Goal: Contribute content: Contribute content

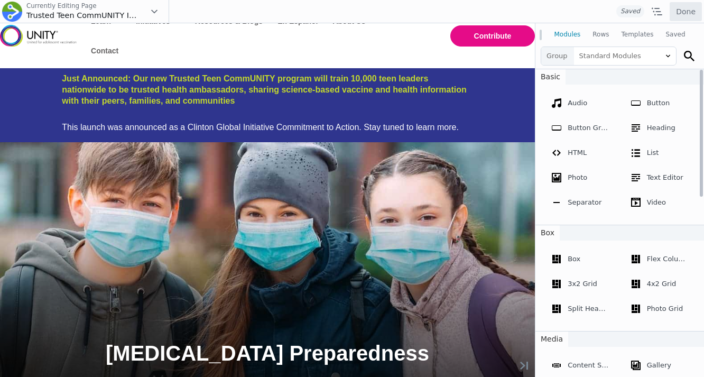
scroll to position [119, 0]
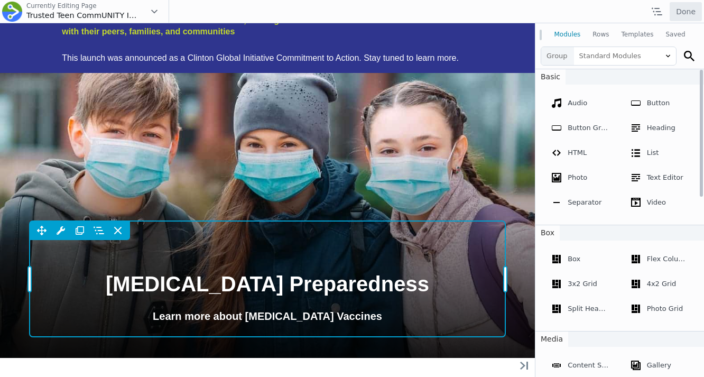
click at [290, 286] on div "Move Up Move Down Heading Settings Copy Heading Settings Paste Heading Settings…" at bounding box center [268, 279] width 476 height 116
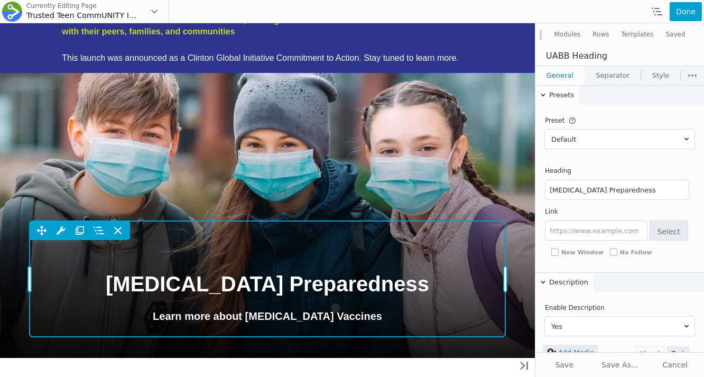
click at [291, 283] on span "COVID-19 Preparedness" at bounding box center [268, 283] width 324 height 23
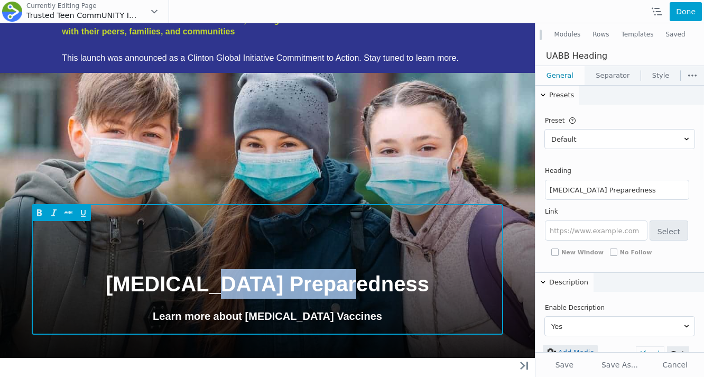
click at [291, 283] on span "COVID-19 Preparedness" at bounding box center [268, 283] width 324 height 23
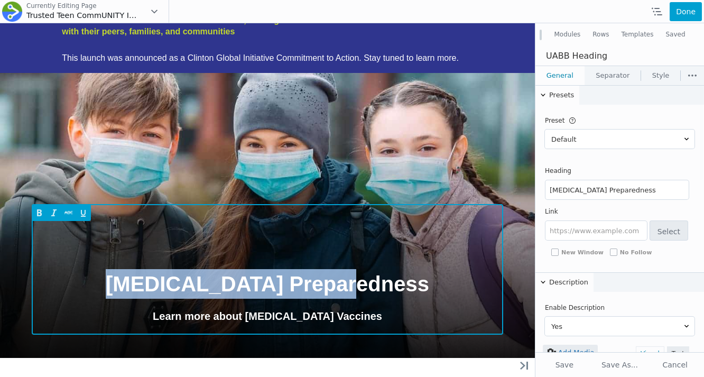
click at [291, 283] on span "COVID-19 Preparedness" at bounding box center [268, 283] width 324 height 23
paste span
type input "Empowering 10,000 Teen CommUNITY Leaders to Share Life-Saving Health Information"
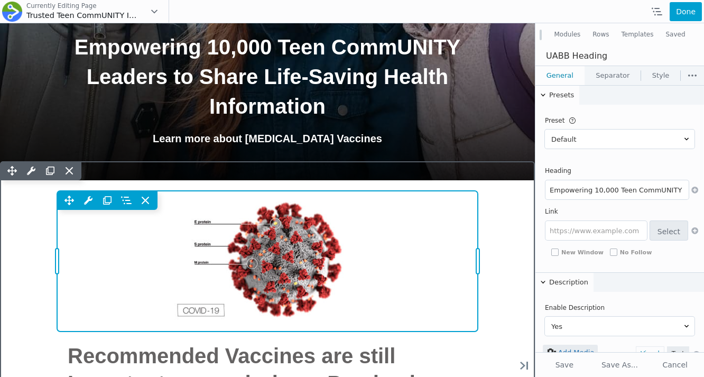
scroll to position [375, 0]
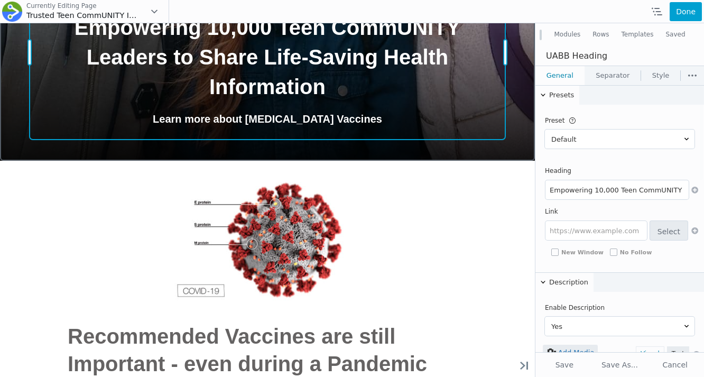
click at [327, 114] on div "Empowering 10,000 Teen CommUNITY Leaders to Share Life-Saving Health Informatio…" at bounding box center [268, 52] width 476 height 175
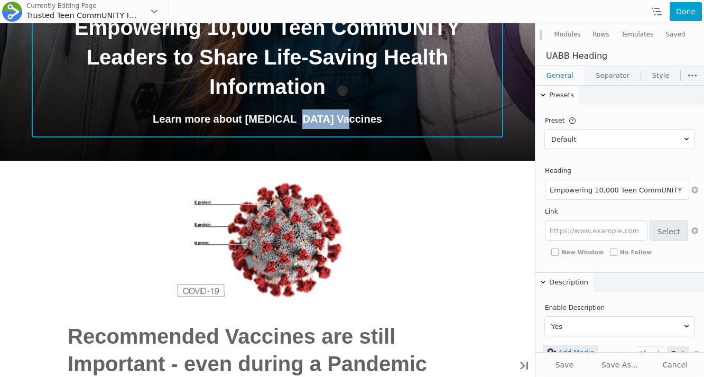
click at [327, 114] on p "Learn more about COVID-19 Vaccines" at bounding box center [267, 119] width 455 height 20
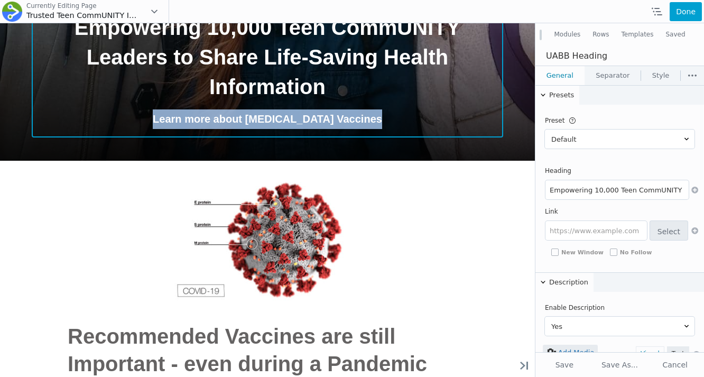
click at [327, 114] on p "Learn more about COVID-19 Vaccines" at bounding box center [267, 119] width 455 height 20
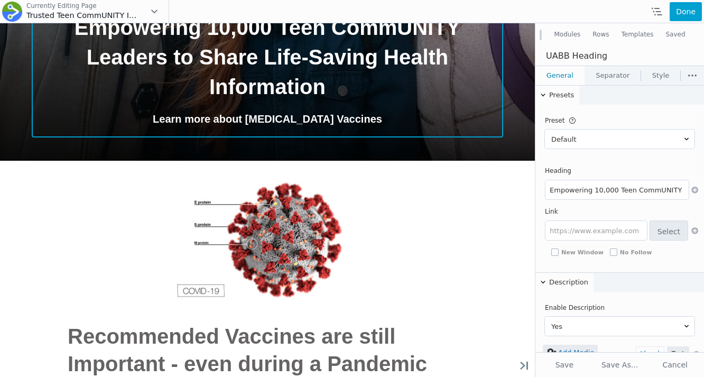
click at [308, 116] on p "Learn more about COVID-19 Vaccines" at bounding box center [267, 119] width 455 height 20
click at [350, 116] on p "Learn more about COVID-19 Vaccines" at bounding box center [267, 119] width 455 height 20
click at [352, 136] on div "Empowering 10,000 Teen CommUNITY Leaders to Share Life-Saving Health Informatio…" at bounding box center [268, 52] width 476 height 175
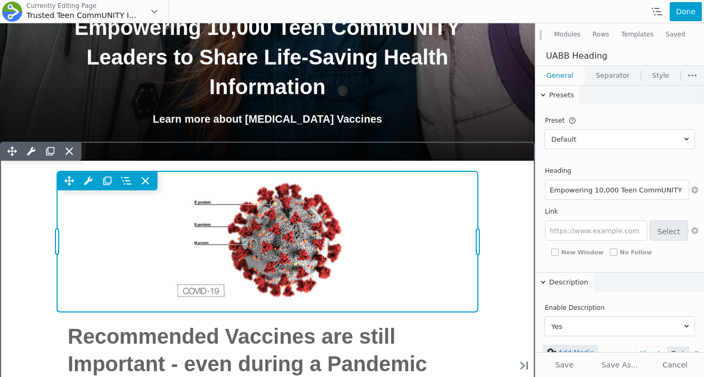
click at [352, 183] on div "Move Up Move Down Photo Settings Copy Photo Settings Paste Photo Settings Row R…" at bounding box center [267, 180] width 421 height 19
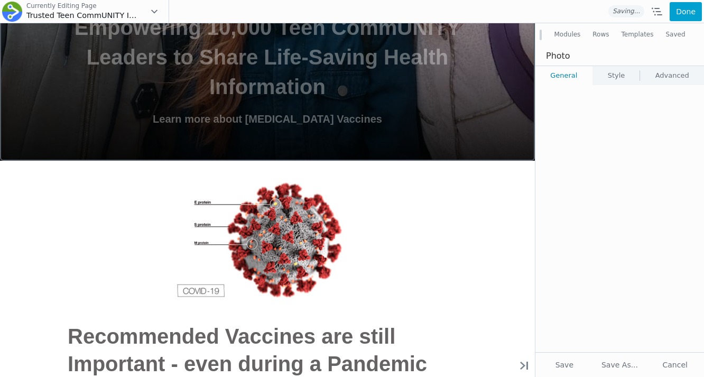
click at [354, 124] on p "Learn more about COVID-19 Vaccines" at bounding box center [267, 119] width 455 height 20
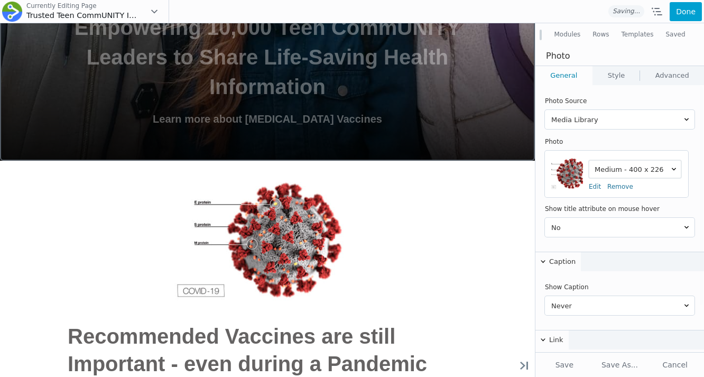
click at [335, 121] on p "Learn more about COVID-19 Vaccines" at bounding box center [267, 119] width 455 height 20
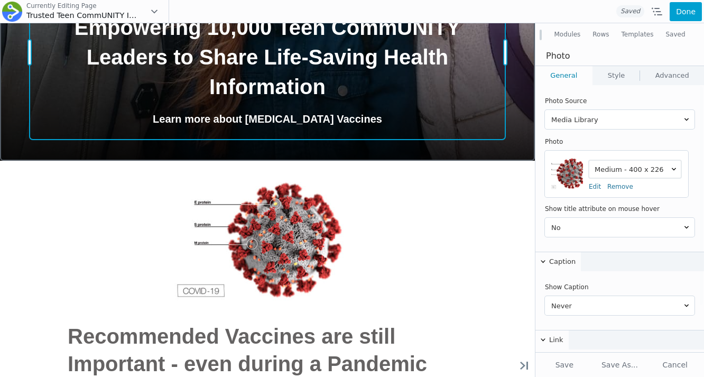
click at [351, 116] on div "Move Up Move Down Heading Settings Copy Heading Settings Paste Heading Settings…" at bounding box center [268, 52] width 476 height 175
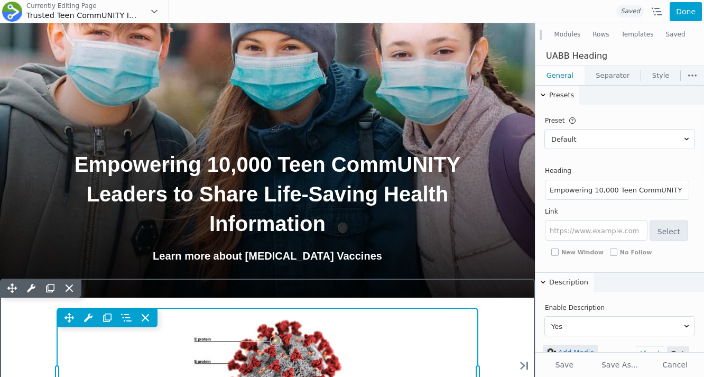
scroll to position [271, 0]
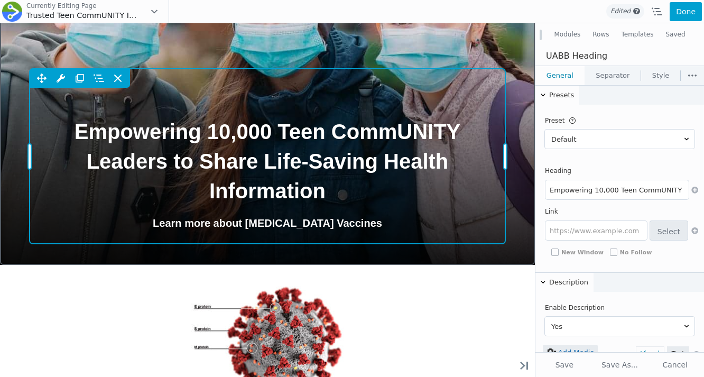
click at [313, 228] on div "Empowering 10,000 Teen CommUNITY Leaders to Share Life-Saving Health Informatio…" at bounding box center [268, 156] width 476 height 175
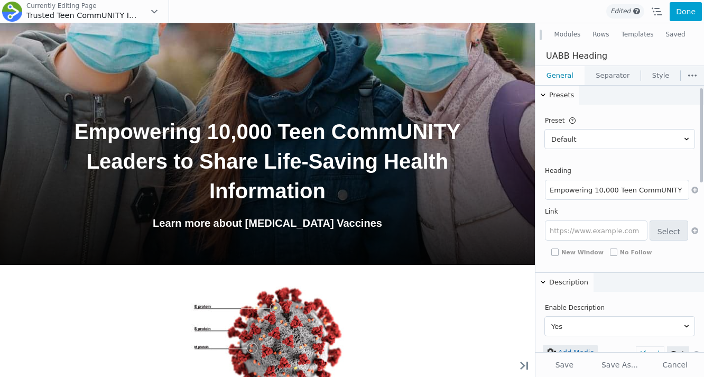
scroll to position [229, 0]
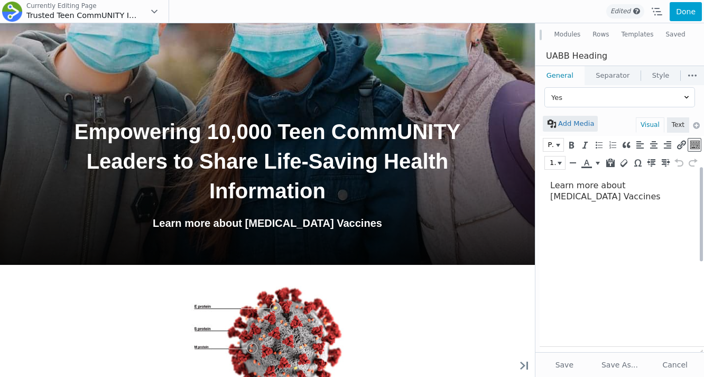
click at [578, 199] on p "Learn more about COVID-19 Vaccines" at bounding box center [619, 191] width 138 height 22
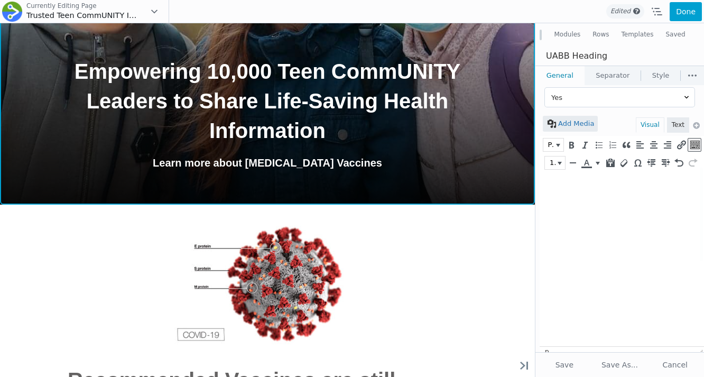
scroll to position [385, 0]
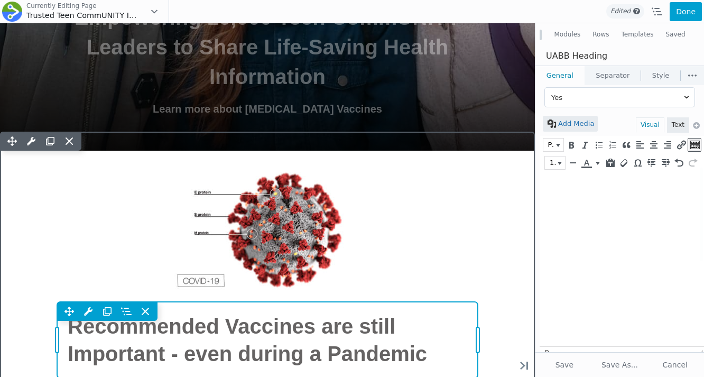
click at [262, 302] on div "Move Up Move Down Heading Settings Copy Heading Settings Paste Heading Settings…" at bounding box center [267, 340] width 421 height 76
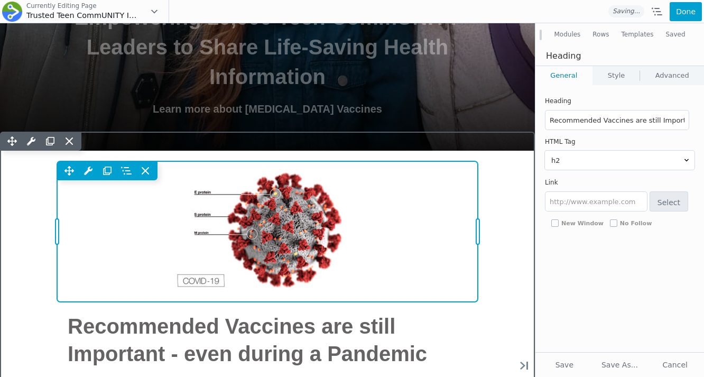
click at [290, 193] on div "Move Up Move Down Photo Settings Copy Photo Settings Paste Photo Settings Row R…" at bounding box center [267, 231] width 421 height 141
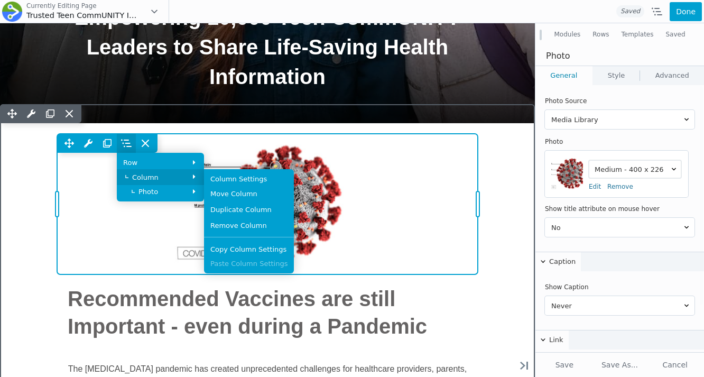
click at [143, 169] on link "Column" at bounding box center [160, 177] width 87 height 16
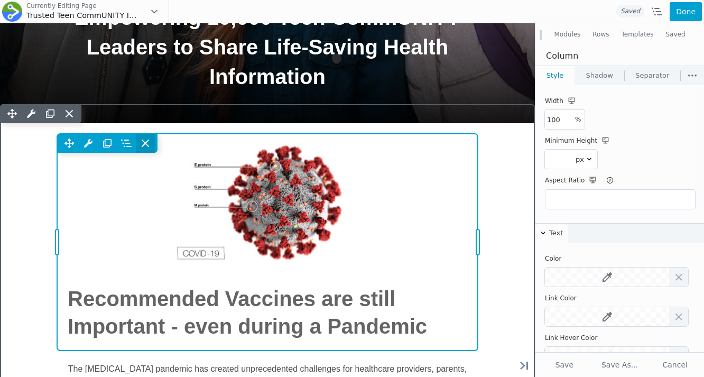
click at [147, 150] on span at bounding box center [145, 143] width 19 height 19
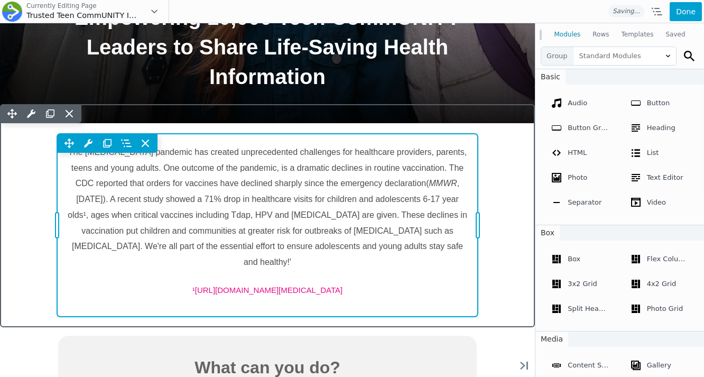
click at [249, 173] on div "Move Up Move Down Text Editor Settings Copy Text Editor Settings Paste Text Edi…" at bounding box center [267, 225] width 421 height 183
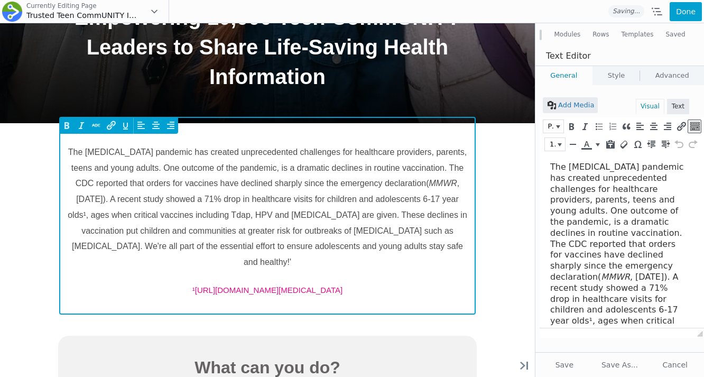
scroll to position [0, 0]
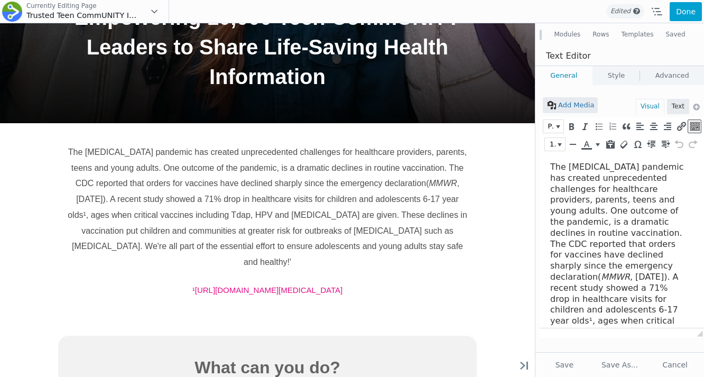
click at [657, 6] on icon at bounding box center [657, 11] width 11 height 11
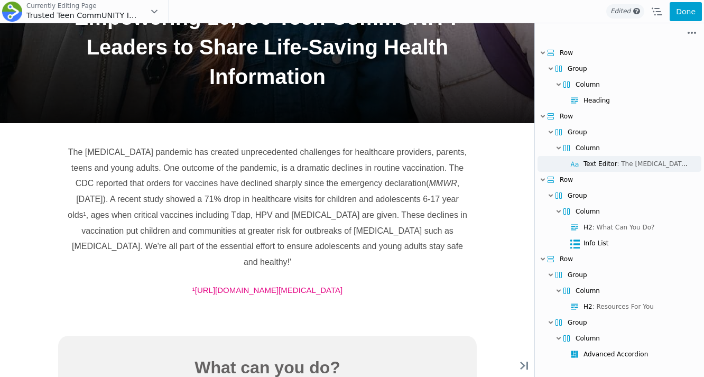
click at [657, 7] on icon at bounding box center [657, 11] width 11 height 11
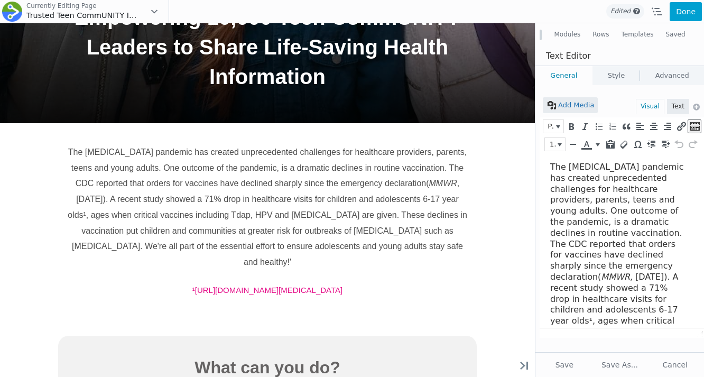
click at [659, 15] on use at bounding box center [657, 12] width 11 height 8
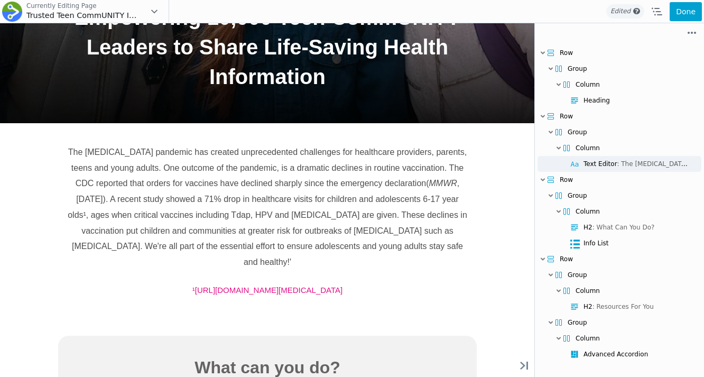
click at [660, 15] on use at bounding box center [657, 12] width 11 height 8
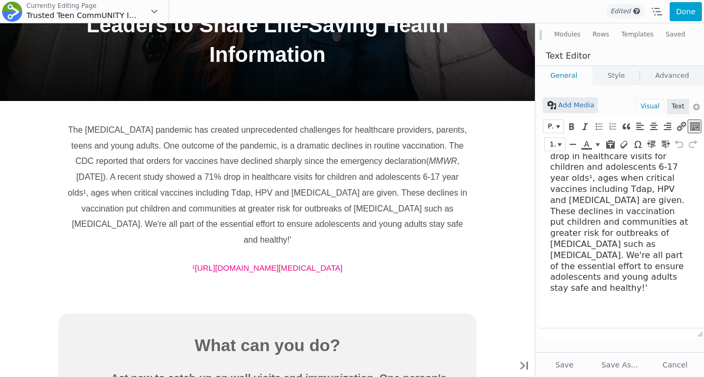
scroll to position [148, 0]
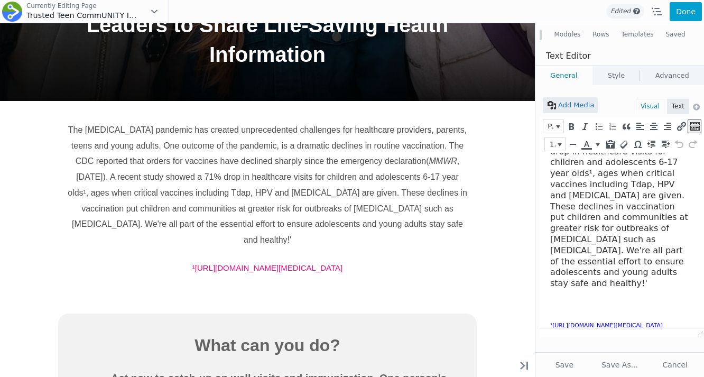
click at [601, 37] on button "Rows" at bounding box center [601, 34] width 29 height 19
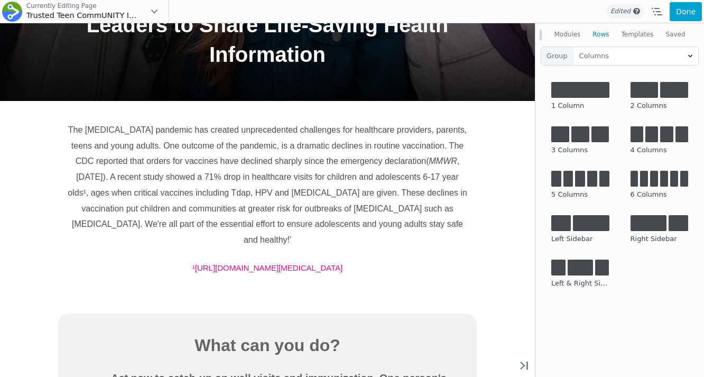
click at [560, 35] on button "Modules" at bounding box center [567, 34] width 39 height 19
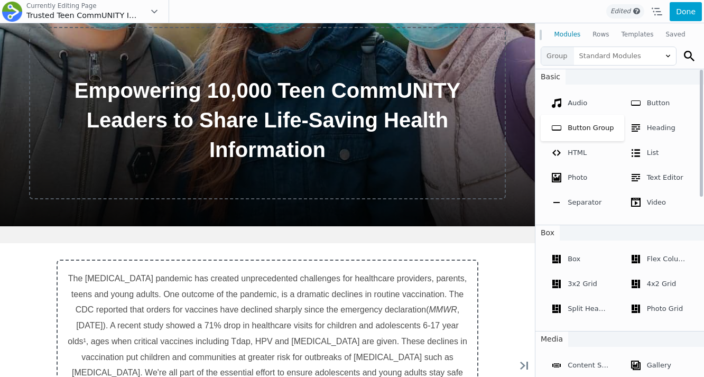
scroll to position [541, 0]
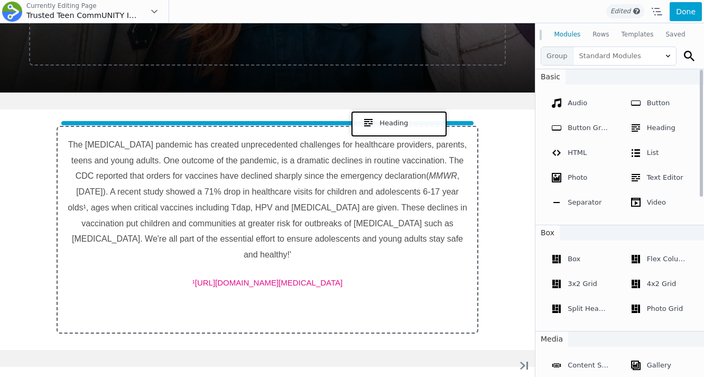
drag, startPoint x: 645, startPoint y: 146, endPoint x: 397, endPoint y: 122, distance: 249.8
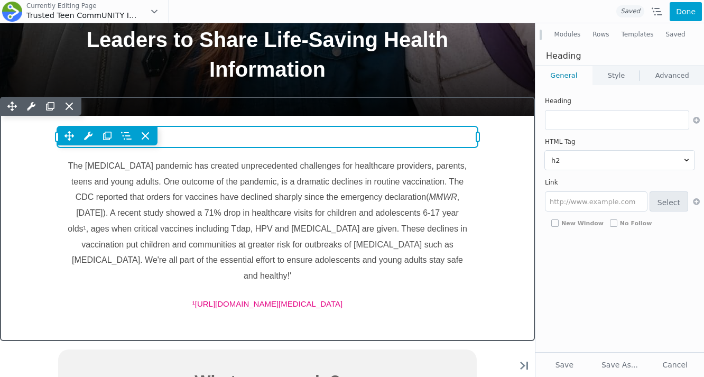
click at [284, 134] on div "Move Up Move Down Heading Settings Copy Heading Settings Paste Heading Settings…" at bounding box center [267, 135] width 421 height 19
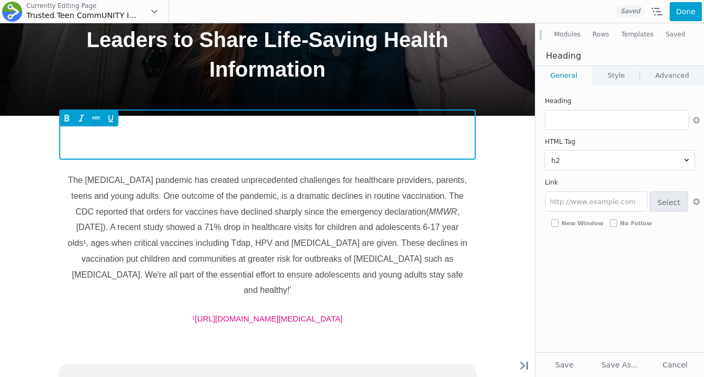
type input "What Is the Trusted Teen CommUNITY Initiative?"
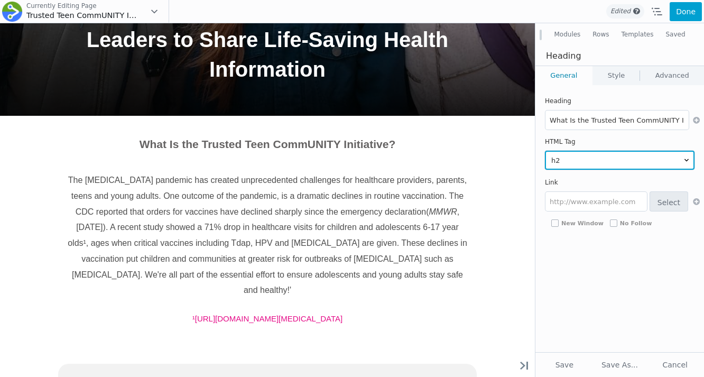
click at [560, 152] on select "h1 h2 h3 h4 h5 h6" at bounding box center [620, 160] width 150 height 19
select select "h1"
click at [545, 151] on select "h1 h2 h3 h4 h5 h6" at bounding box center [620, 160] width 150 height 19
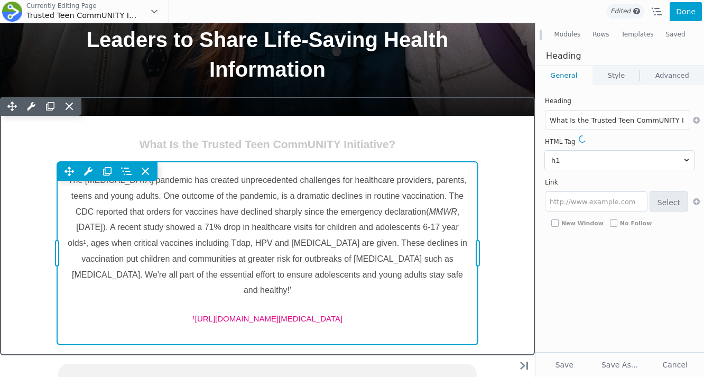
click at [389, 254] on div "Move Up Move Down Text Editor Settings Copy Text Editor Settings Paste Text Edi…" at bounding box center [267, 253] width 421 height 183
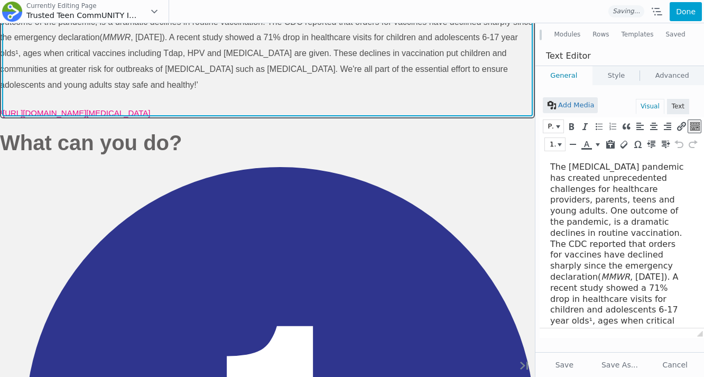
scroll to position [0, 0]
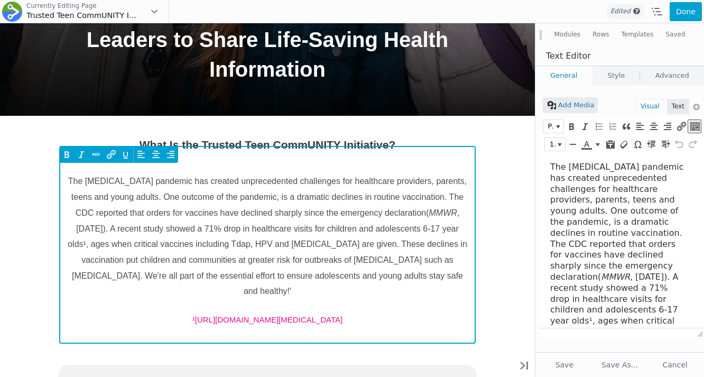
click at [307, 217] on span "The COVID-19 pandemic has created unprecedented challenges for healthcare provi…" at bounding box center [267, 197] width 399 height 40
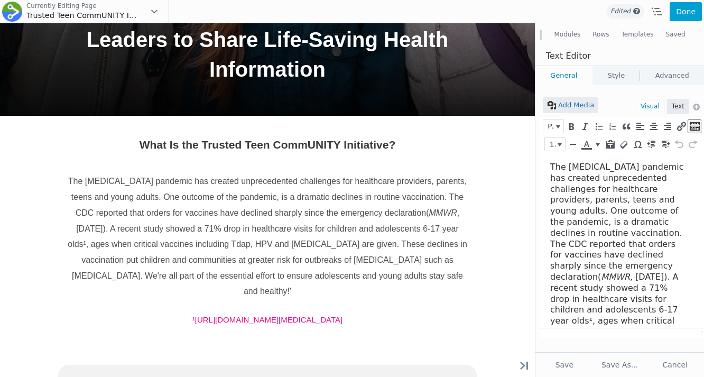
click at [590, 233] on span "The COVID-19 pandemic has created unprecedented challenges for healthcare provi…" at bounding box center [617, 222] width 134 height 120
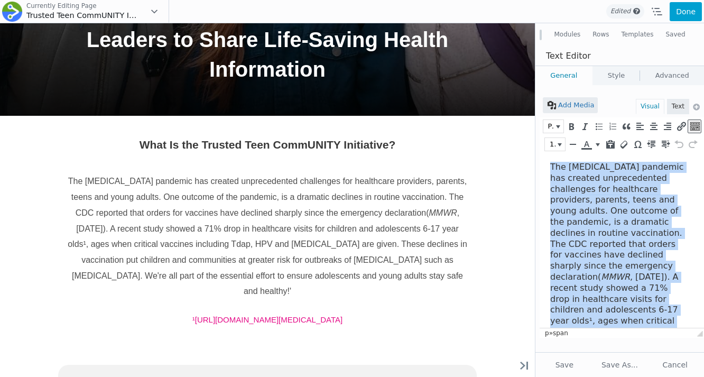
click at [590, 233] on span "The COVID-19 pandemic has created unprecedented challenges for healthcare provi…" at bounding box center [617, 222] width 134 height 120
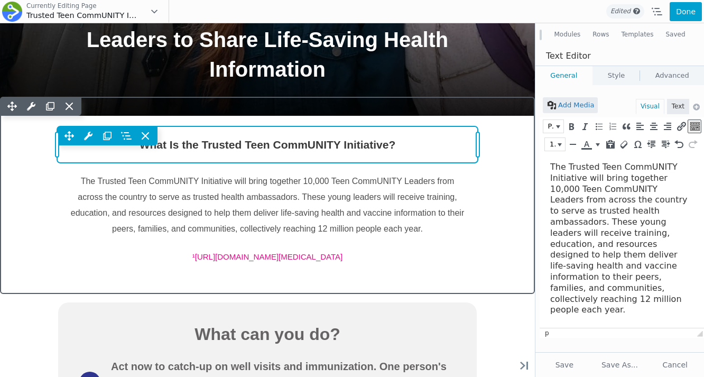
click at [269, 163] on div "Move Up Move Down Heading Settings Copy Heading Settings Paste Heading Settings…" at bounding box center [267, 144] width 421 height 36
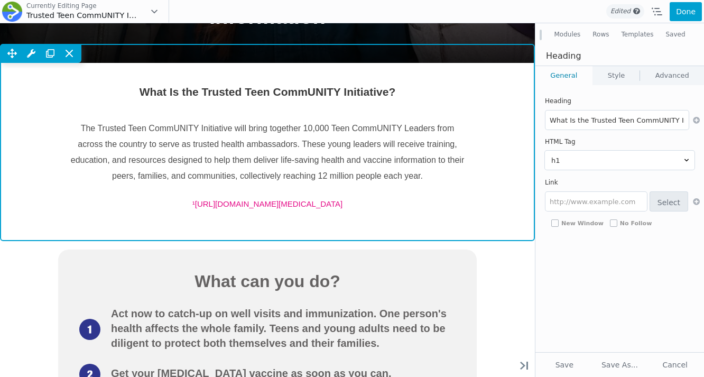
scroll to position [425, 0]
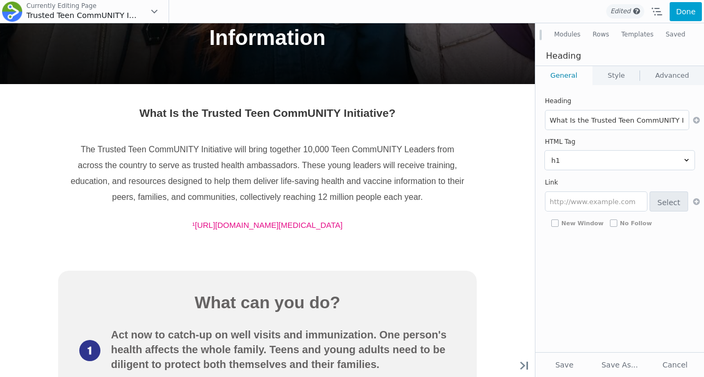
click at [570, 38] on button "Modules" at bounding box center [567, 34] width 39 height 19
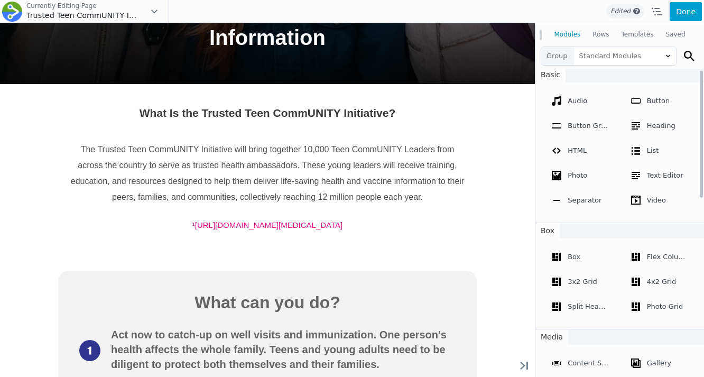
scroll to position [0, 0]
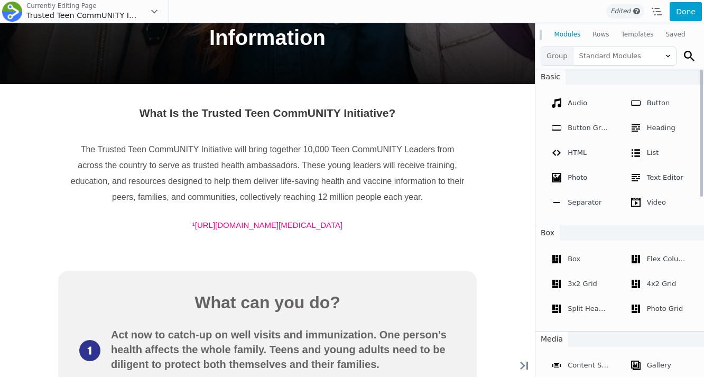
click at [602, 35] on button "Rows" at bounding box center [601, 34] width 29 height 19
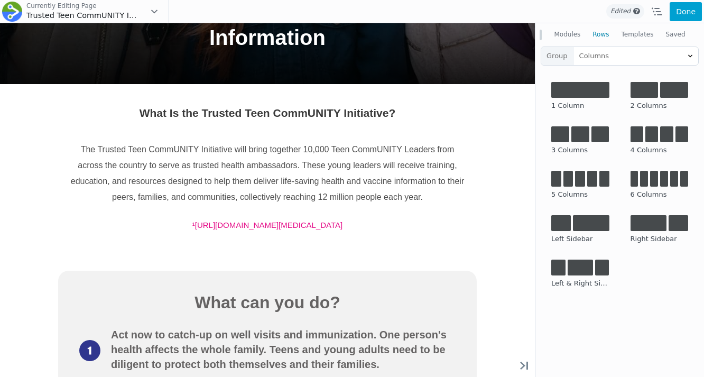
click at [567, 33] on button "Modules" at bounding box center [567, 34] width 39 height 19
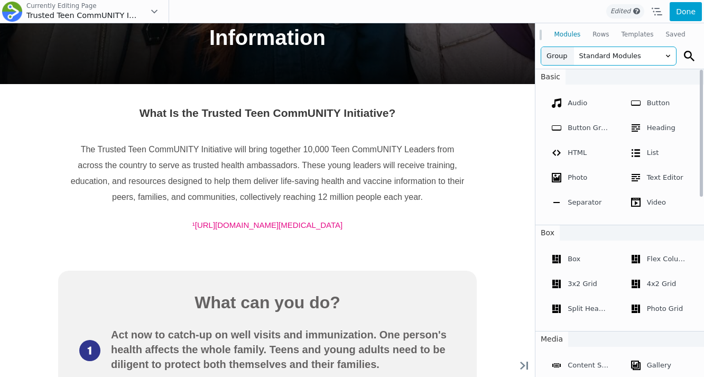
click at [580, 49] on span "Standard Modules" at bounding box center [625, 56] width 102 height 18
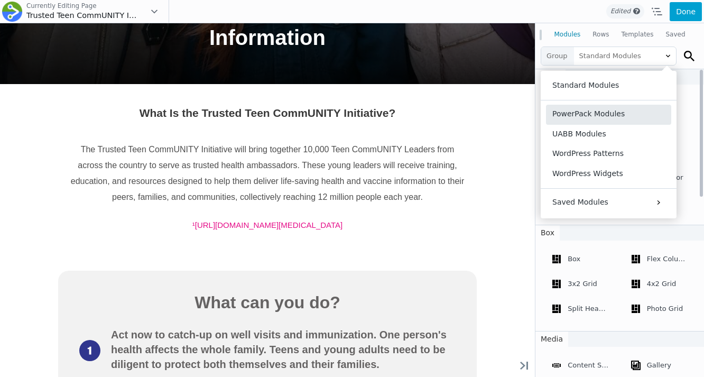
click at [580, 117] on button "PowerPack Modules" at bounding box center [608, 115] width 125 height 20
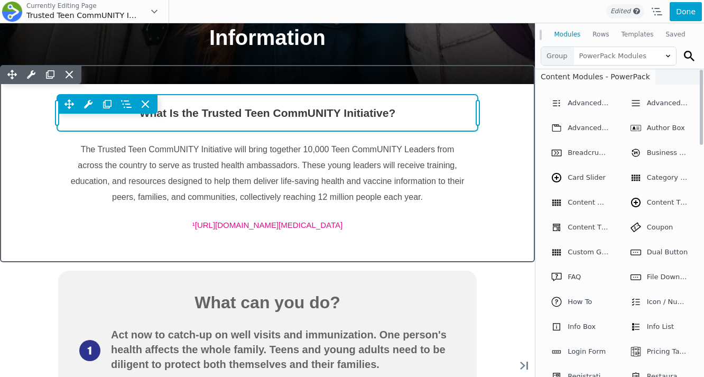
click at [254, 131] on div "Move Up Move Down Heading Settings Copy Heading Settings Paste Heading Settings…" at bounding box center [267, 113] width 421 height 36
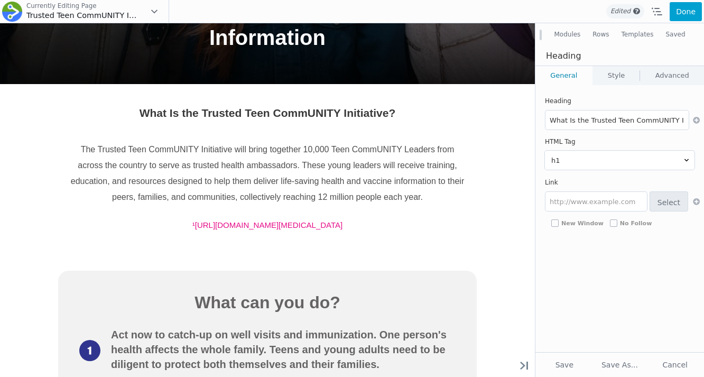
click at [612, 84] on link "Style" at bounding box center [616, 75] width 47 height 19
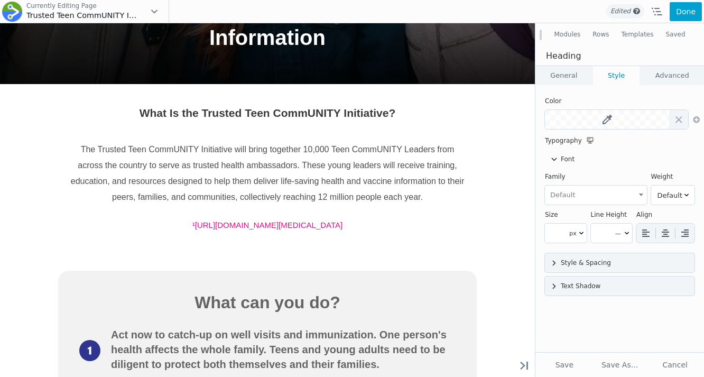
click at [577, 78] on link "General" at bounding box center [564, 75] width 57 height 19
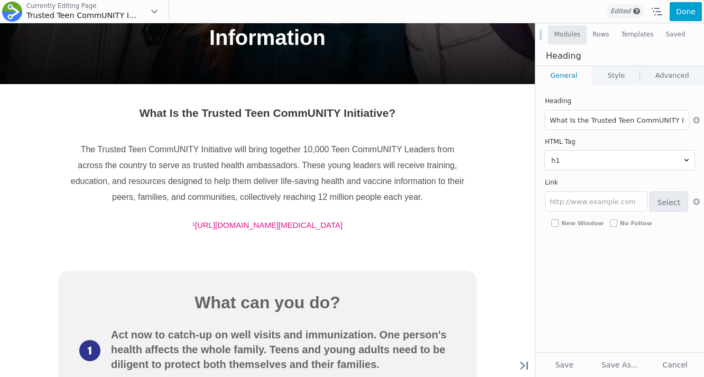
click at [572, 36] on button "Modules" at bounding box center [567, 34] width 39 height 19
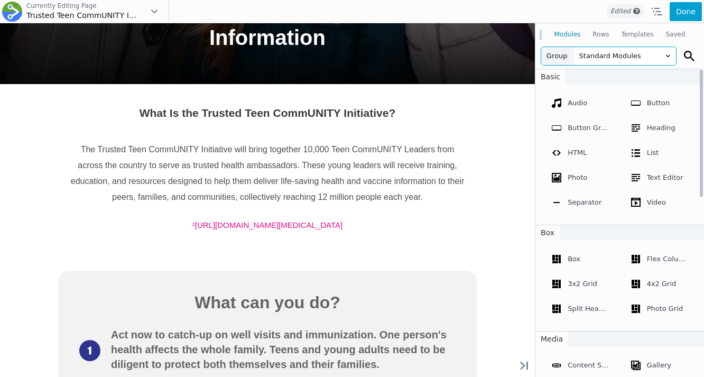
click at [598, 56] on span "Standard Modules" at bounding box center [625, 56] width 102 height 18
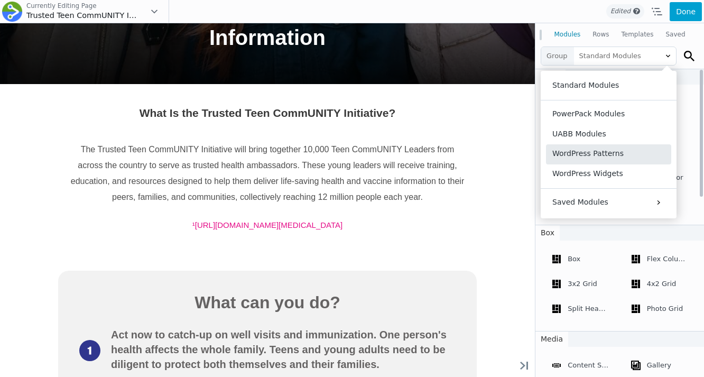
click at [590, 155] on button "WordPress Patterns" at bounding box center [608, 154] width 125 height 20
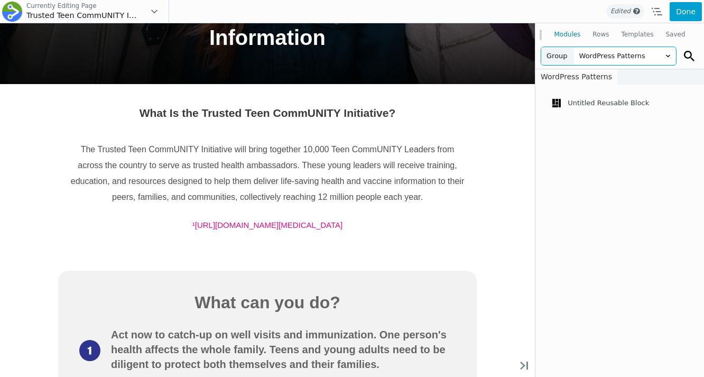
click at [581, 55] on span "WordPress Patterns" at bounding box center [625, 56] width 102 height 18
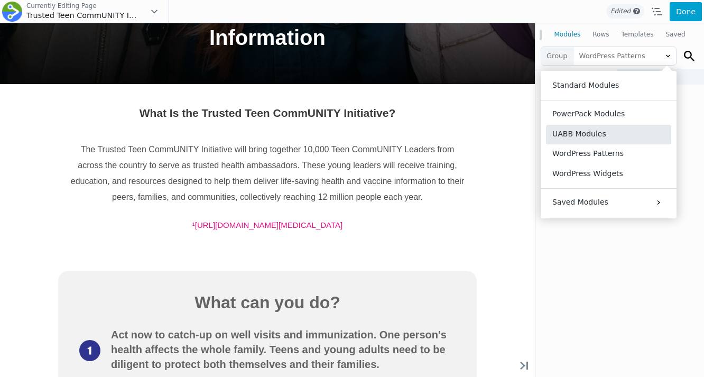
click at [587, 139] on button "UABB Modules" at bounding box center [608, 135] width 125 height 20
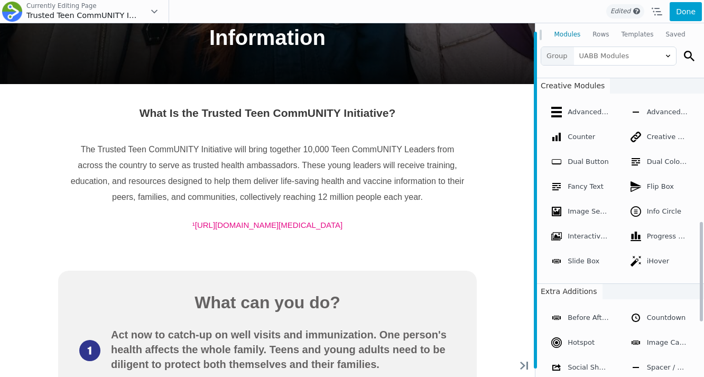
scroll to position [558, 0]
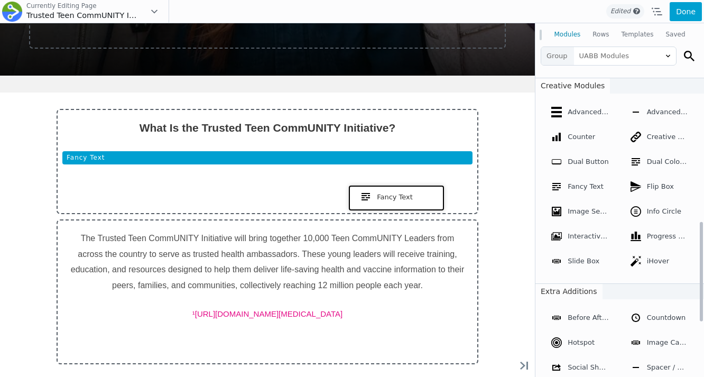
drag, startPoint x: 585, startPoint y: 208, endPoint x: 394, endPoint y: 196, distance: 191.8
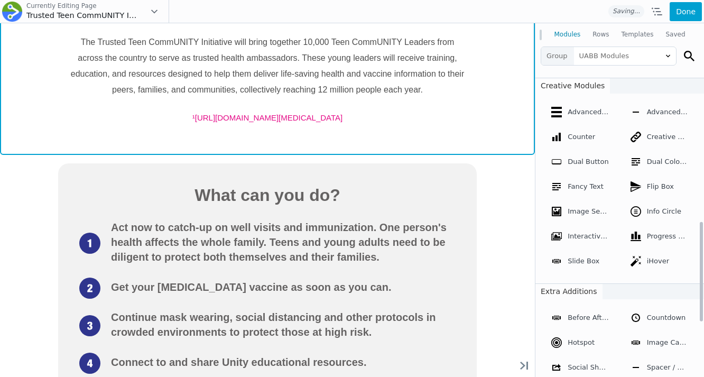
scroll to position [410, 0]
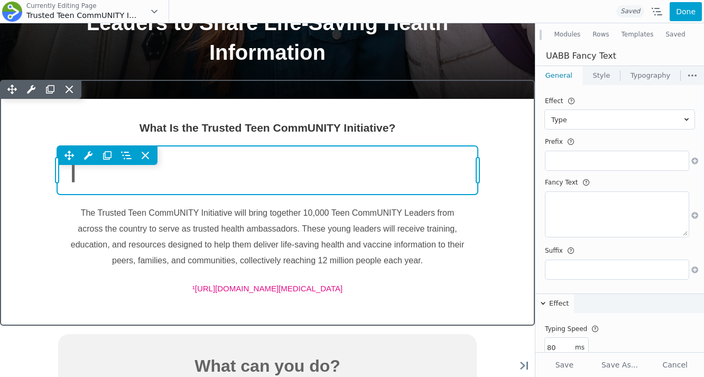
click at [224, 195] on div "Move Up Move Down Fancy Text Settings Copy Fancy Text Settings Paste Fancy Text…" at bounding box center [267, 170] width 421 height 49
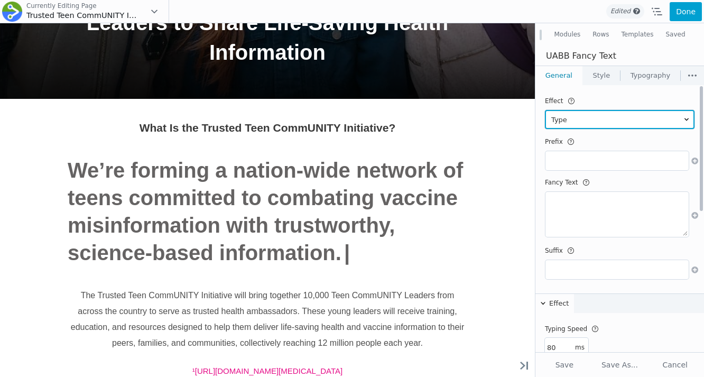
click at [575, 120] on select "Type Slide Up Clip Flip Swirl Blinds Drop-in Wave Push Slide Down" at bounding box center [620, 119] width 150 height 19
select select "slide_up"
click at [545, 110] on select "Type Slide Up Clip Flip Swirl Blinds Drop-in Wave Push Slide Down" at bounding box center [620, 119] width 150 height 19
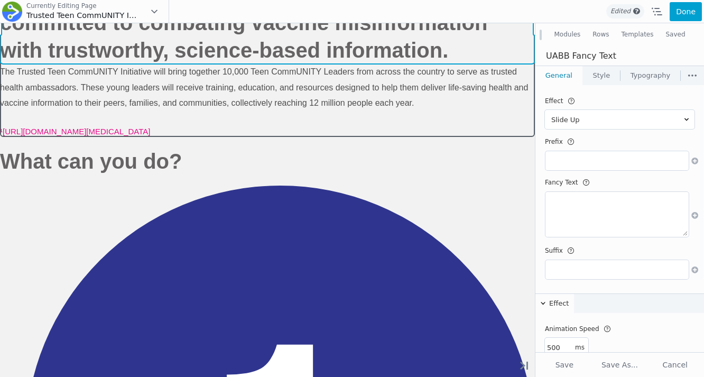
click at [408, 64] on div "Move Up Move Down Fancy Text Settings Copy Fancy Text Settings Paste Fancy Text…" at bounding box center [267, 22] width 535 height 82
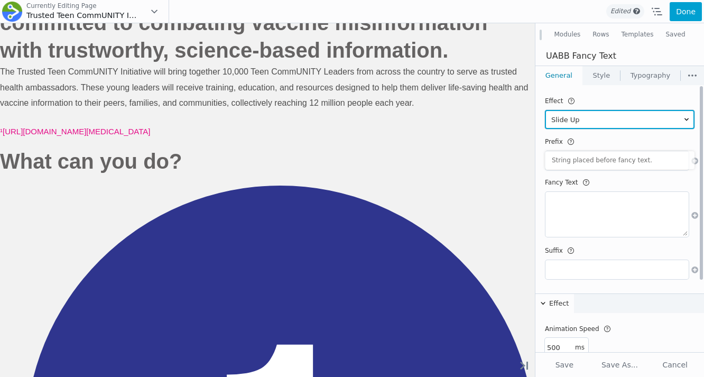
click at [585, 116] on select "Type Slide Up Clip Flip Swirl Blinds Drop-in Wave Push Slide Down" at bounding box center [620, 119] width 150 height 19
click at [545, 110] on select "Type Slide Up Clip Flip Swirl Blinds Drop-in Wave Push Slide Down" at bounding box center [620, 119] width 150 height 19
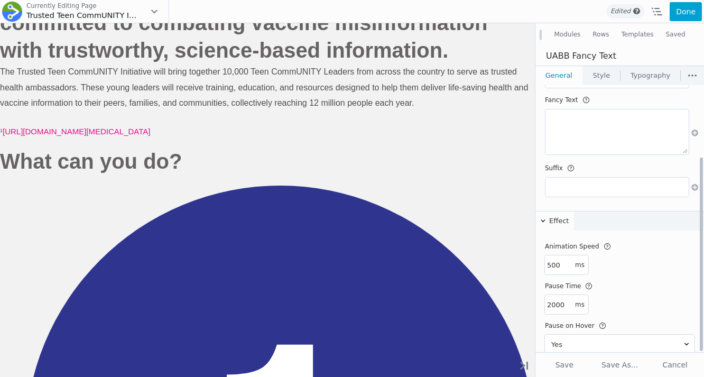
scroll to position [98, 0]
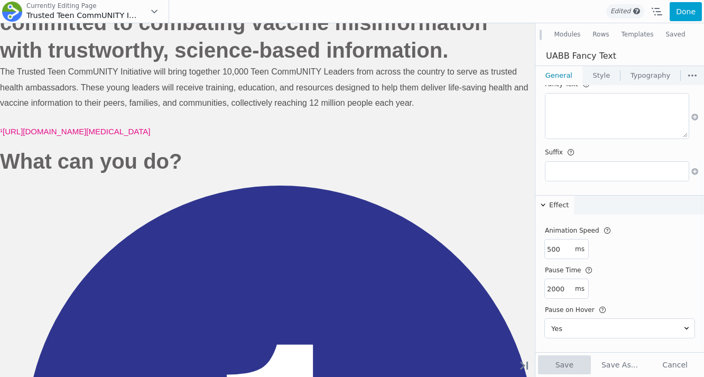
click at [561, 366] on button "Save" at bounding box center [564, 364] width 53 height 19
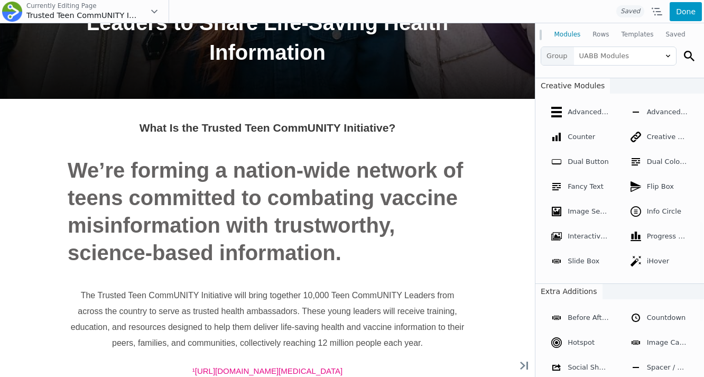
click at [677, 12] on button "Done" at bounding box center [686, 11] width 32 height 19
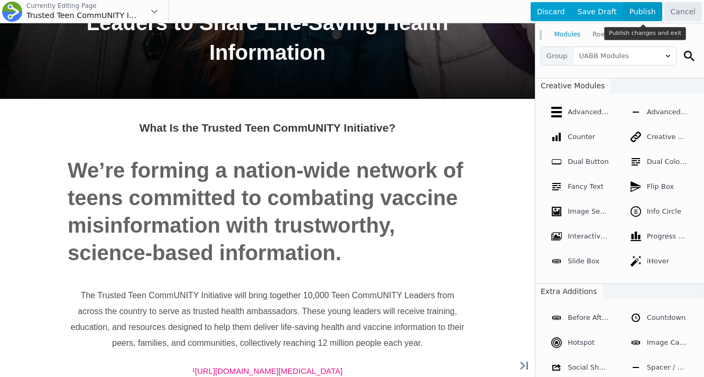
click at [641, 14] on span "Publish" at bounding box center [642, 11] width 39 height 19
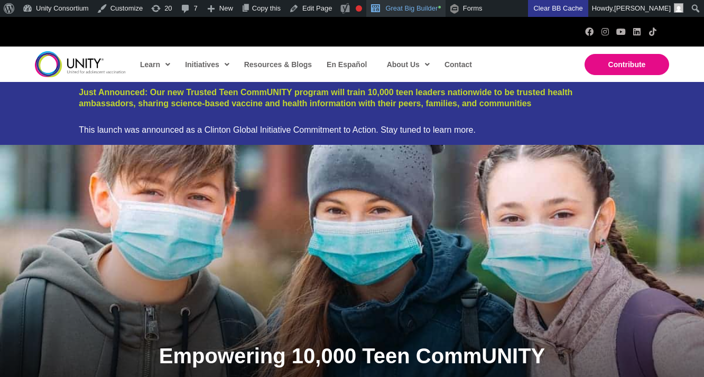
click at [401, 11] on link "Great Big Builder •" at bounding box center [405, 8] width 79 height 17
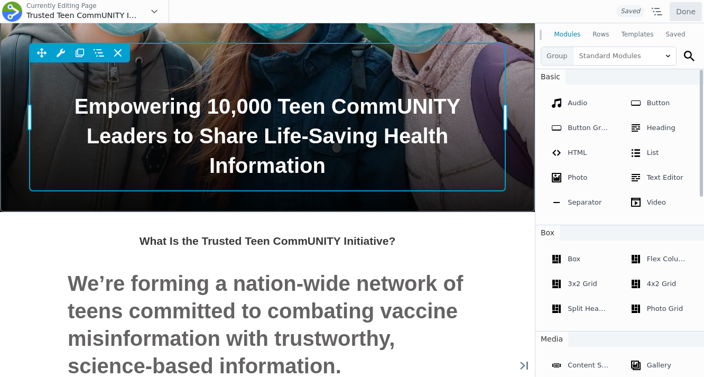
scroll to position [359, 0]
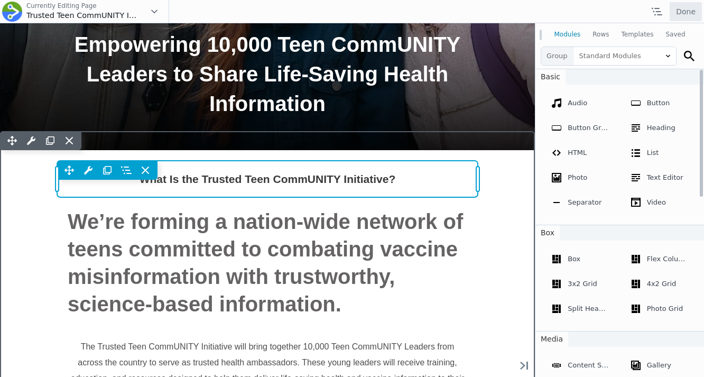
click at [147, 197] on div "Move Up Move Down Heading Settings Copy Heading Settings Paste Heading Settings…" at bounding box center [267, 179] width 421 height 36
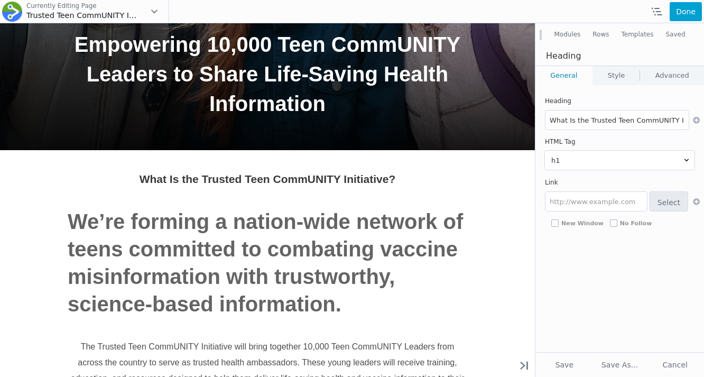
click at [605, 70] on link "Style" at bounding box center [616, 75] width 47 height 19
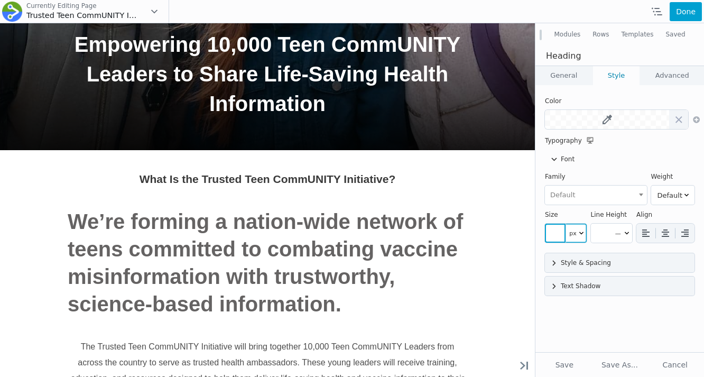
click at [562, 234] on input "number" at bounding box center [555, 233] width 21 height 19
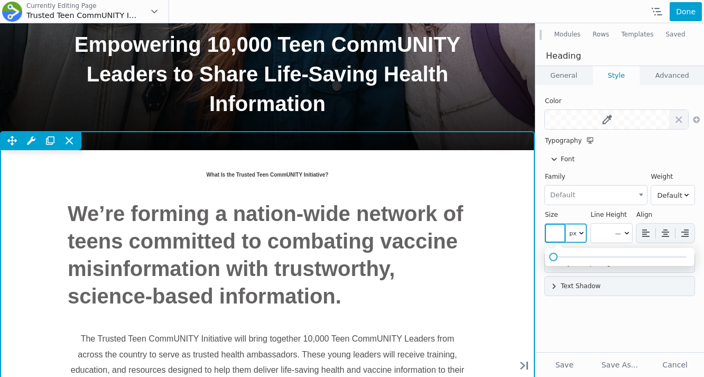
drag, startPoint x: 554, startPoint y: 279, endPoint x: 531, endPoint y: 253, distance: 34.4
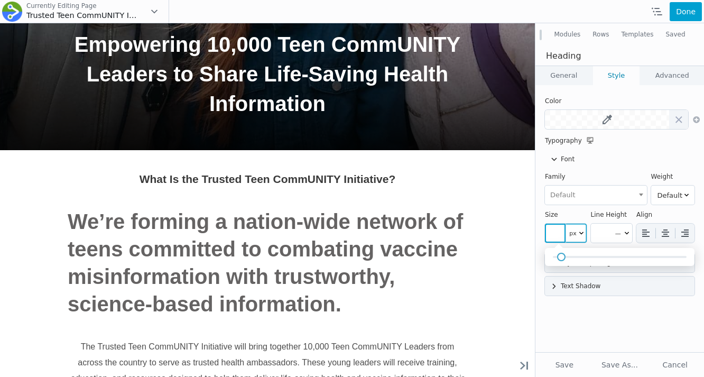
drag, startPoint x: 550, startPoint y: 259, endPoint x: 559, endPoint y: 253, distance: 10.3
click at [559, 253] on span at bounding box center [561, 257] width 8 height 8
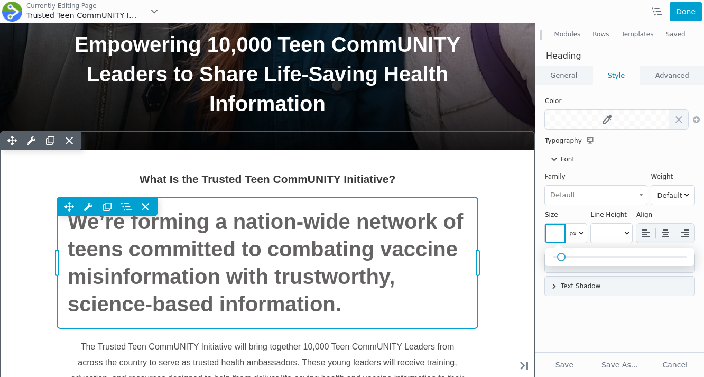
click at [359, 245] on div "Move Up Move Down Fancy Text Settings Copy Fancy Text Settings Paste Fancy Text…" at bounding box center [267, 262] width 421 height 131
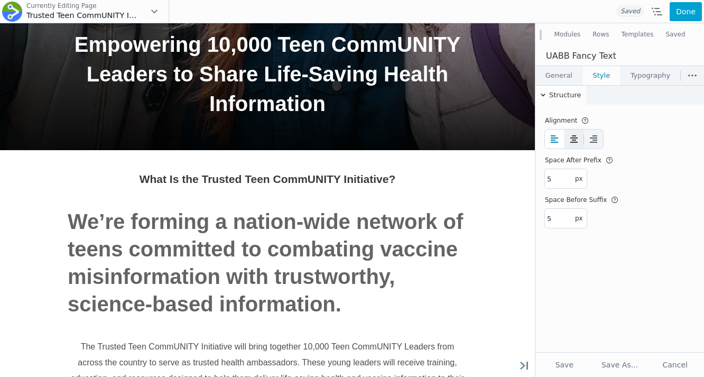
click at [569, 136] on icon at bounding box center [574, 139] width 11 height 11
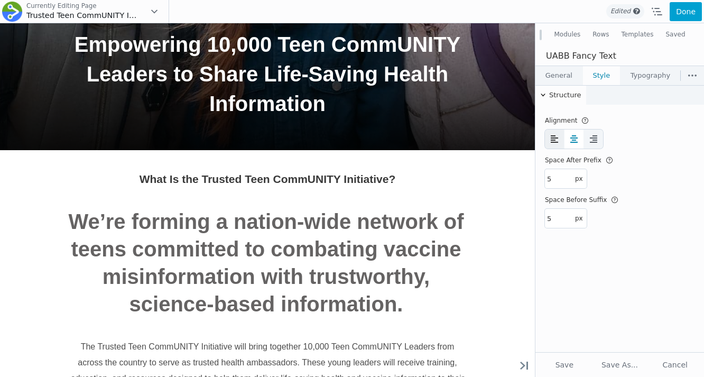
click at [553, 141] on icon at bounding box center [554, 139] width 11 height 11
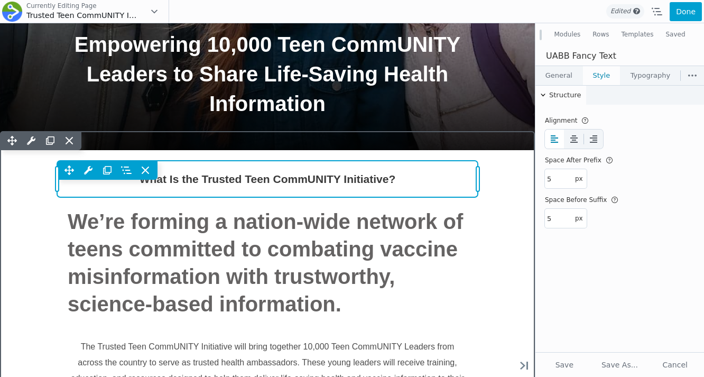
click at [381, 168] on div "Move Up Move Down Heading Settings Copy Heading Settings Paste Heading Settings…" at bounding box center [267, 170] width 421 height 19
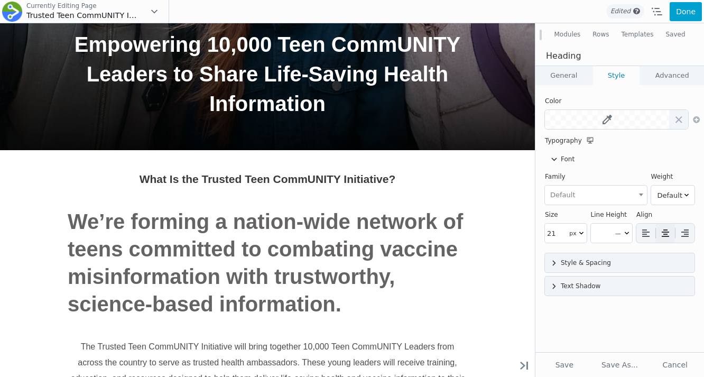
click at [657, 233] on button at bounding box center [665, 233] width 19 height 19
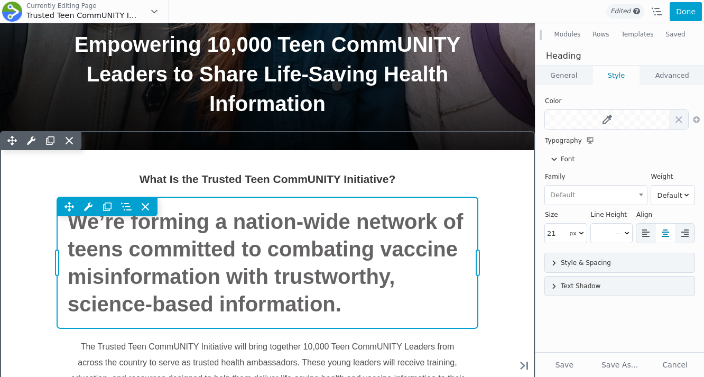
click at [386, 223] on div "Move Up Move Down Fancy Text Settings Copy Fancy Text Settings Paste Fancy Text…" at bounding box center [267, 262] width 421 height 131
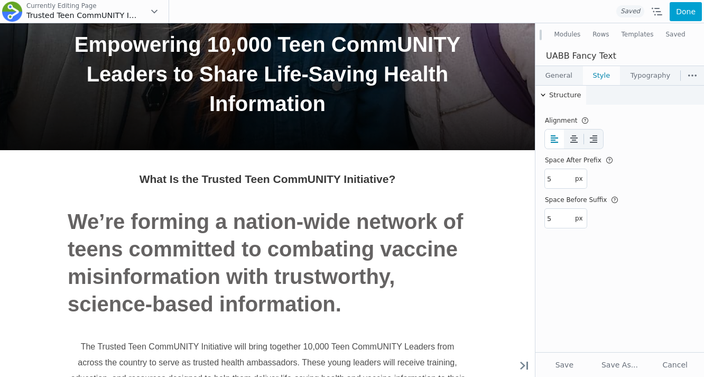
click at [567, 77] on link "General" at bounding box center [559, 75] width 47 height 19
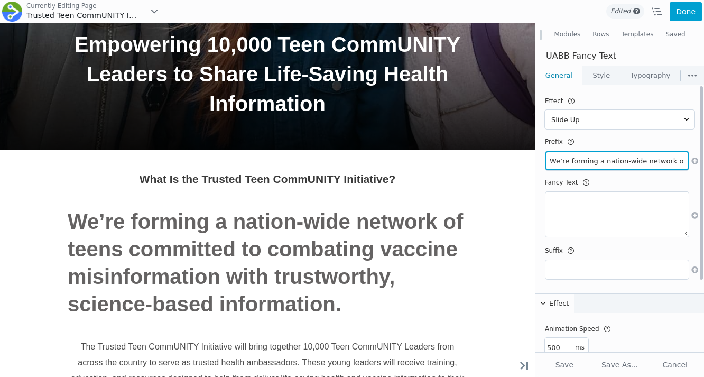
click at [565, 164] on input "We’re forming a nation-wide network of teens committed to combating vaccine mis…" at bounding box center [617, 160] width 143 height 19
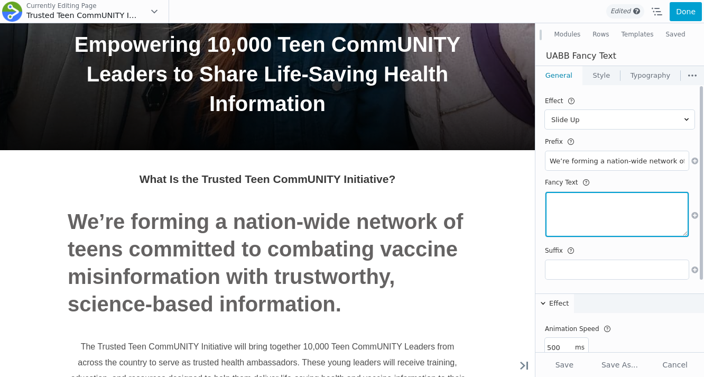
click at [566, 208] on textarea at bounding box center [617, 214] width 143 height 45
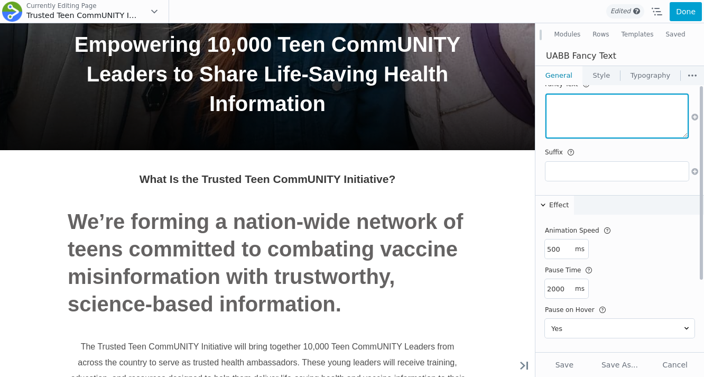
scroll to position [0, 0]
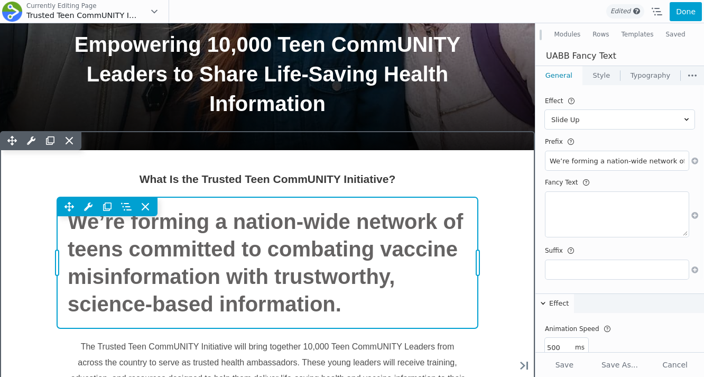
click at [425, 216] on div "Move Up Move Down Fancy Text Settings Copy Fancy Text Settings Paste Fancy Text…" at bounding box center [267, 206] width 421 height 19
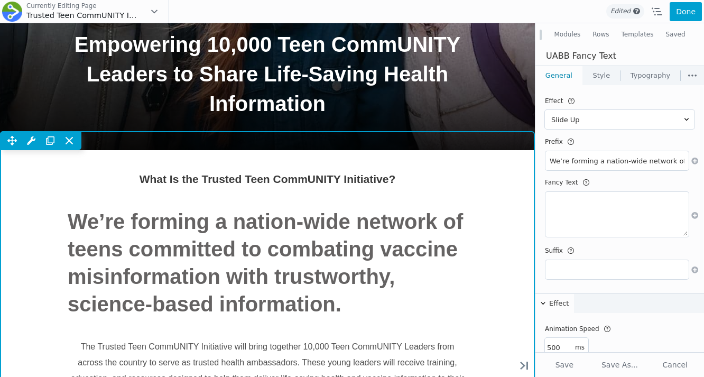
click at [494, 203] on div "Move Up Move Down Row Settings Reset Column Widths Reset Row Width Copy Row Set…" at bounding box center [267, 295] width 535 height 328
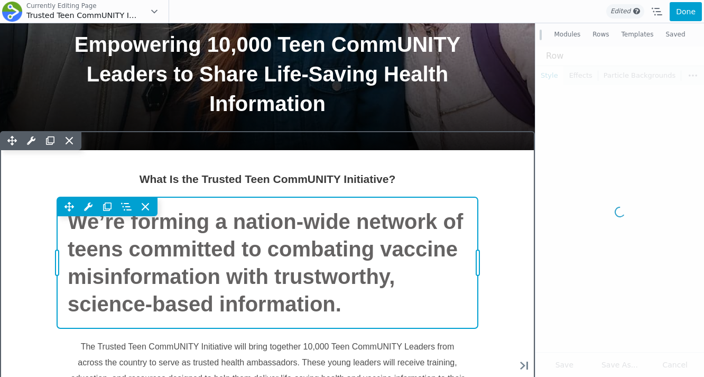
click at [407, 225] on div "Move Up Move Down Fancy Text Settings Copy Fancy Text Settings Paste Fancy Text…" at bounding box center [267, 262] width 421 height 131
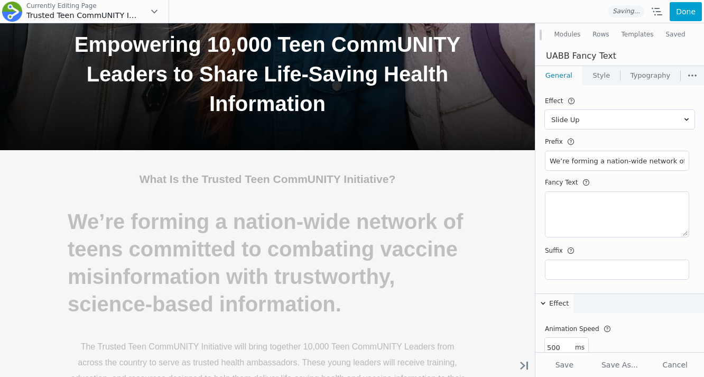
click at [47, 238] on div "What Is the Trusted Teen CommUNITY Initiative? We’re forming a nation-wide netw…" at bounding box center [267, 304] width 535 height 309
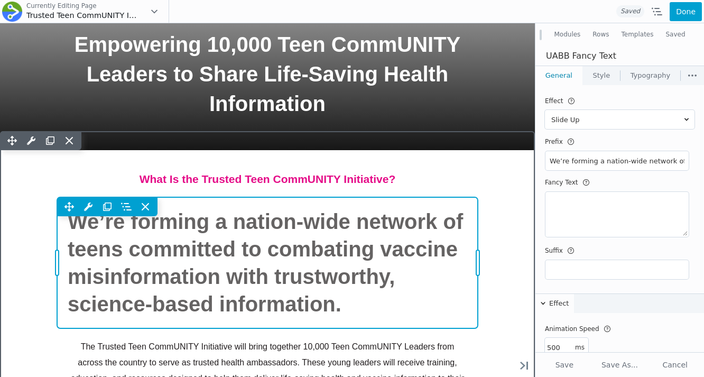
click at [81, 226] on div "Move Up Move Down Fancy Text Settings Copy Fancy Text Settings Paste Fancy Text…" at bounding box center [267, 262] width 421 height 131
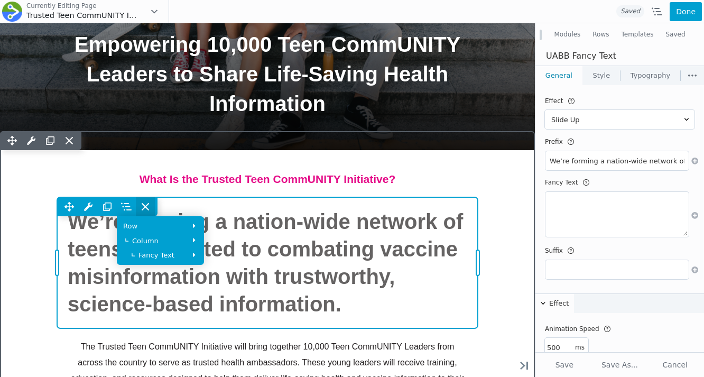
click at [154, 208] on span at bounding box center [145, 206] width 19 height 19
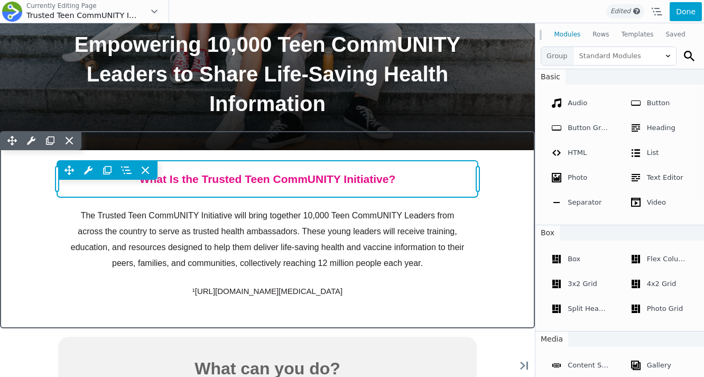
click at [343, 184] on div "Move Up Move Down Heading Settings Copy Heading Settings Paste Heading Settings…" at bounding box center [267, 179] width 421 height 36
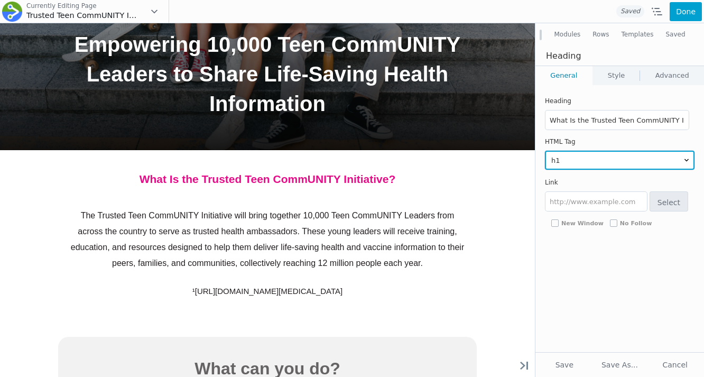
click at [576, 161] on select "h1 h2 h3 h4 h5 h6" at bounding box center [620, 160] width 150 height 19
click at [545, 151] on select "h1 h2 h3 h4 h5 h6" at bounding box center [620, 160] width 150 height 19
click at [579, 160] on select "h1 h2 h3 h4 h5 h6" at bounding box center [620, 160] width 150 height 19
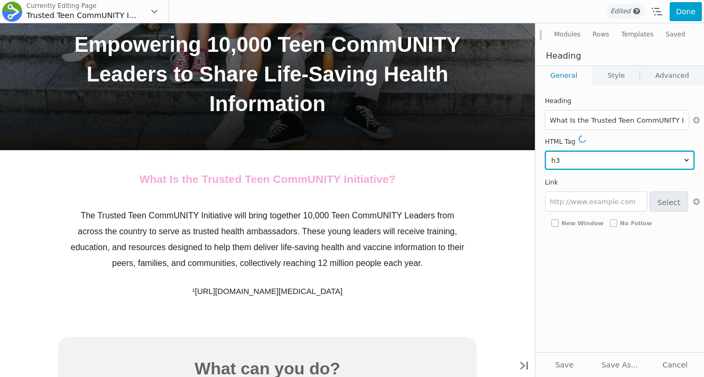
select select "h1"
click at [545, 151] on select "h1 h2 h3 h4 h5 h6" at bounding box center [620, 160] width 150 height 19
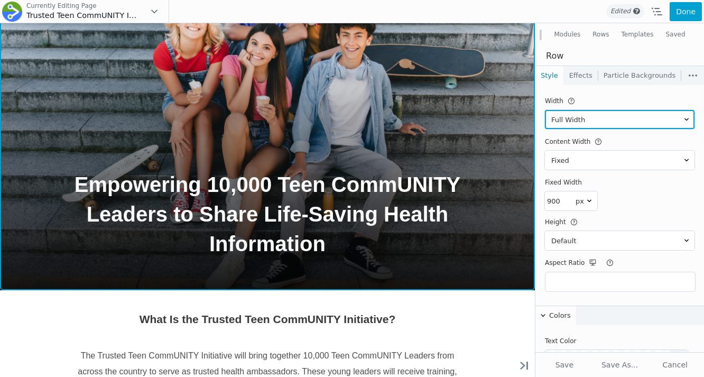
scroll to position [207, 0]
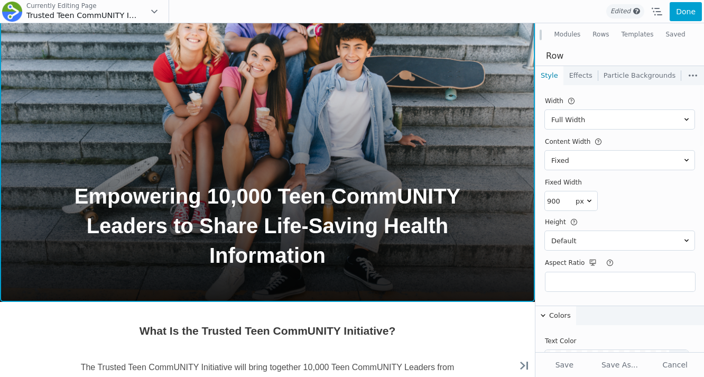
click at [509, 72] on div "Move Up Move Down Row Settings Reset Column Widths Reset Row Width Copy Row Set…" at bounding box center [267, 134] width 535 height 336
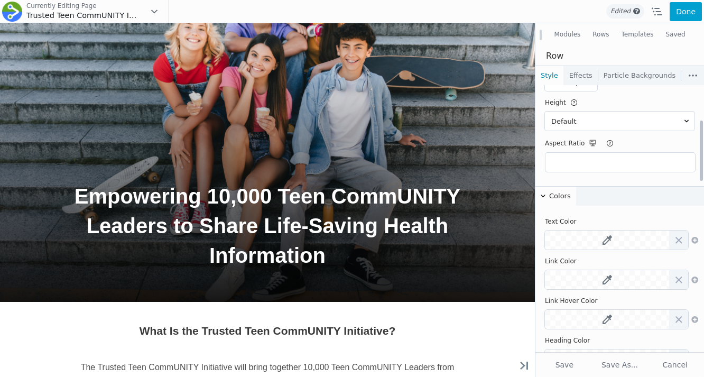
scroll to position [299, 0]
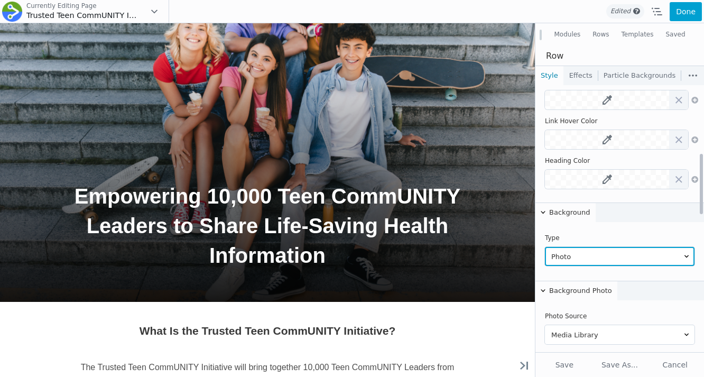
click at [567, 254] on select "None Color Gradient Photo Video Embedded Code Slideshow Parallax Ultimate Gradi…" at bounding box center [620, 256] width 150 height 19
click at [545, 247] on select "None Color Gradient Photo Video Embedded Code Slideshow Parallax Ultimate Gradi…" at bounding box center [620, 256] width 150 height 19
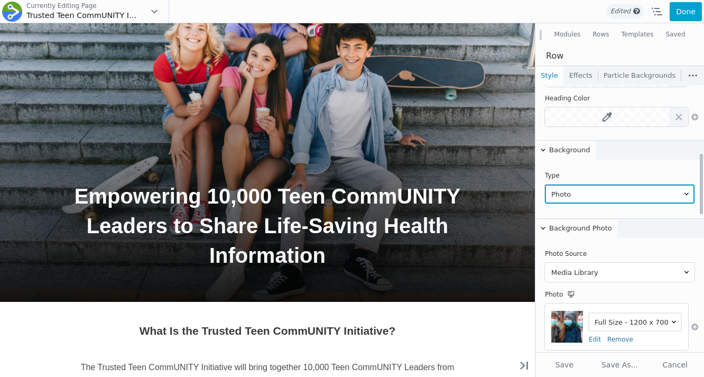
scroll to position [425, 0]
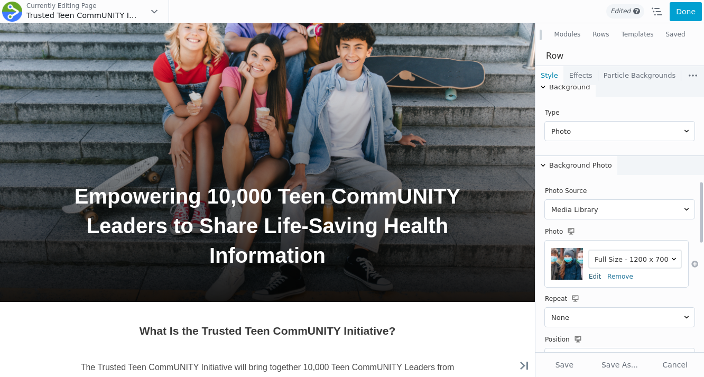
click at [595, 275] on link "Edit" at bounding box center [595, 276] width 12 height 7
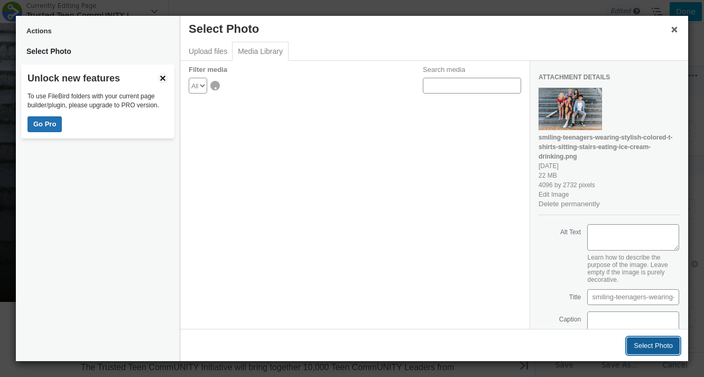
click at [639, 338] on button "Select Photo" at bounding box center [653, 345] width 53 height 17
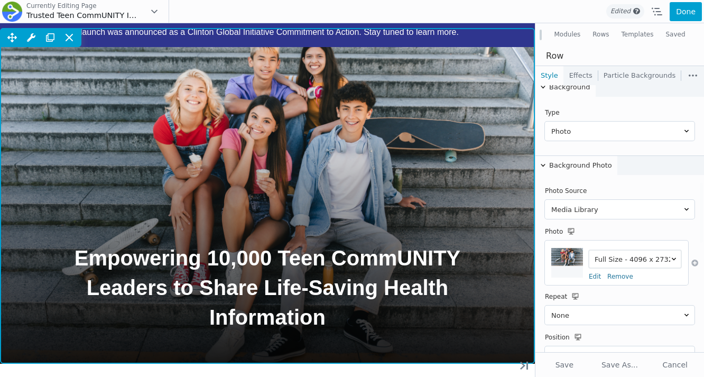
scroll to position [114, 0]
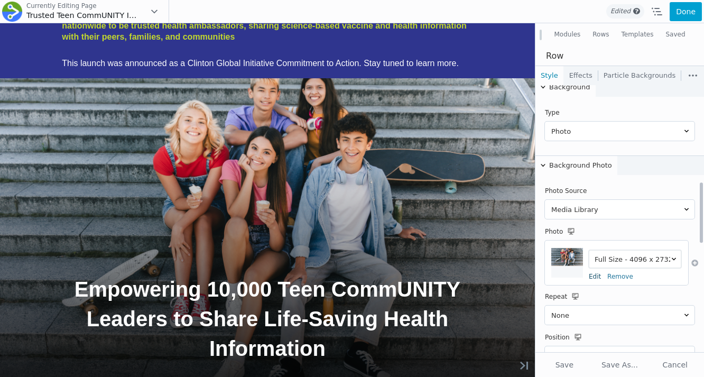
click at [592, 277] on link "Edit" at bounding box center [595, 276] width 12 height 7
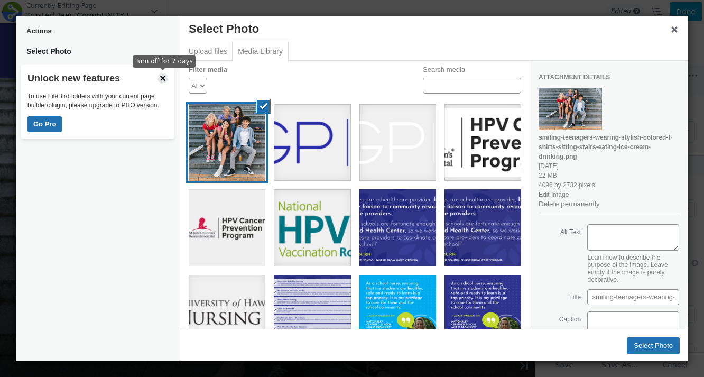
click at [164, 79] on span "button" at bounding box center [163, 78] width 11 height 11
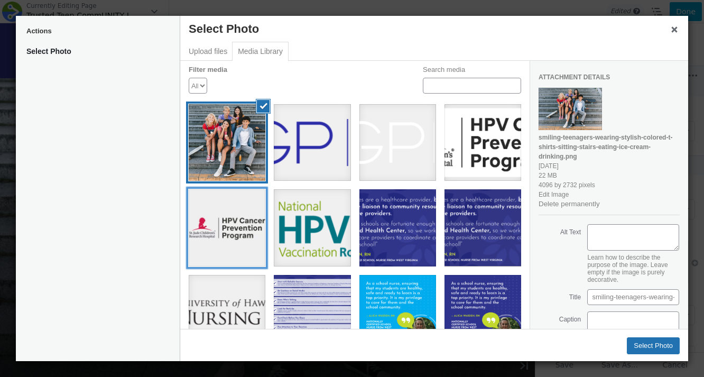
click at [234, 188] on li "Deselect" at bounding box center [227, 227] width 85 height 85
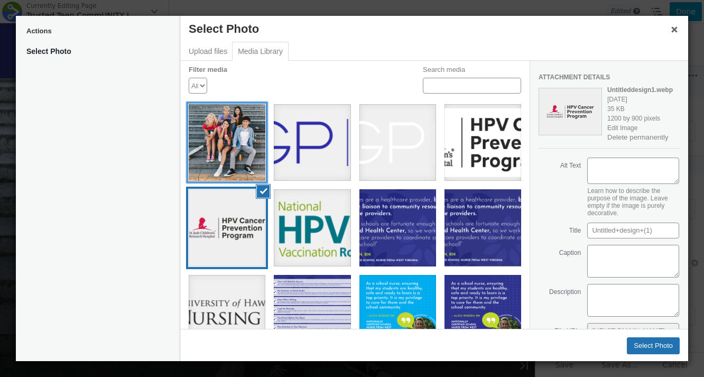
click at [237, 172] on div "smiling-teenagers-wearing-stylish-colored-t-shirts-sitting-stairs-eating-ice-cr…" at bounding box center [227, 142] width 77 height 77
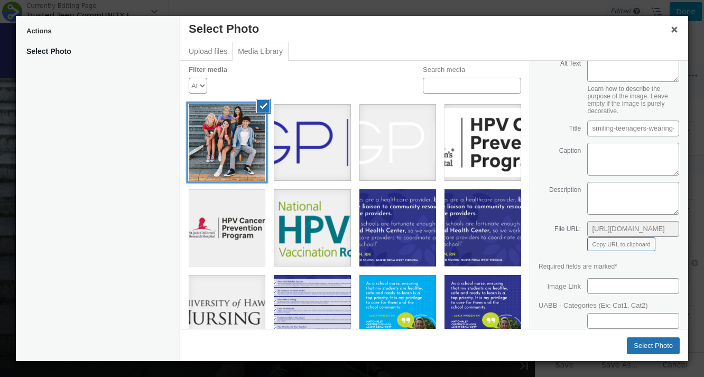
scroll to position [264, 0]
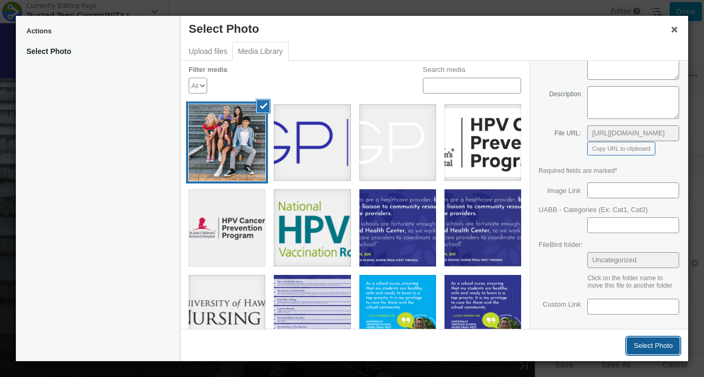
click at [635, 343] on button "Select Photo" at bounding box center [653, 345] width 53 height 17
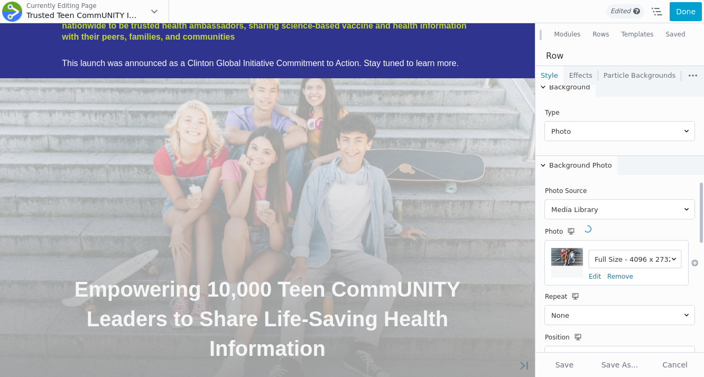
click at [564, 270] on div at bounding box center [568, 263] width 32 height 30
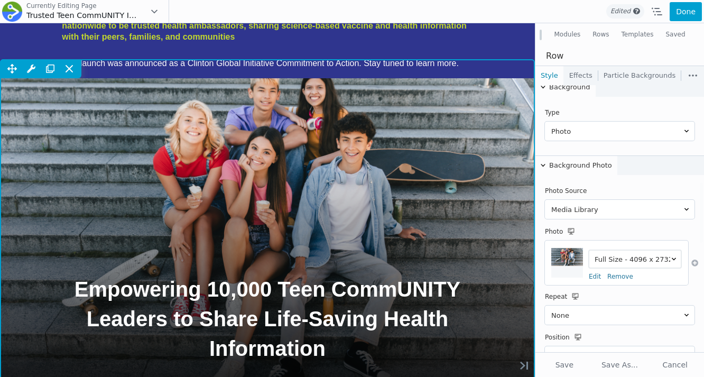
click at [451, 198] on div "Move Up Move Down Row Settings Reset Column Widths Reset Row Width Copy Row Set…" at bounding box center [267, 227] width 535 height 336
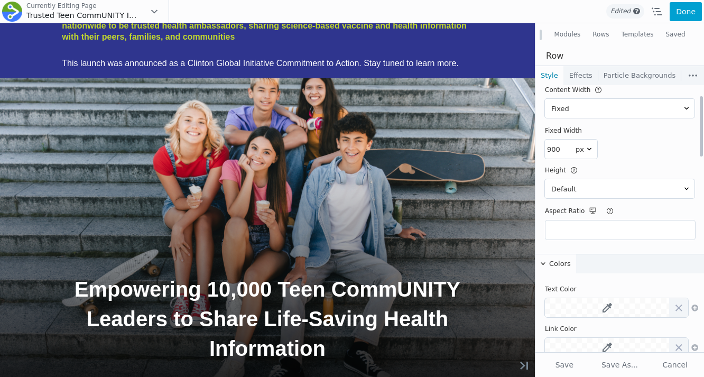
scroll to position [0, 0]
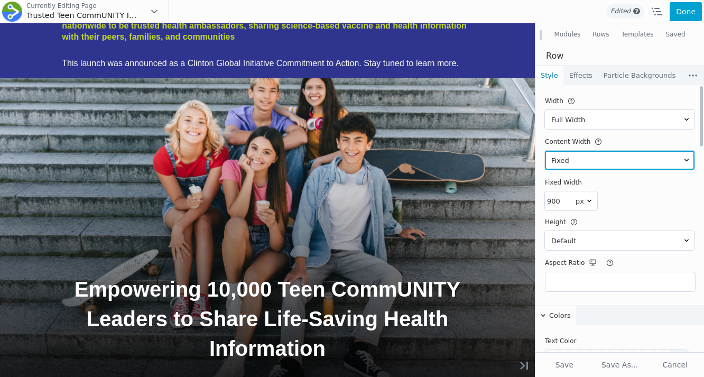
click at [576, 164] on select "Fixed Full Width" at bounding box center [620, 160] width 150 height 19
click at [545, 151] on select "Fixed Full Width" at bounding box center [620, 160] width 150 height 19
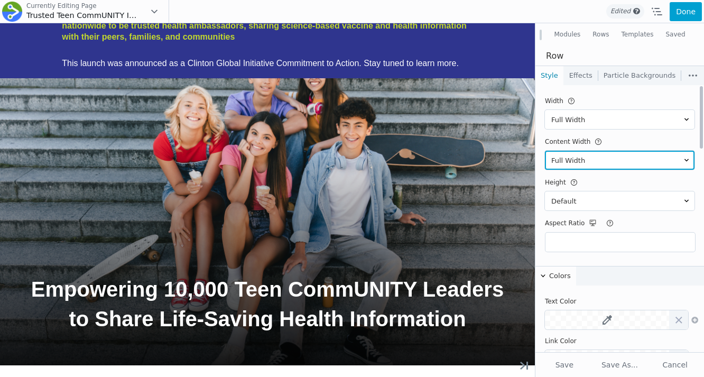
click at [574, 158] on select "Fixed Full Width" at bounding box center [620, 160] width 150 height 19
select select "fixed"
click at [545, 151] on select "Fixed Full Width" at bounding box center [620, 160] width 150 height 19
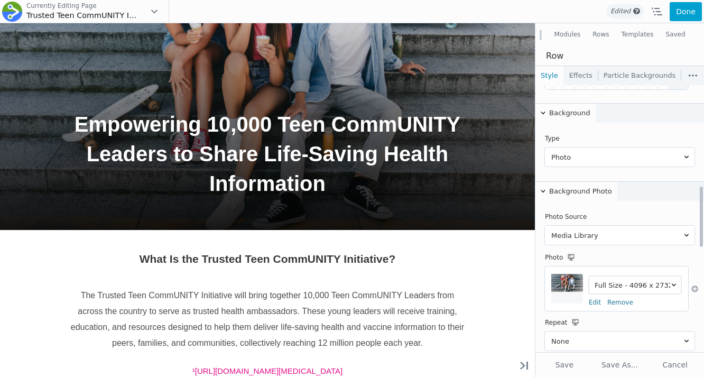
scroll to position [570, 0]
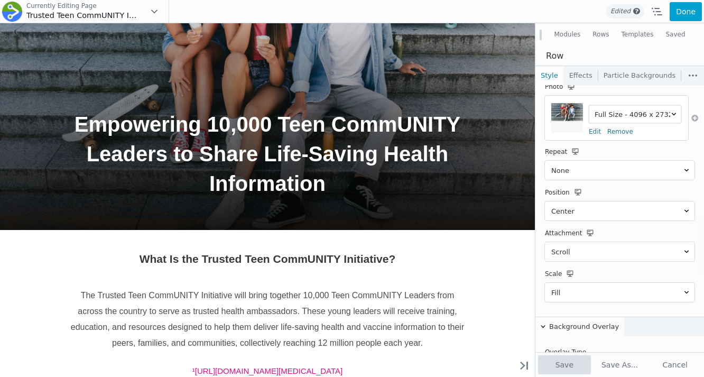
click at [572, 359] on button "Save" at bounding box center [564, 364] width 53 height 19
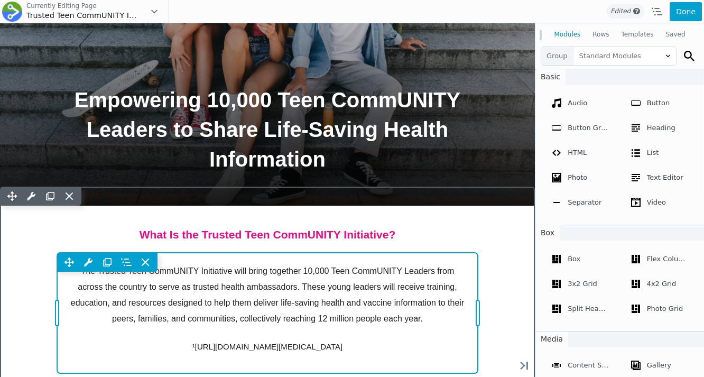
scroll to position [313, 0]
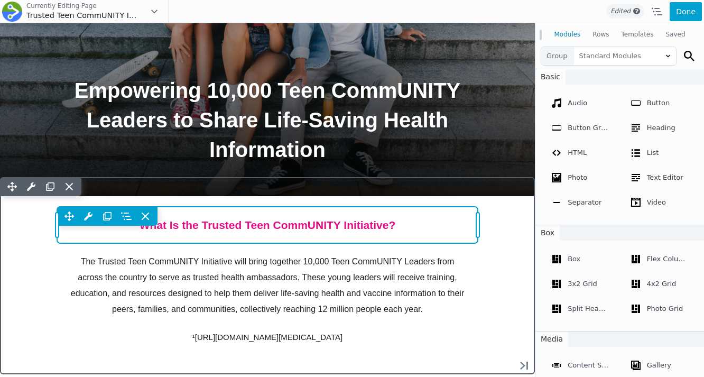
click at [351, 234] on div "Move Up Move Down Heading Settings Copy Heading Settings Paste Heading Settings…" at bounding box center [267, 225] width 421 height 36
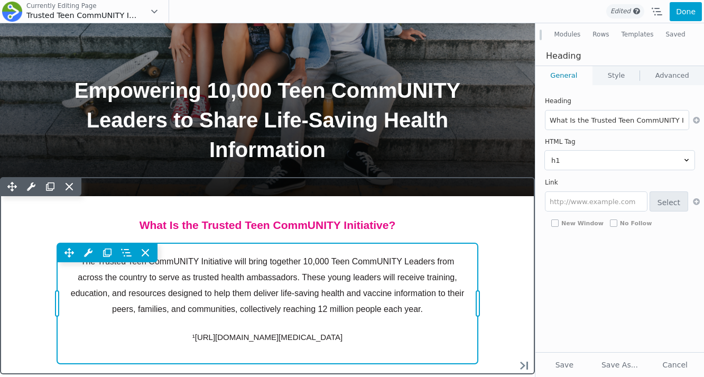
click at [345, 278] on div "Move Up Move Down Text Editor Settings Copy Text Editor Settings Paste Text Edi…" at bounding box center [267, 303] width 421 height 120
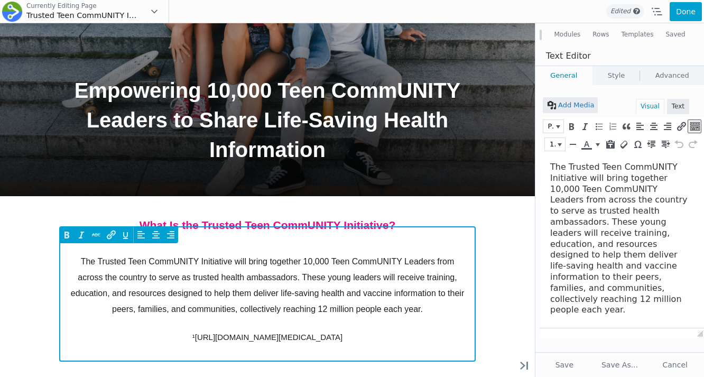
scroll to position [0, 0]
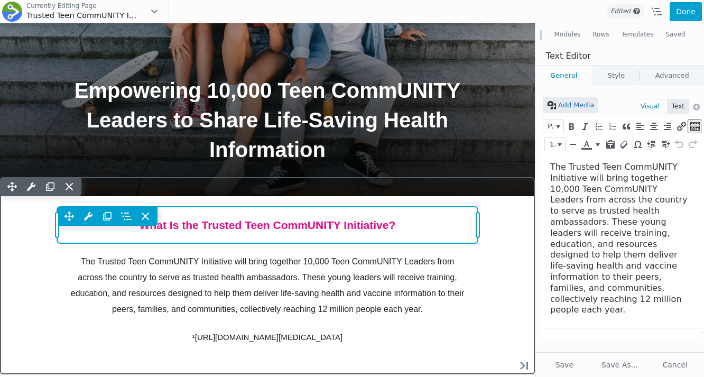
click at [406, 219] on div "Move Up Move Down Heading Settings Copy Heading Settings Paste Heading Settings…" at bounding box center [267, 216] width 421 height 19
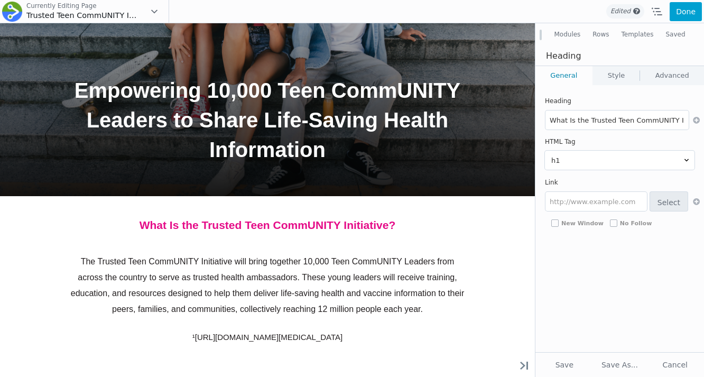
click at [582, 32] on button "Modules" at bounding box center [567, 34] width 39 height 19
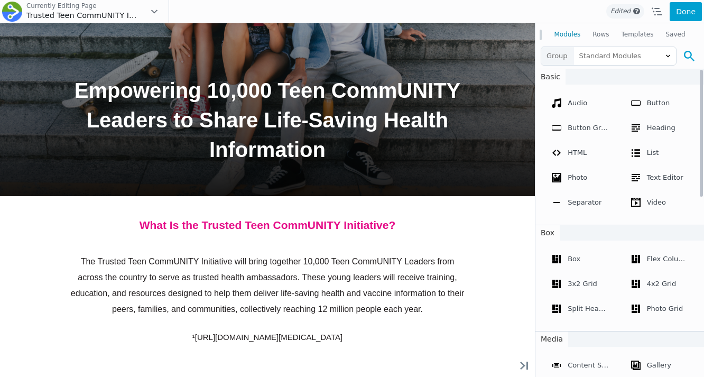
click at [682, 53] on button at bounding box center [689, 56] width 19 height 19
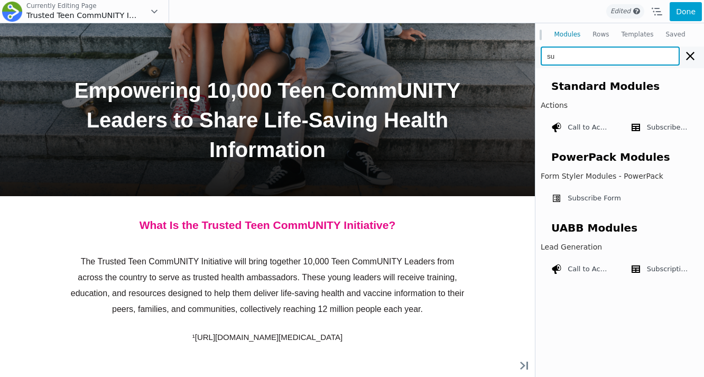
type input "s"
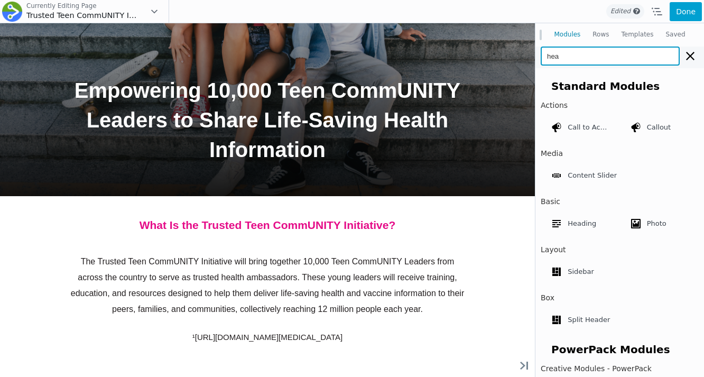
type input "head"
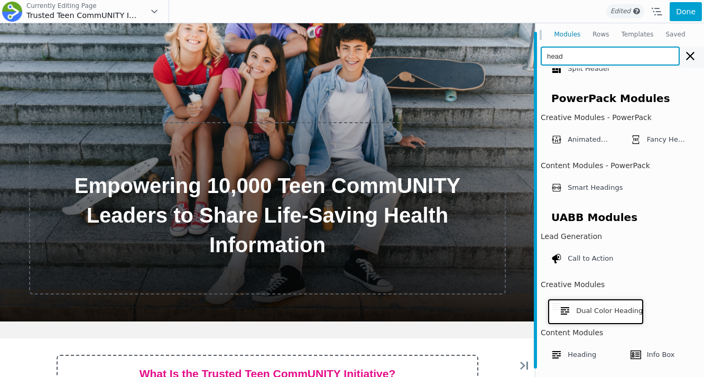
scroll to position [446, 0]
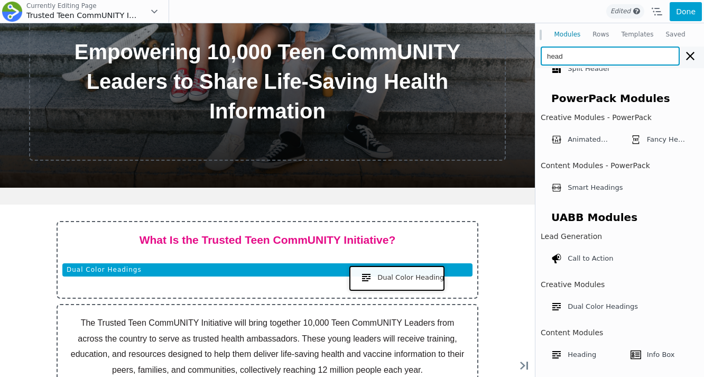
drag, startPoint x: 603, startPoint y: 333, endPoint x: 394, endPoint y: 277, distance: 215.9
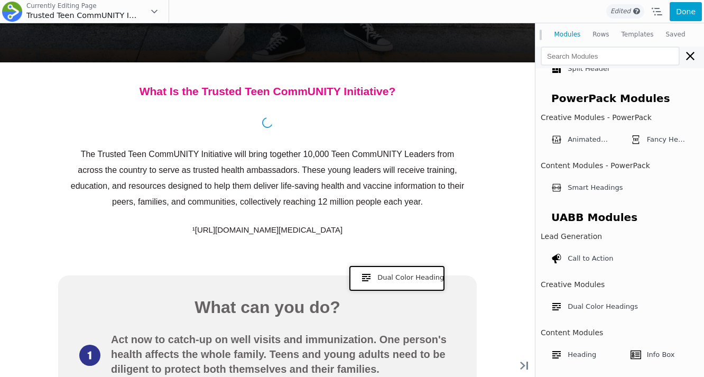
scroll to position [298, 0]
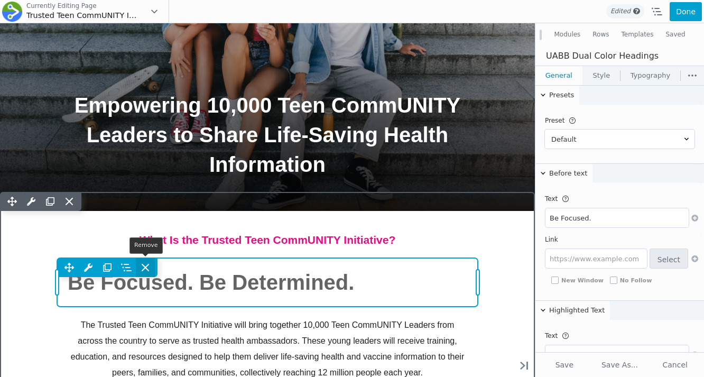
click at [145, 264] on icon at bounding box center [145, 267] width 11 height 11
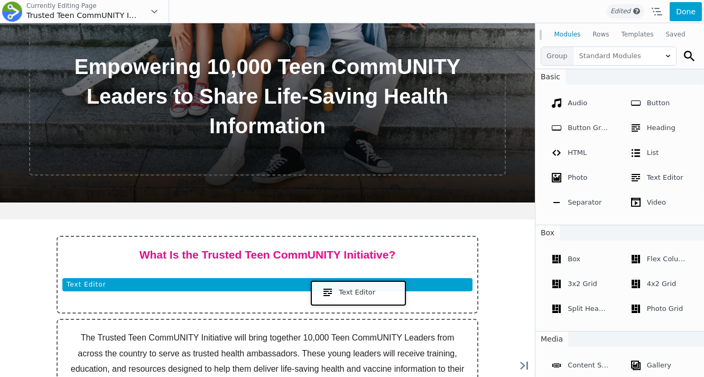
drag, startPoint x: 507, startPoint y: 218, endPoint x: 356, endPoint y: 291, distance: 168.1
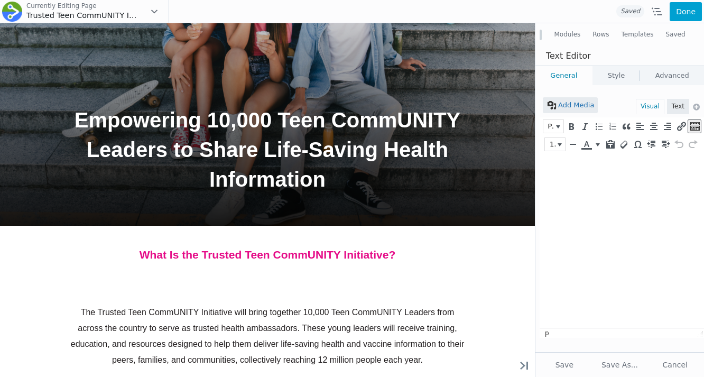
scroll to position [0, 0]
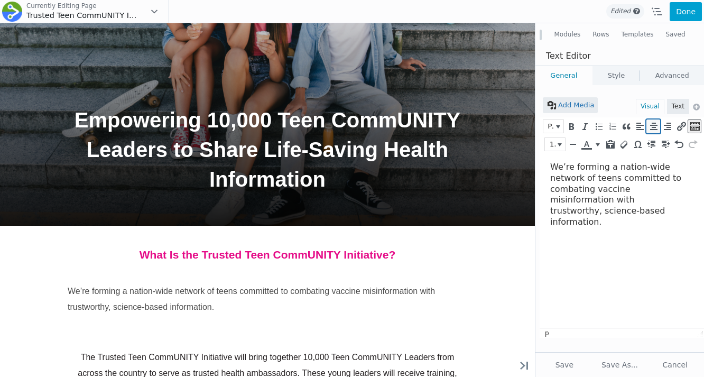
click at [655, 125] on icon "Align center (⌃⌥C)" at bounding box center [654, 126] width 10 height 11
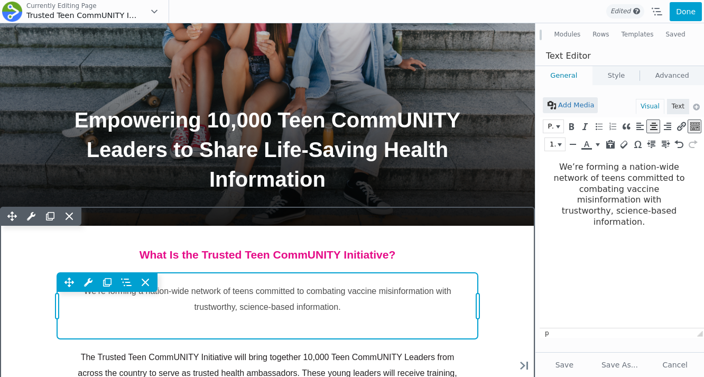
scroll to position [288, 0]
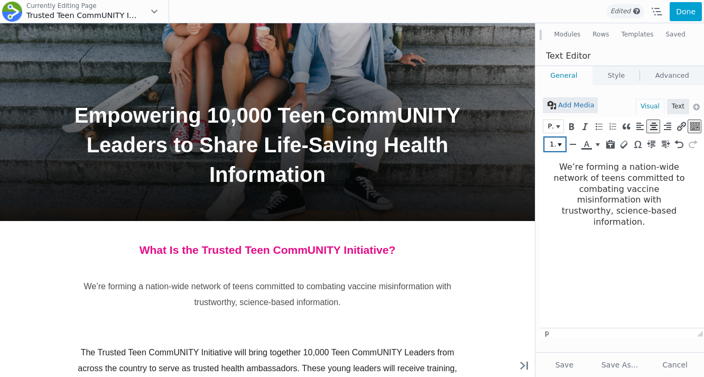
click at [554, 140] on span "16px" at bounding box center [552, 144] width 8 height 11
click at [667, 183] on span "We’re forming a nation-wide network of teens committed to combating vaccine mis…" at bounding box center [619, 194] width 131 height 65
click at [558, 134] on div "Paragraph" at bounding box center [622, 126] width 159 height 16
click at [558, 132] on button "Paragraph" at bounding box center [554, 126] width 20 height 13
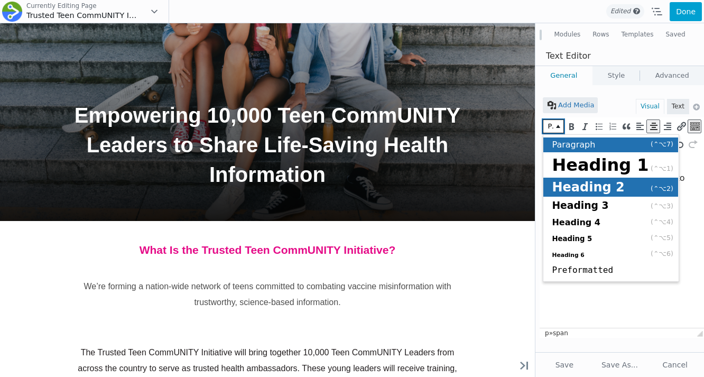
click at [585, 191] on span "Heading 2" at bounding box center [588, 187] width 72 height 15
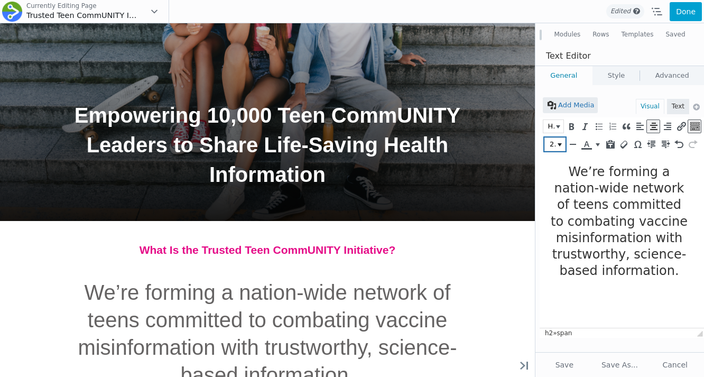
click at [556, 143] on button "24px" at bounding box center [555, 144] width 20 height 13
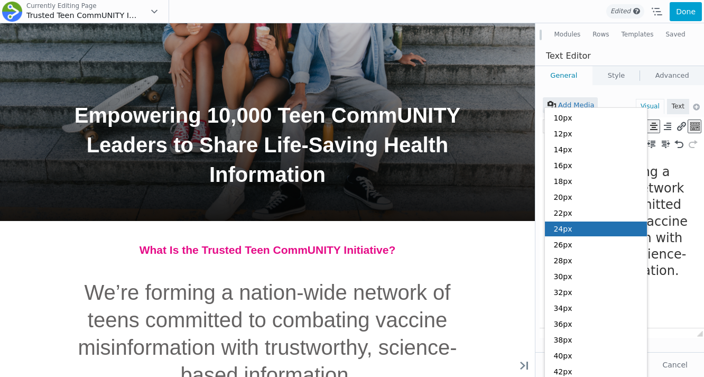
click at [669, 200] on span "We’re forming a nation-wide network of teens committed to combating vaccine mis…" at bounding box center [619, 221] width 137 height 114
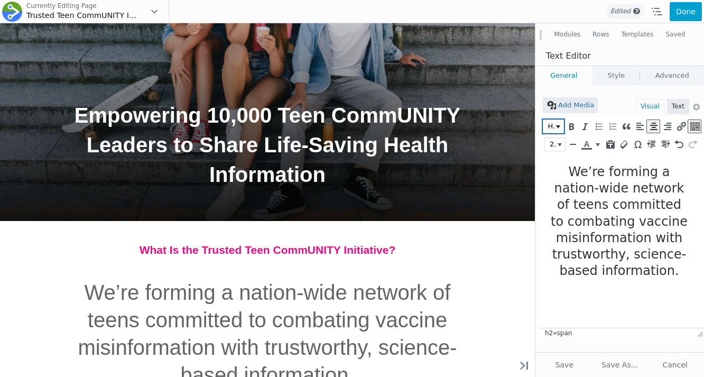
click at [558, 128] on button "Heading 2" at bounding box center [554, 126] width 20 height 13
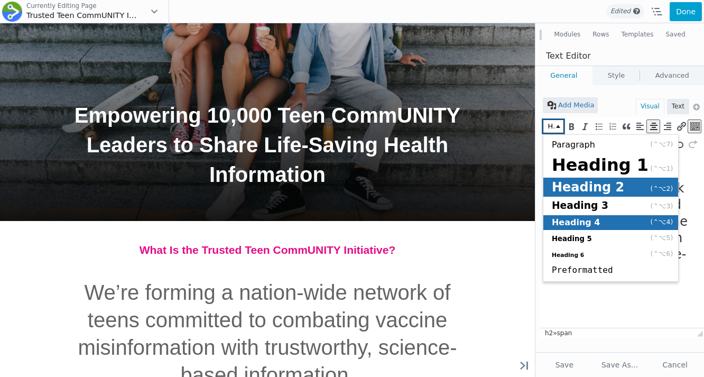
click at [602, 224] on div "Heading 4 (⌃⌥4)" at bounding box center [611, 222] width 135 height 15
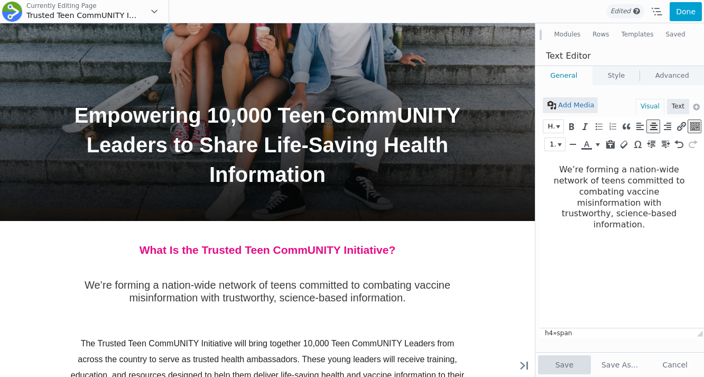
click at [563, 362] on button "Save" at bounding box center [564, 364] width 53 height 19
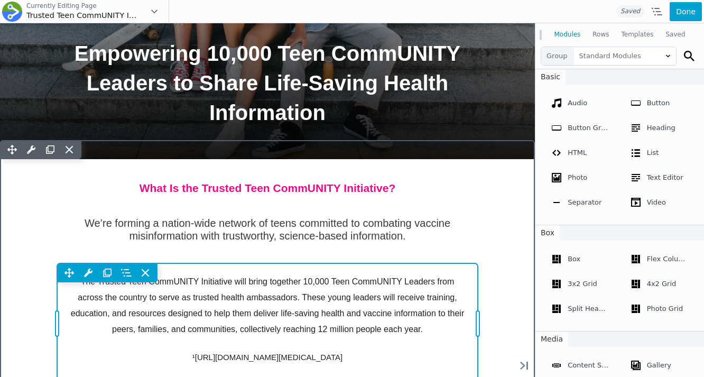
scroll to position [367, 0]
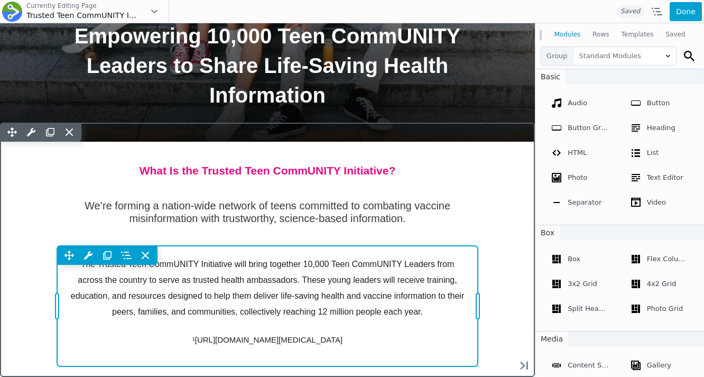
click at [318, 286] on div "Move Up Move Down Text Editor Settings Copy Text Editor Settings Paste Text Edi…" at bounding box center [267, 306] width 421 height 120
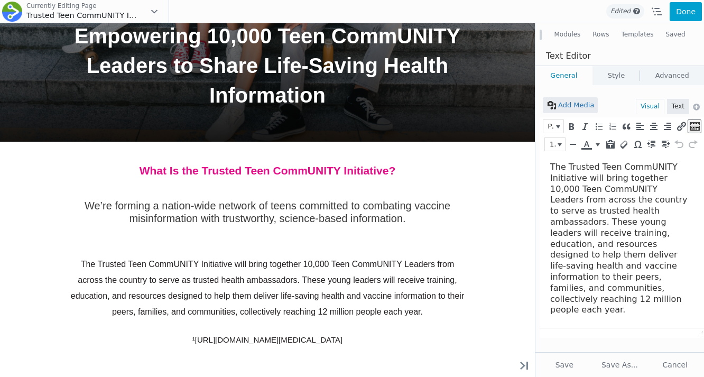
scroll to position [26, 0]
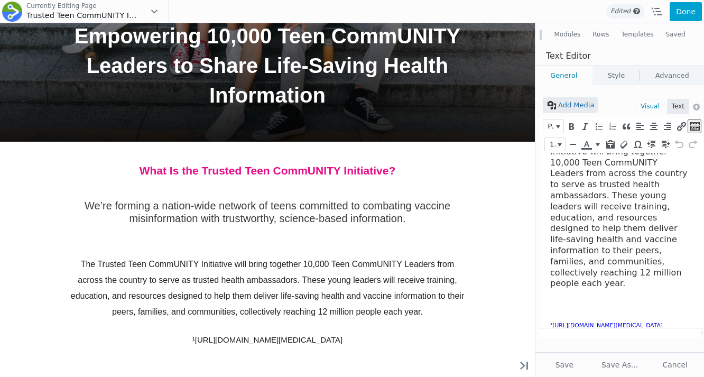
click at [597, 295] on body "The Trusted Teen CommUNITY Initiative will bring together 10,000 Teen CommUNITY…" at bounding box center [619, 232] width 138 height 194
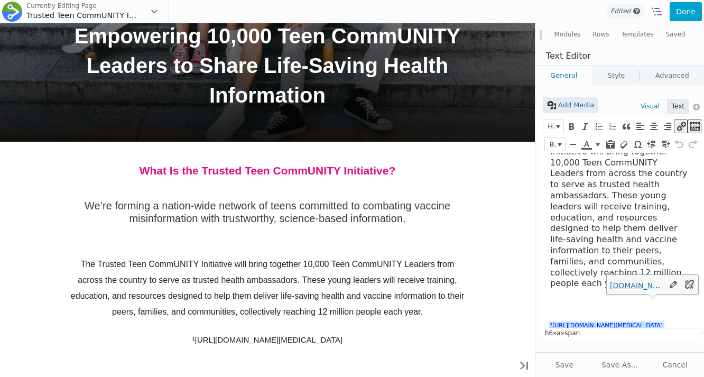
click at [597, 295] on body "The Trusted Teen CommUNITY Initiative will bring together 10,000 Teen CommUNITY…" at bounding box center [619, 232] width 138 height 194
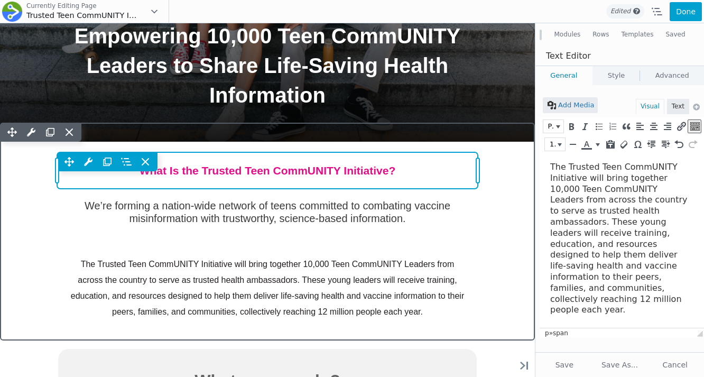
click at [395, 173] on div "Move Up Move Down Heading Settings Copy Heading Settings Paste Heading Settings…" at bounding box center [267, 170] width 421 height 36
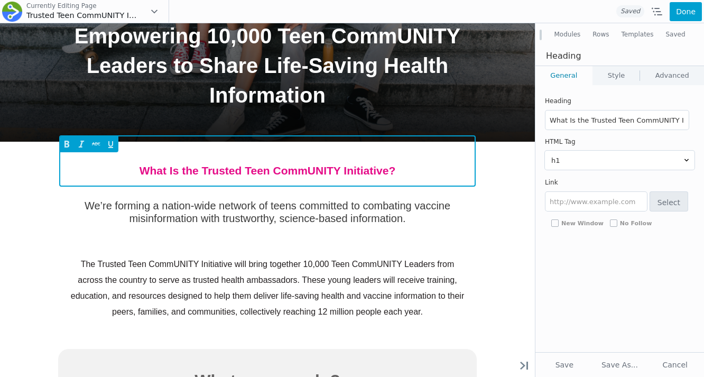
click at [401, 172] on span "What Is the Trusted Teen CommUNITY Initiative?" at bounding box center [268, 170] width 400 height 15
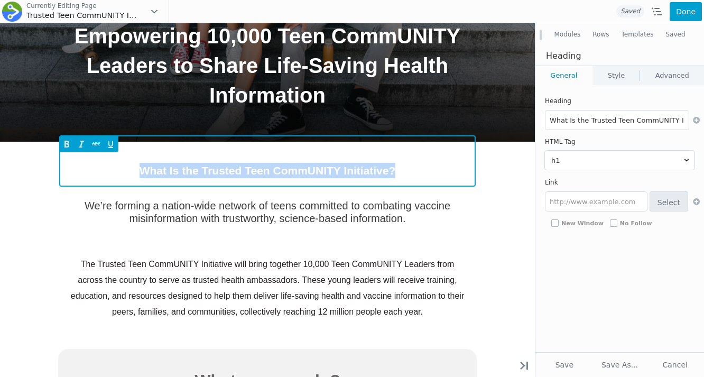
click at [401, 172] on span "What Is the Trusted Teen CommUNITY Initiative?" at bounding box center [268, 170] width 400 height 15
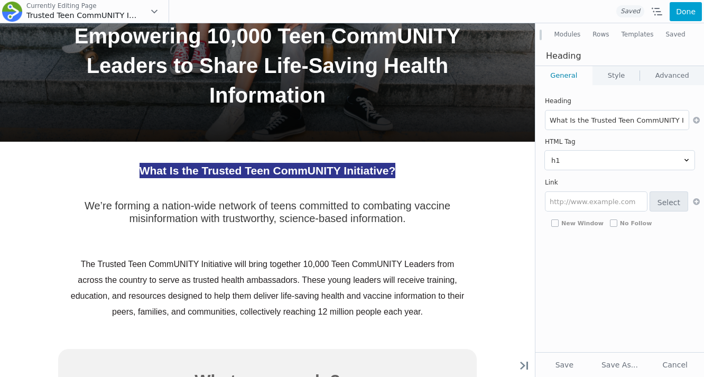
click at [627, 72] on link "Style" at bounding box center [616, 75] width 47 height 19
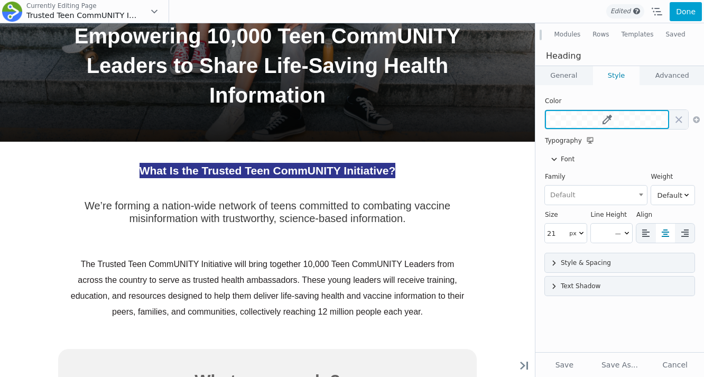
click at [603, 119] on icon at bounding box center [608, 120] width 10 height 10
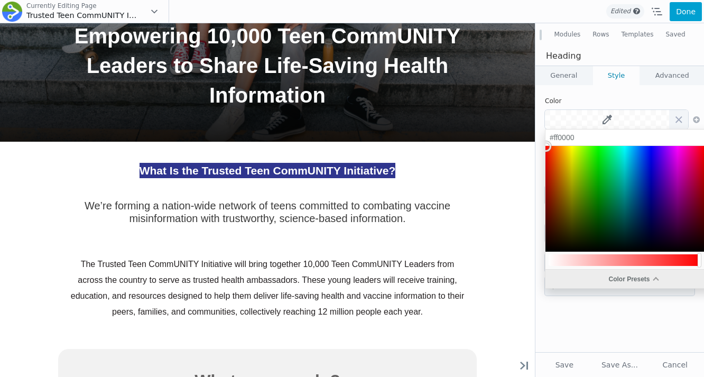
click at [598, 280] on div "Color Presets" at bounding box center [634, 279] width 176 height 19
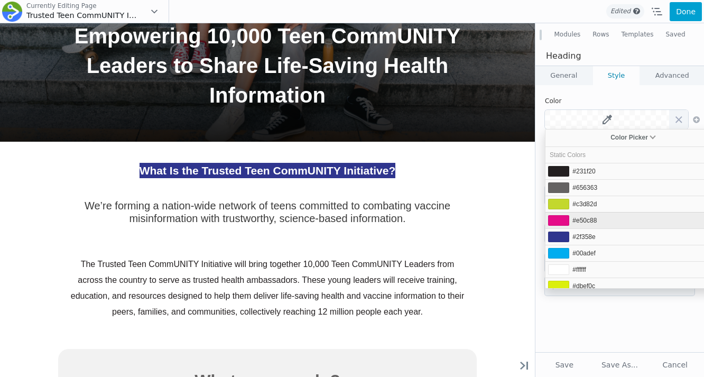
click at [594, 224] on span "#e50c88" at bounding box center [585, 220] width 24 height 7
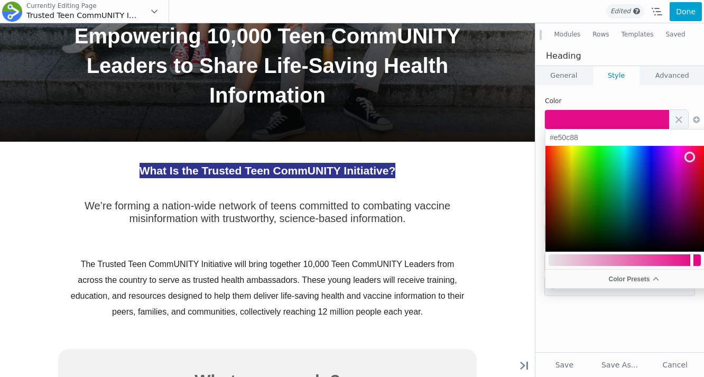
click at [580, 311] on div "Heading What Is the Trusted Teen CommUNITY Initiative? HTML Tag h1 h2 h3 h4 h5 …" at bounding box center [620, 218] width 169 height 267
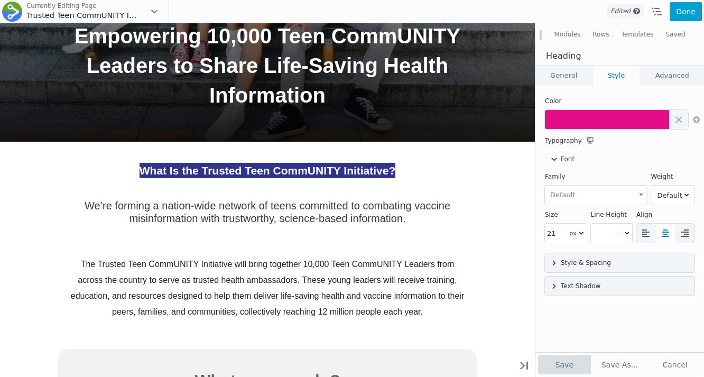
click at [566, 368] on button "Save" at bounding box center [564, 364] width 53 height 19
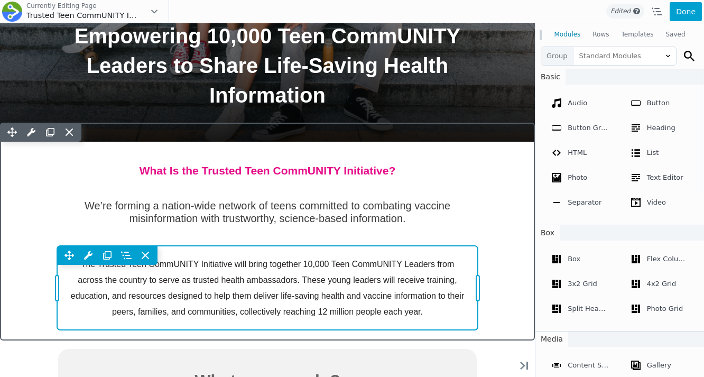
click at [398, 279] on div "Move Up Move Down Text Editor Settings Copy Text Editor Settings Paste Text Edi…" at bounding box center [267, 288] width 421 height 84
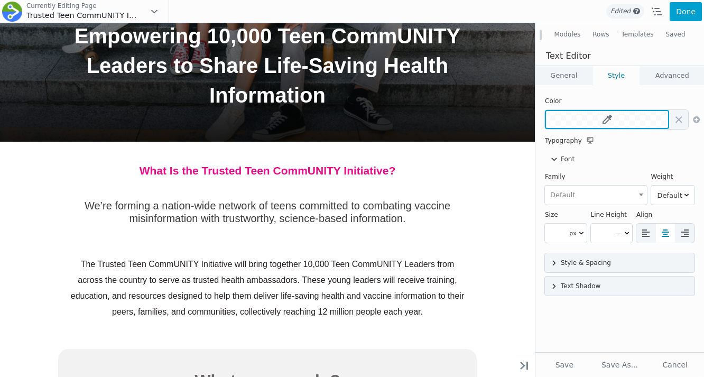
click at [594, 124] on button at bounding box center [607, 119] width 124 height 19
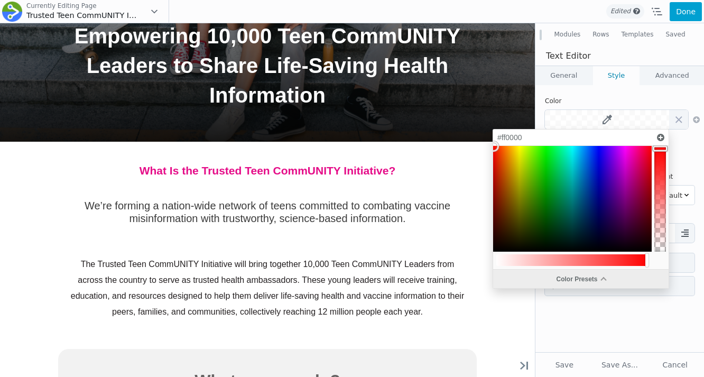
click at [564, 283] on div "Color Presets" at bounding box center [581, 279] width 176 height 19
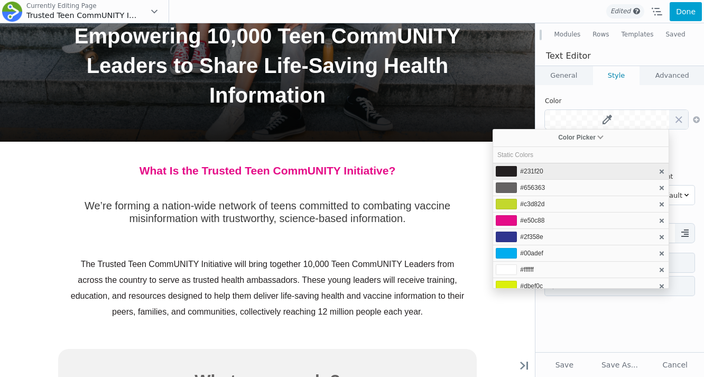
click at [532, 166] on li "#231f20" at bounding box center [581, 171] width 176 height 16
type input "#231f20"
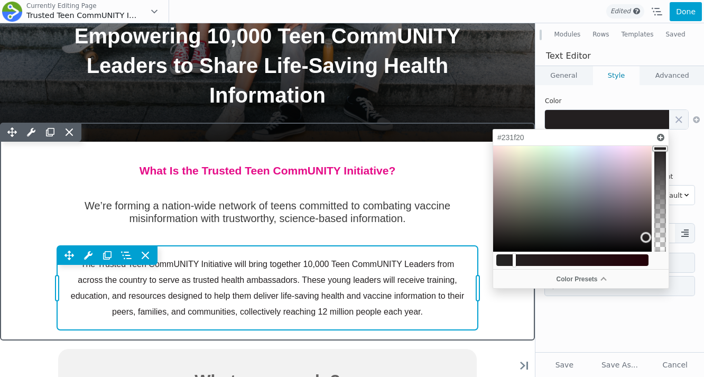
click at [431, 302] on div "Move Up Move Down Text Editor Settings Copy Text Editor Settings Paste Text Edi…" at bounding box center [267, 288] width 421 height 84
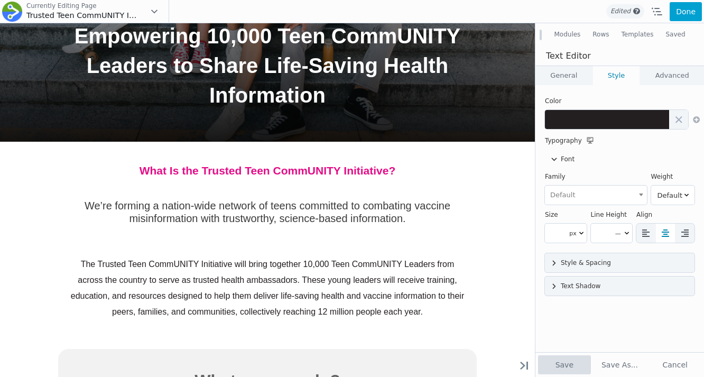
click at [567, 360] on button "Save" at bounding box center [564, 364] width 53 height 19
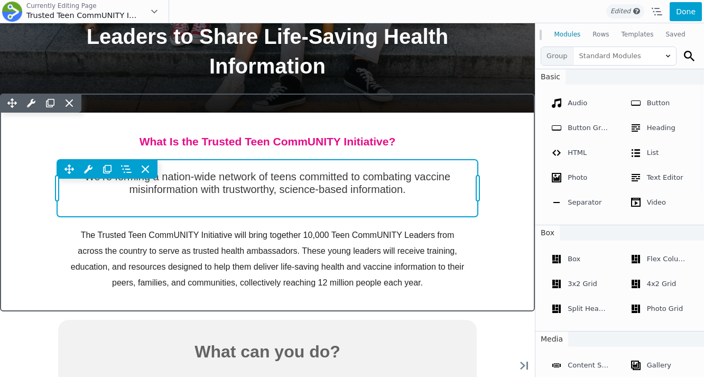
scroll to position [424, 0]
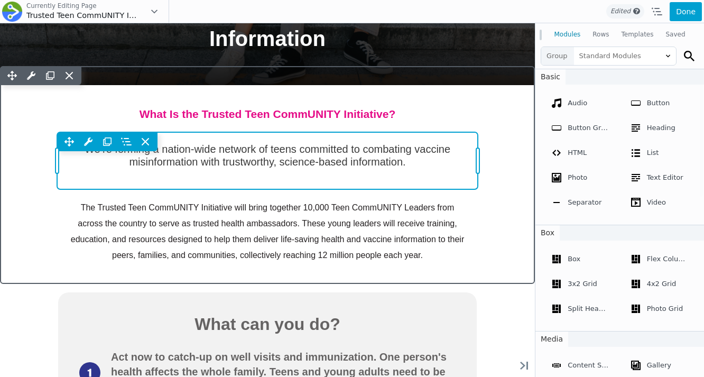
click at [327, 164] on div "Move Up Move Down Text Editor Settings Copy Text Editor Settings Paste Text Edi…" at bounding box center [267, 160] width 421 height 57
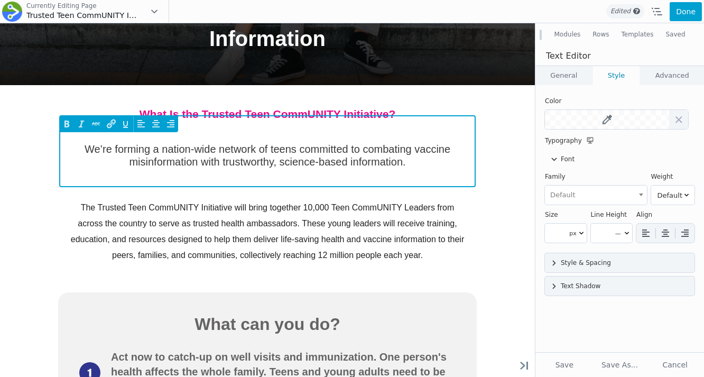
scroll to position [0, 0]
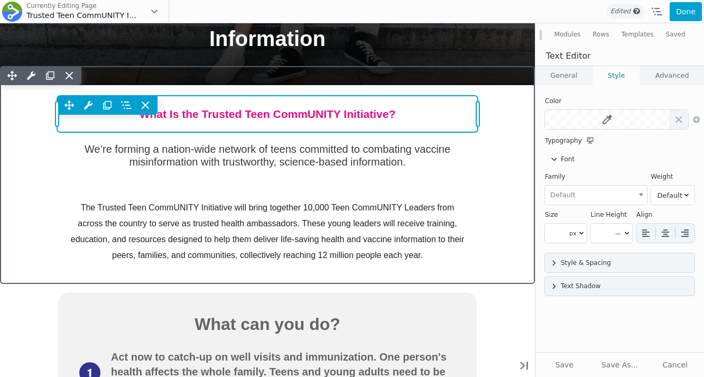
click at [375, 112] on div "Move Up Move Down Heading Settings Copy Heading Settings Paste Heading Settings…" at bounding box center [267, 105] width 421 height 19
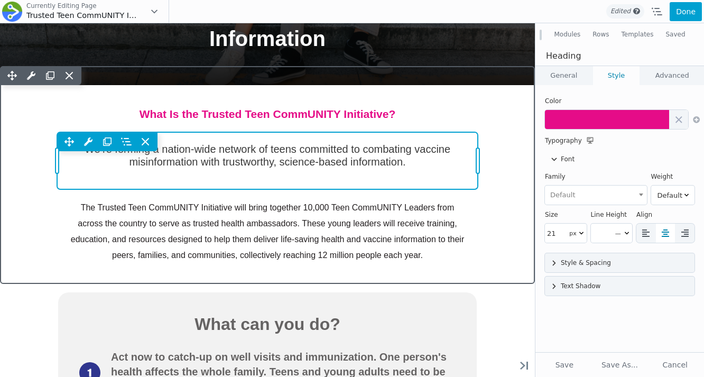
click at [411, 158] on div "Move Up Move Down Text Editor Settings Copy Text Editor Settings Paste Text Edi…" at bounding box center [267, 160] width 421 height 57
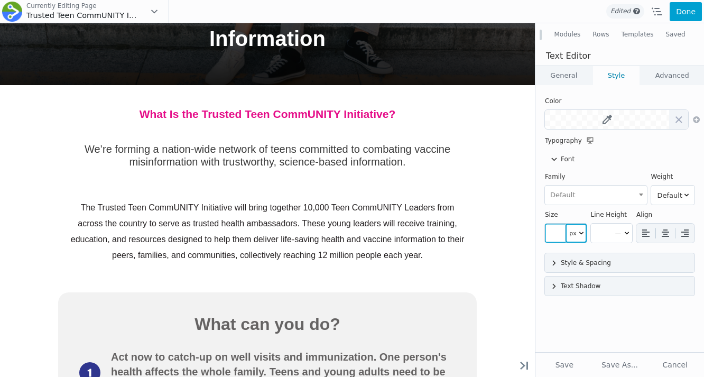
click at [570, 236] on select "px em rem vw ch %" at bounding box center [576, 233] width 21 height 19
click at [554, 235] on input"] "number" at bounding box center [555, 233] width 21 height 19
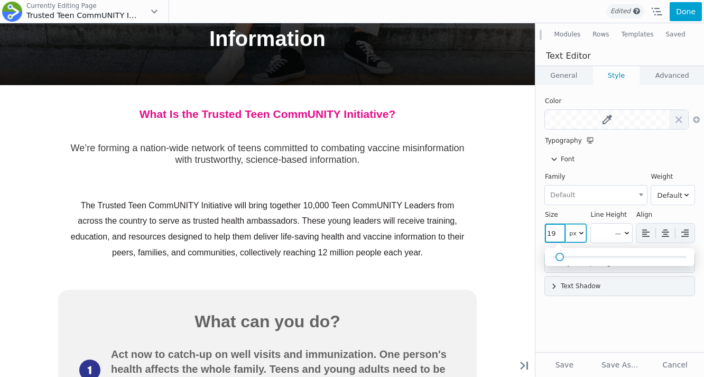
type input "18"
drag, startPoint x: 554, startPoint y: 255, endPoint x: 559, endPoint y: 256, distance: 5.9
click at [559, 256] on span at bounding box center [559, 257] width 8 height 8
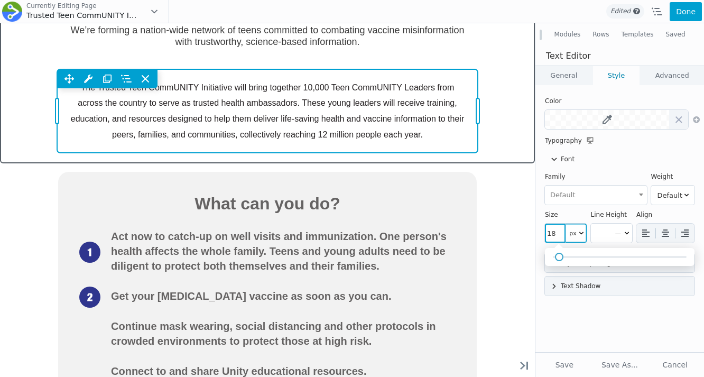
scroll to position [556, 0]
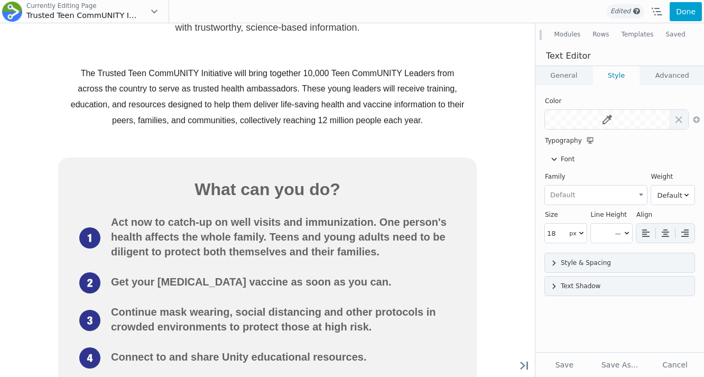
click at [578, 35] on button "Modules" at bounding box center [567, 34] width 39 height 19
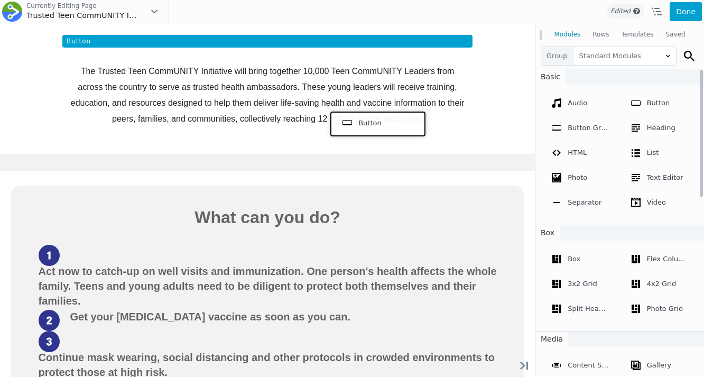
scroll to position [678, 0]
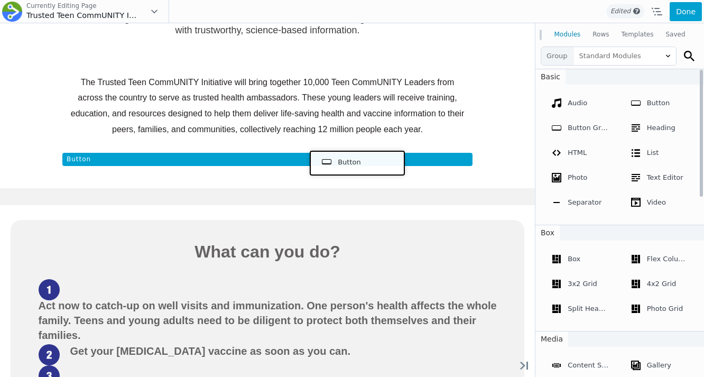
drag, startPoint x: 656, startPoint y: 128, endPoint x: 355, endPoint y: 161, distance: 302.6
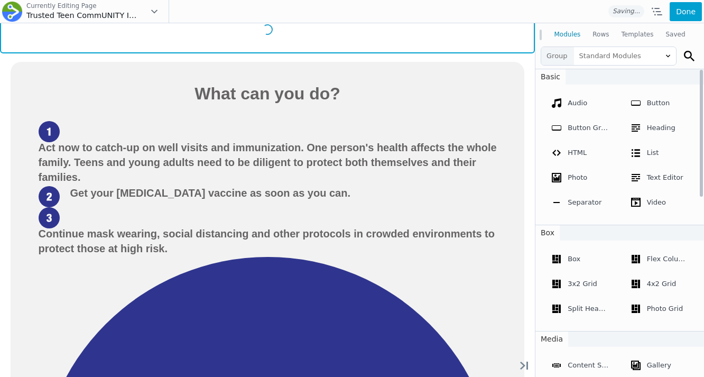
scroll to position [547, 0]
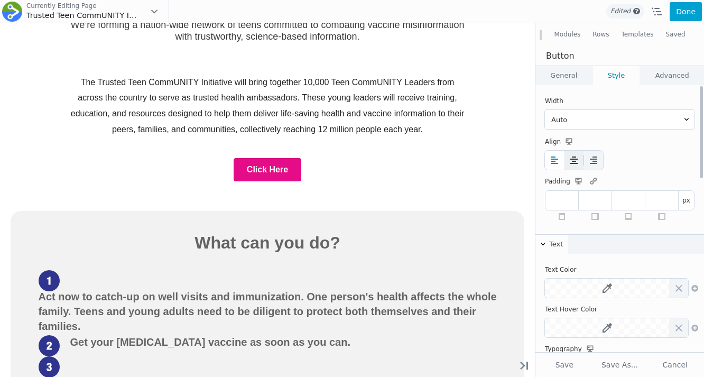
click at [570, 154] on button at bounding box center [574, 160] width 19 height 19
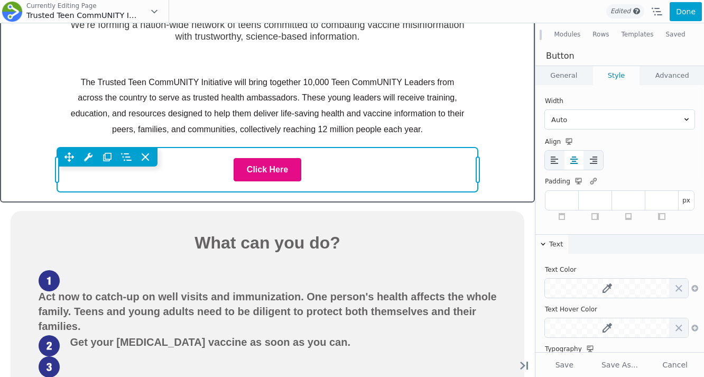
click at [265, 168] on div "Move Up Move Down Button Settings Copy Button Settings Paste Button Settings Ro…" at bounding box center [267, 170] width 421 height 44
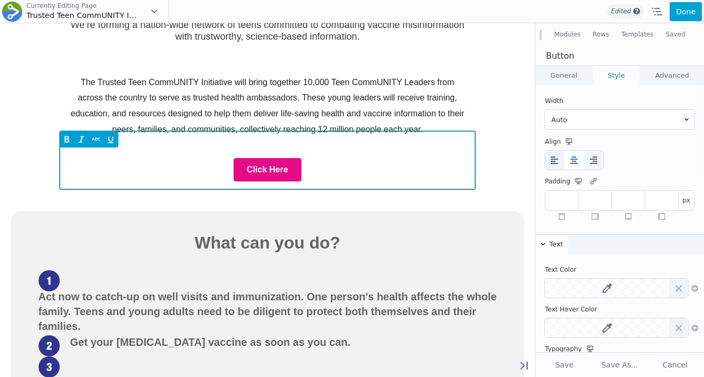
click at [265, 168] on span "Click Here" at bounding box center [267, 169] width 41 height 9
click at [327, 166] on div "Get Involved" at bounding box center [268, 169] width 400 height 23
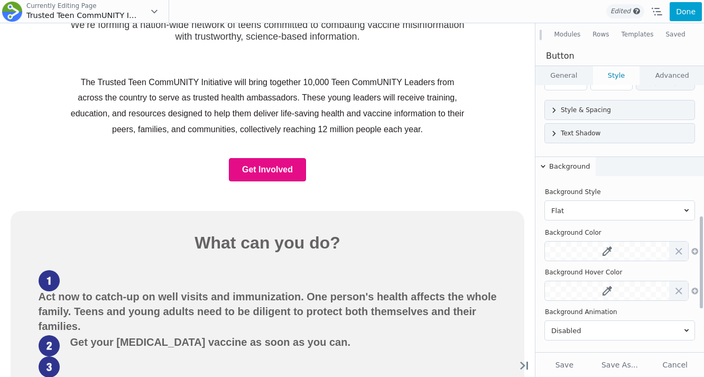
scroll to position [380, 0]
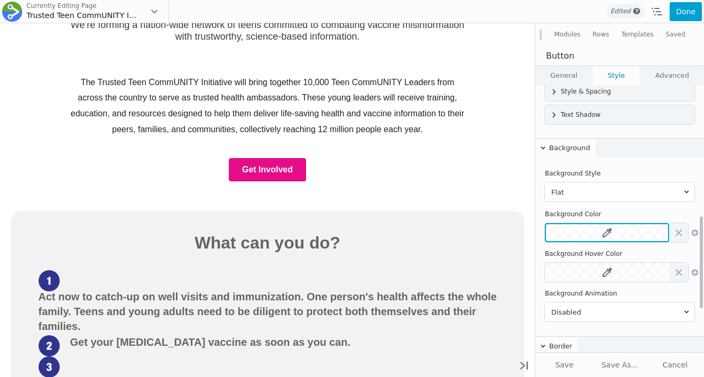
click at [580, 227] on button at bounding box center [607, 232] width 124 height 19
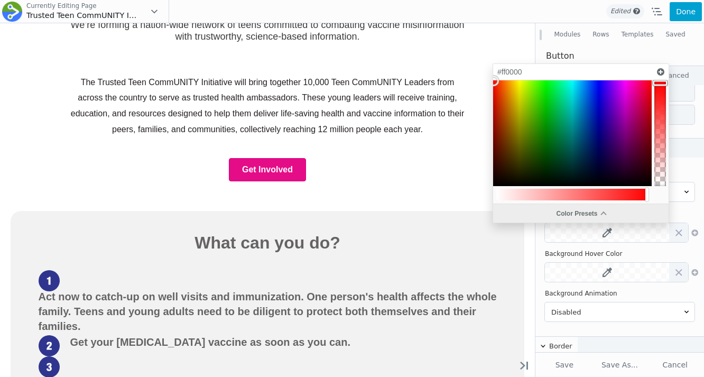
click at [585, 210] on div "Color Presets" at bounding box center [581, 213] width 176 height 19
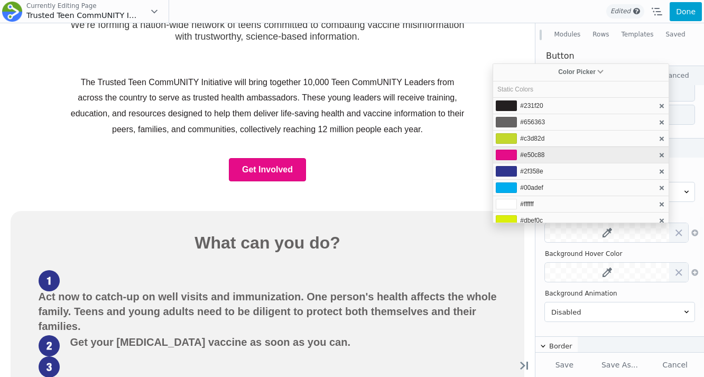
click at [546, 159] on li "#e50c88" at bounding box center [581, 154] width 176 height 16
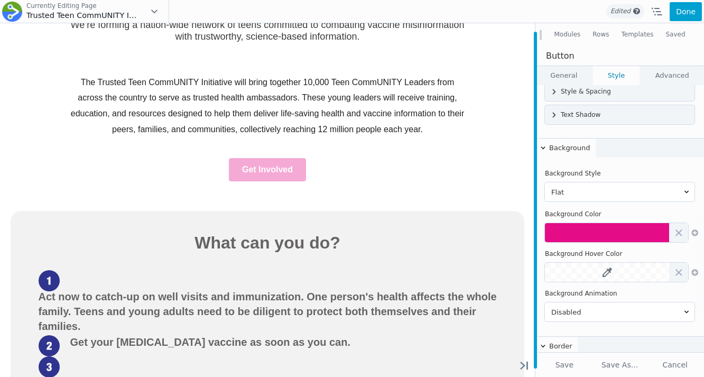
click at [537, 261] on div at bounding box center [535, 200] width 3 height 337
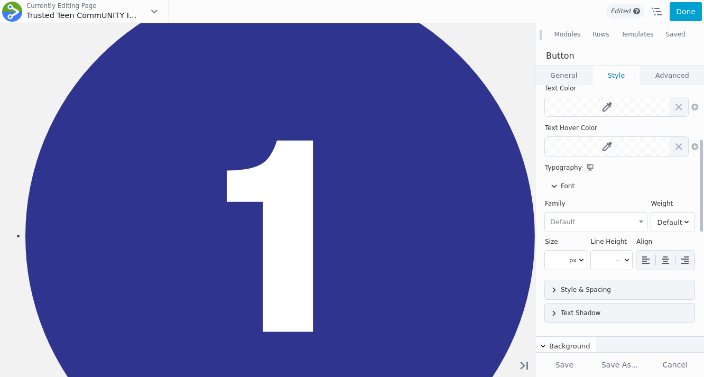
scroll to position [116, 0]
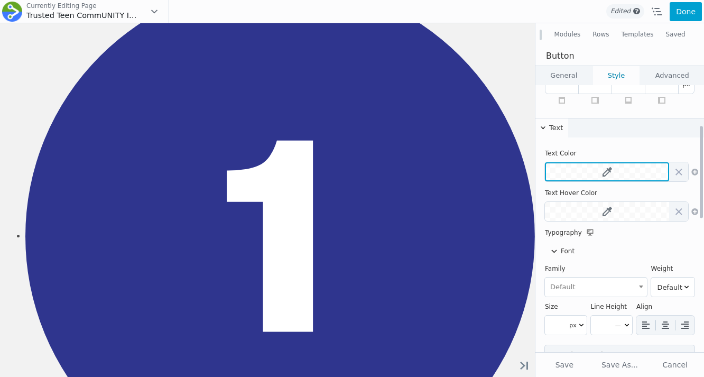
click at [572, 173] on button at bounding box center [607, 171] width 124 height 19
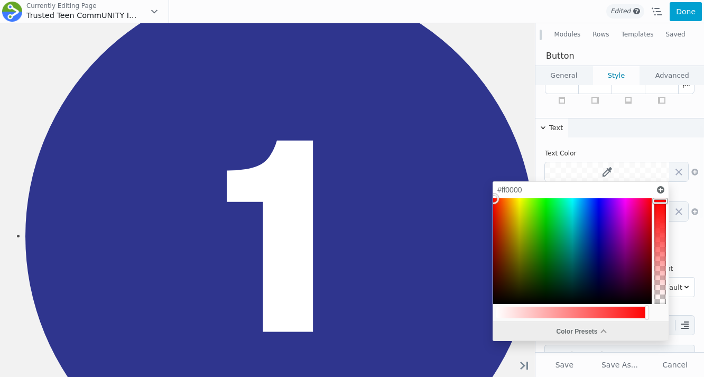
click at [548, 332] on div "Color Presets" at bounding box center [581, 331] width 176 height 19
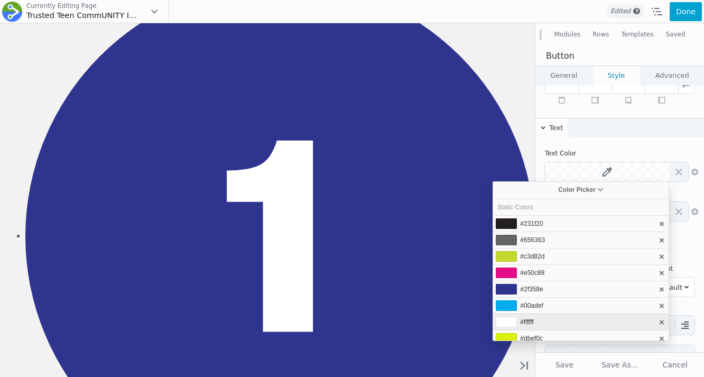
click at [535, 320] on li "#ffffff" at bounding box center [581, 322] width 176 height 16
type input "#ffffff"
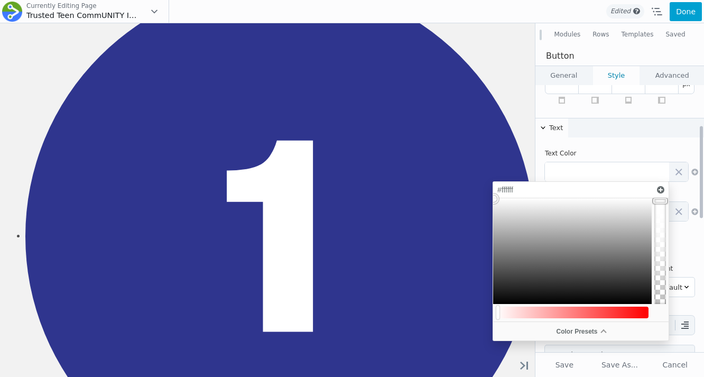
click at [574, 141] on div "Text Text Color Text Hover Color Typography Font Family Default Barlow Semi Con…" at bounding box center [620, 255] width 169 height 275
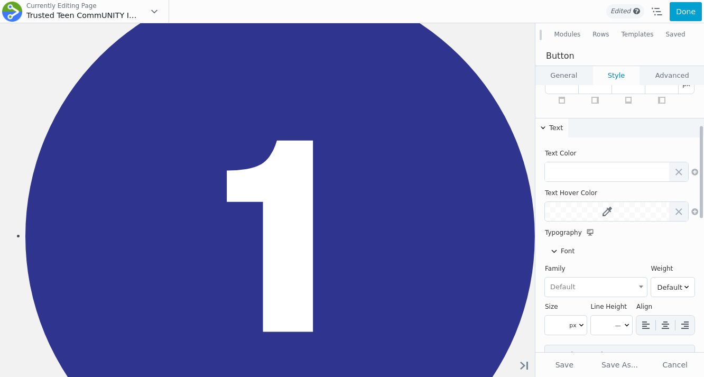
click at [575, 249] on div "Font" at bounding box center [620, 251] width 150 height 19
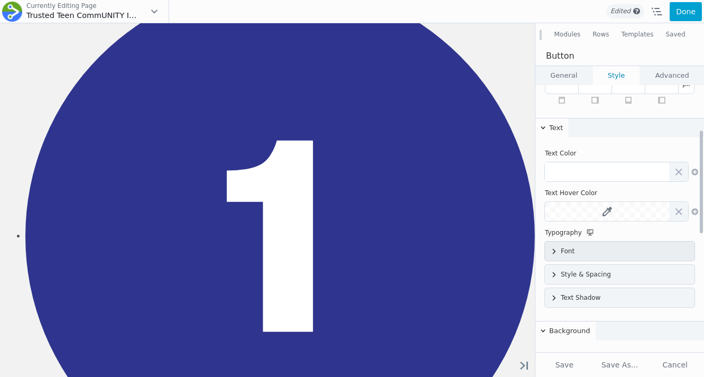
click at [575, 254] on div "Font" at bounding box center [620, 251] width 150 height 19
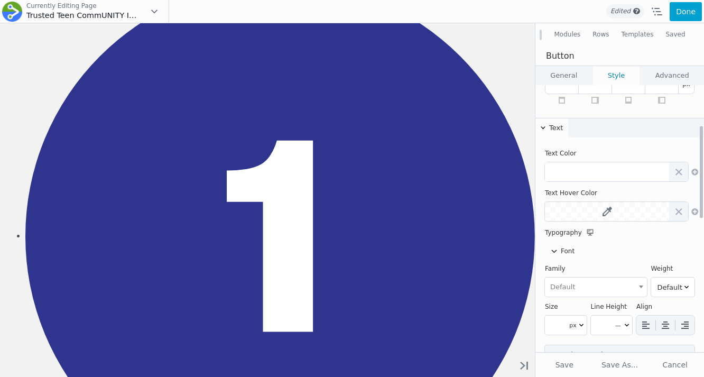
click at [578, 292] on span "Default" at bounding box center [596, 287] width 100 height 17
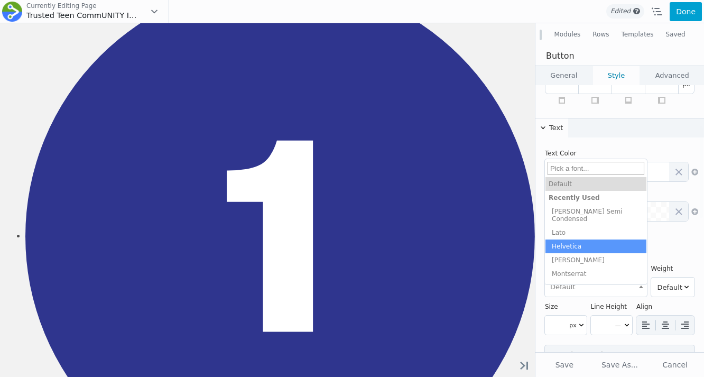
select select "Helvetica"
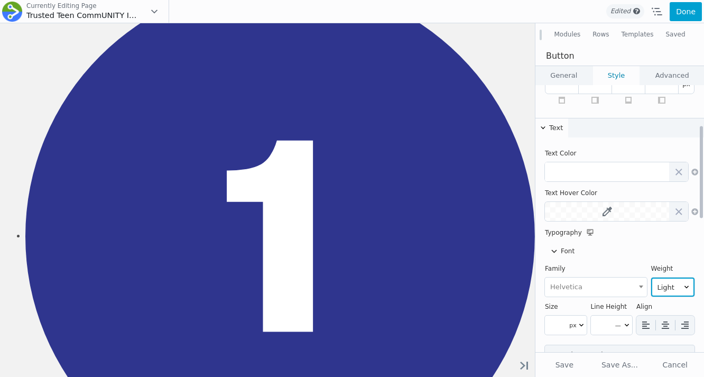
click at [664, 287] on select "Light Normal Bold" at bounding box center [673, 287] width 44 height 19
select select "700"
click at [651, 278] on select "Light Normal Bold" at bounding box center [673, 287] width 44 height 19
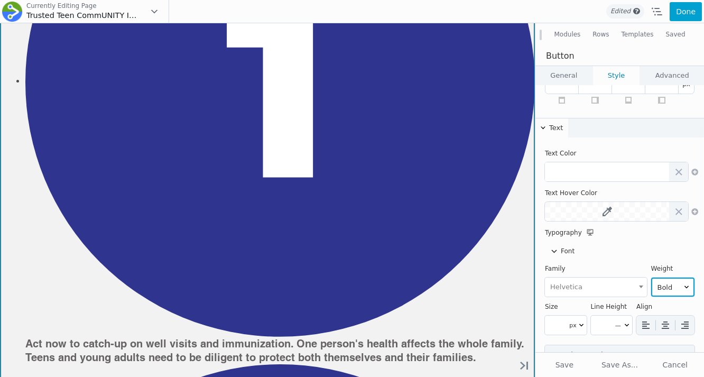
scroll to position [826, 0]
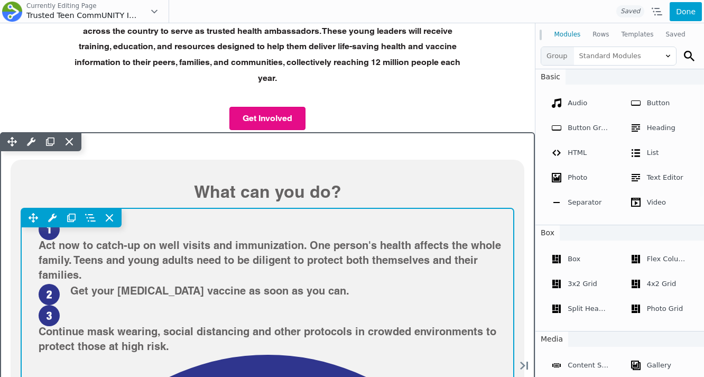
scroll to position [605, 0]
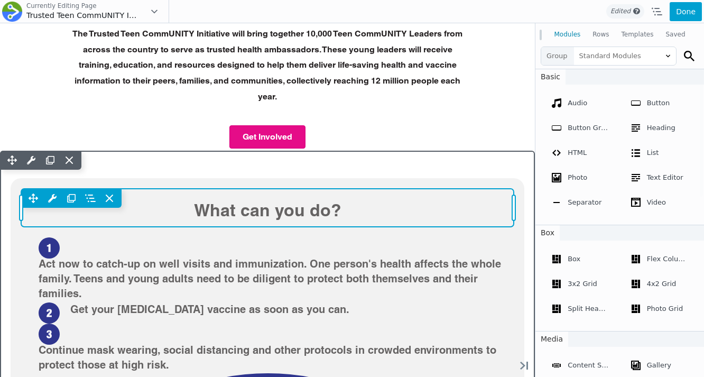
click at [288, 189] on div "Move Up Move Down Heading Settings Copy Heading Settings Paste Heading Settings…" at bounding box center [267, 208] width 493 height 38
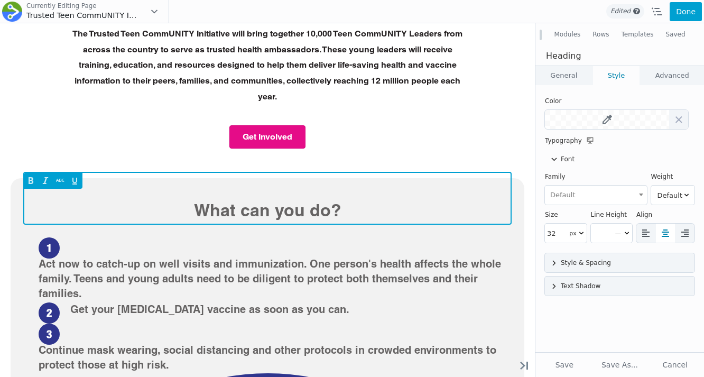
click at [290, 199] on span "What can you do?" at bounding box center [268, 210] width 472 height 22
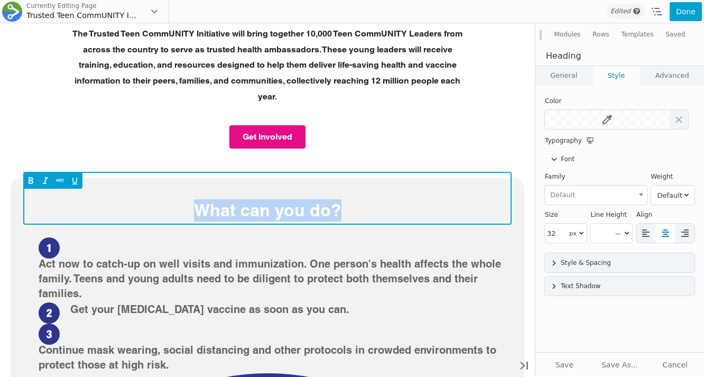
click at [290, 199] on span "What can you do?" at bounding box center [268, 210] width 472 height 22
paste span
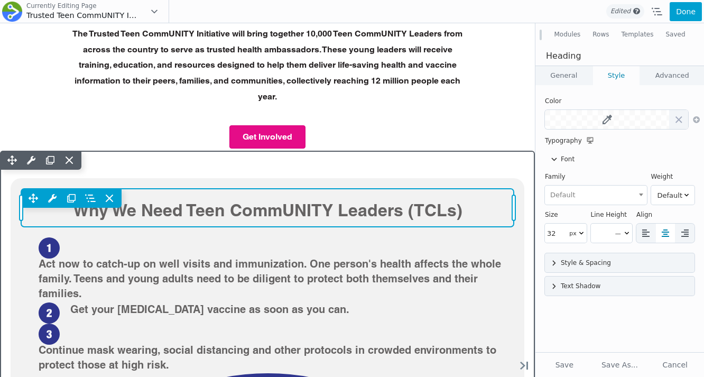
click at [328, 210] on span "Why We Need Teen CommUNITY Leaders (TCLs)" at bounding box center [268, 210] width 472 height 22
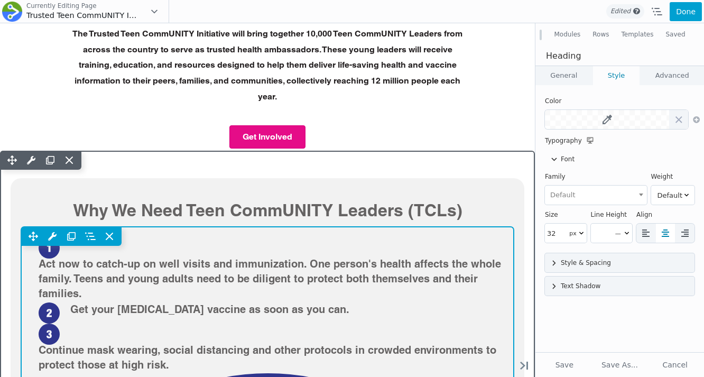
click at [300, 238] on div "Move Up Move Down Info List Settings Copy Info List Settings Paste Info List Se…" at bounding box center [267, 236] width 493 height 19
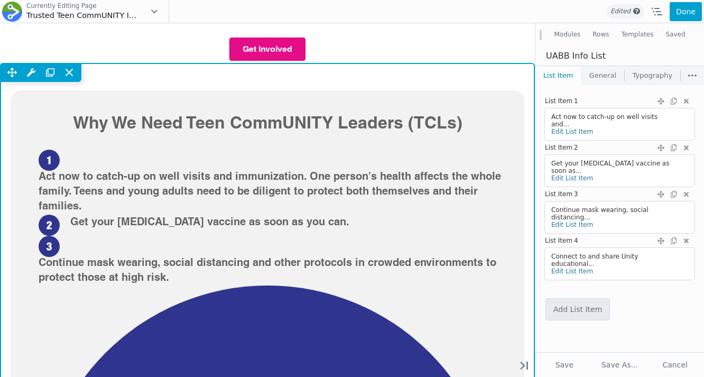
scroll to position [797, 0]
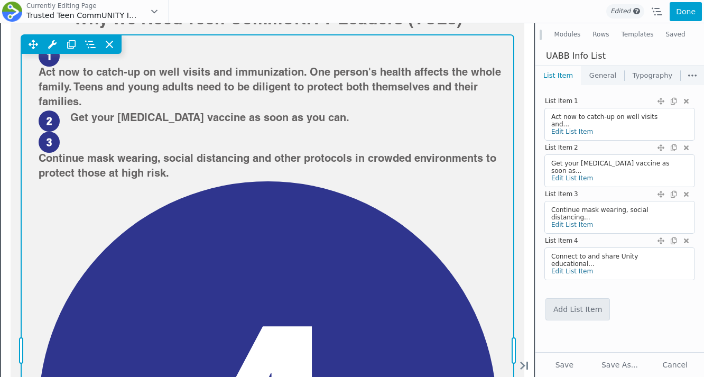
click at [198, 145] on div "Move Up Move Down Info List Settings Copy Info List Settings Paste Info List Se…" at bounding box center [267, 350] width 493 height 631
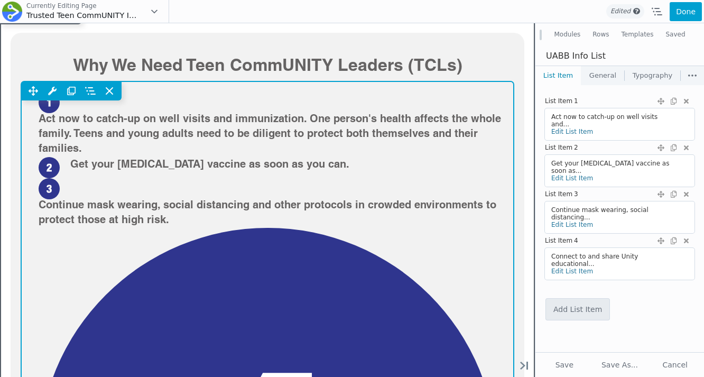
scroll to position [679, 0]
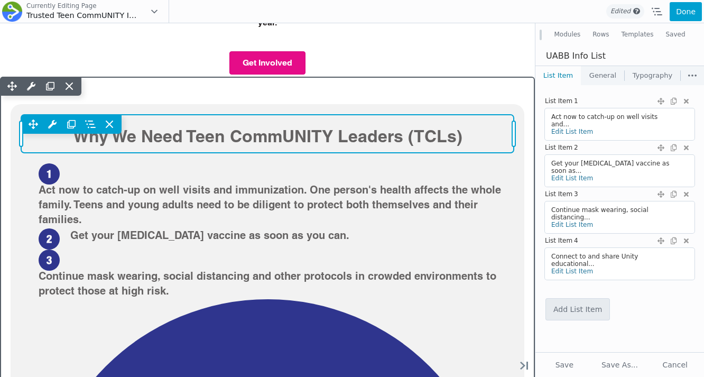
click at [283, 133] on div "Move Up Move Down Heading Settings Copy Heading Settings Paste Heading Settings…" at bounding box center [267, 134] width 493 height 38
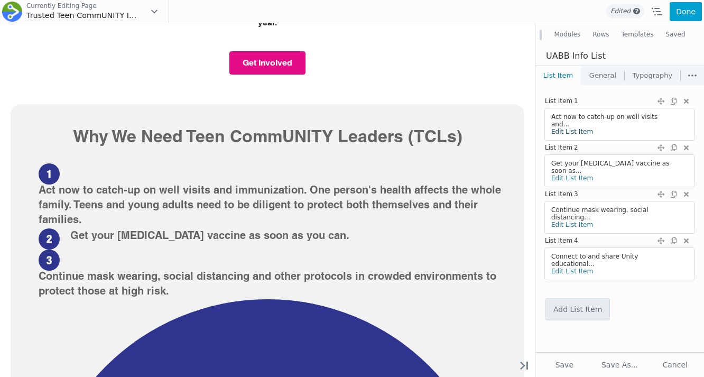
click at [560, 131] on link "Edit List Item" at bounding box center [573, 131] width 42 height 7
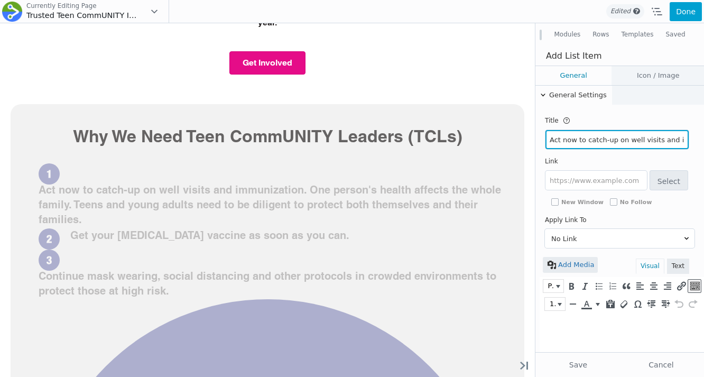
scroll to position [0, 0]
click at [567, 139] on input "Act now to catch-up on well visits and immunization. One person's health affect…" at bounding box center [617, 139] width 143 height 19
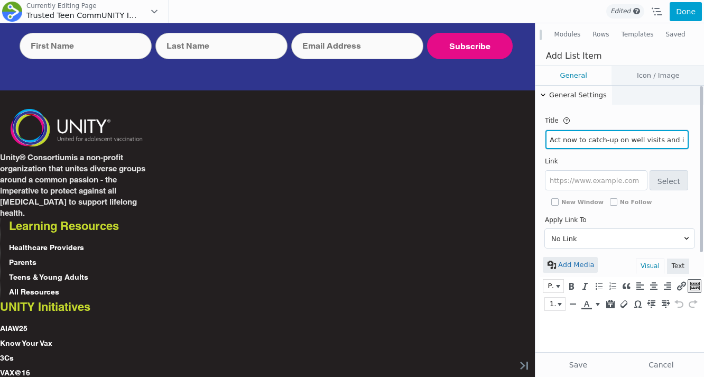
click at [567, 139] on input "Act now to catch-up on well visits and immunization. One person's health affect…" at bounding box center [617, 139] width 143 height 19
paste input "Knowledge gaps: With growing health misinformation and disinformation, some you…"
type input "Act now to catch-up on well visits and immunization. One person's health affect…"
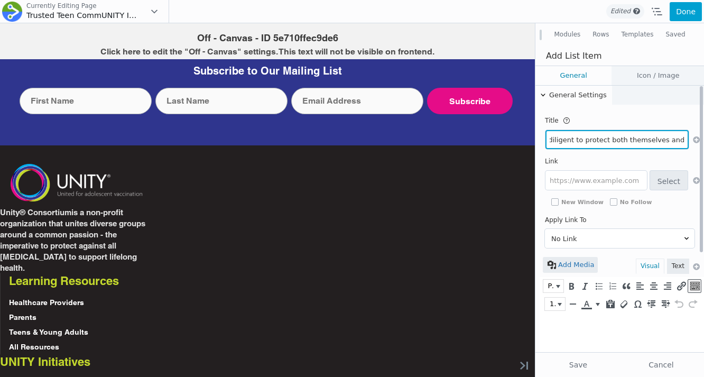
click at [591, 139] on input "Act now to catch-up on well visits and immunization. One person's health affect…" at bounding box center [617, 139] width 143 height 19
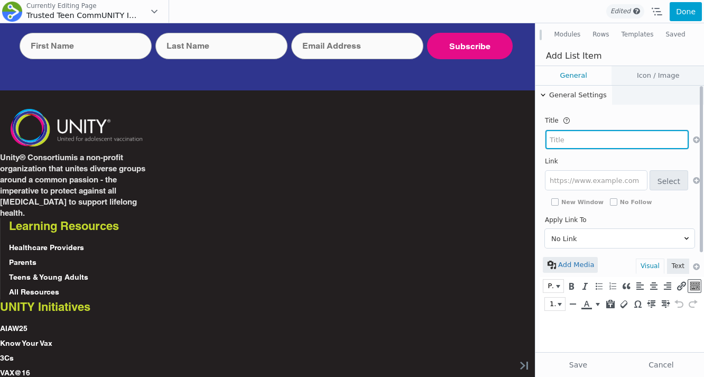
scroll to position [0, 0]
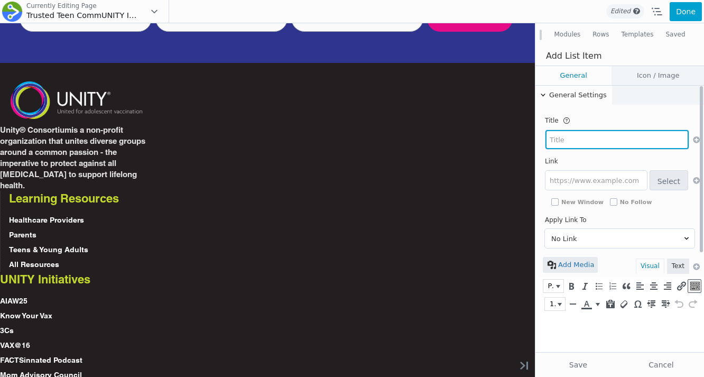
click at [577, 138] on input "text" at bounding box center [617, 139] width 143 height 19
paste input "Knowledge gaps: With growing health misinformation and disinformation, some you…"
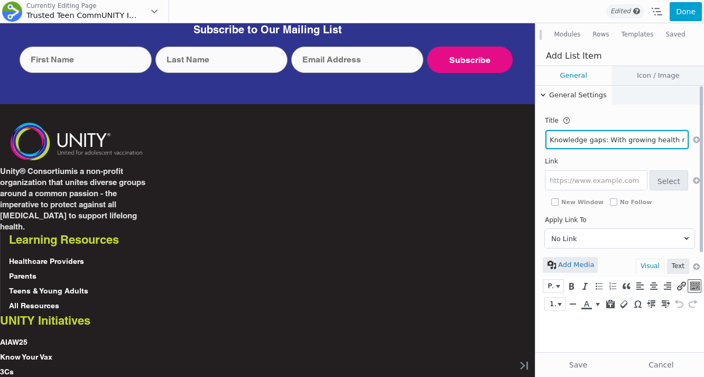
drag, startPoint x: 686, startPoint y: 140, endPoint x: 607, endPoint y: 141, distance: 79.3
click at [607, 141] on input "Knowledge gaps: With growing health misinformation and disinformation, some you…" at bounding box center [617, 139] width 143 height 19
type input "Knowledge gaps:"
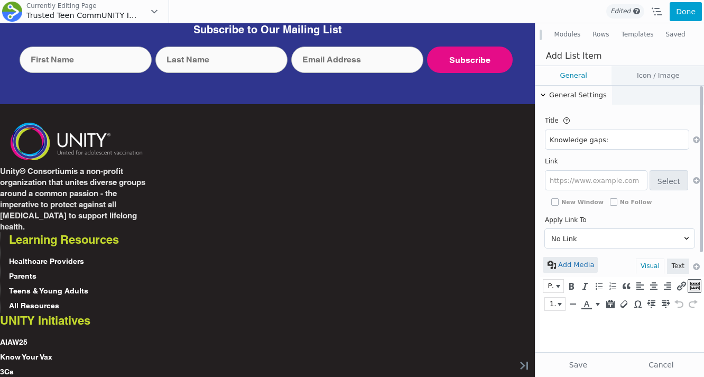
click at [565, 330] on p at bounding box center [619, 327] width 138 height 11
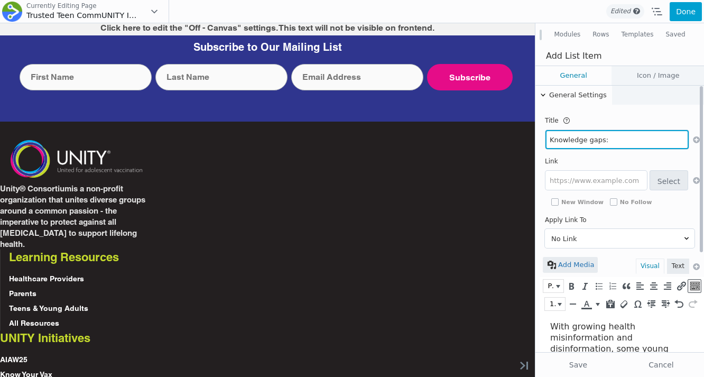
click at [619, 134] on input "Knowledge gaps:" at bounding box center [617, 139] width 143 height 19
click at [619, 142] on input "Knowledge gaps:" at bounding box center [617, 139] width 143 height 19
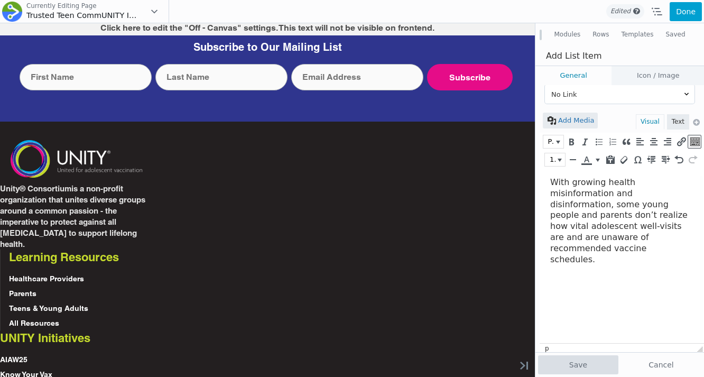
type input "Knowledge gaps"
click at [579, 357] on button "Save" at bounding box center [578, 364] width 80 height 19
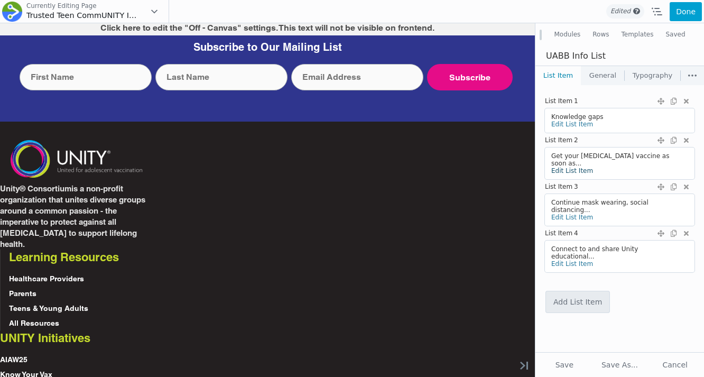
click at [565, 171] on link "Edit List Item" at bounding box center [573, 170] width 42 height 7
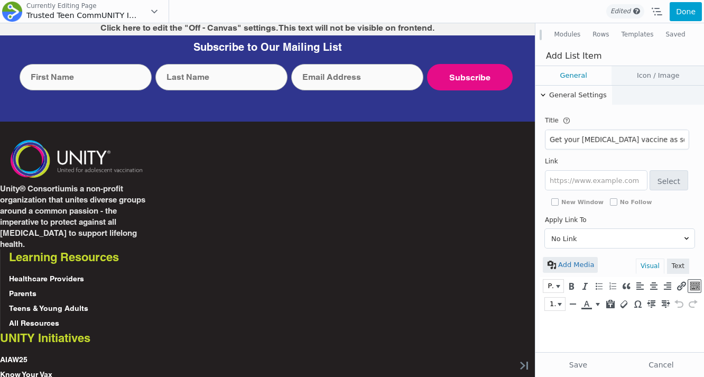
scroll to position [0, 0]
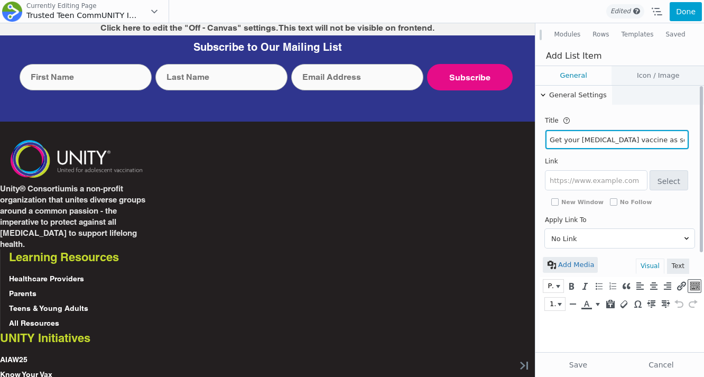
click at [602, 139] on input "Get your COVID-19 vaccine as soon as you can." at bounding box center [617, 139] width 143 height 19
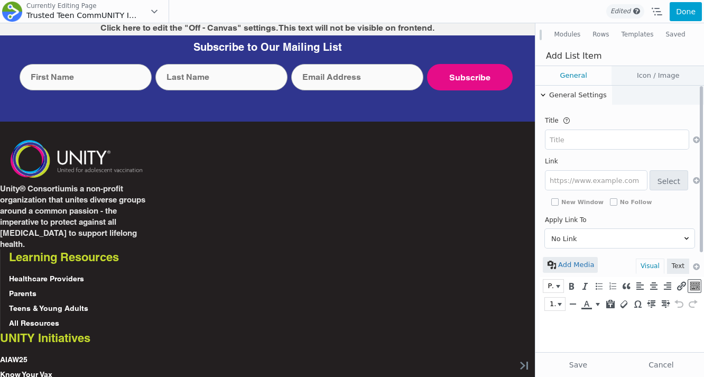
click at [569, 334] on html at bounding box center [622, 327] width 164 height 28
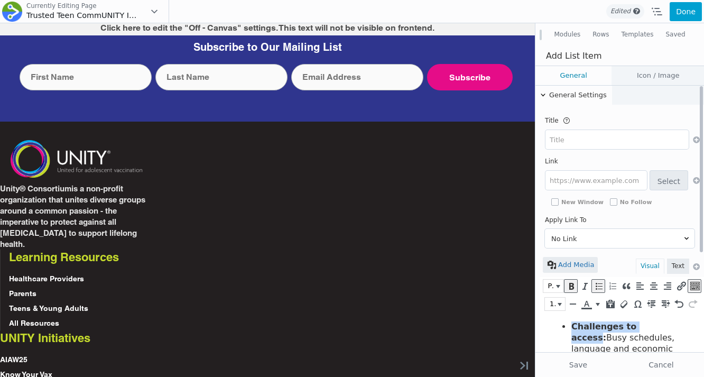
drag, startPoint x: 657, startPoint y: 327, endPoint x: 574, endPoint y: 327, distance: 82.5
click at [574, 327] on b "Challenges to access:" at bounding box center [604, 332] width 65 height 21
copy b "Challenges to access"
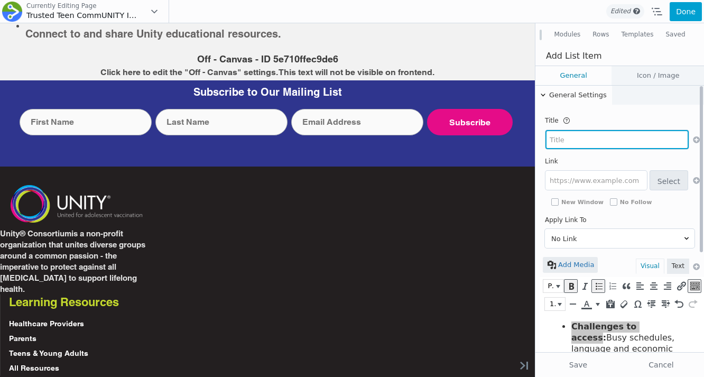
click at [574, 145] on input "text" at bounding box center [617, 139] width 143 height 19
paste input "Challenges to access"
type input "Challenges to access"
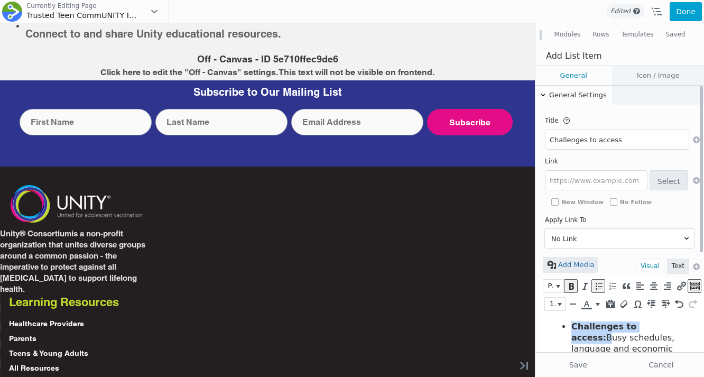
drag, startPoint x: 663, startPoint y: 325, endPoint x: 561, endPoint y: 325, distance: 102.1
click at [561, 325] on ul "Challenges to access: Busy schedules, language and economic barriers, and healt…" at bounding box center [619, 371] width 138 height 99
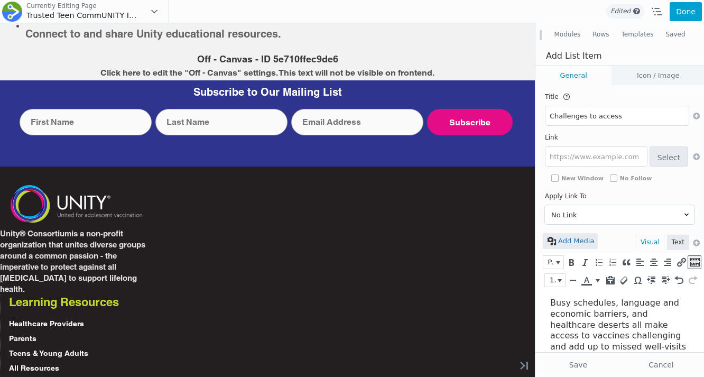
scroll to position [36, 0]
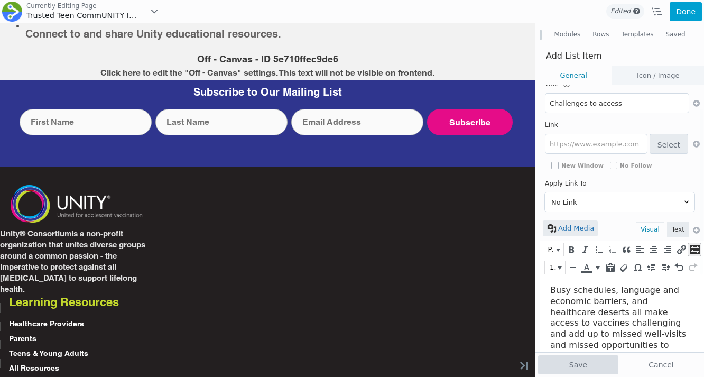
click at [567, 359] on button "Save" at bounding box center [578, 364] width 80 height 19
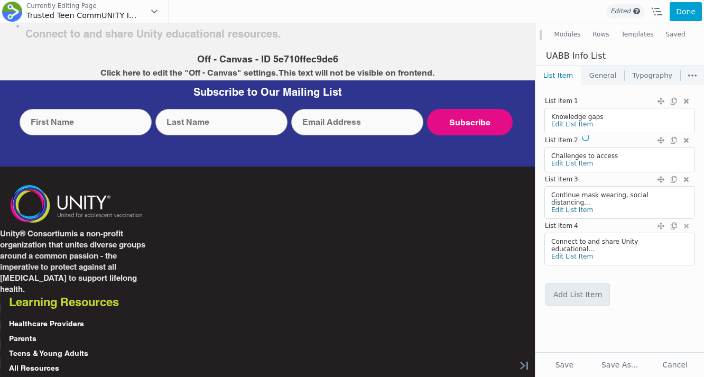
click at [688, 225] on icon at bounding box center [688, 225] width 8 height 15
click at [568, 212] on link "Edit List Item" at bounding box center [573, 209] width 42 height 7
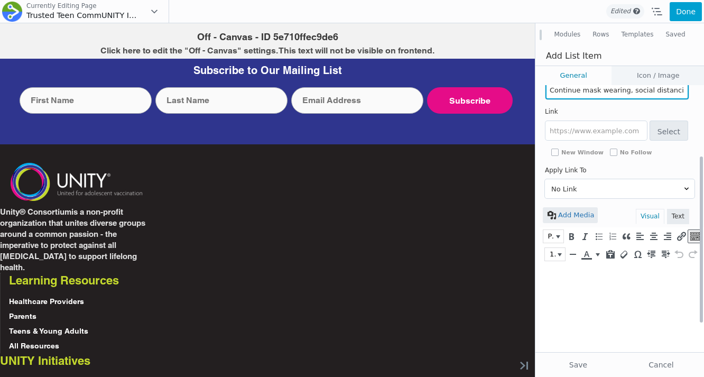
scroll to position [113, 0]
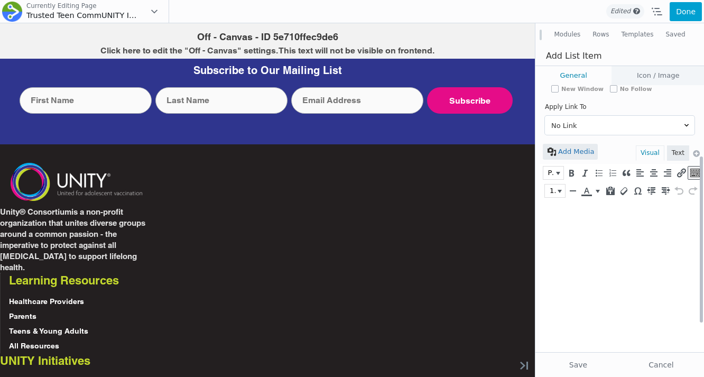
click at [576, 228] on html at bounding box center [622, 214] width 164 height 28
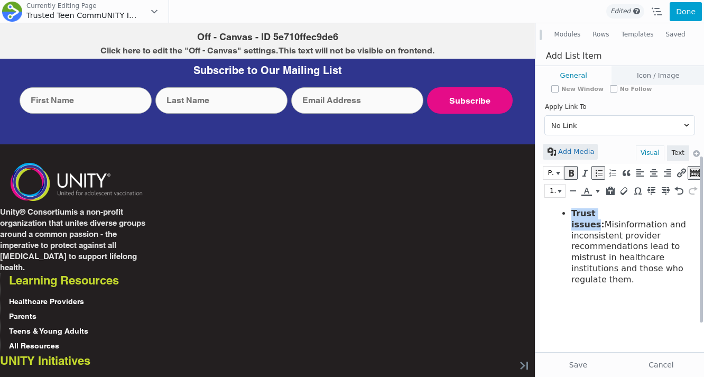
drag, startPoint x: 617, startPoint y: 214, endPoint x: 570, endPoint y: 213, distance: 46.5
click at [570, 213] on ul "Trust issues: Misinformation and inconsistent provider recommendations lead to …" at bounding box center [619, 246] width 138 height 77
copy b "Trust issues"
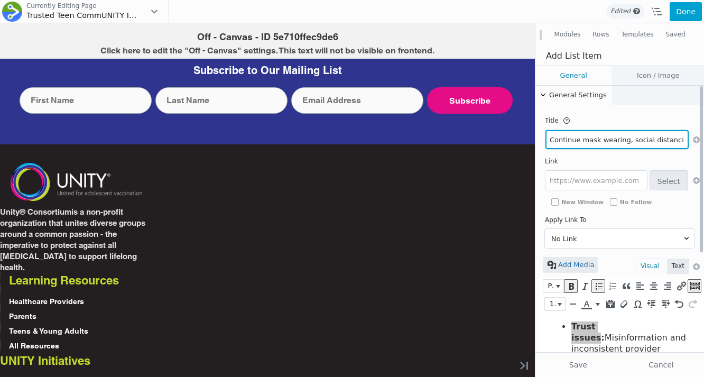
click at [587, 139] on input "Continue mask wearing, social distancing and other protocols in crowded environ…" at bounding box center [617, 139] width 143 height 19
type input "Trust issues"
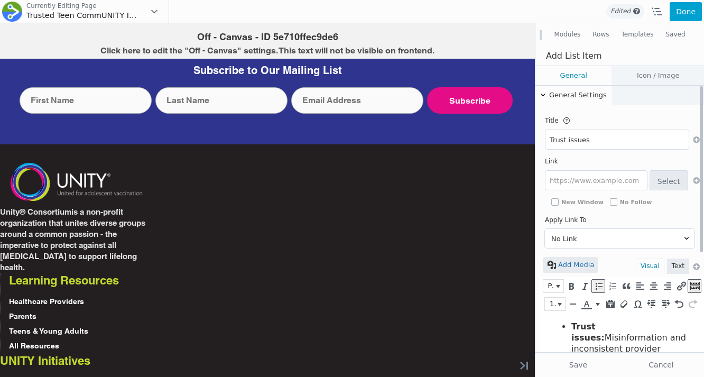
click at [625, 333] on span "Misinformation and inconsistent provider recommendations lead to mistrust in he…" at bounding box center [629, 365] width 115 height 65
drag, startPoint x: 612, startPoint y: 325, endPoint x: 547, endPoint y: 325, distance: 65.0
click at [548, 325] on html "Trust issues: Misinformation and inconsistent provider recommendations lead to …" at bounding box center [622, 360] width 164 height 94
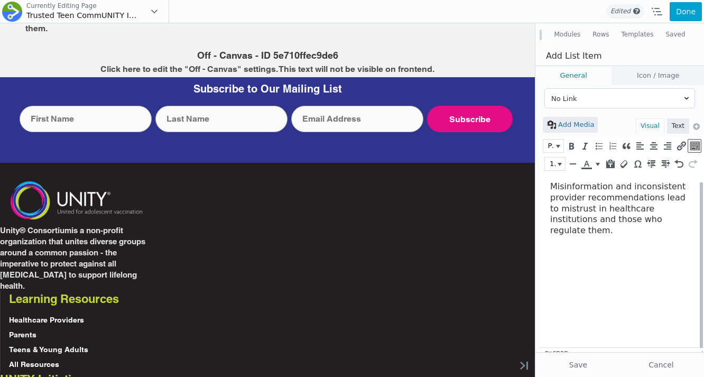
scroll to position [154, 0]
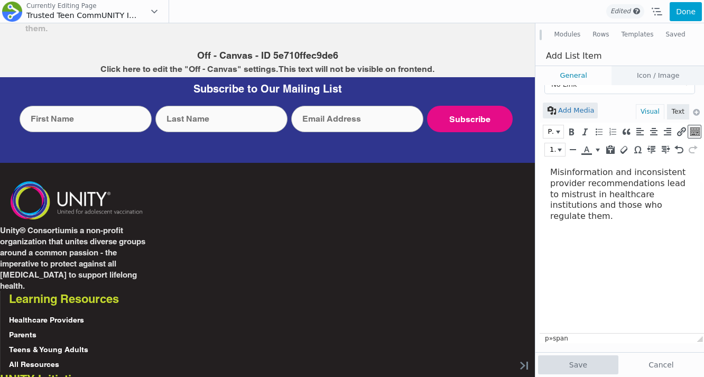
click at [584, 357] on button "Save" at bounding box center [578, 364] width 80 height 19
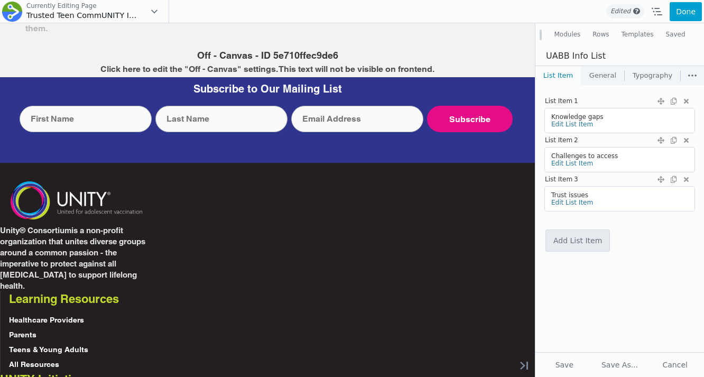
click at [648, 79] on link "Typography" at bounding box center [653, 75] width 56 height 19
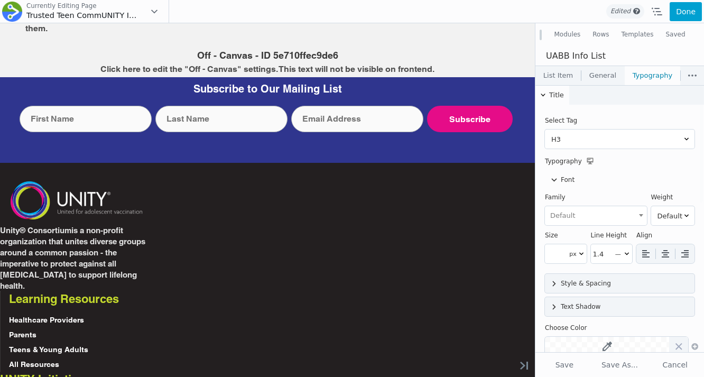
click at [607, 79] on link "General" at bounding box center [603, 75] width 43 height 19
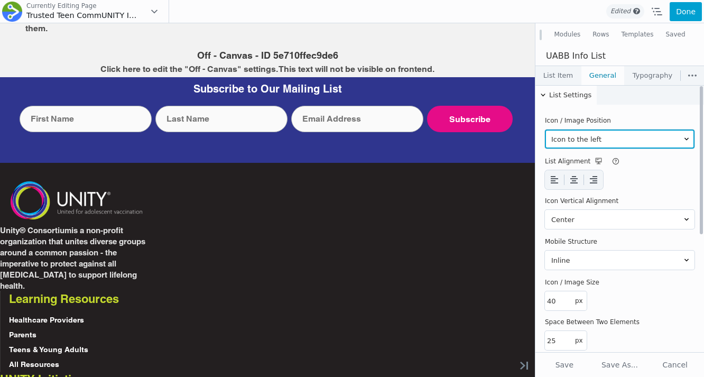
click at [585, 136] on select "Icon to the left Icon to the right Icon at top" at bounding box center [620, 139] width 150 height 19
click at [545, 130] on select "Icon to the left Icon to the right Icon at top" at bounding box center [620, 139] width 150 height 19
click at [590, 139] on select "Icon to the left Icon to the right Icon at top" at bounding box center [620, 139] width 150 height 19
select select "top"
click at [545, 130] on select "Icon to the left Icon to the right Icon at top" at bounding box center [620, 139] width 150 height 19
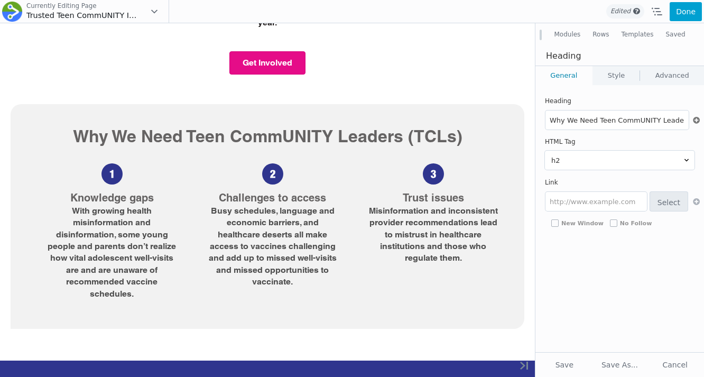
click at [693, 121] on icon at bounding box center [696, 120] width 9 height 9
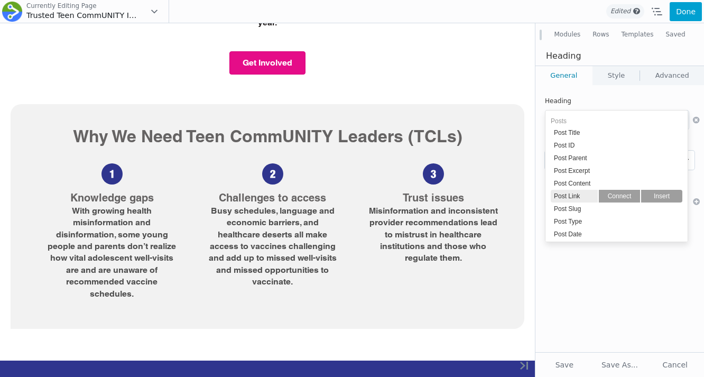
scroll to position [363, 0]
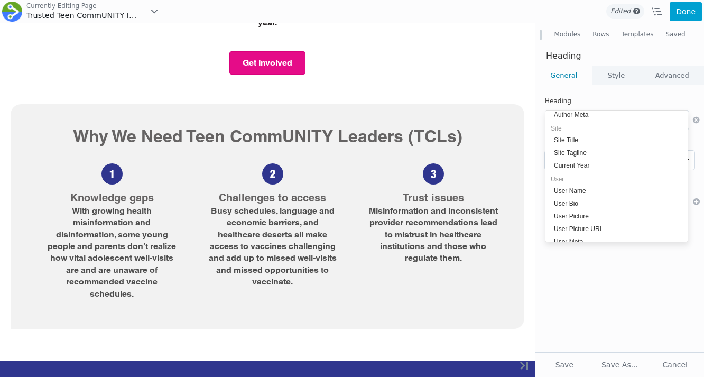
click at [588, 267] on div "Heading Why We Need Teen CommUNITY Leaders (TCLs) HTML Tag h1 h2 h3 h4 h5 h6 Li…" at bounding box center [620, 218] width 169 height 267
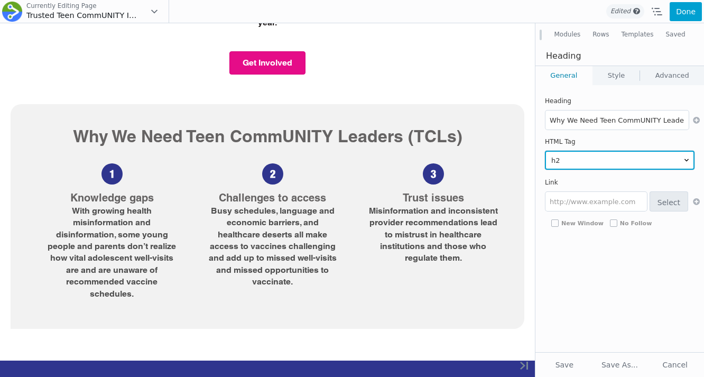
click at [609, 155] on select "h1 h2 h3 h4 h5 h6" at bounding box center [620, 160] width 150 height 19
click at [545, 151] on select "h1 h2 h3 h4 h5 h6" at bounding box center [620, 160] width 150 height 19
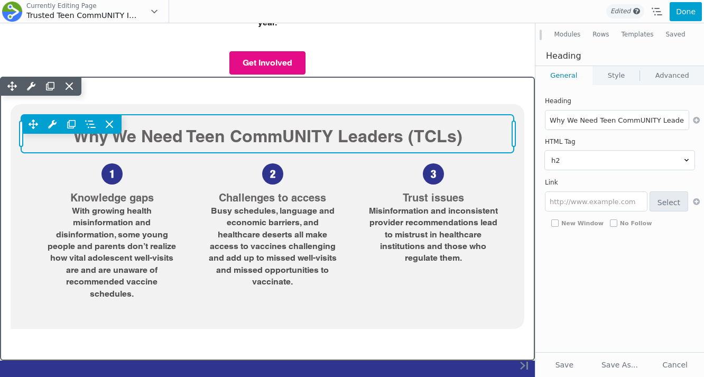
click at [418, 135] on div "Move Up Move Down Heading Settings Copy Heading Settings Paste Heading Settings…" at bounding box center [267, 134] width 493 height 38
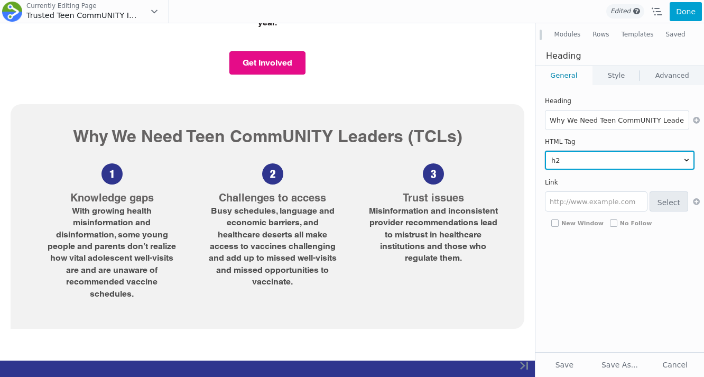
click at [555, 157] on select "h1 h2 h3 h4 h5 h6" at bounding box center [620, 160] width 150 height 19
select select "h1"
click at [545, 151] on select "h1 h2 h3 h4 h5 h6" at bounding box center [620, 160] width 150 height 19
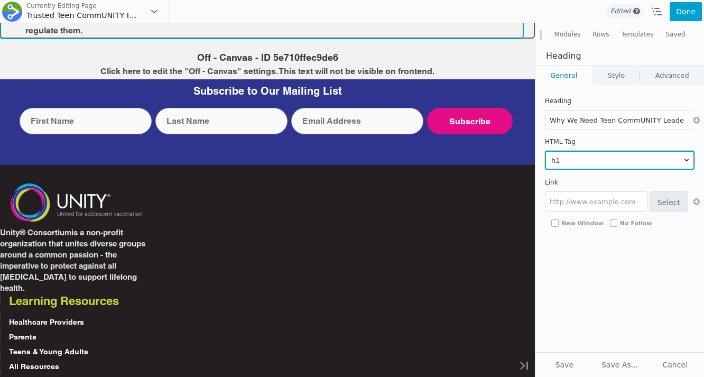
drag, startPoint x: 467, startPoint y: 120, endPoint x: 520, endPoint y: 133, distance: 54.0
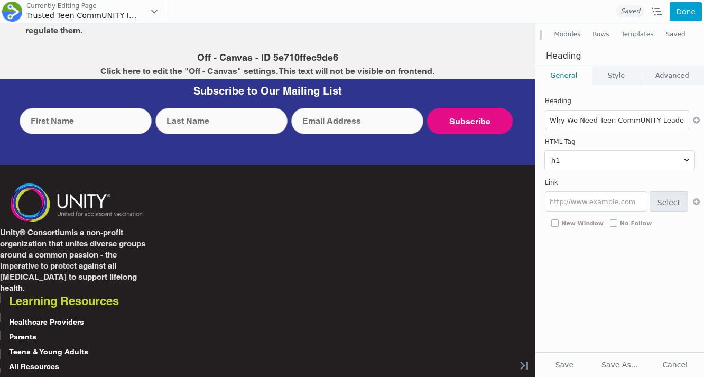
click at [560, 41] on button "Modules" at bounding box center [567, 34] width 39 height 19
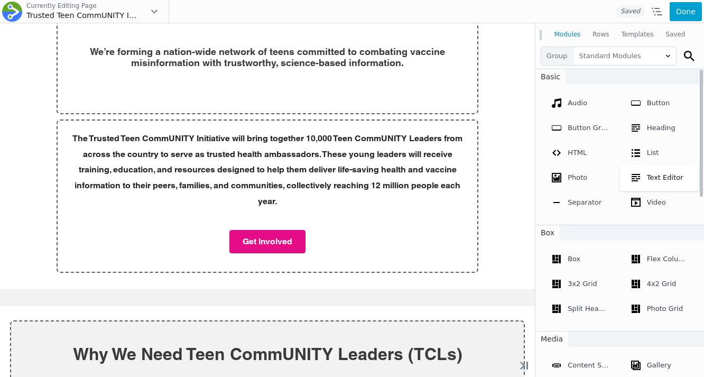
scroll to position [897, 0]
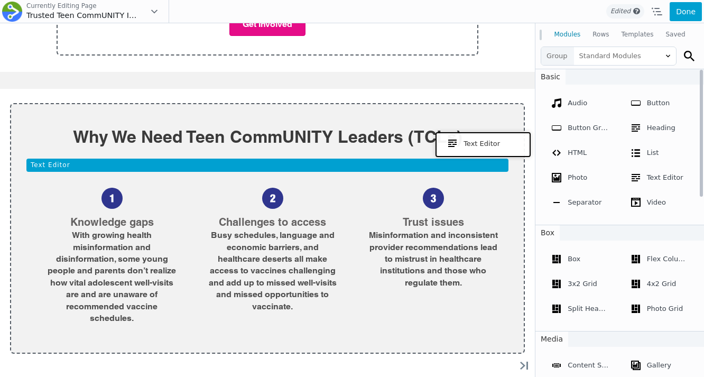
drag, startPoint x: 653, startPoint y: 202, endPoint x: 480, endPoint y: 145, distance: 181.9
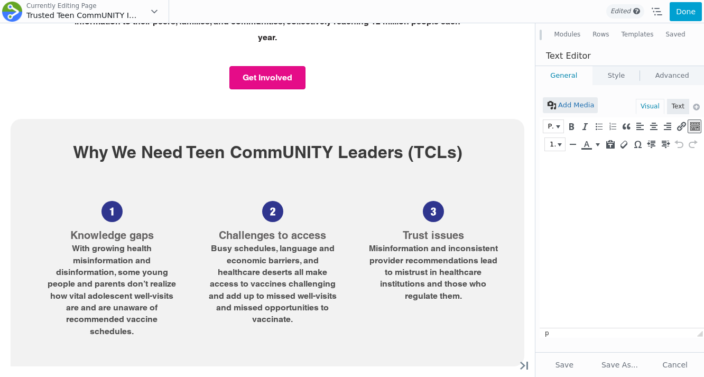
scroll to position [0, 0]
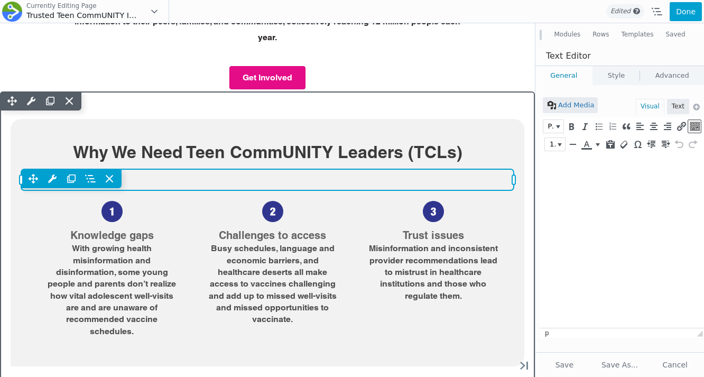
click at [360, 169] on div "Move Up Move Down Text Editor Settings Copy Text Editor Settings Paste Text Edi…" at bounding box center [267, 178] width 493 height 19
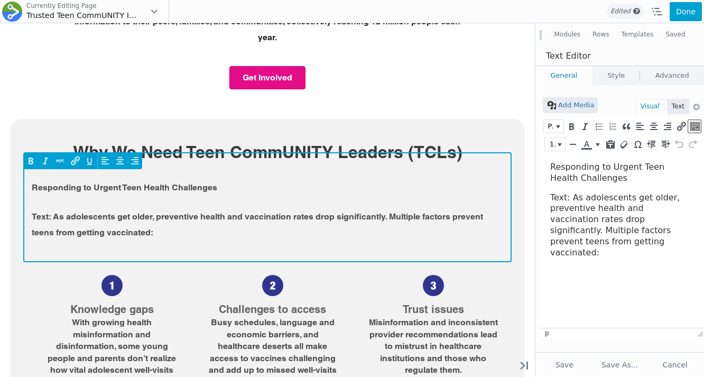
click at [186, 180] on p "Responding to Urgent Teen Health Challenges" at bounding box center [268, 188] width 472 height 16
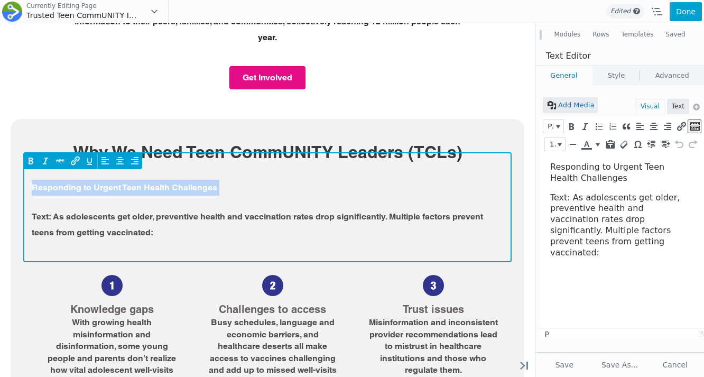
click at [186, 180] on p "Responding to Urgent Teen Health Challenges" at bounding box center [268, 188] width 472 height 16
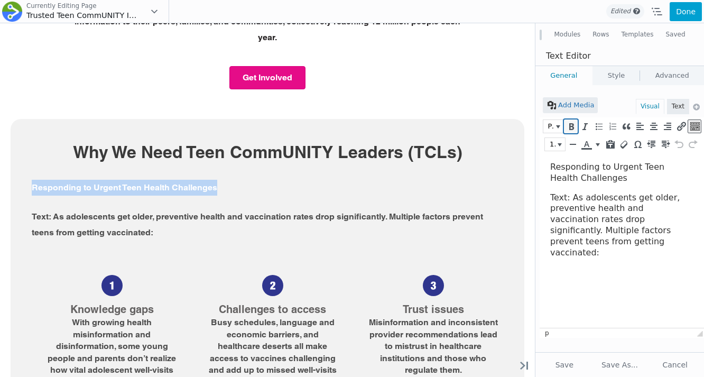
click at [572, 129] on icon "Bold (⌘B)" at bounding box center [571, 126] width 10 height 11
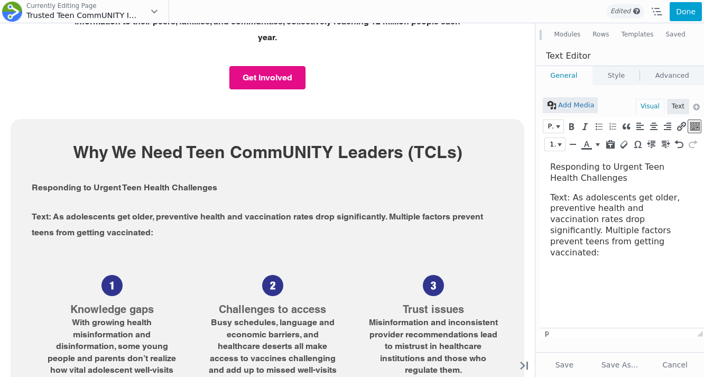
click at [585, 168] on p "﻿ Responding to Urgent Teen Health Challenges" at bounding box center [619, 173] width 138 height 22
drag, startPoint x: 585, startPoint y: 168, endPoint x: 1125, endPoint y: 305, distance: 557.0
click at [585, 168] on p "Responding to Urgent Teen Health Challenges" at bounding box center [619, 173] width 138 height 22
click at [574, 129] on icon "Bold (⌘B)" at bounding box center [571, 126] width 10 height 11
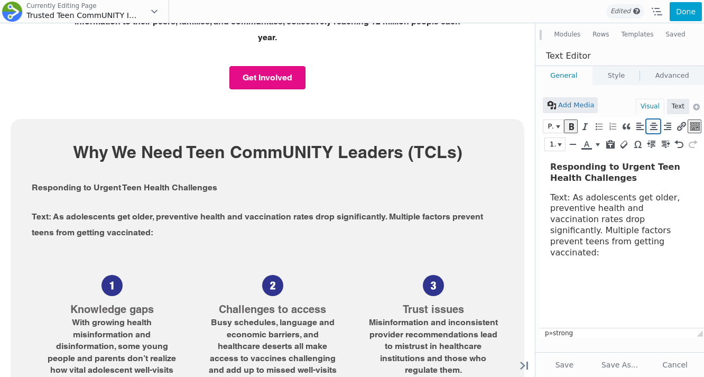
click at [650, 125] on icon "Align center (⌃⌥C)" at bounding box center [654, 126] width 10 height 11
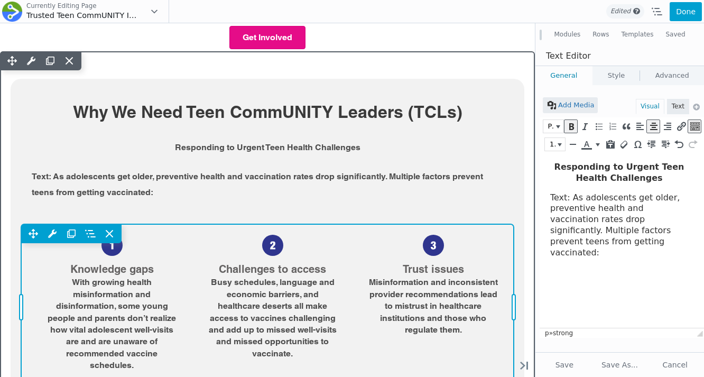
scroll to position [760, 0]
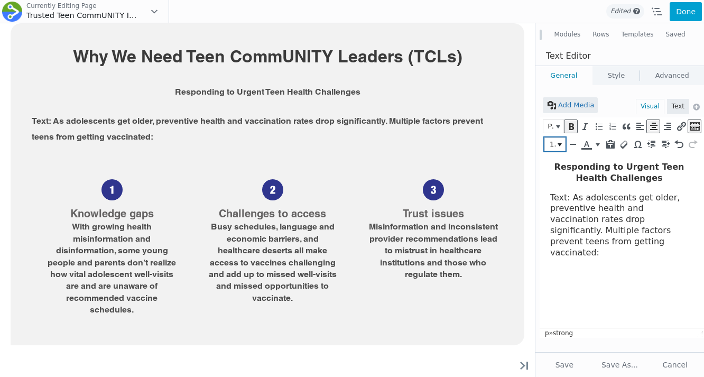
click at [559, 146] on icon "Font Sizes" at bounding box center [560, 144] width 4 height 3
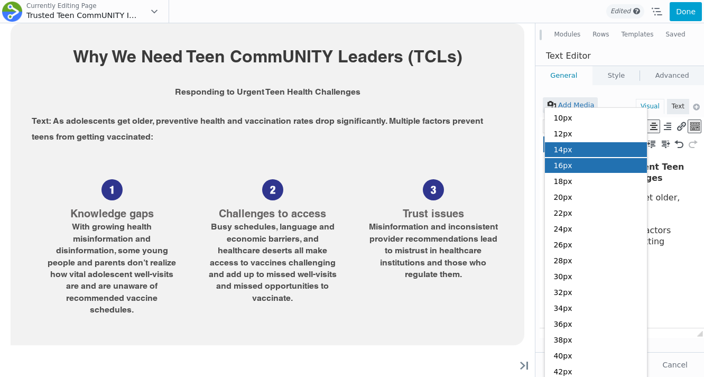
click at [559, 146] on span "14px" at bounding box center [563, 149] width 19 height 8
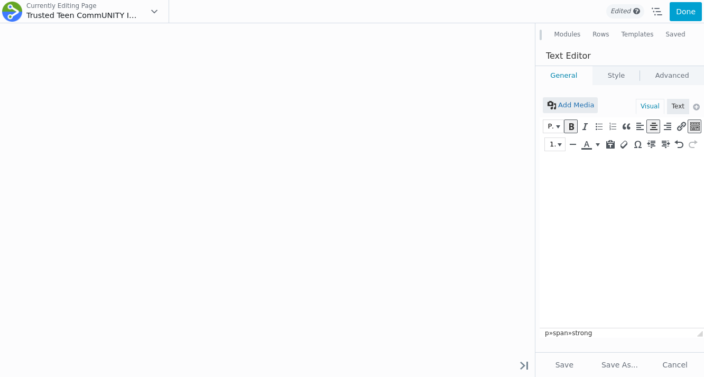
click at [552, 131] on span "Paragraph" at bounding box center [551, 126] width 8 height 11
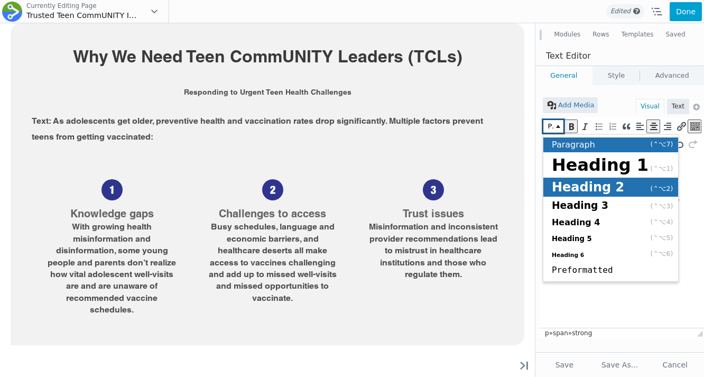
click at [565, 187] on span "Heading 2" at bounding box center [588, 187] width 72 height 15
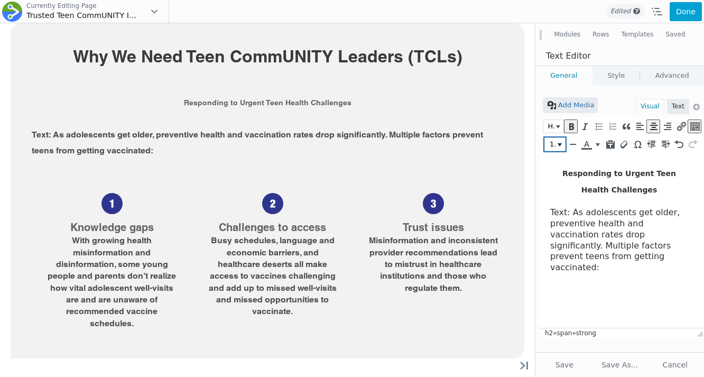
click at [558, 149] on button "14px" at bounding box center [555, 144] width 20 height 13
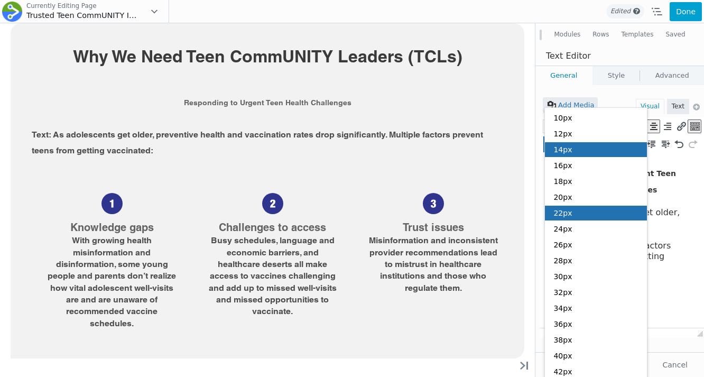
click at [568, 215] on span "22px" at bounding box center [563, 213] width 19 height 8
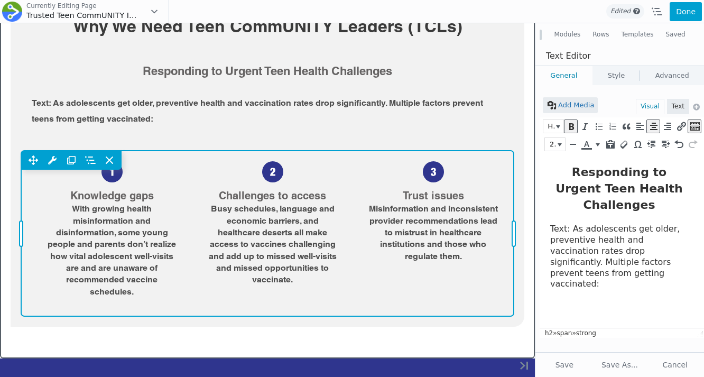
scroll to position [685, 0]
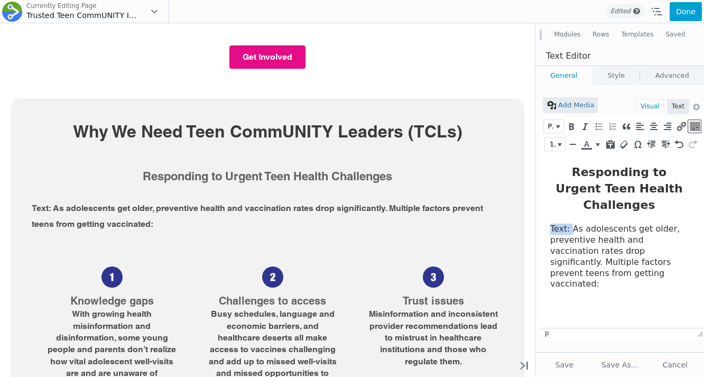
drag, startPoint x: 571, startPoint y: 211, endPoint x: 495, endPoint y: 216, distance: 75.2
click at [540, 216] on html "Responding to Urgent Teen Health Challenges Text: As adolescents get older, pre…" at bounding box center [622, 225] width 164 height 145
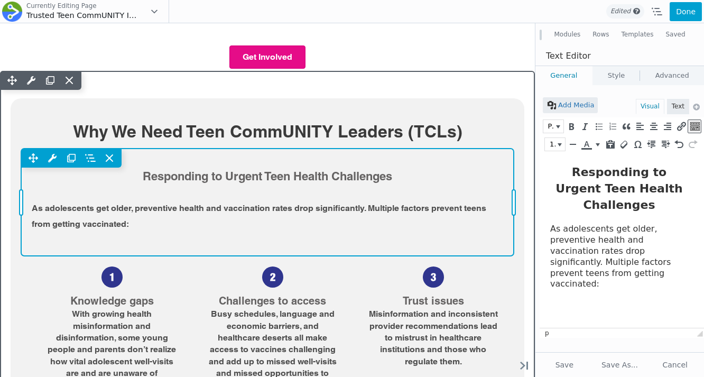
click at [289, 149] on div "Move Up Move Down Text Editor Settings Copy Text Editor Settings Paste Text Edi…" at bounding box center [267, 202] width 493 height 107
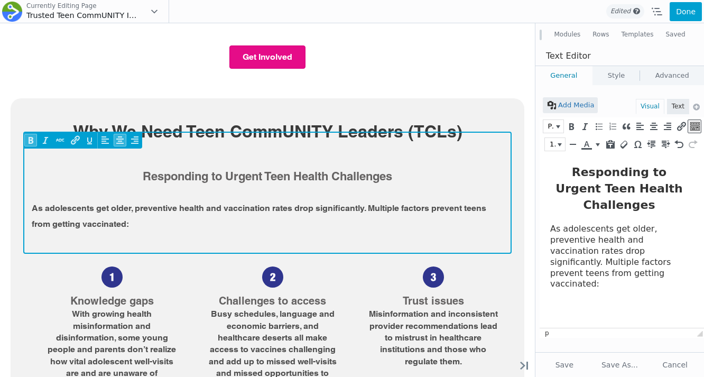
click at [241, 169] on strong "Responding to Urgent Teen Health Challenges" at bounding box center [268, 176] width 250 height 14
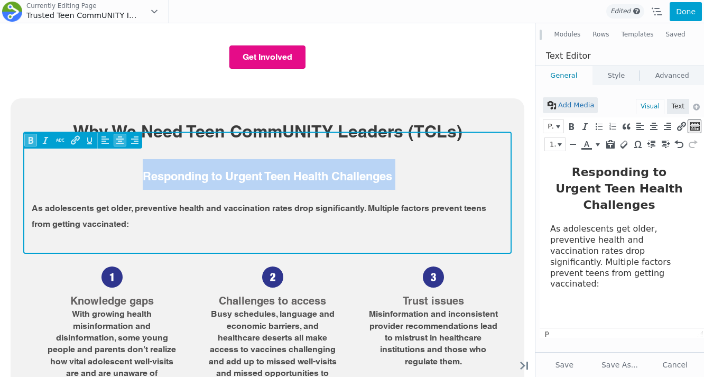
click at [241, 169] on strong "Responding to Urgent Teen Health Challenges" at bounding box center [268, 176] width 250 height 14
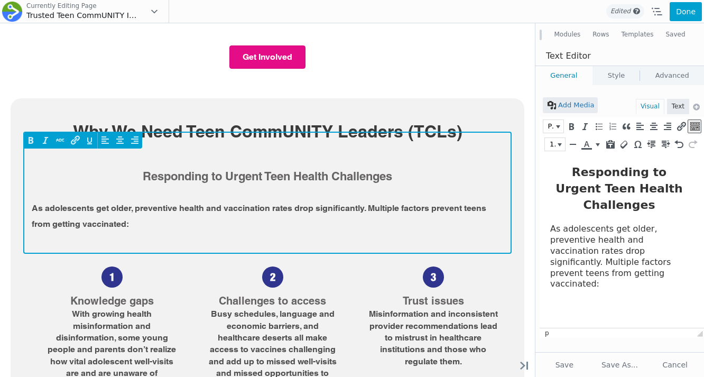
click at [244, 200] on p "As adolescents get older, preventive health and vaccination rates drop signific…" at bounding box center [268, 215] width 472 height 31
click at [161, 200] on p "As adolescents get older, preventive health and vaccination rates drop signific…" at bounding box center [268, 215] width 472 height 31
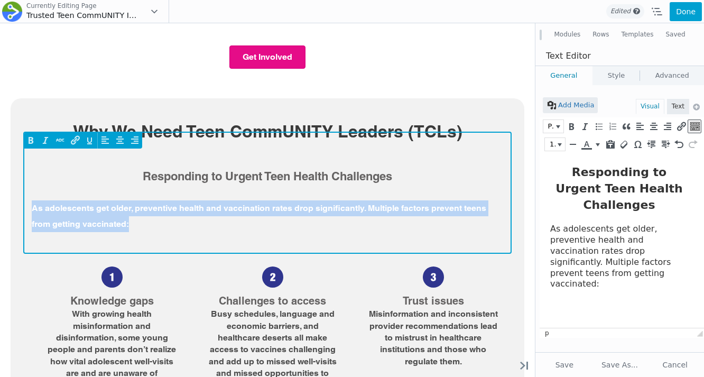
click at [161, 200] on p "As adolescents get older, preventive health and vaccination rates drop signific…" at bounding box center [268, 215] width 472 height 31
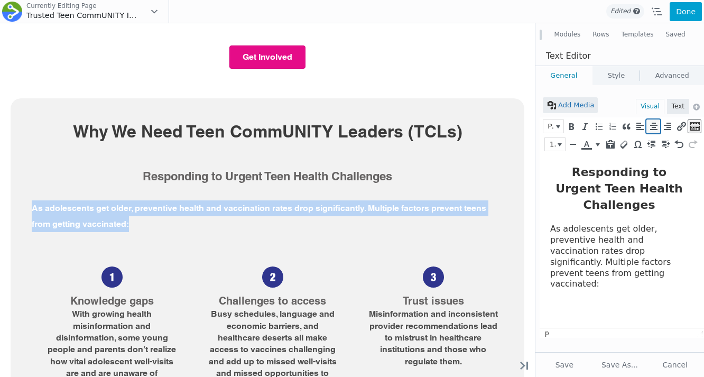
click at [649, 128] on icon "Align center (⌃⌥C)" at bounding box center [654, 126] width 10 height 11
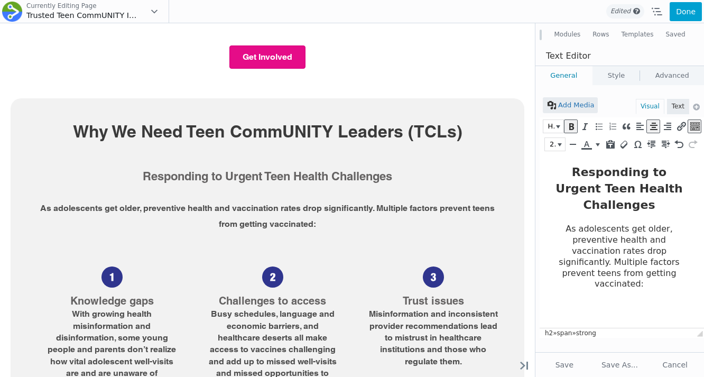
click at [650, 233] on p "As adolescents get older, preventive health and vaccination rates drop signific…" at bounding box center [619, 257] width 138 height 66
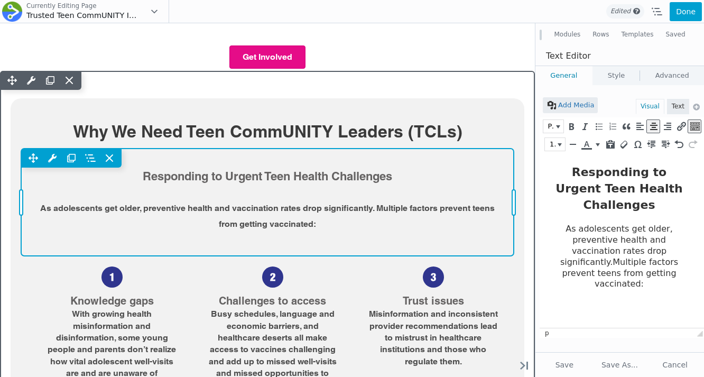
click at [302, 149] on div "Move Up Move Down Text Editor Settings Copy Text Editor Settings Paste Text Edi…" at bounding box center [267, 158] width 493 height 19
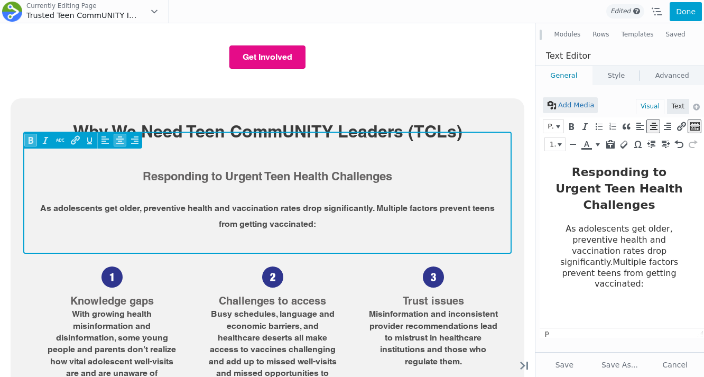
click at [228, 169] on strong "Responding to Urgent Teen Health Challenges" at bounding box center [268, 176] width 250 height 14
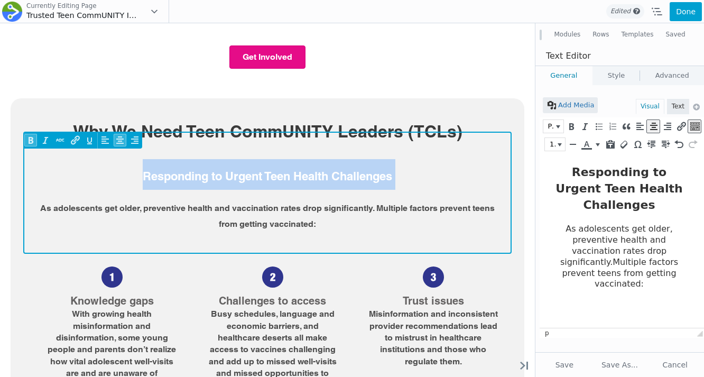
click at [228, 169] on strong "Responding to Urgent Teen Health Challenges" at bounding box center [268, 176] width 250 height 14
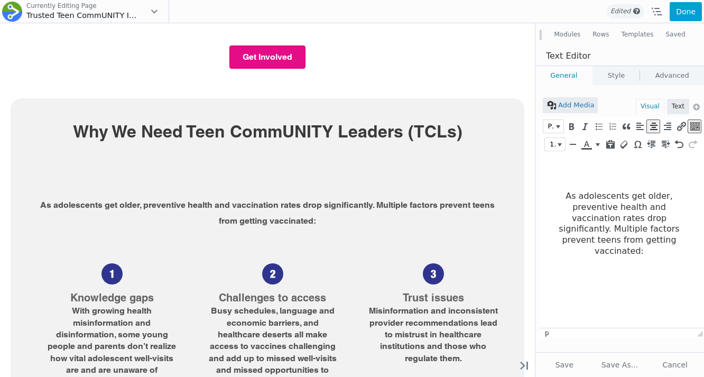
click at [586, 162] on html "As adolescents get older, preventive health and vaccination rates drop signific…" at bounding box center [622, 209] width 164 height 112
click at [561, 194] on p "As adolescents get older, preventive health and vaccination rates drop signific…" at bounding box center [619, 224] width 138 height 66
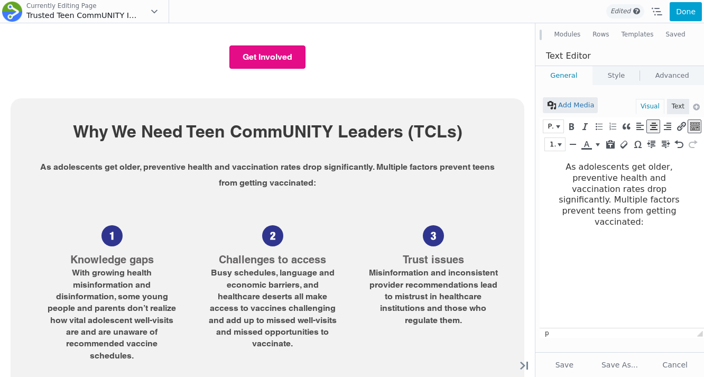
click at [551, 204] on p "As adolescents get older, preventive health and vaccination rates drop signific…" at bounding box center [619, 195] width 138 height 66
click at [681, 10] on button "Done" at bounding box center [686, 11] width 32 height 19
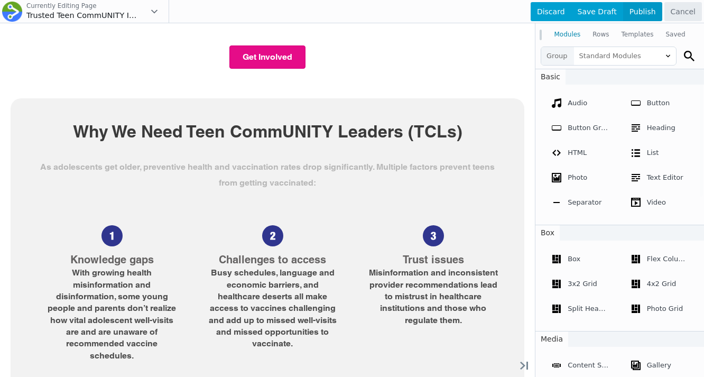
click at [647, 14] on span "Publish" at bounding box center [642, 11] width 39 height 19
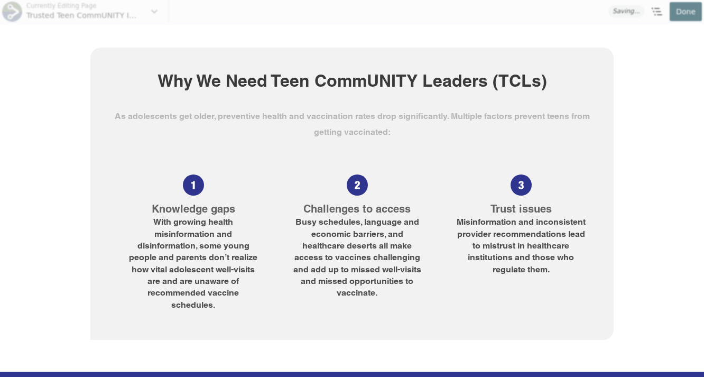
scroll to position [645, 0]
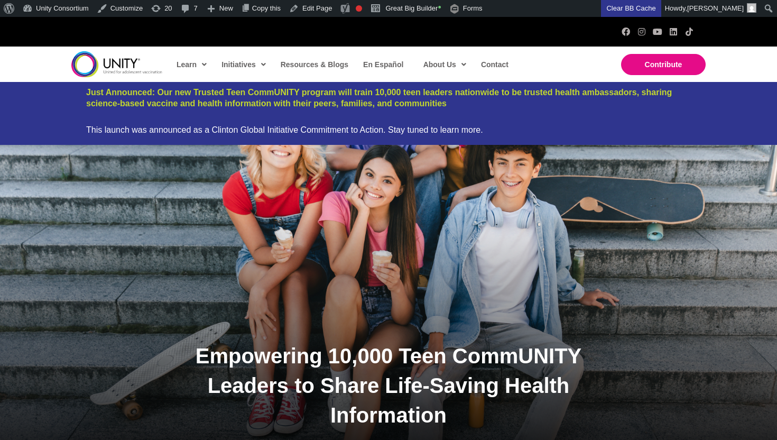
click at [206, 287] on div "Empowering 10,000 Teen CommUNITY Leaders to Share Life-Saving Health Information" at bounding box center [388, 303] width 777 height 317
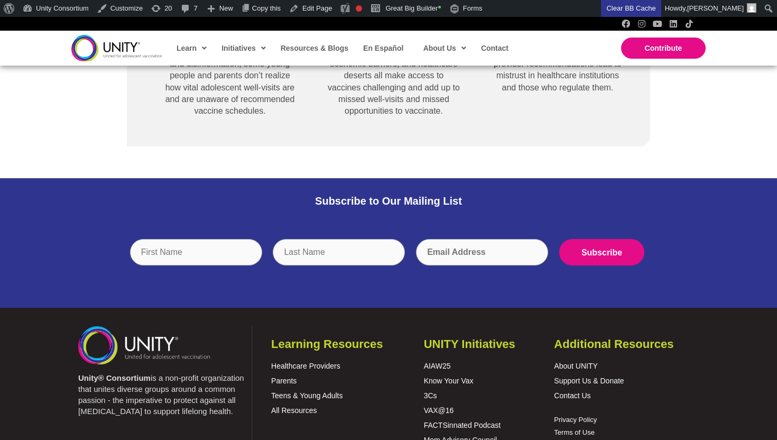
scroll to position [832, 0]
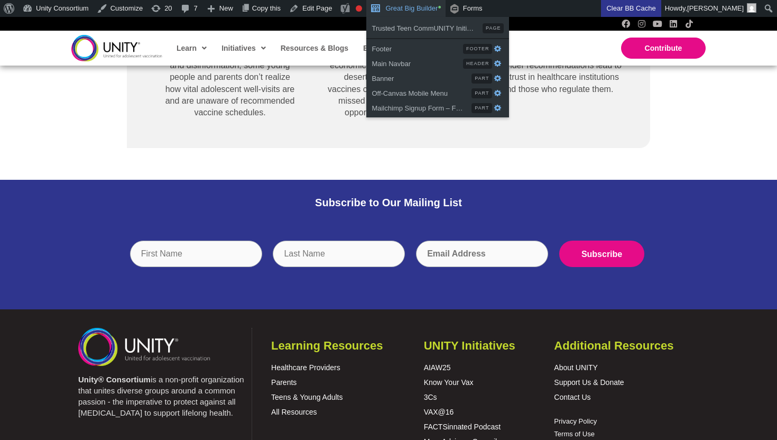
click at [414, 6] on link "Great Big Builder •" at bounding box center [405, 8] width 79 height 17
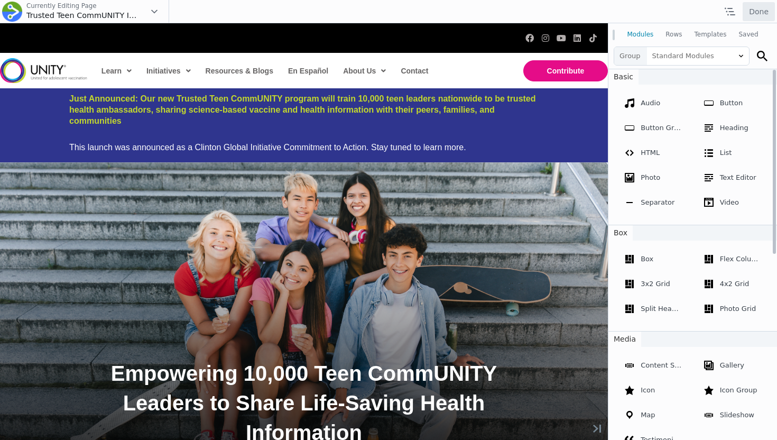
click at [218, 220] on div "Empowering 10,000 Teen CommUNITY Leaders to Share Life-Saving Health Information" at bounding box center [304, 320] width 608 height 317
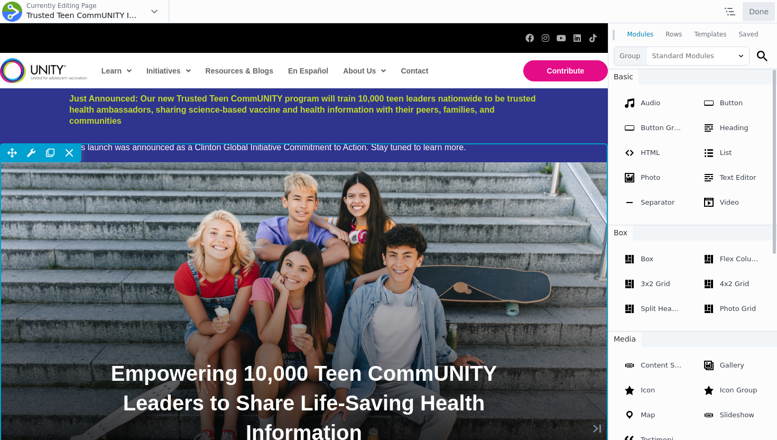
click at [363, 198] on div "Move Up Move Down Row Settings Reset Column Widths Reset Row Width Copy Row Set…" at bounding box center [304, 311] width 608 height 336
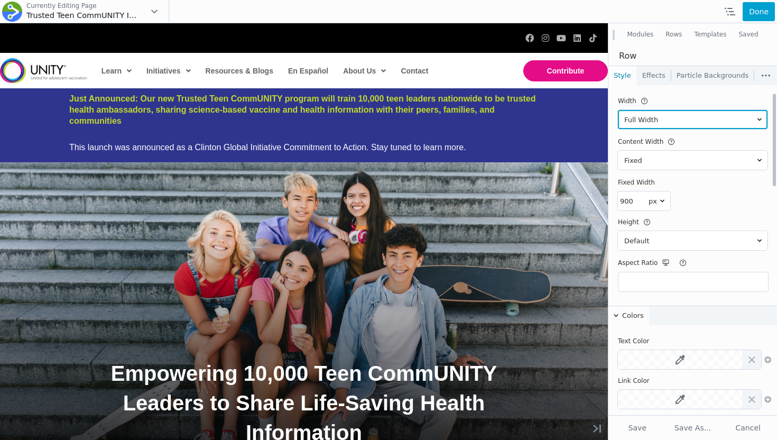
scroll to position [32, 0]
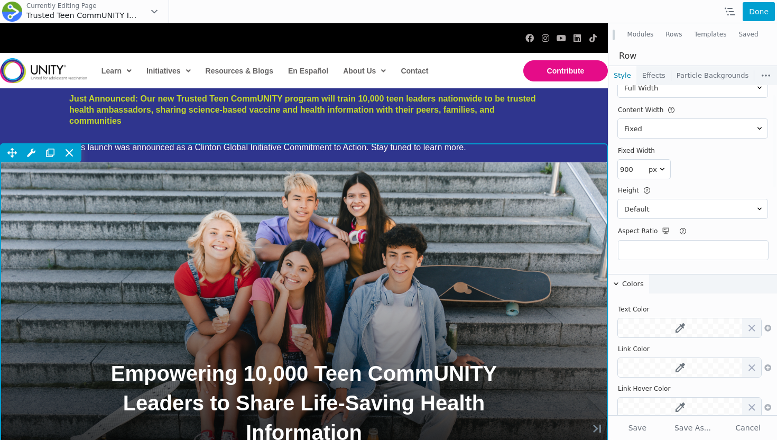
click at [575, 233] on div "Move Up Move Down Row Settings Reset Column Widths Reset Row Width Copy Row Set…" at bounding box center [304, 311] width 608 height 336
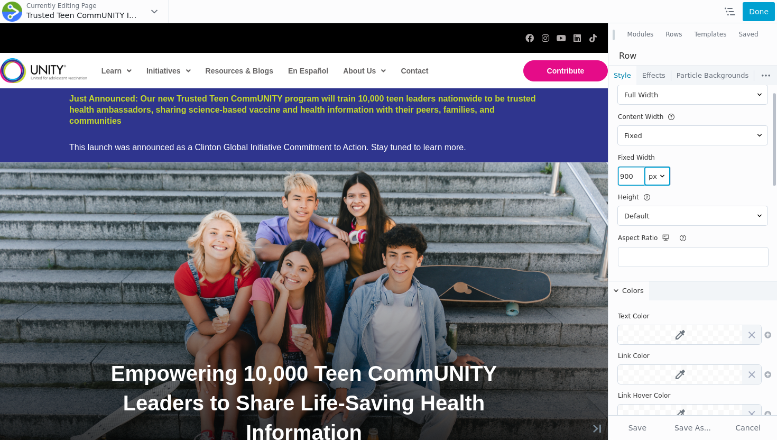
click at [646, 176] on select "px vw %" at bounding box center [658, 176] width 26 height 19
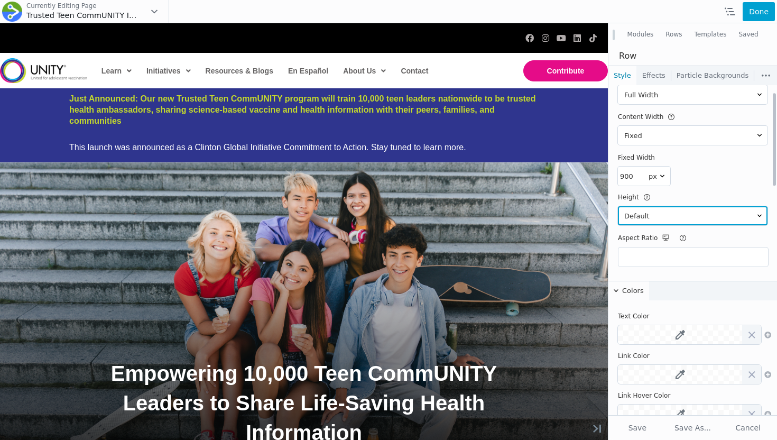
click at [658, 217] on select "Default Full Height Minimum Height" at bounding box center [693, 215] width 150 height 19
select select "custom"
click at [618, 206] on select "Default Full Height Minimum Height" at bounding box center [693, 215] width 150 height 19
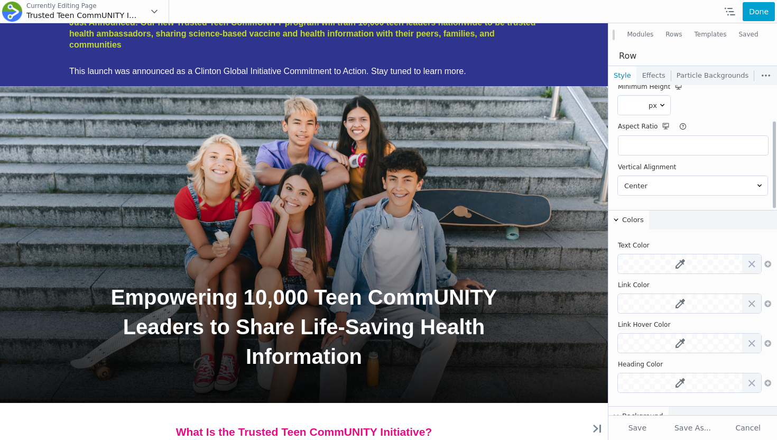
scroll to position [188, 0]
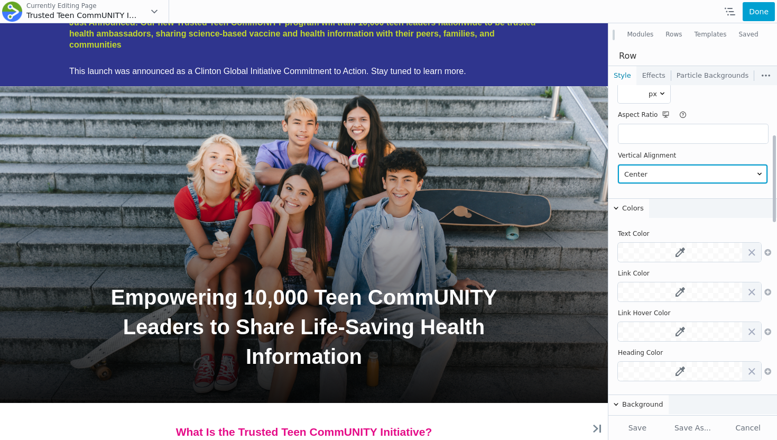
click at [654, 180] on select "Top Center Bottom" at bounding box center [693, 173] width 150 height 19
click at [618, 164] on select "Top Center Bottom" at bounding box center [693, 173] width 150 height 19
click at [656, 177] on select "Top Center Bottom" at bounding box center [693, 173] width 150 height 19
select select "bottom"
click at [618, 164] on select "Top Center Bottom" at bounding box center [693, 173] width 150 height 19
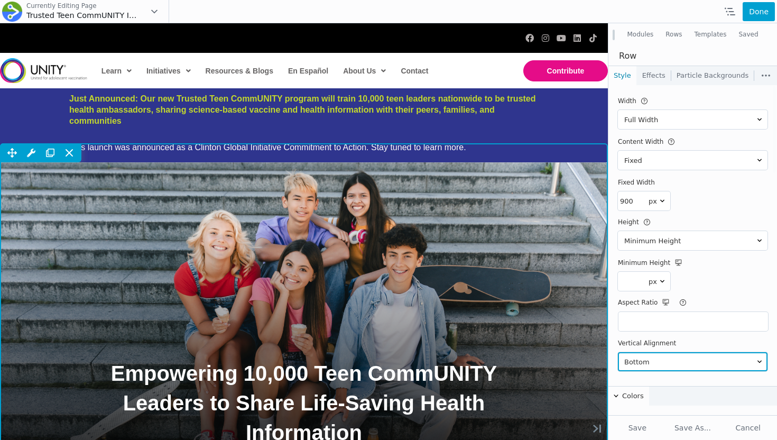
scroll to position [35, 0]
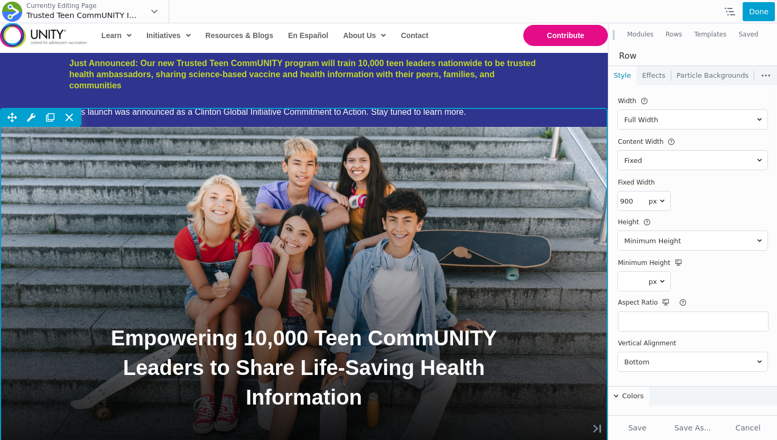
click at [582, 168] on div "Move Up Move Down Row Settings Reset Column Widths Reset Row Width Copy Row Set…" at bounding box center [304, 276] width 608 height 336
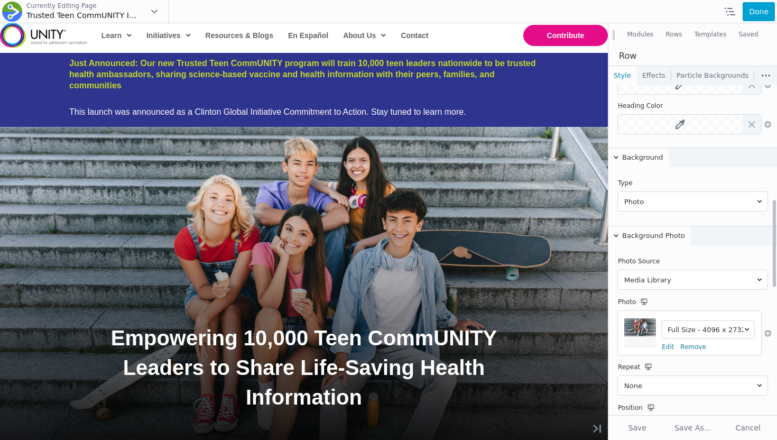
scroll to position [537, 0]
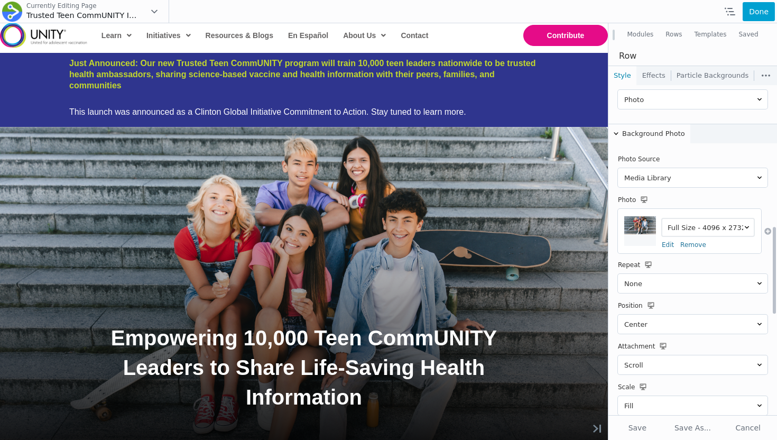
click at [640, 233] on img at bounding box center [640, 225] width 32 height 18
click at [664, 244] on link "Edit" at bounding box center [668, 244] width 12 height 7
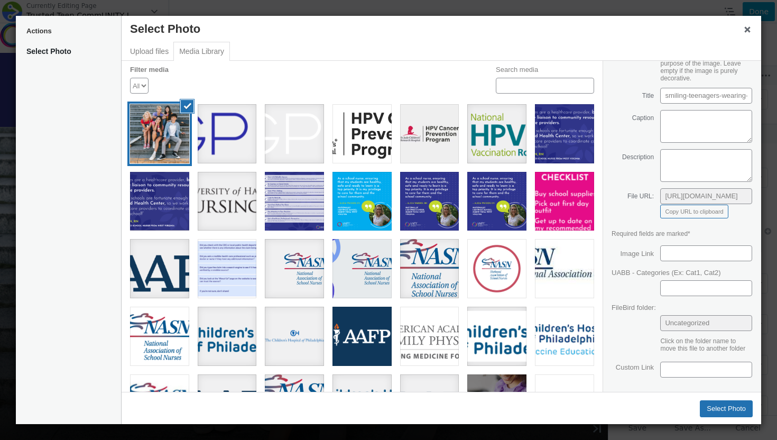
scroll to position [0, 0]
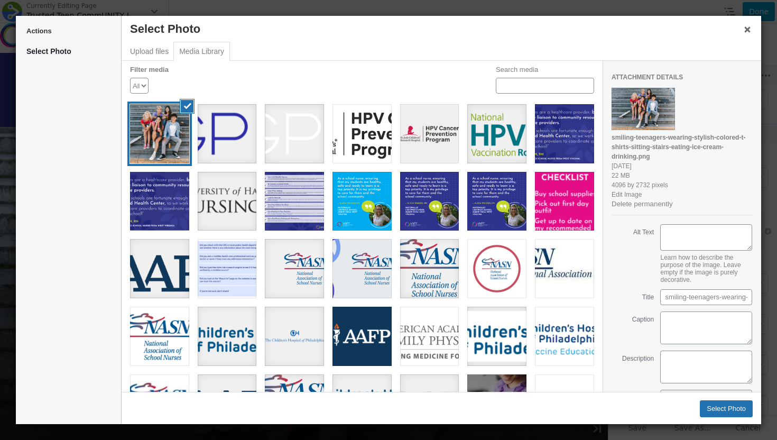
click at [630, 119] on div at bounding box center [643, 109] width 63 height 42
click at [741, 34] on button "Close dialog" at bounding box center [747, 29] width 27 height 27
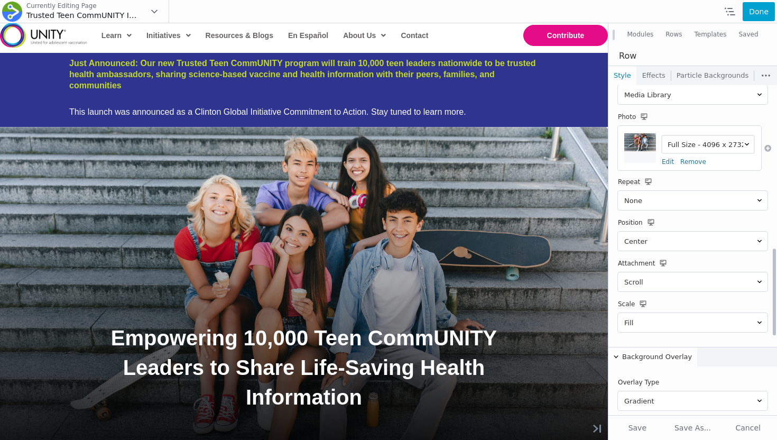
scroll to position [651, 0]
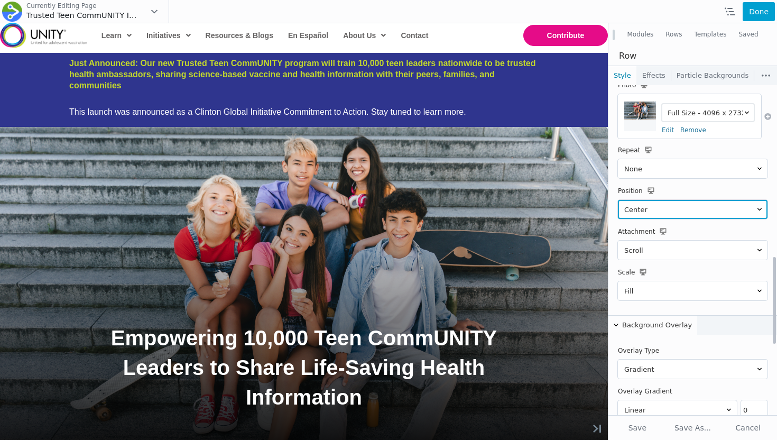
click at [657, 212] on select "Left Top [GEOGRAPHIC_DATA] Left Bottom Right Top Right Center Right Bottom Cent…" at bounding box center [693, 209] width 150 height 19
click at [618, 200] on select "Left Top [GEOGRAPHIC_DATA] Left Bottom Right Top Right Center Right Bottom Cent…" at bounding box center [693, 209] width 150 height 19
click at [677, 205] on select "Left Top [GEOGRAPHIC_DATA] Left Bottom Right Top Right Center Right Bottom Cent…" at bounding box center [693, 209] width 150 height 19
select select "custom_pos"
click at [618, 200] on select "Left Top [GEOGRAPHIC_DATA] Left Bottom Right Top Right Center Right Bottom Cent…" at bounding box center [693, 209] width 150 height 19
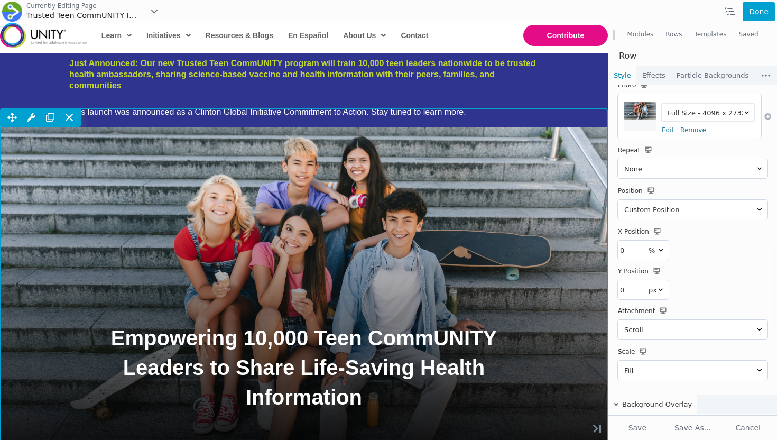
drag, startPoint x: 545, startPoint y: 209, endPoint x: 545, endPoint y: 217, distance: 8.5
click at [545, 217] on div "Move Up Move Down Row Settings Reset Column Widths Reset Row Width Copy Row Set…" at bounding box center [304, 276] width 608 height 336
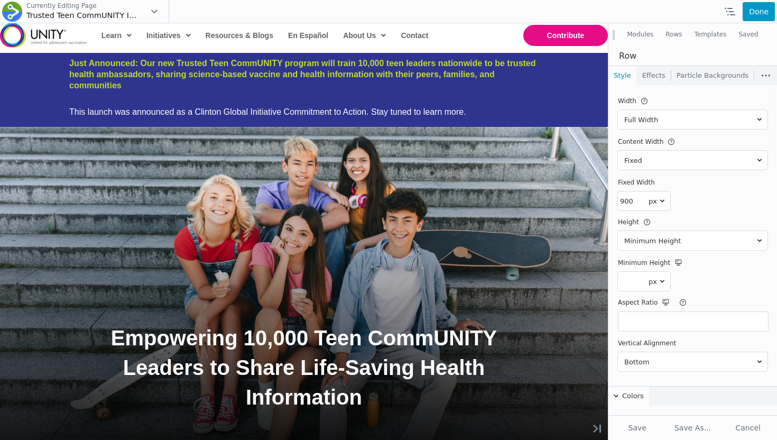
click at [749, 11] on button "Done" at bounding box center [759, 11] width 32 height 19
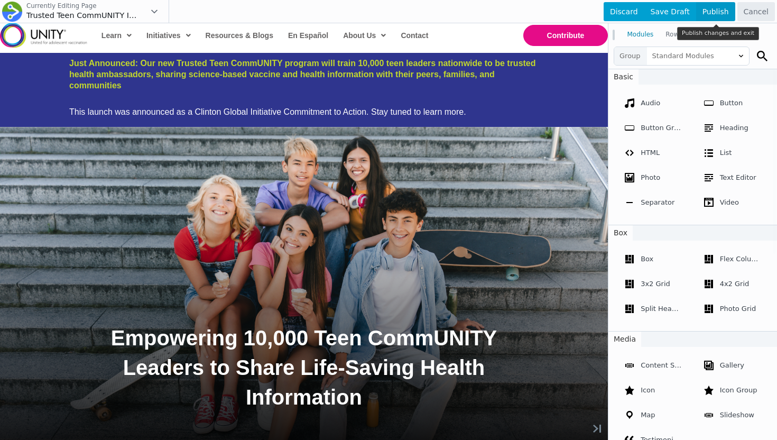
click at [717, 16] on span "Publish" at bounding box center [715, 11] width 39 height 19
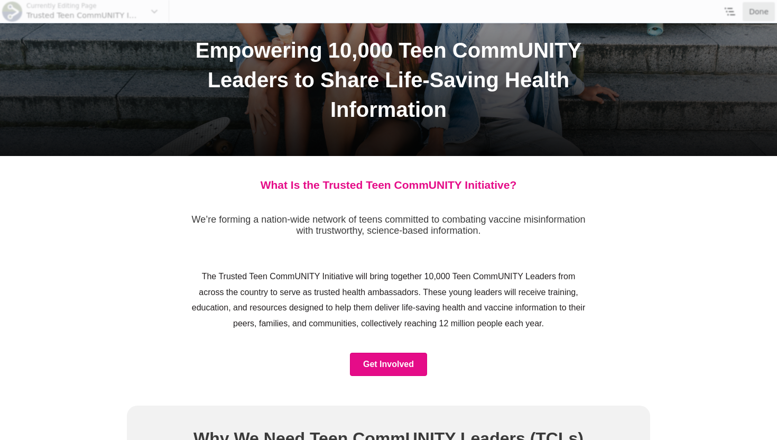
scroll to position [313, 0]
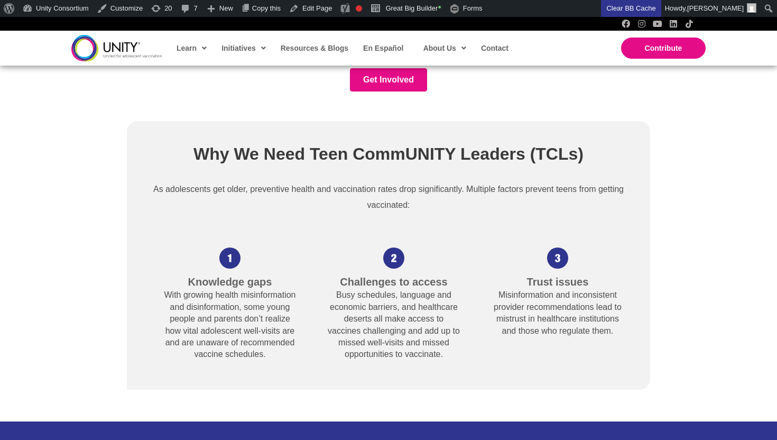
scroll to position [497, 0]
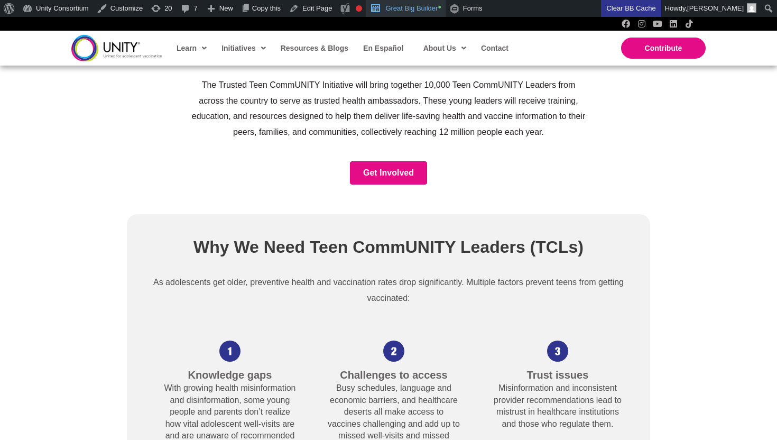
click at [419, 6] on link "Great Big Builder •" at bounding box center [405, 8] width 79 height 17
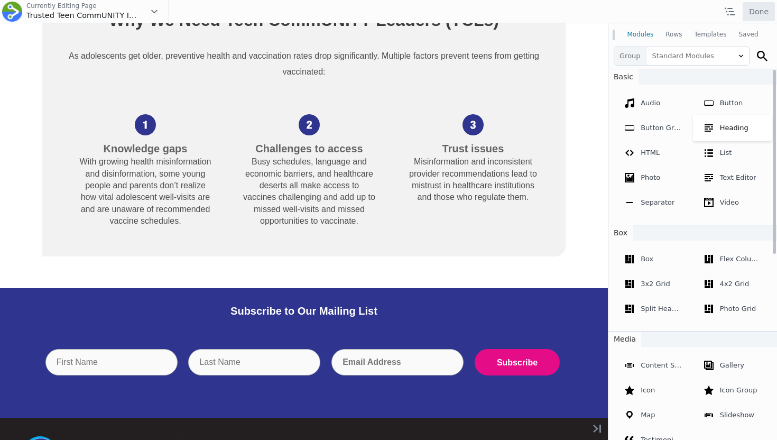
scroll to position [1024, 0]
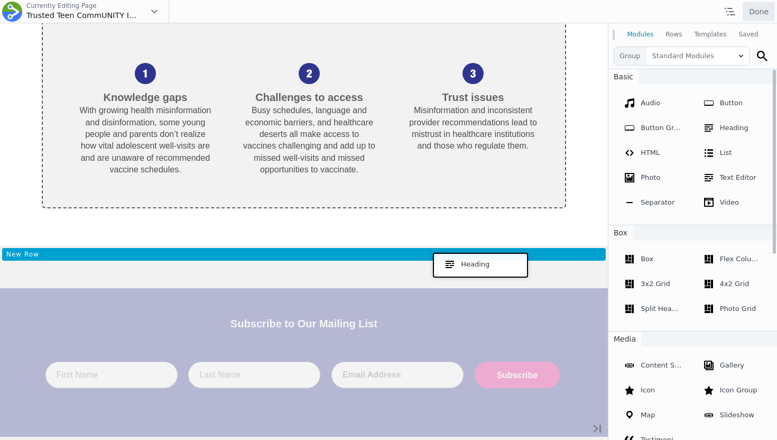
drag, startPoint x: 732, startPoint y: 151, endPoint x: 478, endPoint y: 261, distance: 277.1
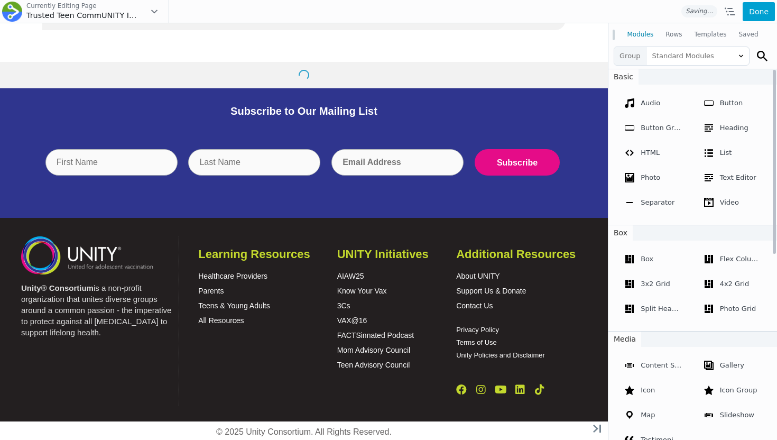
scroll to position [807, 0]
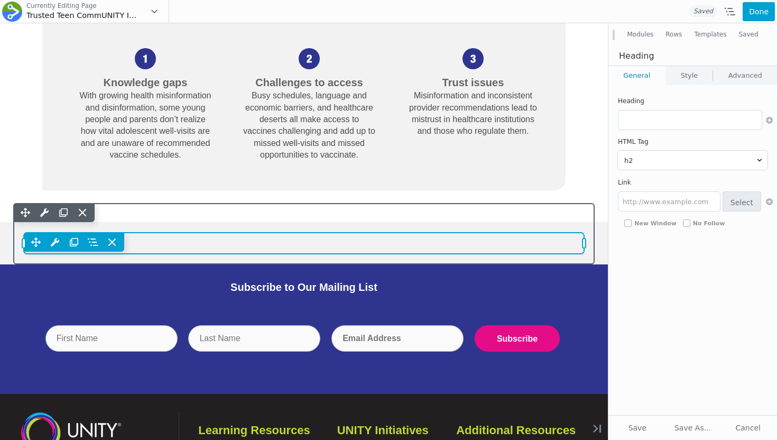
click at [198, 245] on div "Move Up Move Down Heading Settings Copy Heading Settings Paste Heading Settings…" at bounding box center [304, 242] width 561 height 19
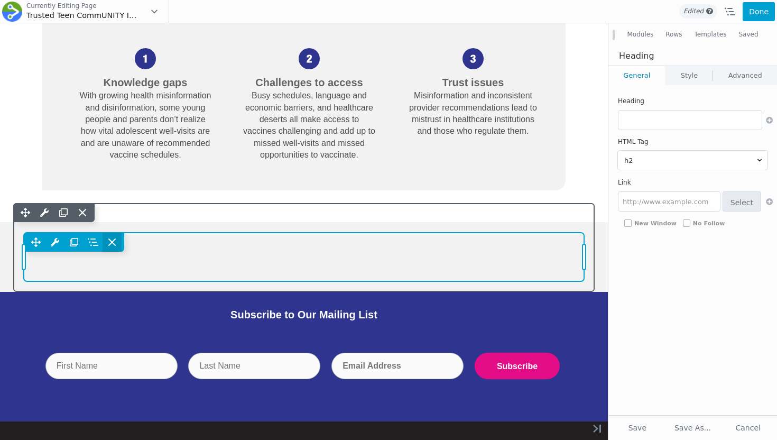
click at [114, 241] on icon at bounding box center [112, 242] width 11 height 11
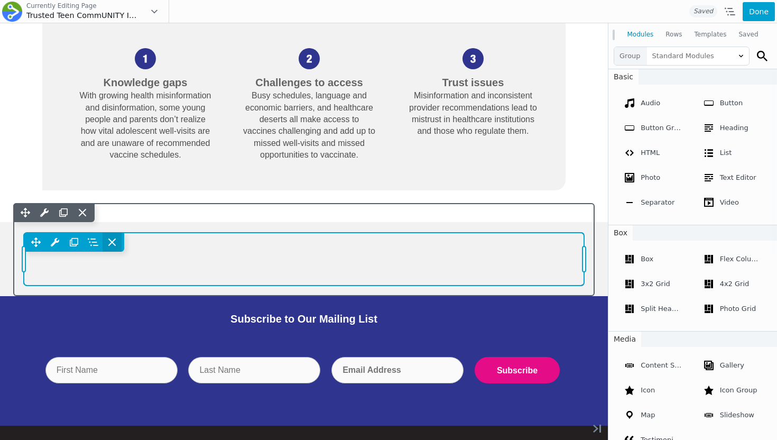
click at [110, 242] on icon at bounding box center [112, 242] width 11 height 11
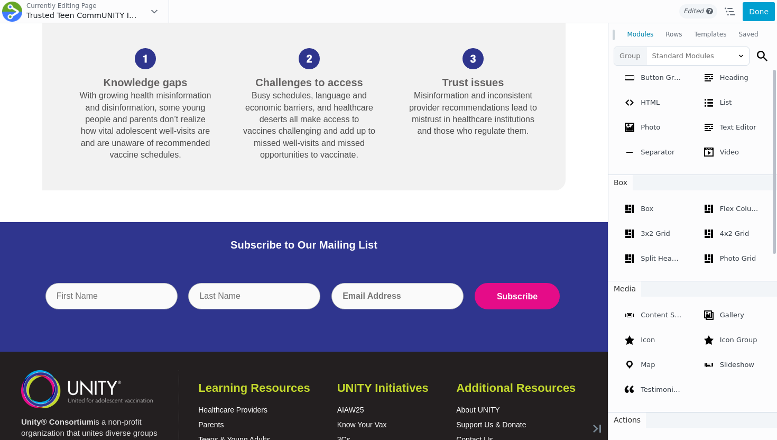
scroll to position [0, 0]
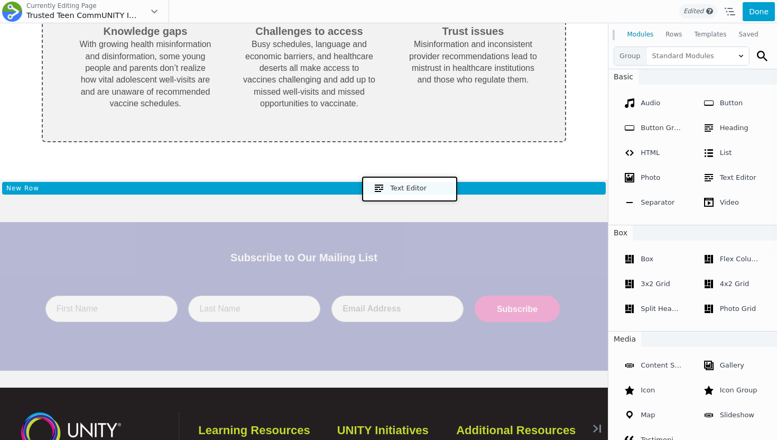
drag, startPoint x: 717, startPoint y: 198, endPoint x: 407, endPoint y: 187, distance: 309.5
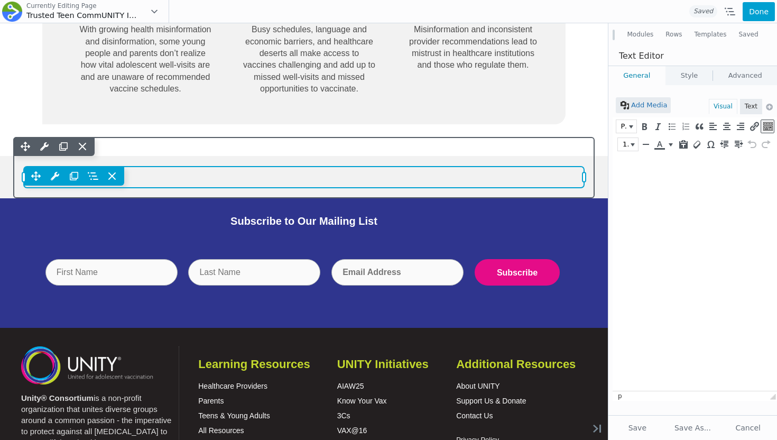
click at [167, 180] on div "Move Up Move Down Text Editor Settings Copy Text Editor Settings Paste Text Edi…" at bounding box center [304, 176] width 561 height 19
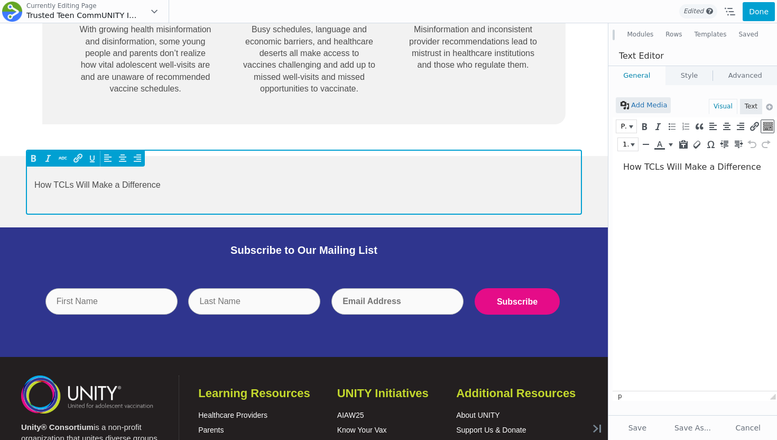
click at [150, 183] on p "How TCLs Will Make a Difference" at bounding box center [303, 185] width 539 height 16
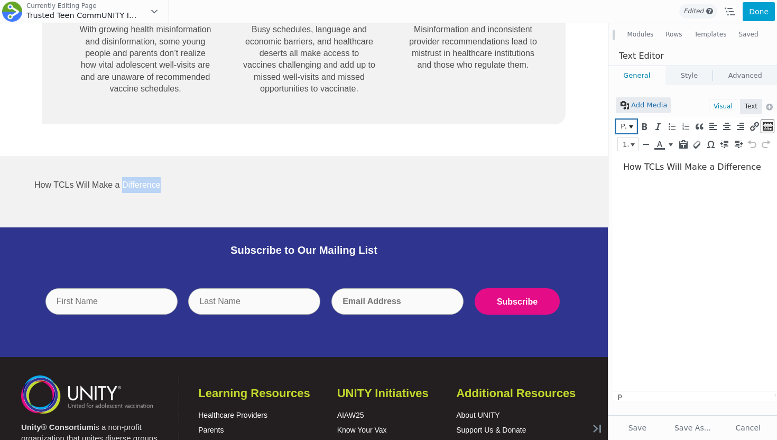
click at [633, 127] on icon "button" at bounding box center [631, 126] width 4 height 3
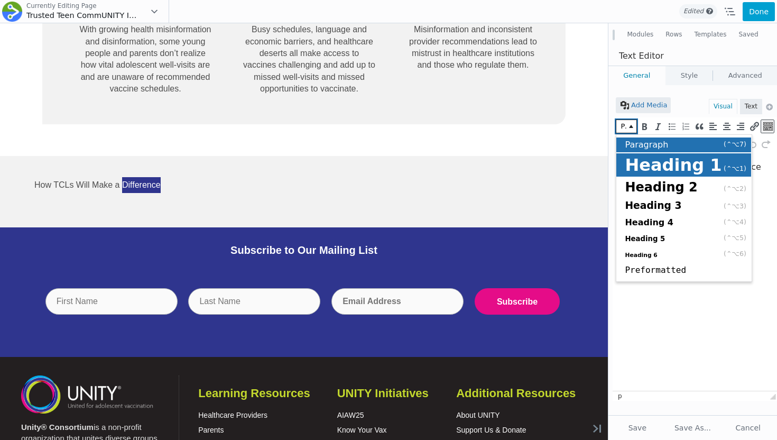
click at [641, 167] on span "Heading 1" at bounding box center [673, 165] width 97 height 20
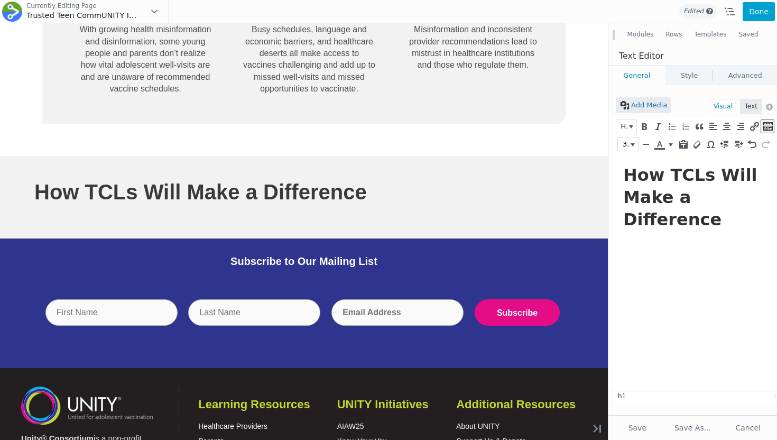
click at [715, 233] on html "How TCLs Will Make a Difference" at bounding box center [695, 197] width 164 height 89
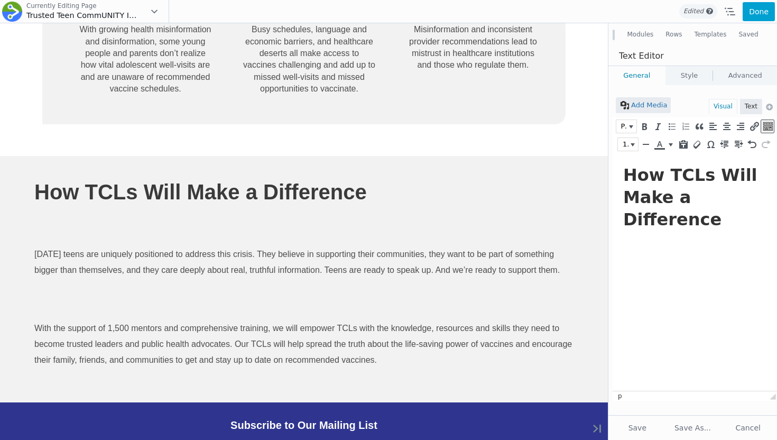
scroll to position [121, 0]
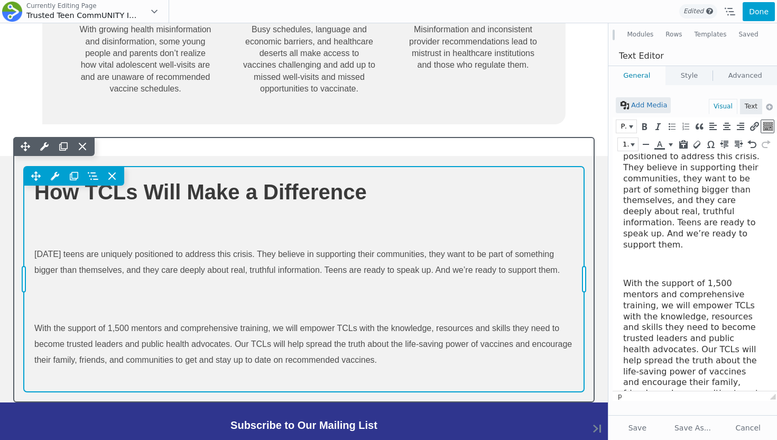
click at [395, 185] on div "Move Up Move Down Text Editor Settings Copy Text Editor Settings Paste Text Edi…" at bounding box center [304, 279] width 561 height 225
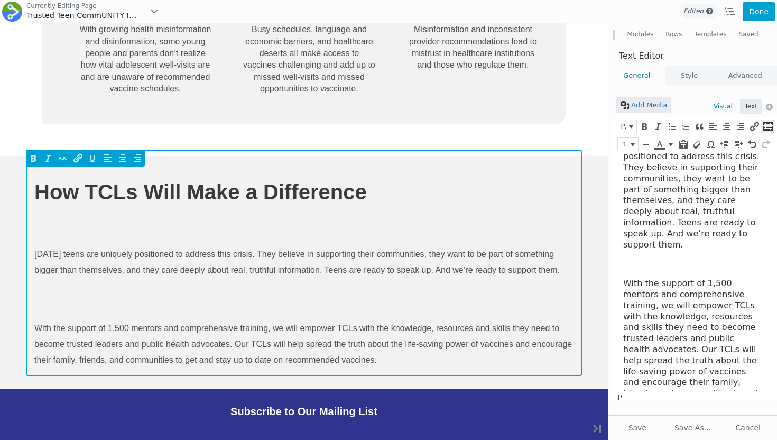
click at [362, 188] on h1 "How TCLs Will Make a Difference" at bounding box center [303, 192] width 539 height 30
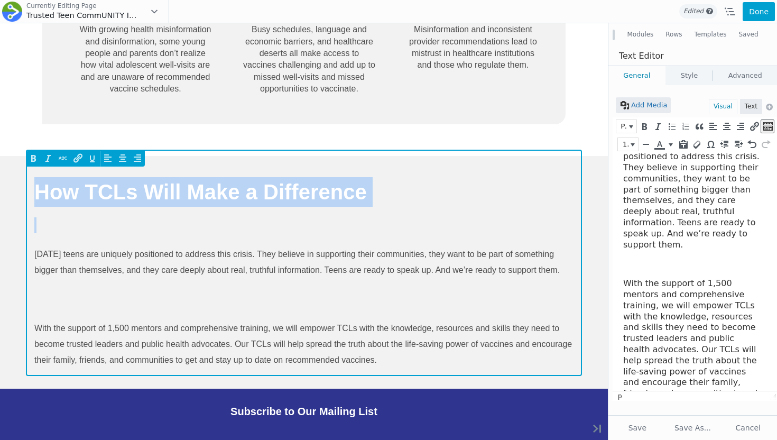
click at [362, 188] on h1 "How TCLs Will Make a Difference" at bounding box center [303, 192] width 539 height 30
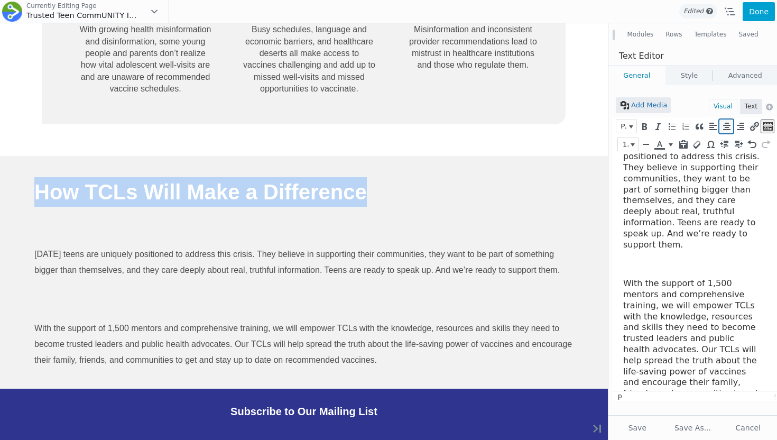
click at [724, 127] on icon "Align center (⌃⌥C)" at bounding box center [727, 126] width 10 height 11
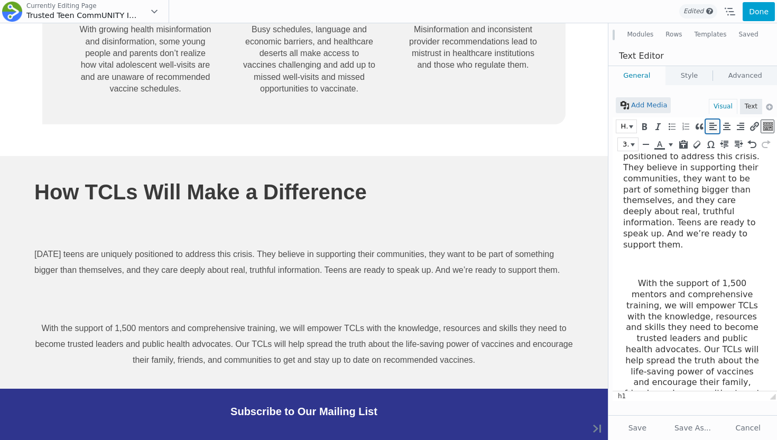
click at [710, 128] on icon "Align left (⌃⌥L)" at bounding box center [713, 126] width 10 height 11
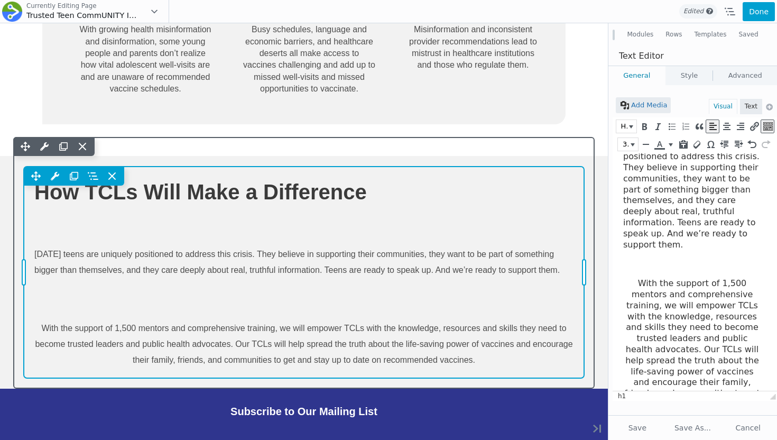
click at [355, 198] on div "Move Up Move Down Text Editor Settings Copy Text Editor Settings Paste Text Edi…" at bounding box center [304, 273] width 561 height 212
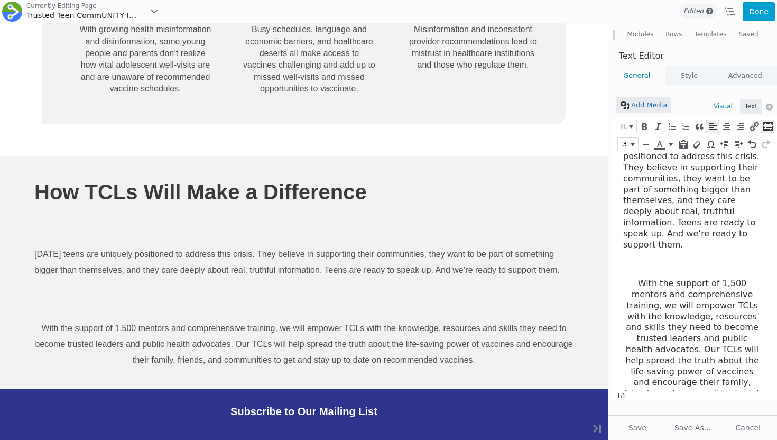
scroll to position [0, 0]
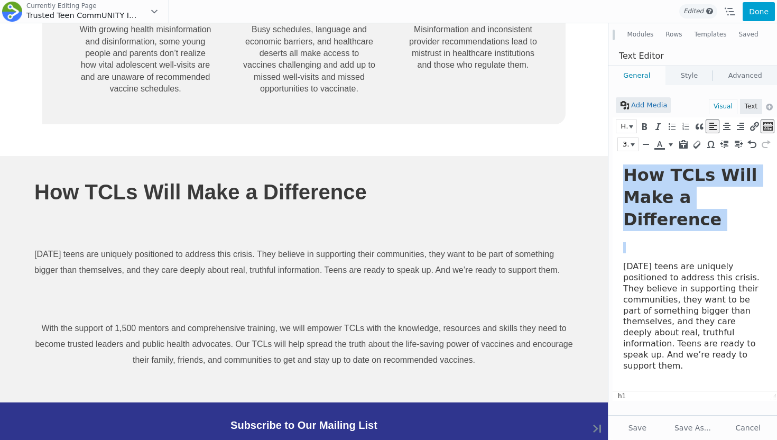
click at [682, 195] on h1 "How TCLs Will Make a Difference" at bounding box center [692, 197] width 138 height 66
click at [727, 123] on icon "Align center (⌃⌥C)" at bounding box center [727, 126] width 10 height 11
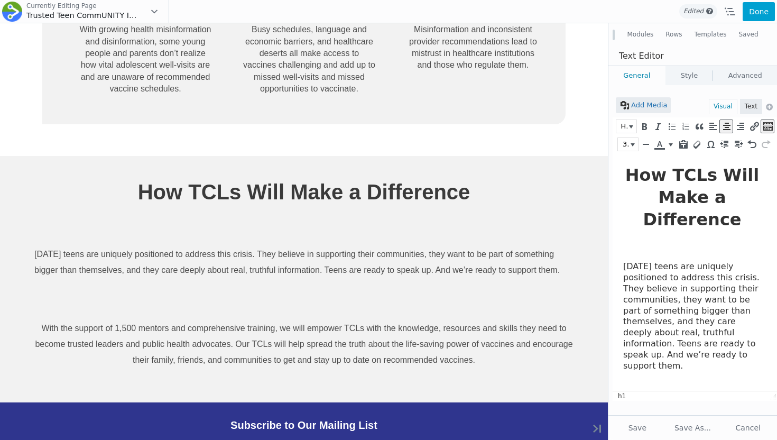
click at [672, 244] on p at bounding box center [692, 247] width 138 height 11
click at [679, 203] on h1 "How TCLs Will Make a Difference" at bounding box center [692, 197] width 138 height 66
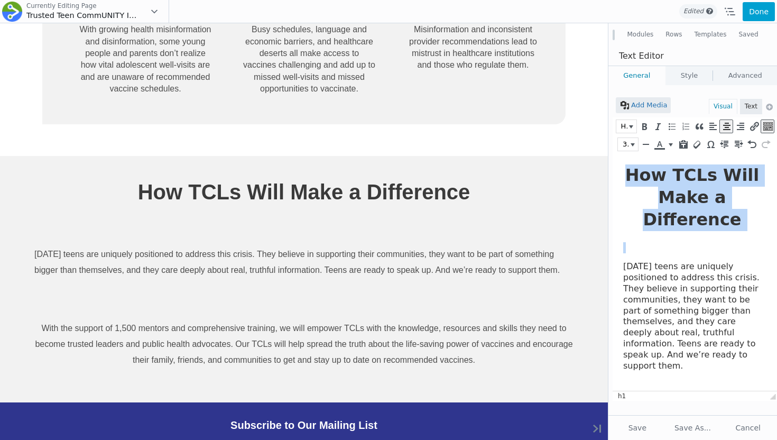
click at [679, 203] on h1 "How TCLs Will Make a Difference" at bounding box center [692, 197] width 138 height 66
click at [631, 129] on button "Heading 1" at bounding box center [627, 126] width 20 height 13
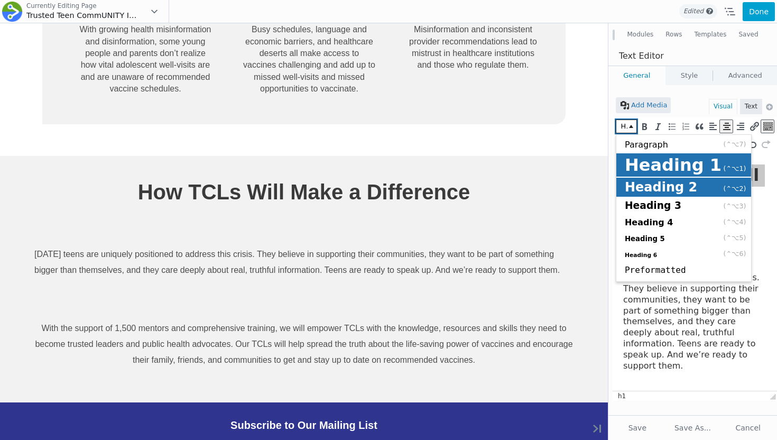
click at [649, 191] on span "Heading 2" at bounding box center [661, 187] width 72 height 15
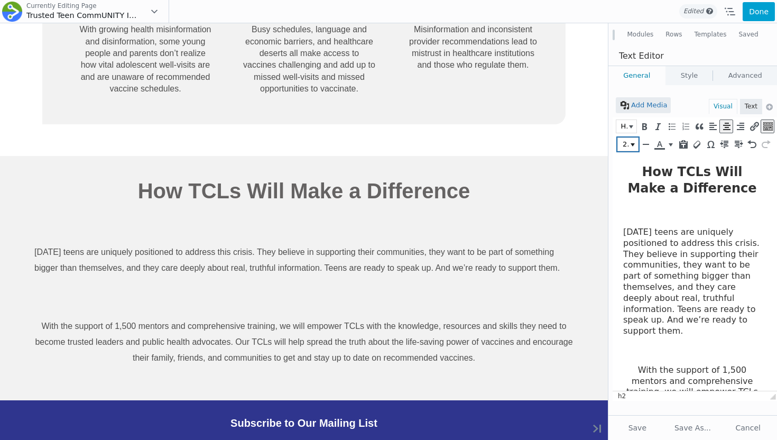
click at [632, 148] on button "24px" at bounding box center [628, 144] width 20 height 13
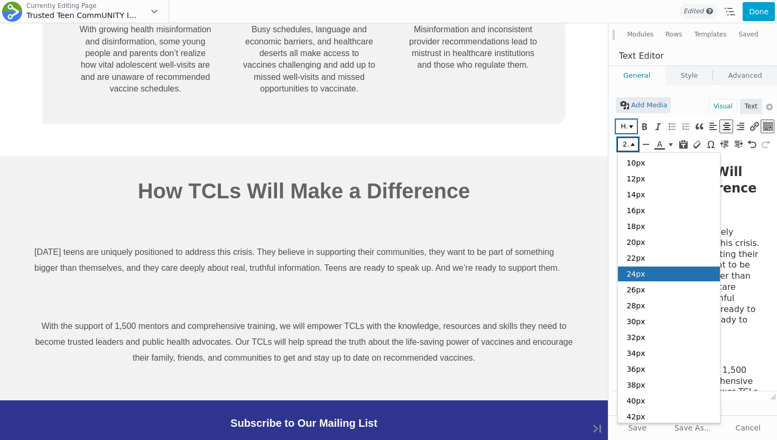
click at [627, 131] on button "Heading 2" at bounding box center [627, 126] width 20 height 13
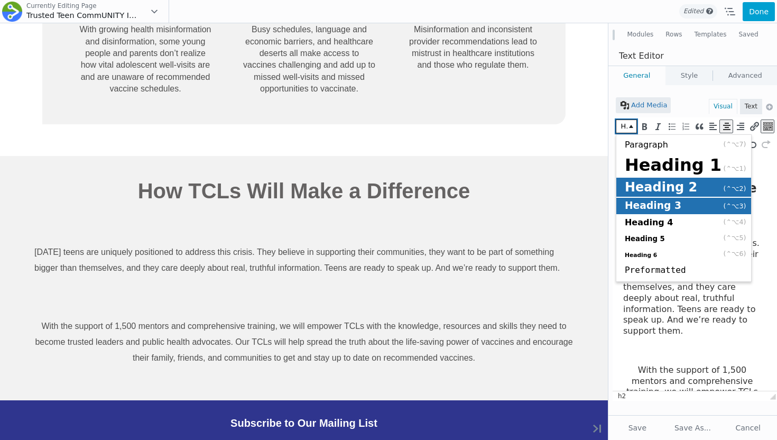
click at [641, 204] on span "Heading 3" at bounding box center [653, 205] width 57 height 11
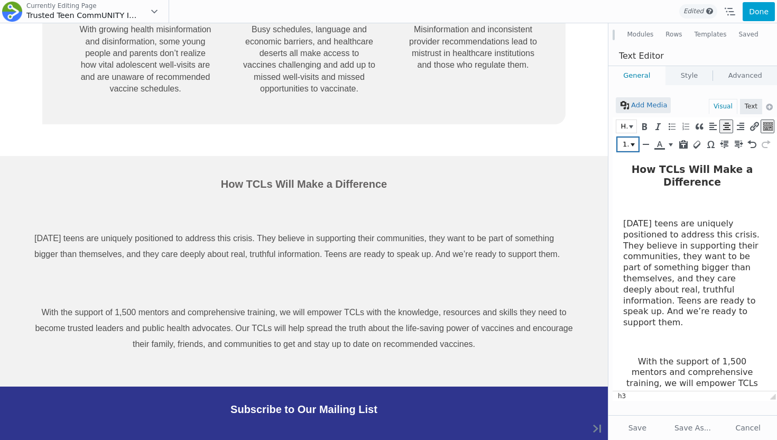
click at [630, 140] on button "14pt" at bounding box center [628, 144] width 20 height 13
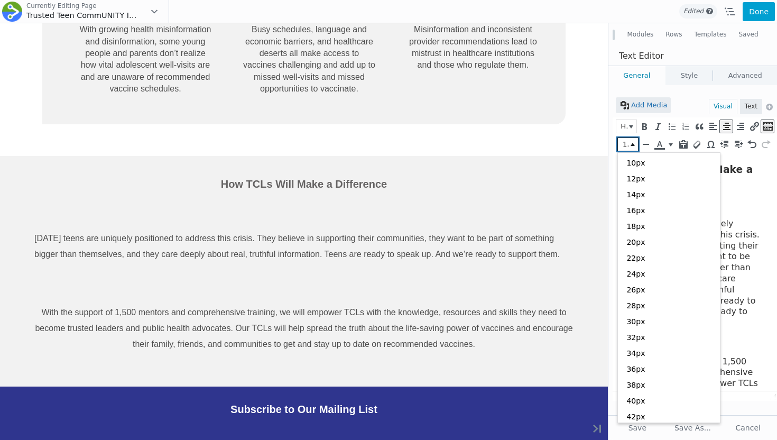
click at [630, 140] on button "14pt" at bounding box center [628, 144] width 20 height 13
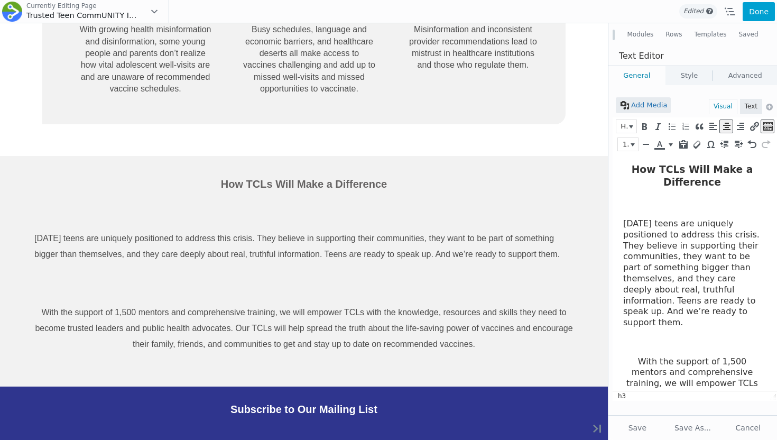
click at [630, 133] on div "Heading 3" at bounding box center [695, 126] width 159 height 16
click at [630, 132] on button "Heading 3" at bounding box center [627, 126] width 20 height 13
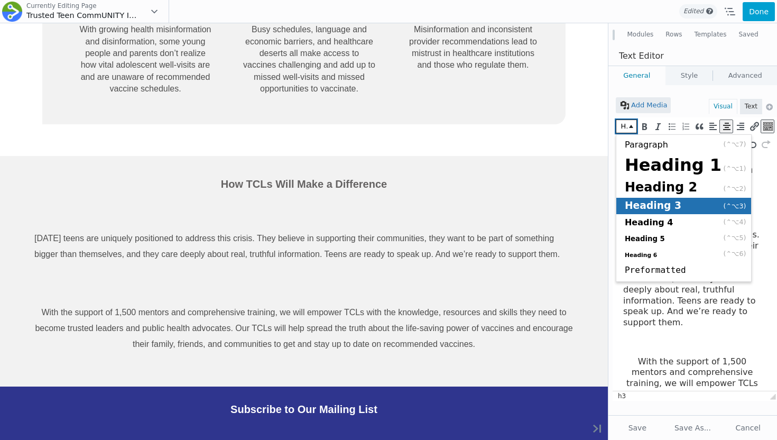
click at [640, 177] on div "Paragraph (⌃⌥7) Heading 1 (⌃⌥1) Heading 2 (⌃⌥2) Heading 3 (⌃⌥3) Heading 4 (⌃⌥4)…" at bounding box center [684, 207] width 135 height 140
click at [640, 186] on span "Heading 2" at bounding box center [661, 187] width 72 height 15
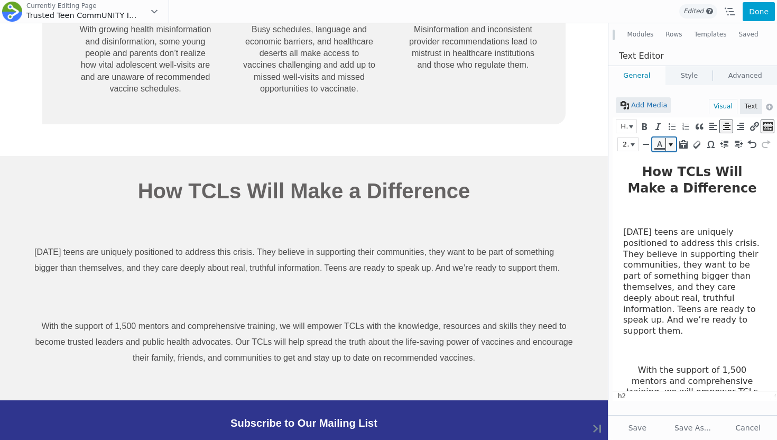
click at [663, 147] on icon "Text color" at bounding box center [660, 144] width 10 height 11
click at [669, 147] on button "Text color" at bounding box center [671, 144] width 10 height 13
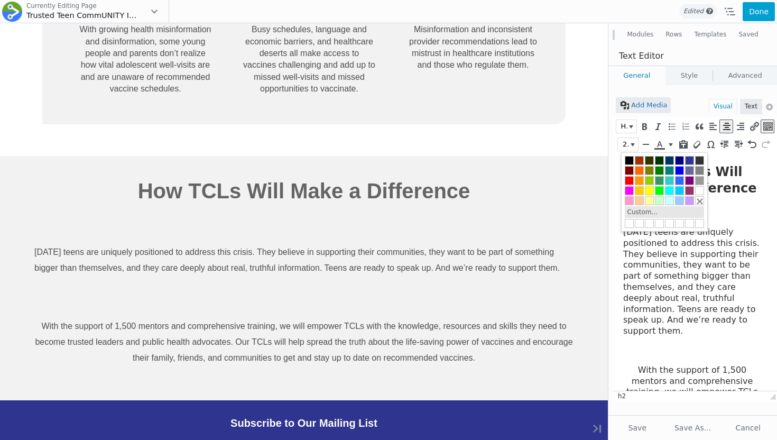
click at [650, 214] on button "Custom..." at bounding box center [642, 212] width 35 height 12
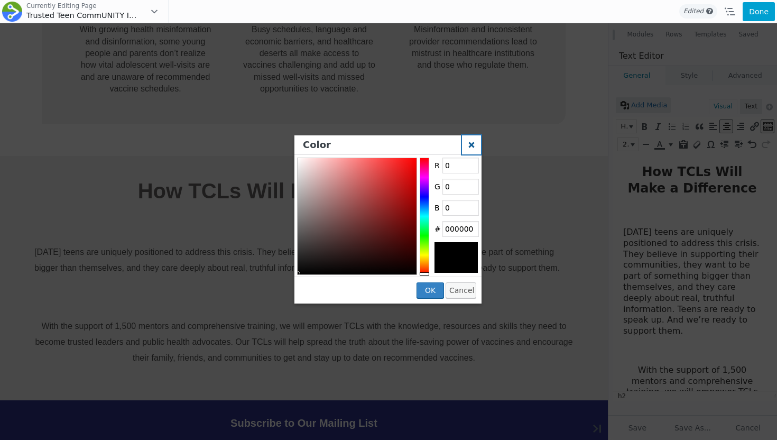
click at [473, 145] on icon "Color" at bounding box center [471, 144] width 19 height 19
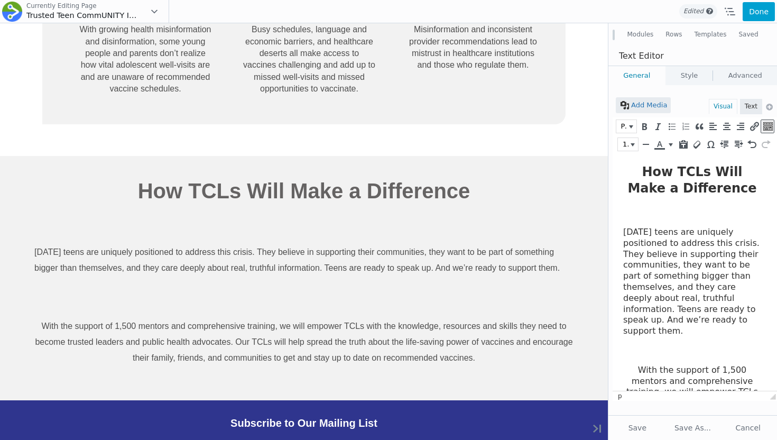
click at [640, 217] on p at bounding box center [692, 212] width 138 height 11
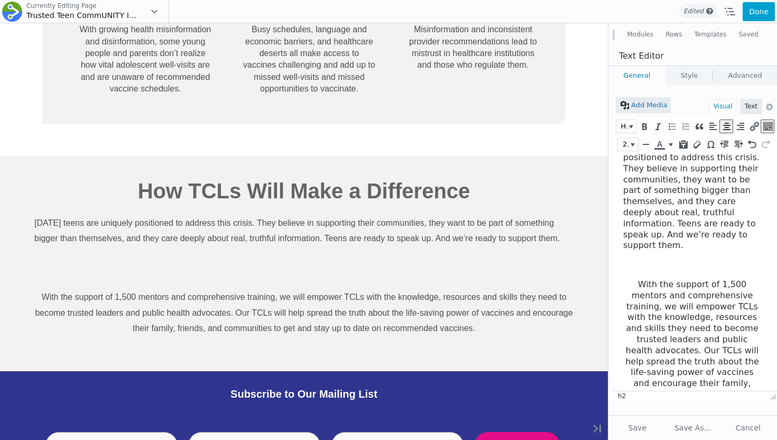
scroll to position [73, 0]
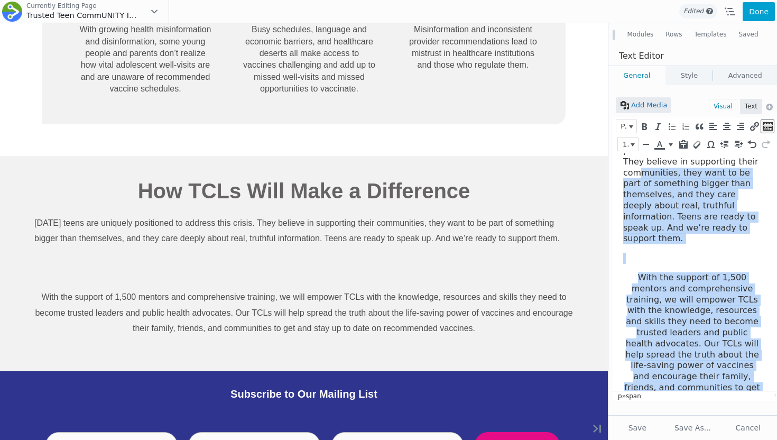
drag, startPoint x: 758, startPoint y: 375, endPoint x: 631, endPoint y: 175, distance: 237.2
click at [631, 175] on body "How TCLs Will Make a Difference Today's teens are uniquely positioned to addres…" at bounding box center [692, 253] width 138 height 324
click at [649, 223] on span "[DATE] teens are uniquely positioned to address this crisis. They believe in su…" at bounding box center [691, 188] width 136 height 109
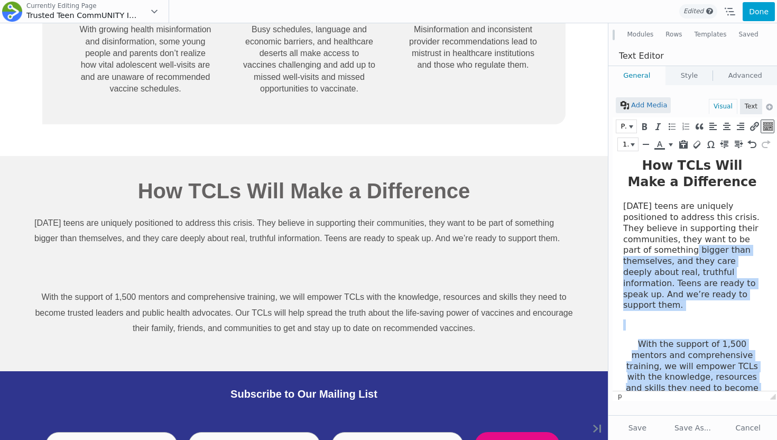
scroll to position [0, 0]
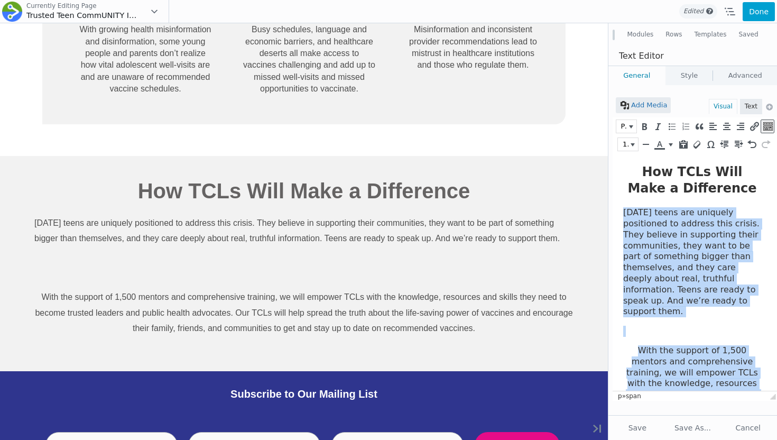
drag, startPoint x: 758, startPoint y: 376, endPoint x: 619, endPoint y: 206, distance: 219.8
click at [619, 206] on html "How TCLs Will Make a Difference Today's teens are uniquely positioned to addres…" at bounding box center [695, 324] width 164 height 343
click at [717, 128] on icon "Align left (⌃⌥L)" at bounding box center [713, 126] width 10 height 11
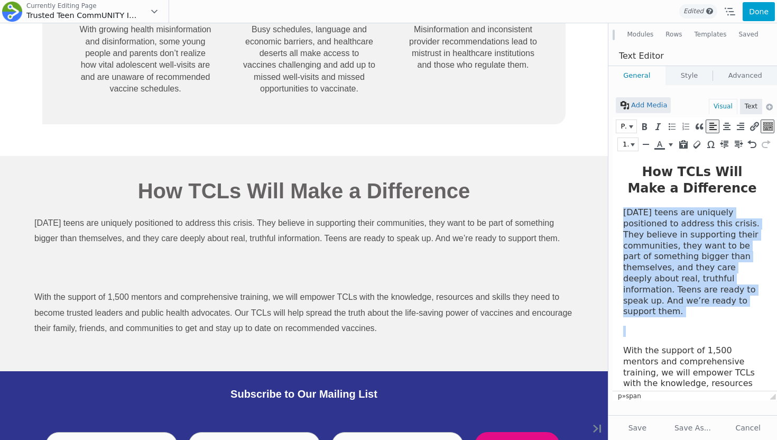
click at [678, 259] on span "[DATE] teens are uniquely positioned to address this crisis. They believe in su…" at bounding box center [691, 261] width 136 height 109
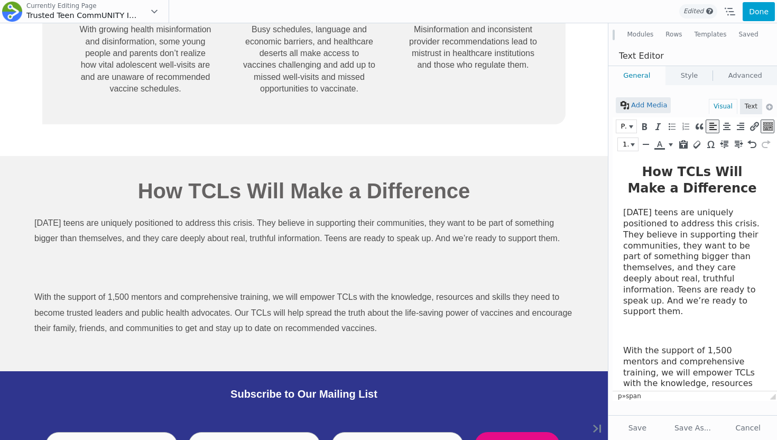
click at [655, 326] on p at bounding box center [692, 331] width 138 height 11
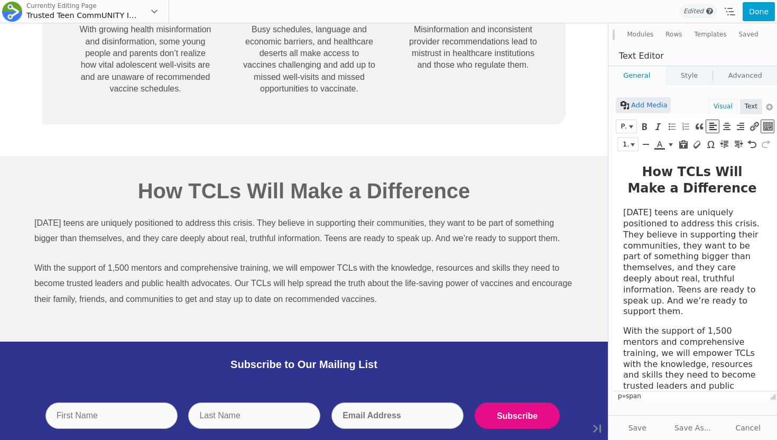
scroll to position [19, 0]
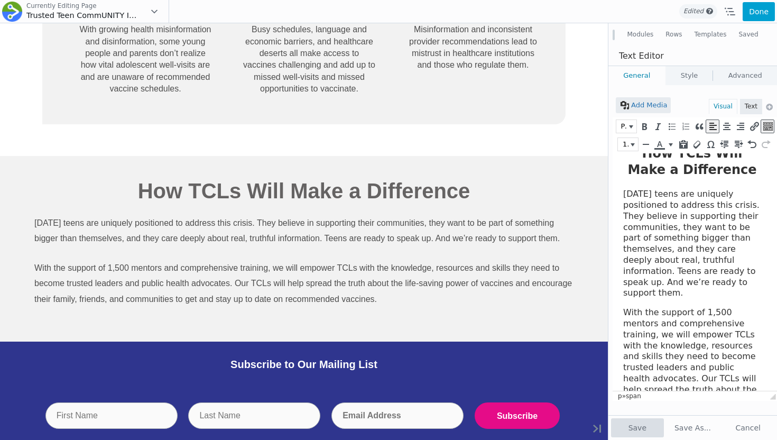
click at [641, 425] on button "Save" at bounding box center [637, 427] width 53 height 19
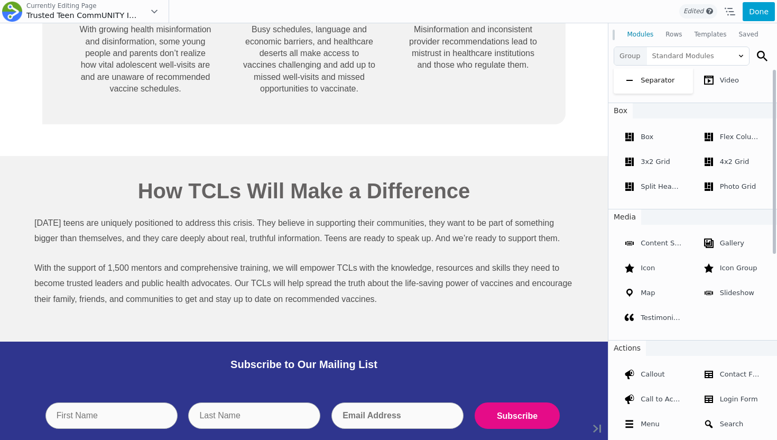
scroll to position [0, 0]
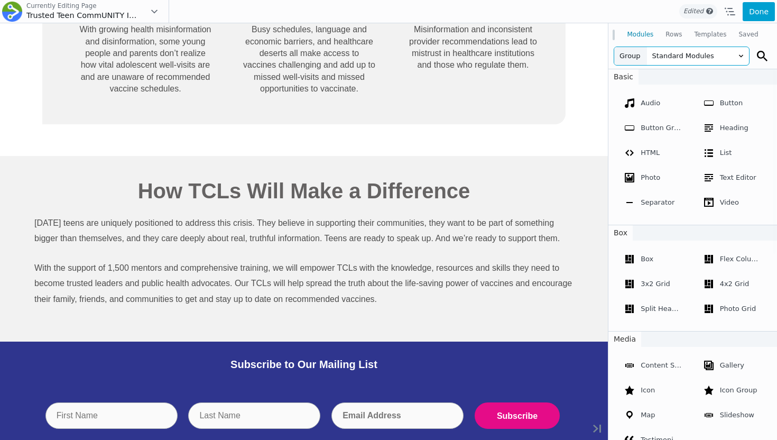
click at [711, 63] on span "Standard Modules" at bounding box center [698, 56] width 102 height 18
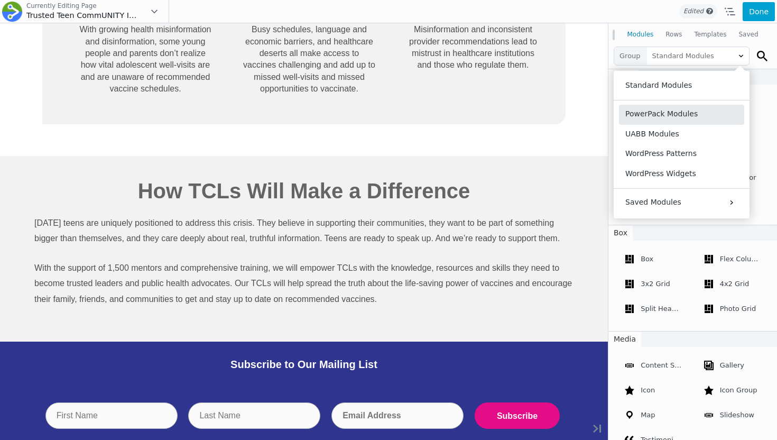
click at [675, 108] on button "PowerPack Modules" at bounding box center [681, 115] width 125 height 20
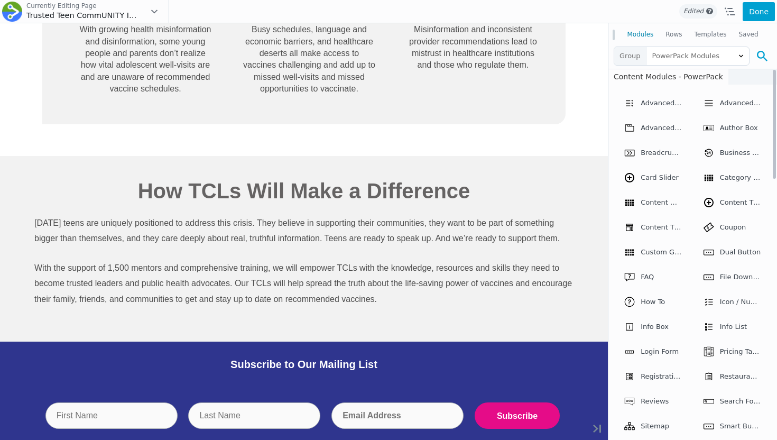
click at [755, 53] on button at bounding box center [762, 56] width 19 height 19
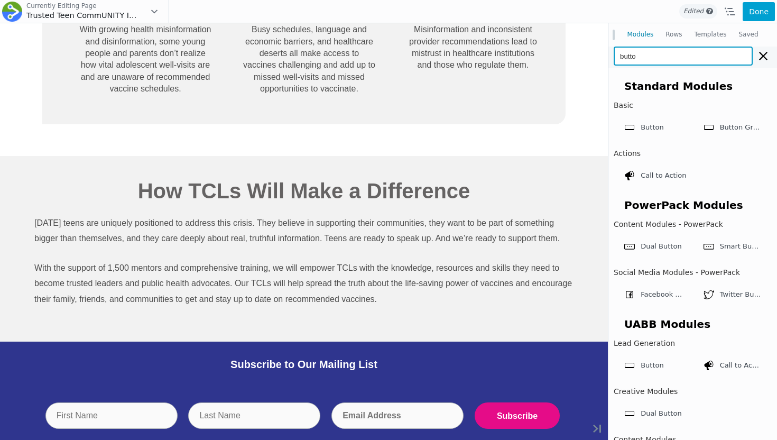
type input "button"
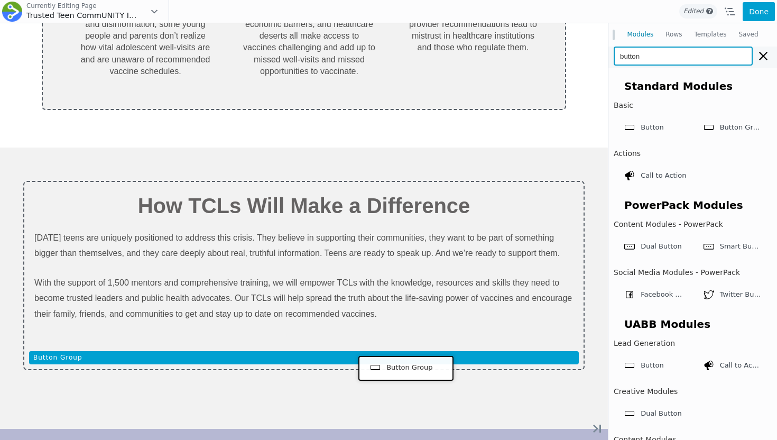
drag, startPoint x: 724, startPoint y: 151, endPoint x: 403, endPoint y: 364, distance: 385.0
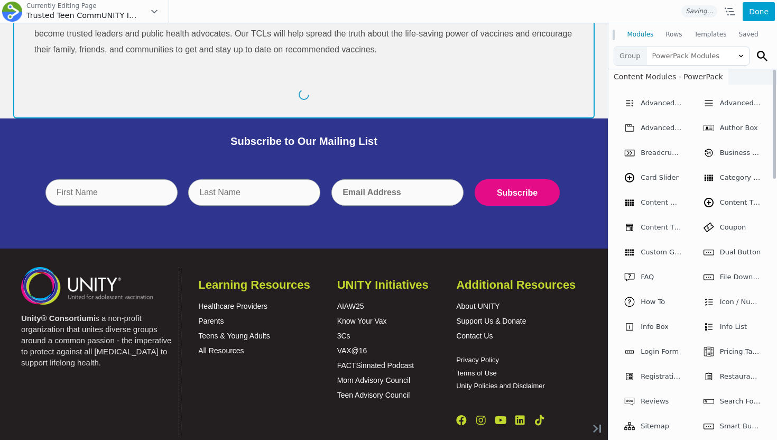
scroll to position [858, 0]
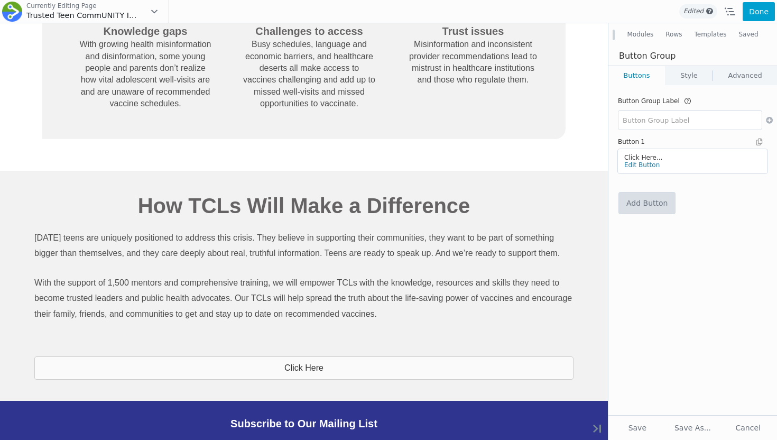
click at [644, 194] on link "Add Button" at bounding box center [647, 202] width 56 height 21
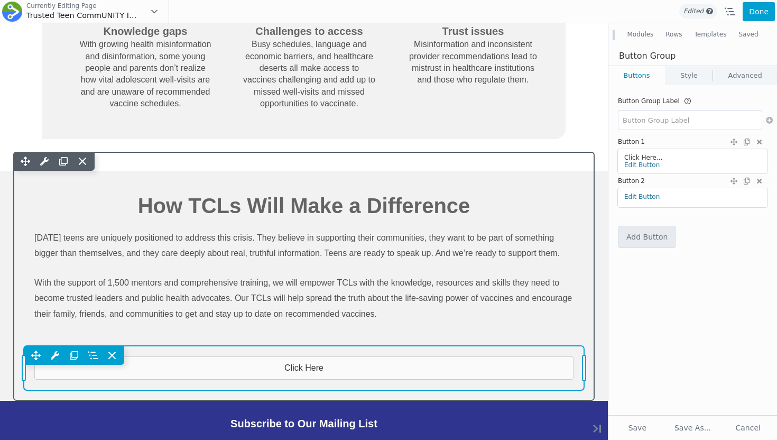
click at [568, 368] on div "Move Up Move Down Button Group Settings Copy Button Group Settings Paste Button…" at bounding box center [304, 368] width 561 height 44
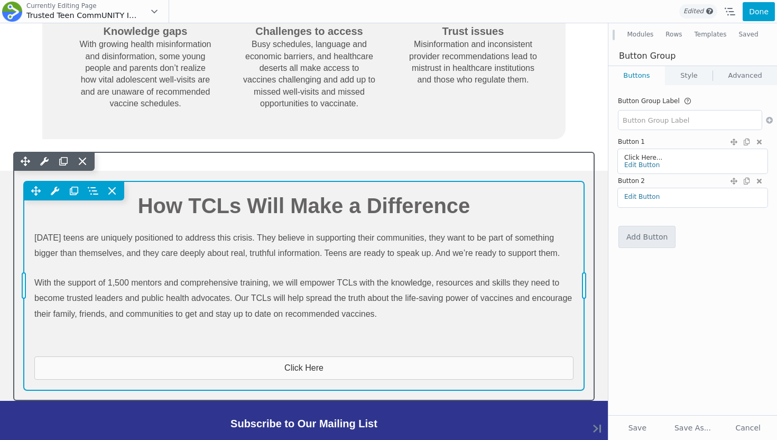
drag, startPoint x: 586, startPoint y: 368, endPoint x: 402, endPoint y: 356, distance: 184.4
click at [402, 356] on div "Move Up Move Down Button Group Settings Copy Button Group Settings Paste Button…" at bounding box center [304, 285] width 561 height 209
click at [406, 366] on div "Move Up Move Down Button Group Settings Copy Button Group Settings Paste Button…" at bounding box center [304, 285] width 561 height 209
click at [517, 369] on div "Move Up Move Down Button Group Settings Copy Button Group Settings Paste Button…" at bounding box center [304, 285] width 561 height 209
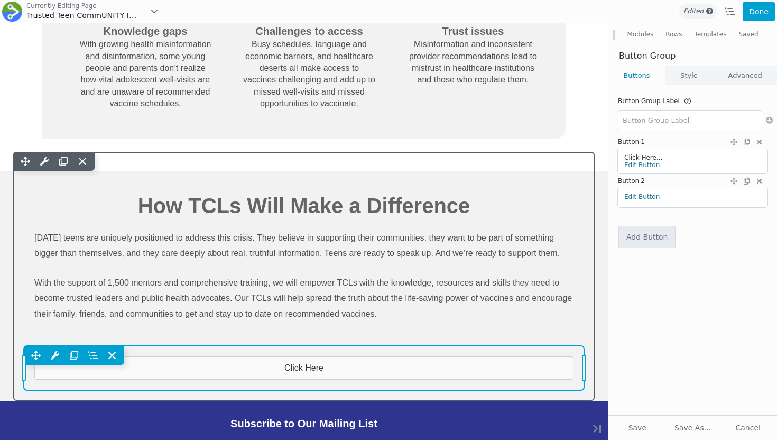
click at [553, 366] on div "Move Up Move Down Button Group Settings Copy Button Group Settings Paste Button…" at bounding box center [304, 368] width 561 height 44
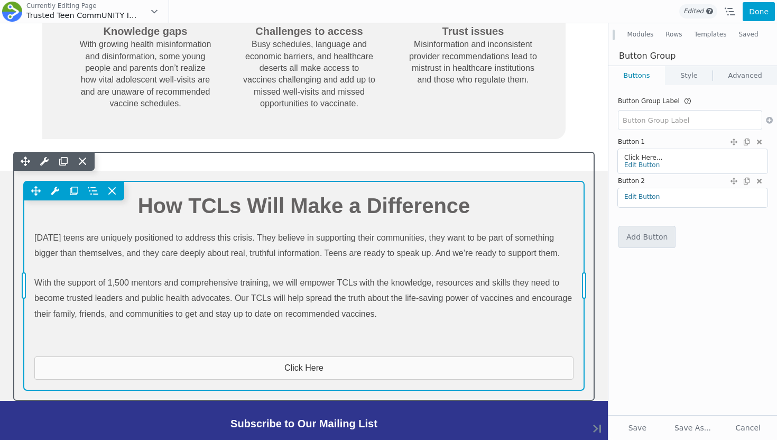
drag, startPoint x: 587, startPoint y: 367, endPoint x: 437, endPoint y: 367, distance: 150.2
click at [437, 367] on div "Move Up Move Down Button Group Settings Copy Button Group Settings Paste Button…" at bounding box center [304, 285] width 561 height 209
click at [554, 375] on div "Move Up Move Down Button Group Settings Copy Button Group Settings Paste Button…" at bounding box center [304, 285] width 561 height 209
click at [549, 373] on div "Move Up Move Down Button Group Settings Copy Button Group Settings Paste Button…" at bounding box center [304, 285] width 561 height 209
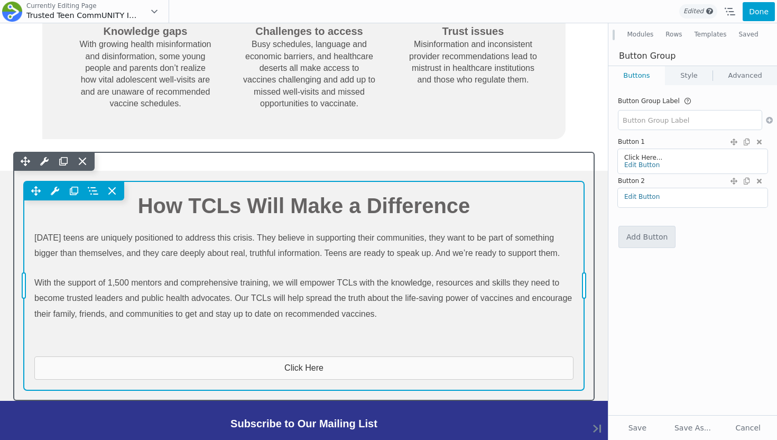
click at [624, 338] on div "Button Group Label A unique identifier for the Button Group. This helps in acce…" at bounding box center [693, 250] width 169 height 330
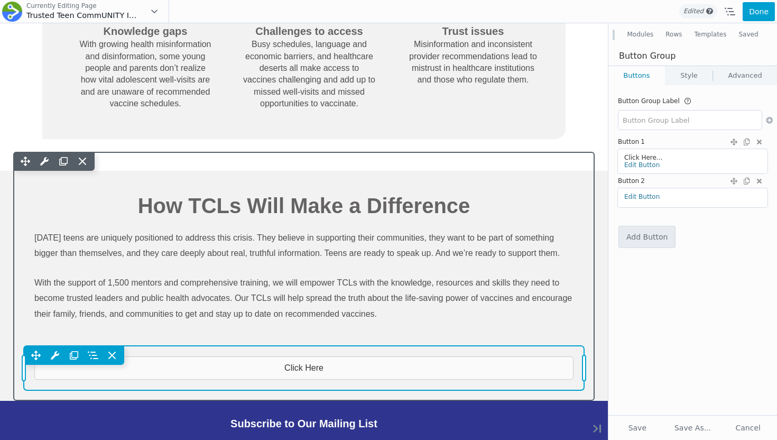
click at [551, 367] on div "Move Up Move Down Button Group Settings Copy Button Group Settings Paste Button…" at bounding box center [304, 368] width 561 height 44
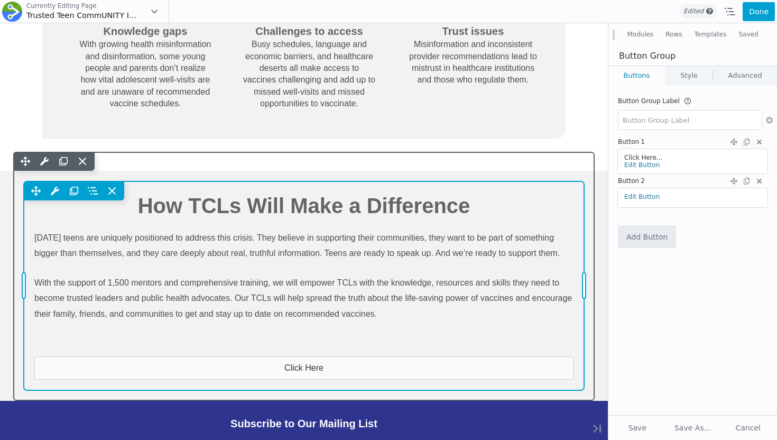
drag, startPoint x: 585, startPoint y: 366, endPoint x: 470, endPoint y: 365, distance: 115.3
click at [470, 365] on div "Move Up Move Down Button Group Settings Copy Button Group Settings Paste Button…" at bounding box center [304, 285] width 561 height 209
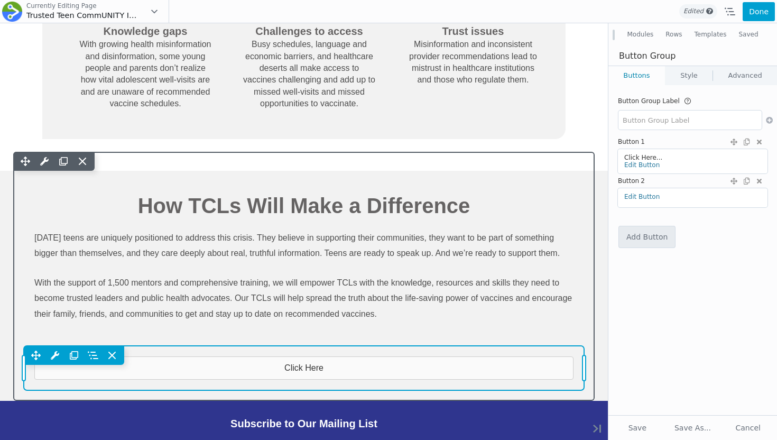
click at [318, 366] on div "Move Up Move Down Button Group Settings Copy Button Group Settings Paste Button…" at bounding box center [304, 368] width 561 height 44
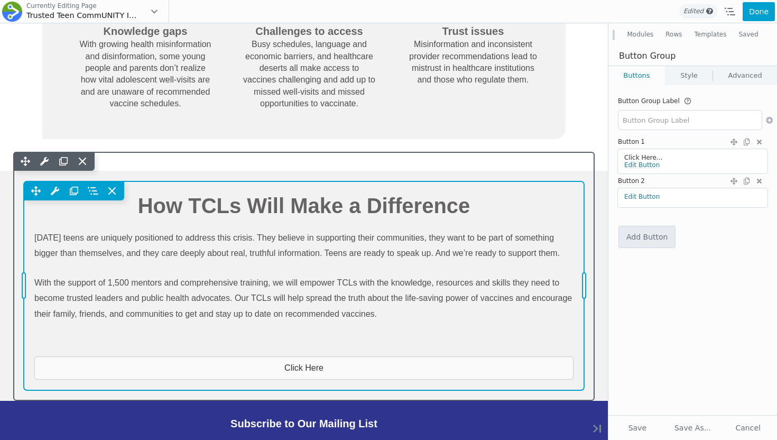
drag, startPoint x: 583, startPoint y: 366, endPoint x: 550, endPoint y: 366, distance: 32.8
click at [550, 366] on div "Move Up Move Down Button Group Settings Copy Button Group Settings Paste Button…" at bounding box center [304, 285] width 561 height 209
click at [562, 375] on div "Move Up Move Down Button Group Settings Copy Button Group Settings Paste Button…" at bounding box center [304, 285] width 561 height 209
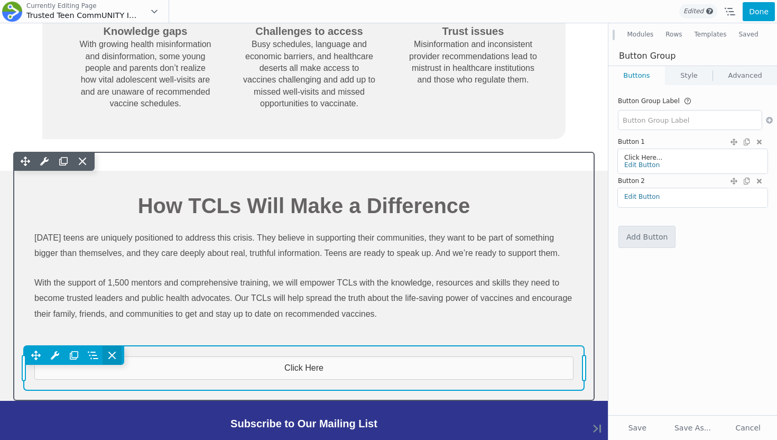
click at [116, 357] on icon at bounding box center [112, 355] width 11 height 11
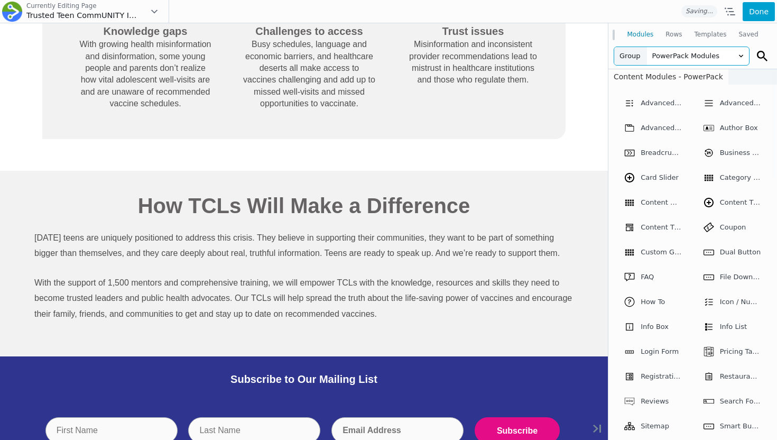
click at [693, 52] on span "PowerPack Modules" at bounding box center [698, 56] width 102 height 18
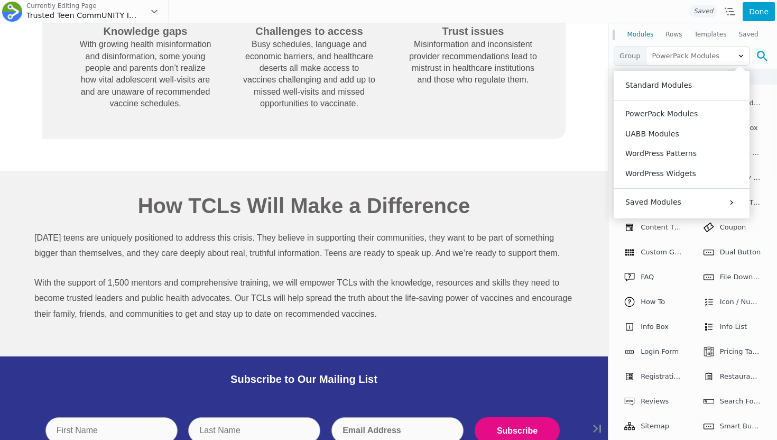
click at [757, 54] on icon at bounding box center [762, 56] width 11 height 11
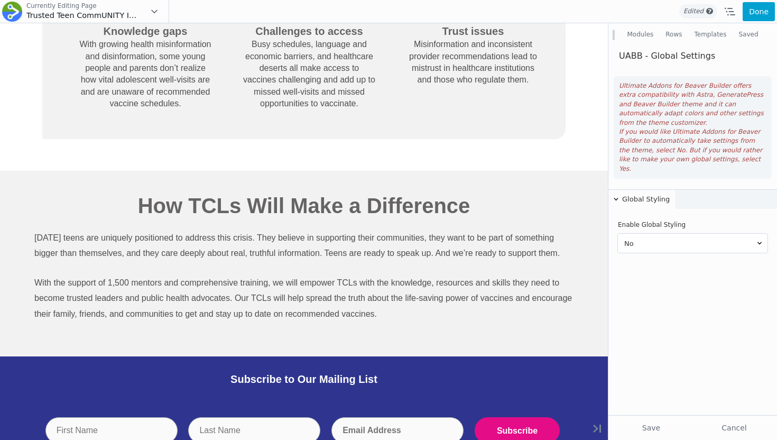
click at [630, 35] on button "Modules" at bounding box center [640, 34] width 39 height 19
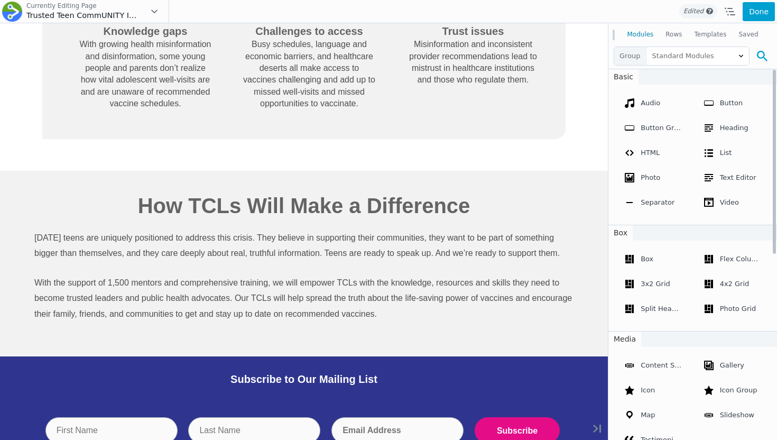
click at [763, 56] on icon at bounding box center [762, 56] width 11 height 11
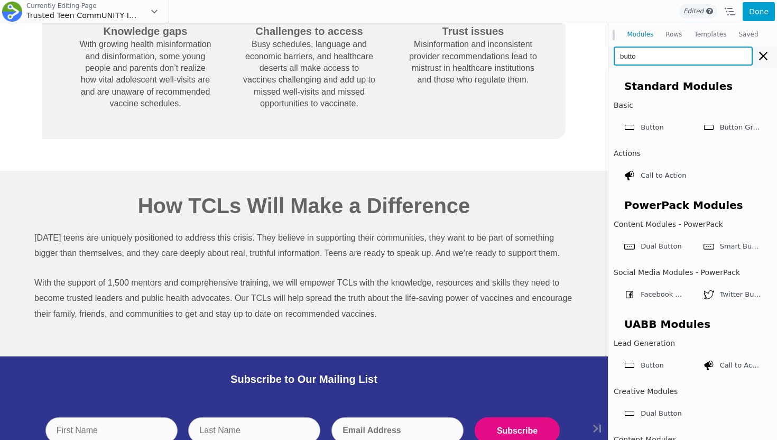
type input "button"
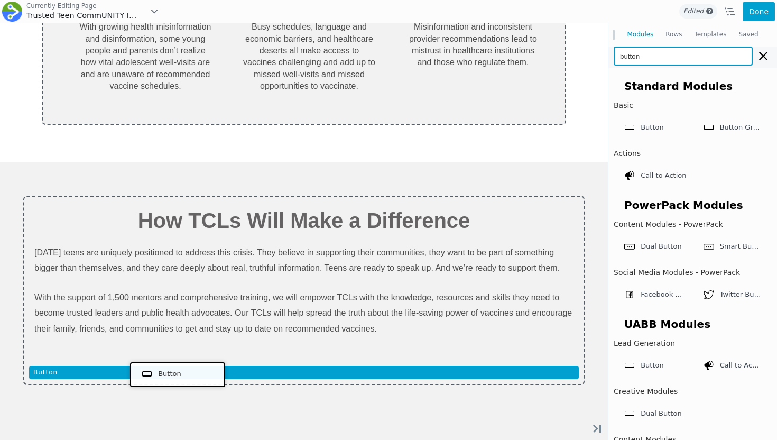
drag, startPoint x: 644, startPoint y: 140, endPoint x: 174, endPoint y: 373, distance: 524.0
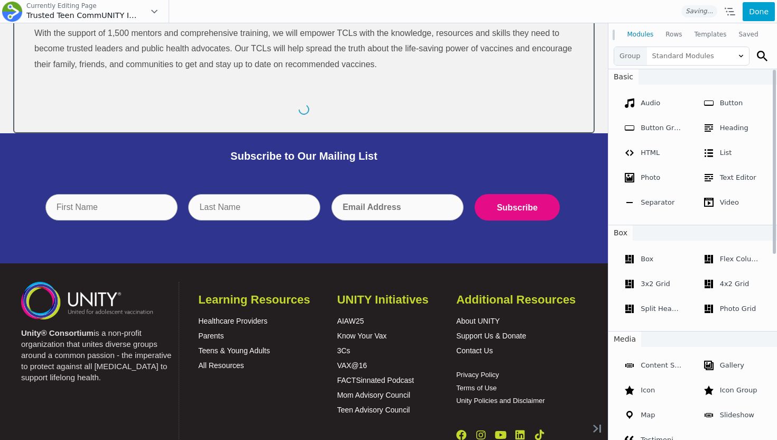
scroll to position [843, 0]
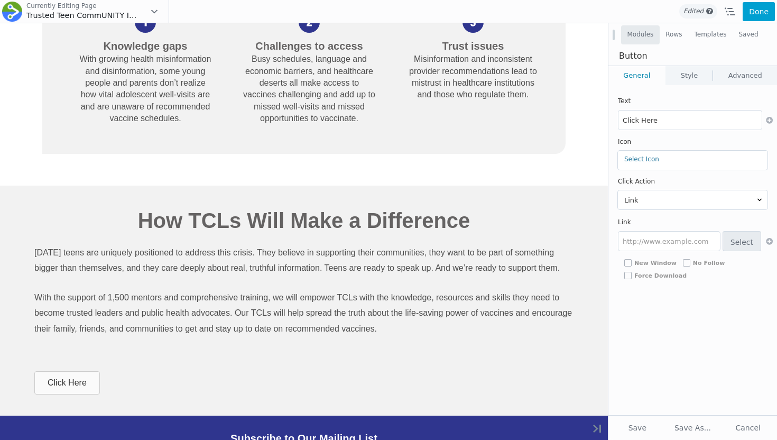
click at [648, 38] on button "Modules" at bounding box center [640, 34] width 39 height 19
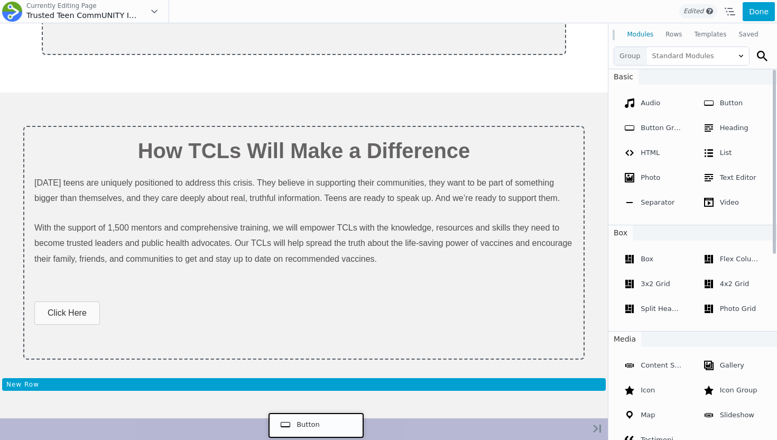
scroll to position [1199, 0]
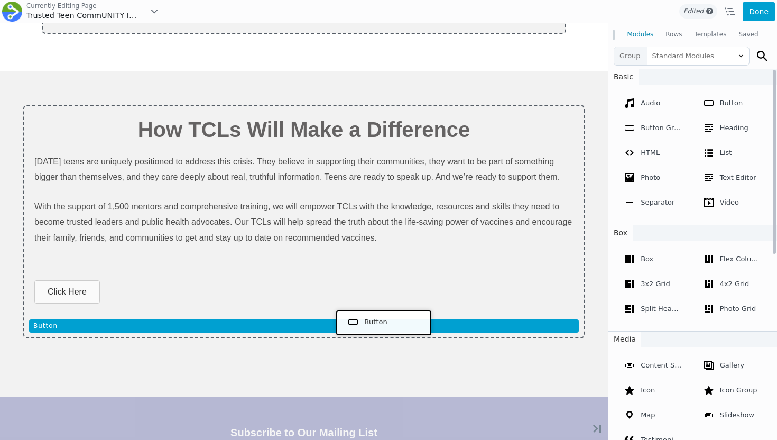
drag, startPoint x: 718, startPoint y: 126, endPoint x: 381, endPoint y: 321, distance: 389.0
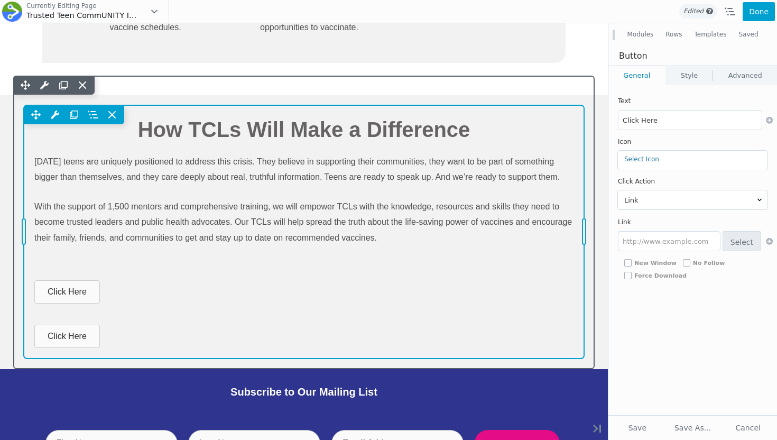
drag, startPoint x: 25, startPoint y: 337, endPoint x: 78, endPoint y: 337, distance: 53.4
click at [78, 337] on div "Move Up Move Down Button Settings Copy Button Settings Paste Button Settings Ro…" at bounding box center [304, 232] width 561 height 254
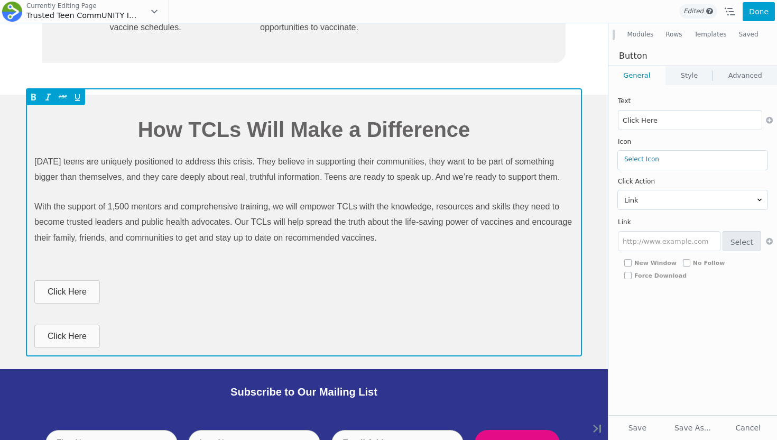
click at [78, 337] on span "Click Here" at bounding box center [67, 336] width 39 height 9
click at [100, 338] on div "Click Here" at bounding box center [303, 336] width 539 height 23
click at [111, 340] on div "Click Here" at bounding box center [303, 336] width 539 height 23
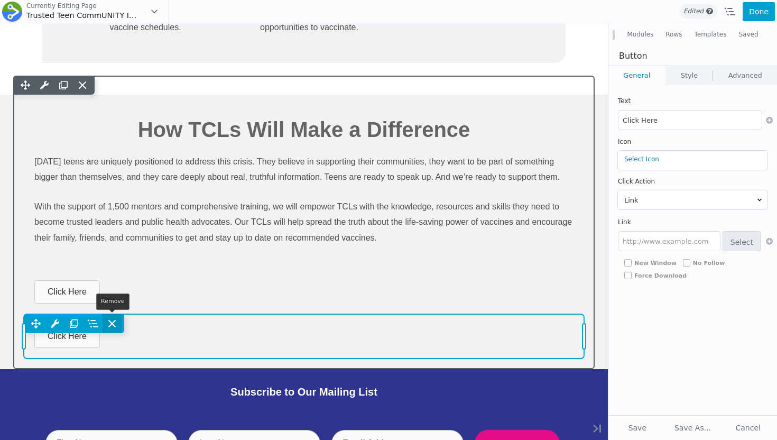
click at [109, 326] on icon at bounding box center [112, 323] width 6 height 6
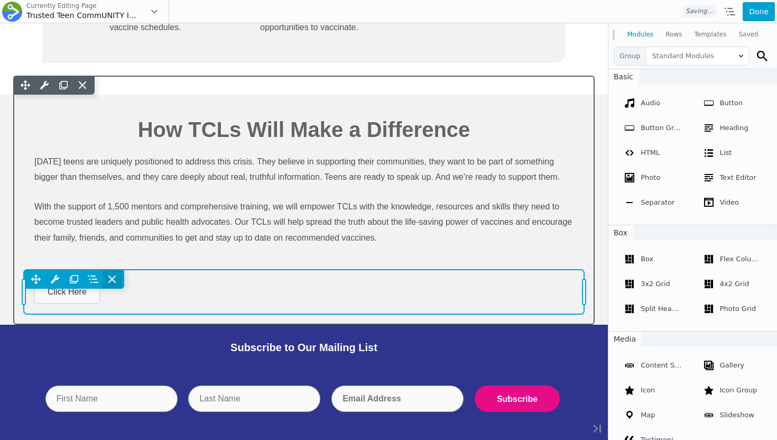
click at [109, 283] on icon at bounding box center [112, 279] width 11 height 11
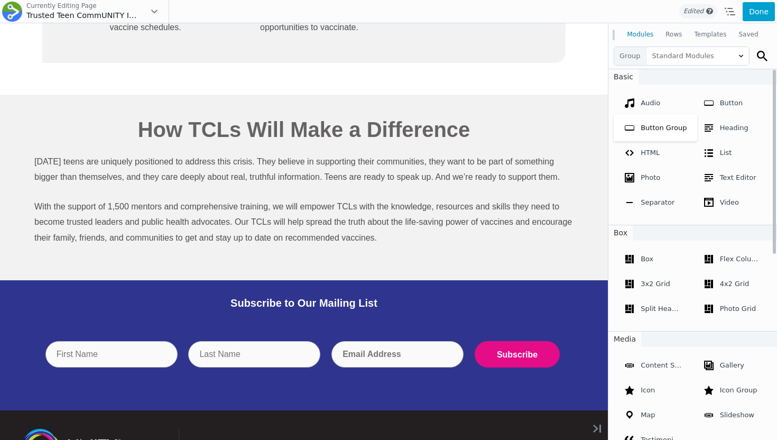
click at [655, 132] on span "Button Group" at bounding box center [656, 128] width 84 height 26
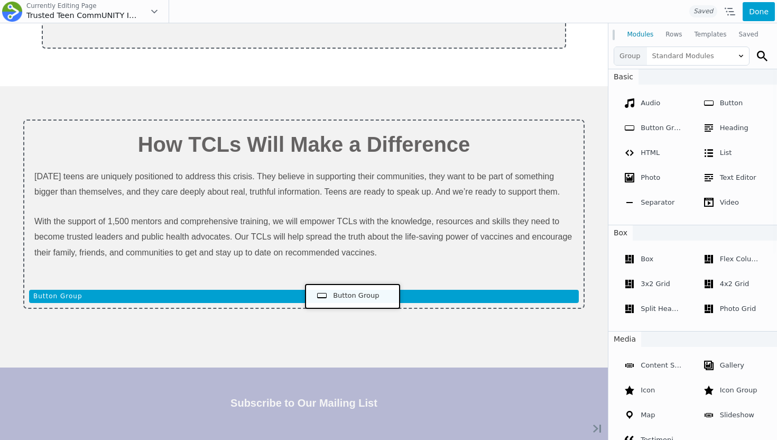
drag, startPoint x: 469, startPoint y: 212, endPoint x: 350, endPoint y: 295, distance: 144.8
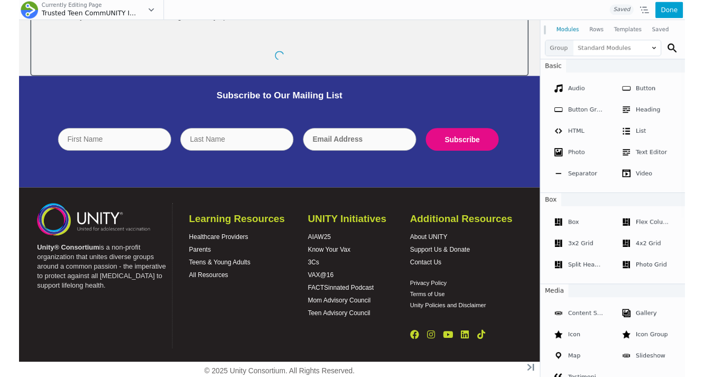
scroll to position [920, 0]
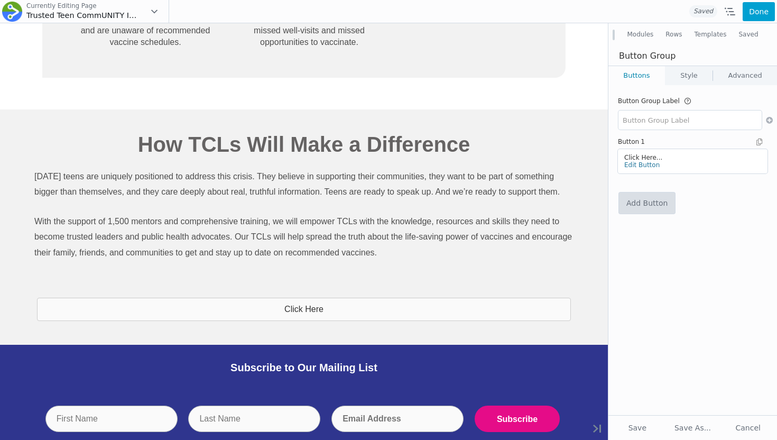
click at [641, 195] on link "Add Button" at bounding box center [647, 202] width 56 height 21
drag, startPoint x: 734, startPoint y: 181, endPoint x: 734, endPoint y: 163, distance: 17.5
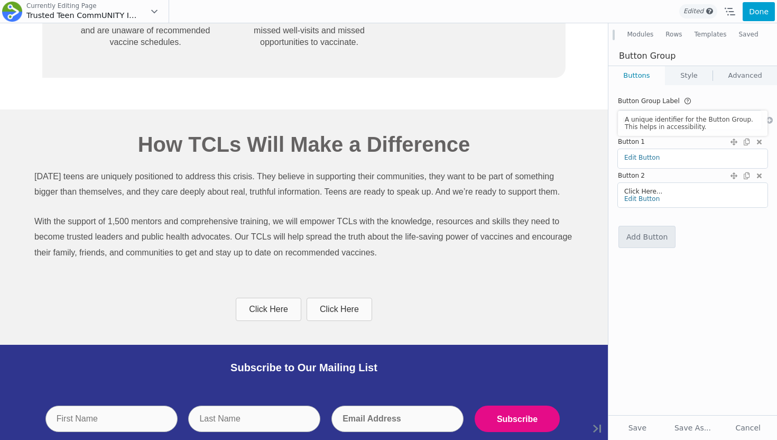
click at [688, 76] on link "Style" at bounding box center [689, 75] width 47 height 19
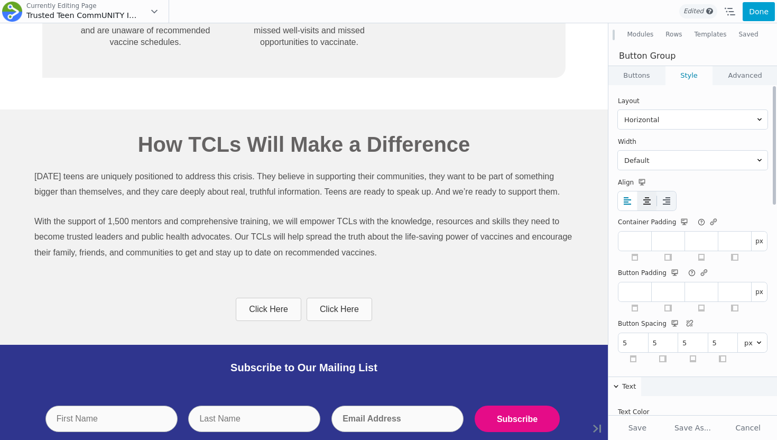
click at [651, 202] on icon at bounding box center [647, 201] width 11 height 11
click at [648, 201] on icon at bounding box center [647, 201] width 11 height 11
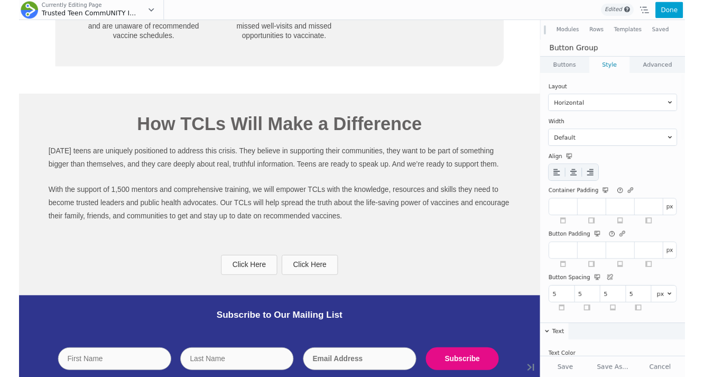
scroll to position [949, 0]
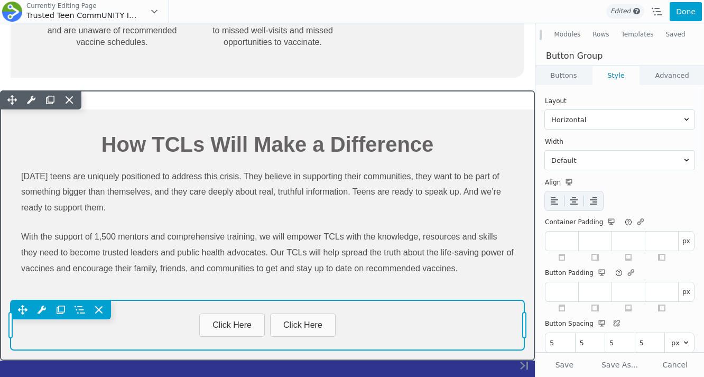
click at [190, 321] on div "Move Up Move Down Button Group Settings Copy Button Group Settings Paste Button…" at bounding box center [268, 325] width 514 height 50
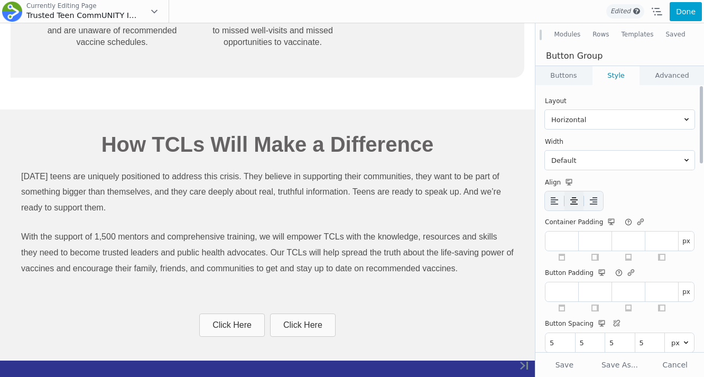
click at [578, 208] on button at bounding box center [574, 200] width 19 height 19
click at [567, 78] on link "Buttons" at bounding box center [564, 75] width 57 height 19
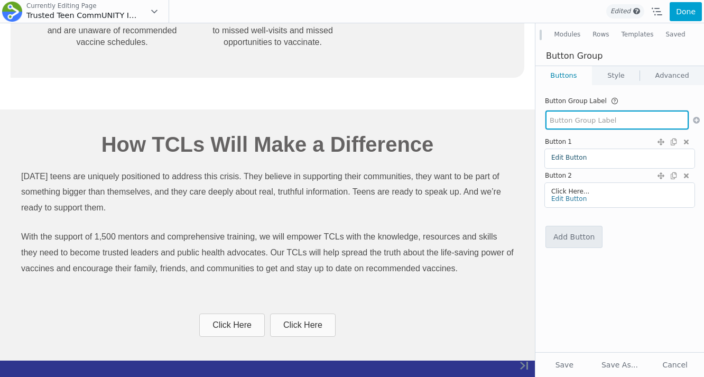
click at [571, 155] on link "Edit Button" at bounding box center [569, 157] width 35 height 7
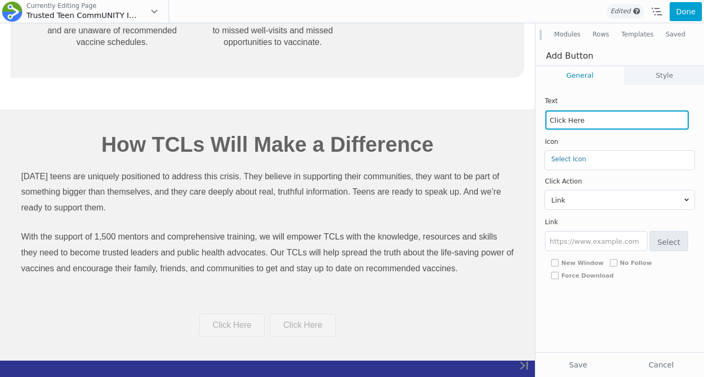
click at [583, 120] on input "Click Here" at bounding box center [617, 120] width 143 height 19
click at [582, 124] on input "Click Here" at bounding box center [617, 120] width 143 height 19
paste input "Get Involved as a TC"
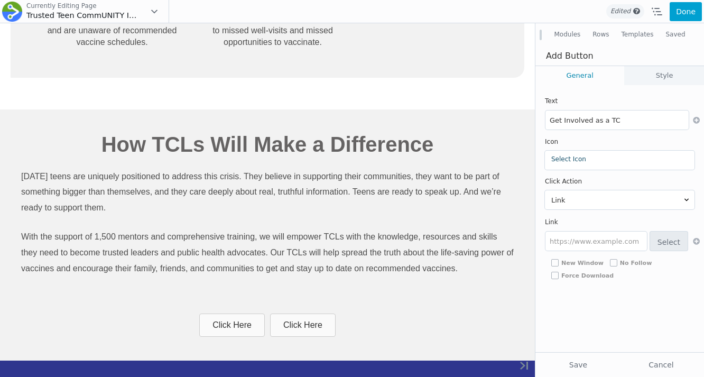
click at [577, 161] on link "Select Icon" at bounding box center [620, 158] width 137 height 7
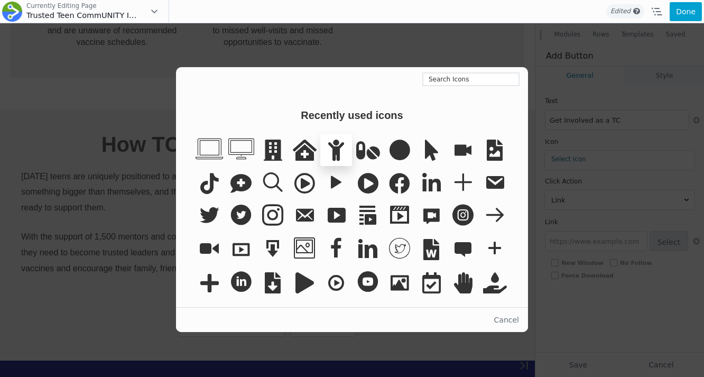
click at [332, 152] on icon at bounding box center [336, 150] width 32 height 32
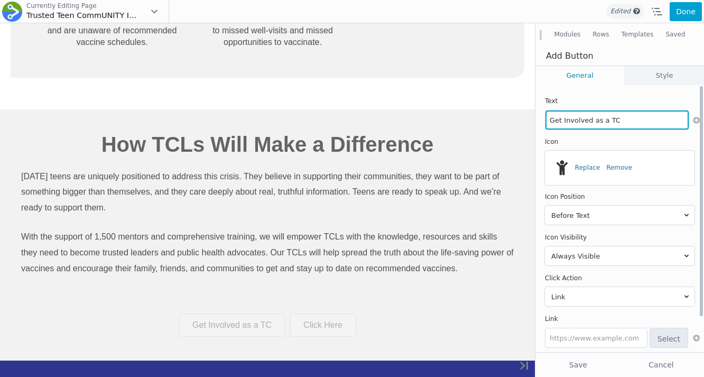
click at [619, 120] on input "Get Involved as a TC" at bounding box center [617, 120] width 143 height 19
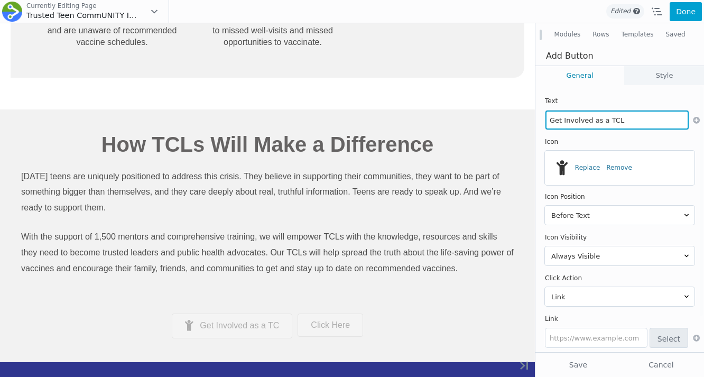
type input "Get Involved as a TCL"
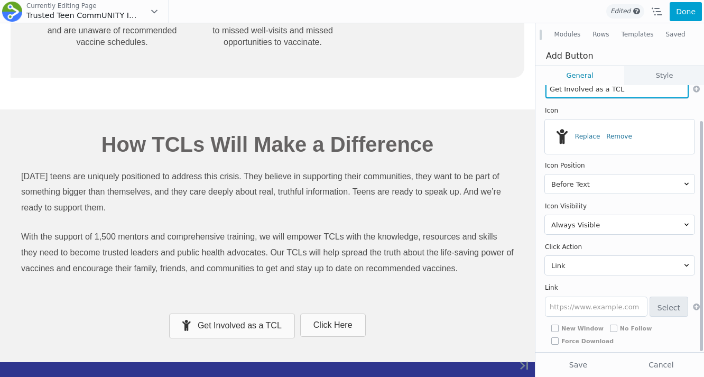
scroll to position [40, 0]
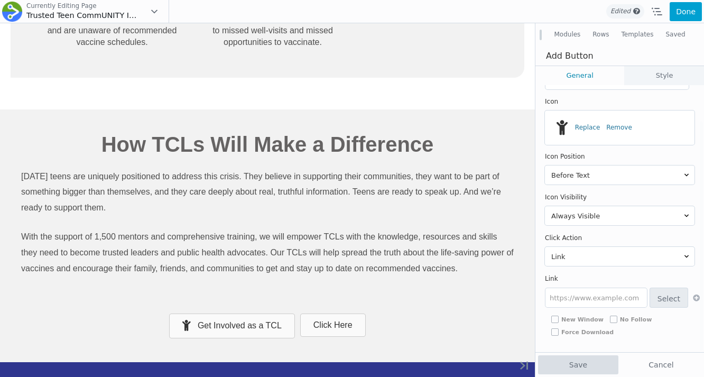
click at [590, 364] on button "Save" at bounding box center [578, 364] width 80 height 19
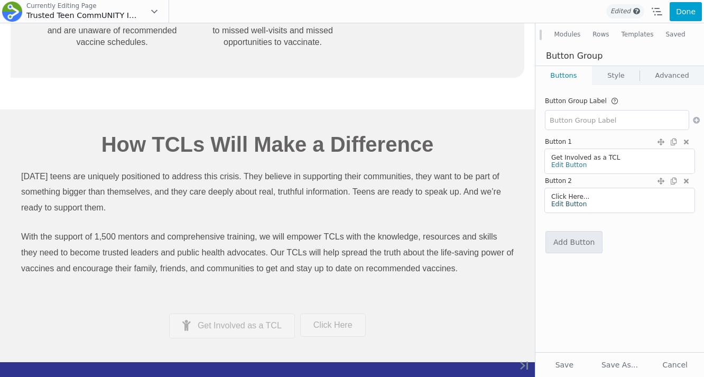
click at [572, 203] on link "Edit Button" at bounding box center [569, 203] width 35 height 7
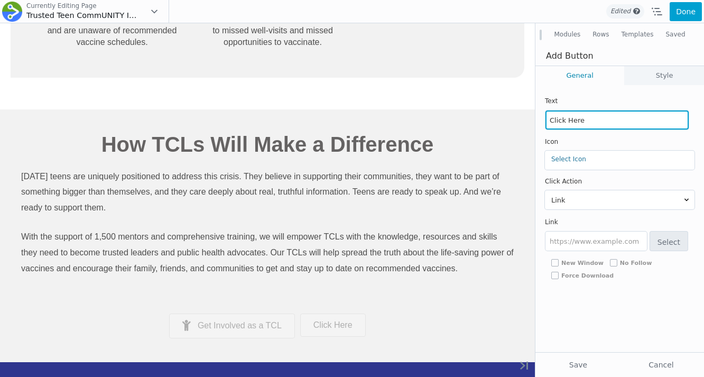
click at [571, 121] on input "Click Here" at bounding box center [617, 120] width 143 height 19
paste input "Get Involved as a Mentor"
type input "Get Involved as a Mentor"
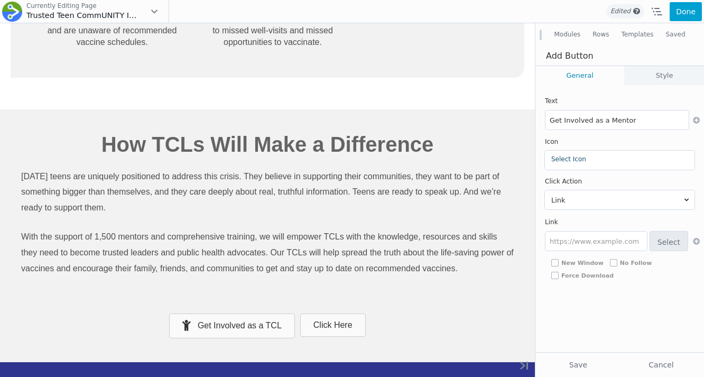
click at [573, 159] on link "Select Icon" at bounding box center [620, 158] width 137 height 7
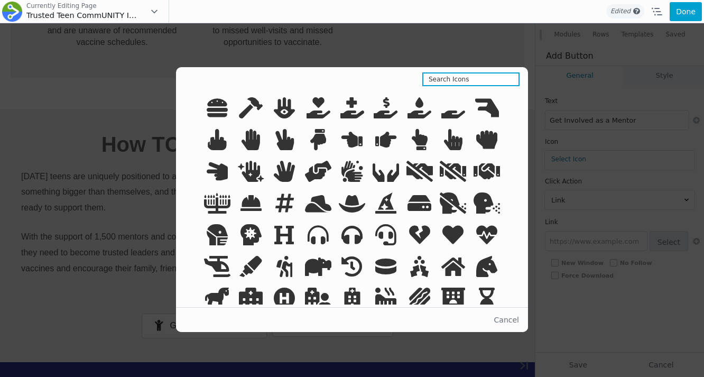
scroll to position [3125, 0]
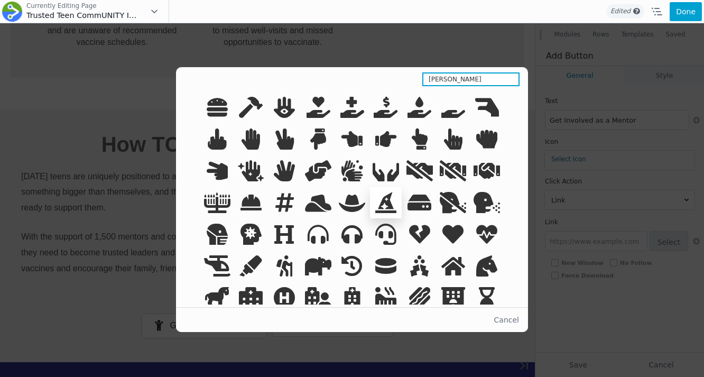
type input "mentor"
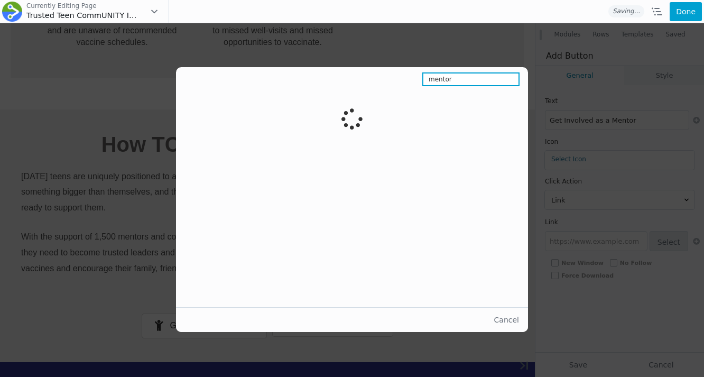
scroll to position [0, 0]
click at [441, 75] on input "mentor" at bounding box center [471, 79] width 97 height 14
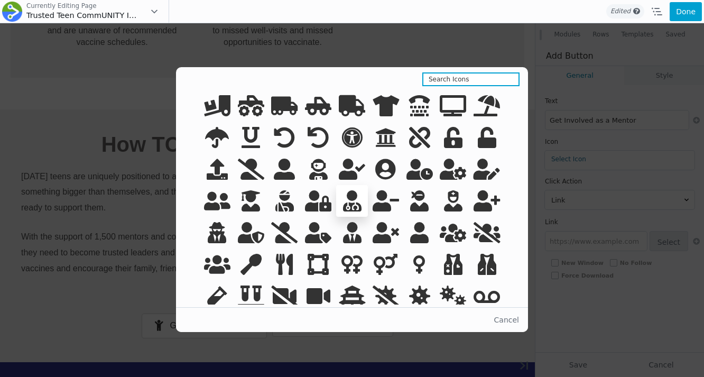
scroll to position [4869, 0]
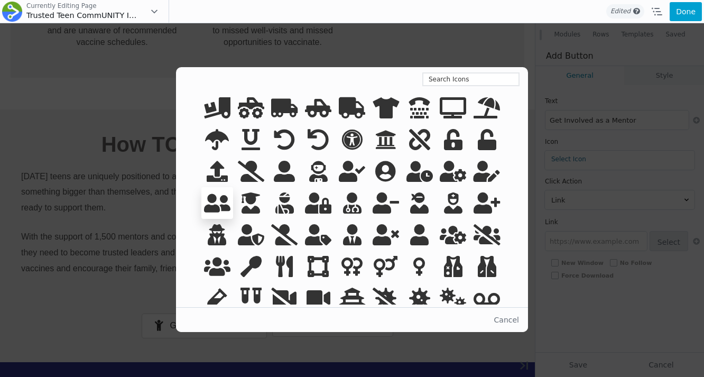
click at [213, 201] on icon at bounding box center [217, 203] width 32 height 32
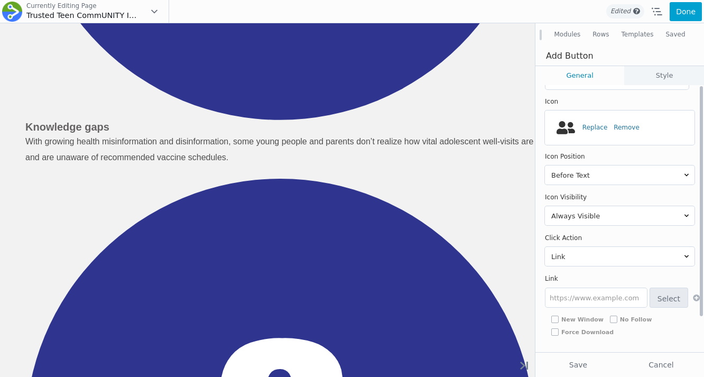
scroll to position [0, 0]
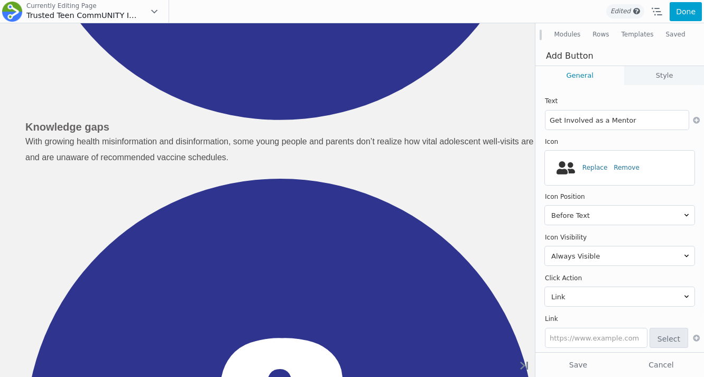
click at [647, 82] on link "Style" at bounding box center [664, 75] width 79 height 19
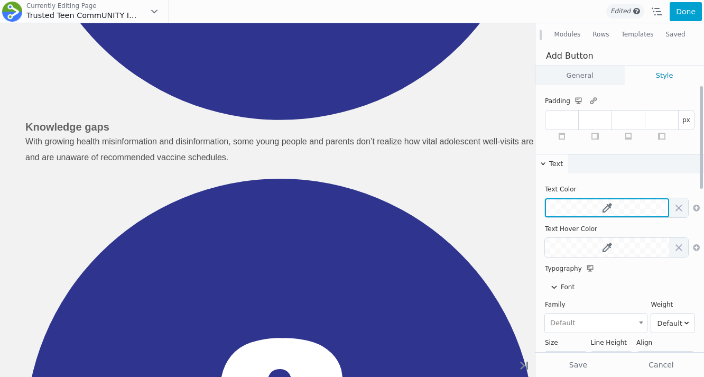
click at [607, 208] on icon at bounding box center [608, 208] width 10 height 10
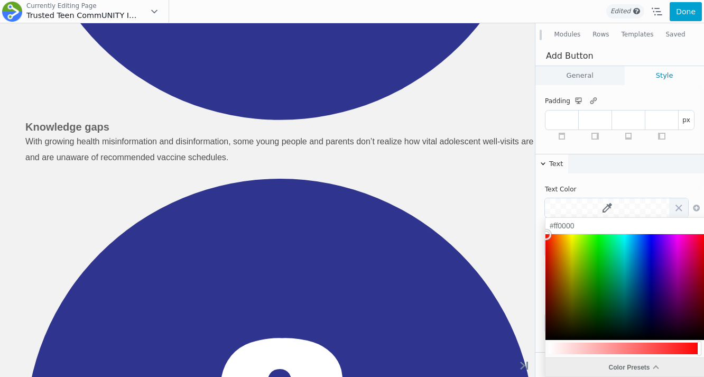
click at [598, 363] on div "Color Presets" at bounding box center [634, 367] width 176 height 19
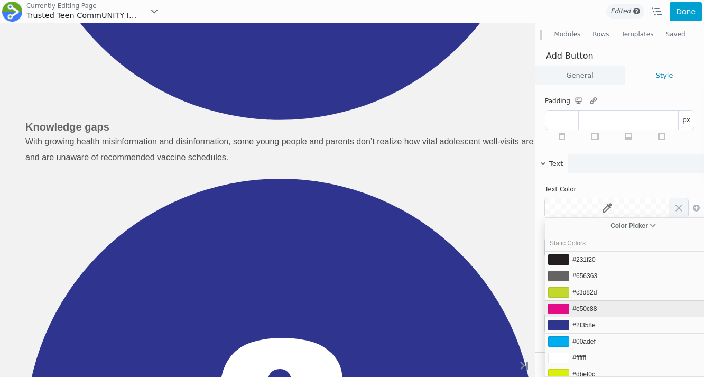
click at [589, 311] on span "#e50c88" at bounding box center [585, 308] width 24 height 7
type input "#e50c88"
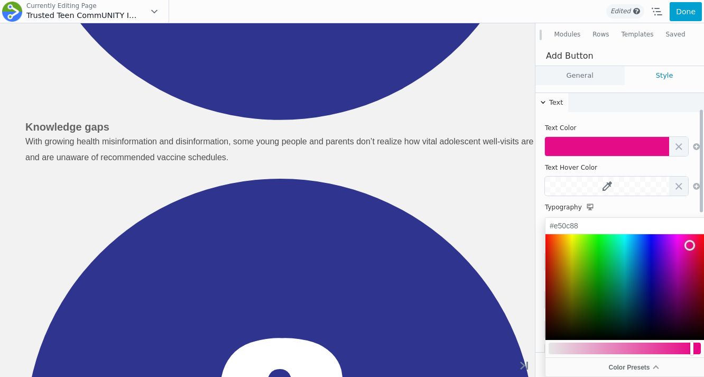
scroll to position [96, 0]
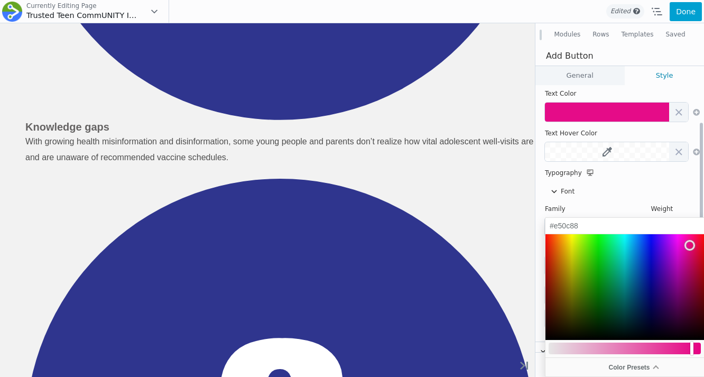
click at [614, 188] on div "Font" at bounding box center [620, 191] width 150 height 19
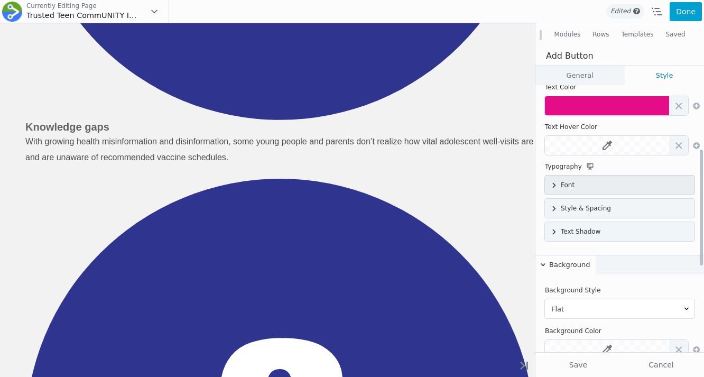
scroll to position [90, 0]
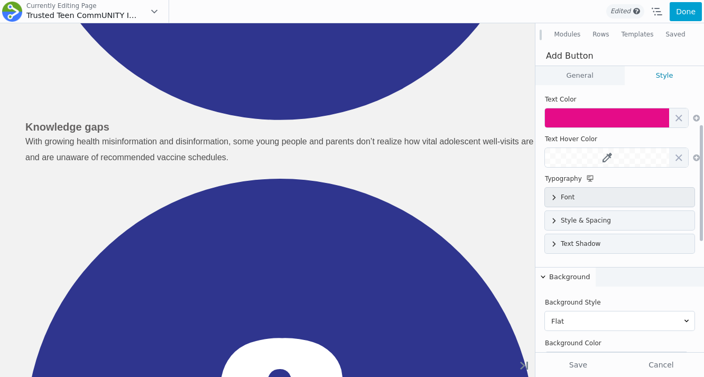
click at [585, 190] on div "Font" at bounding box center [620, 197] width 150 height 19
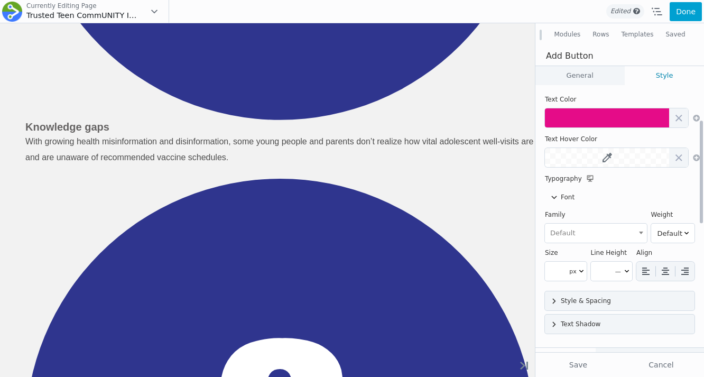
click at [622, 233] on span "Default" at bounding box center [596, 233] width 100 height 17
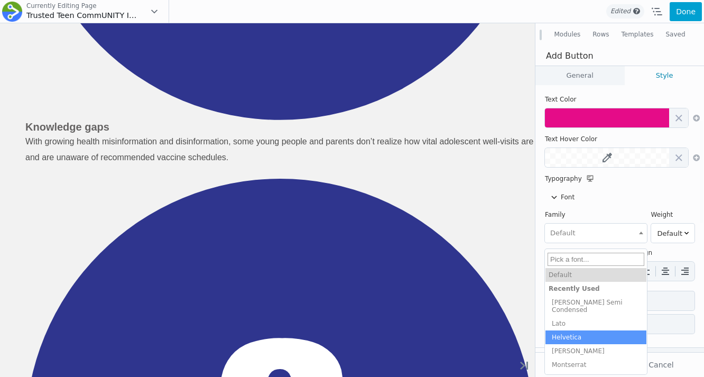
select select "Helvetica"
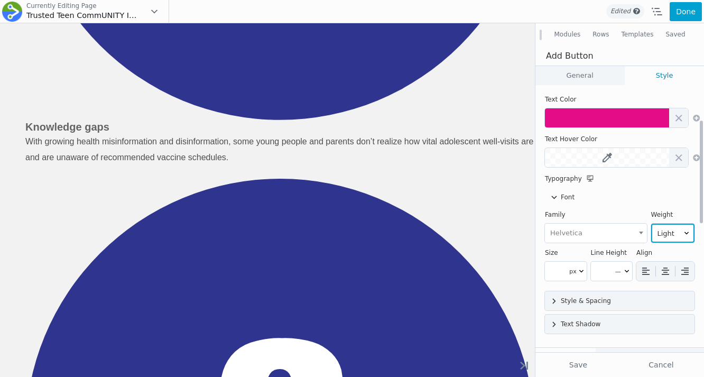
click at [657, 235] on select "Light Normal Bold" at bounding box center [673, 233] width 44 height 19
select select "700"
click at [651, 224] on select "Light Normal Bold" at bounding box center [673, 233] width 44 height 19
click at [577, 72] on link "General" at bounding box center [580, 75] width 89 height 19
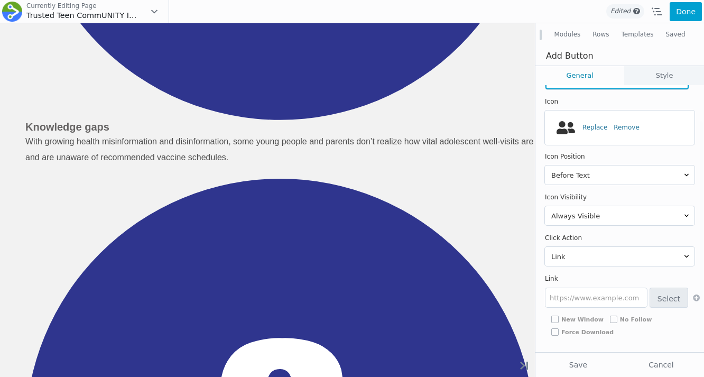
scroll to position [25, 0]
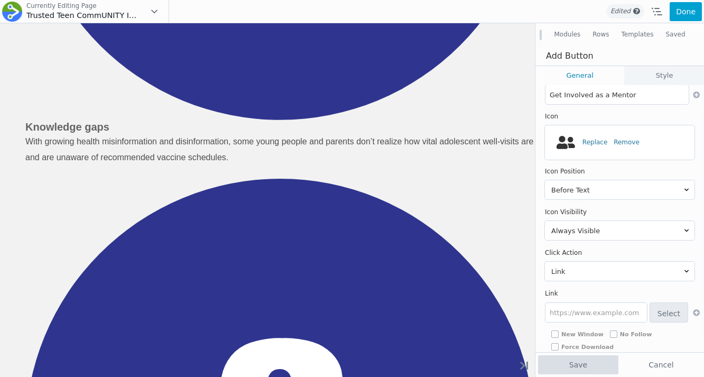
click at [585, 369] on button "Save" at bounding box center [578, 364] width 80 height 19
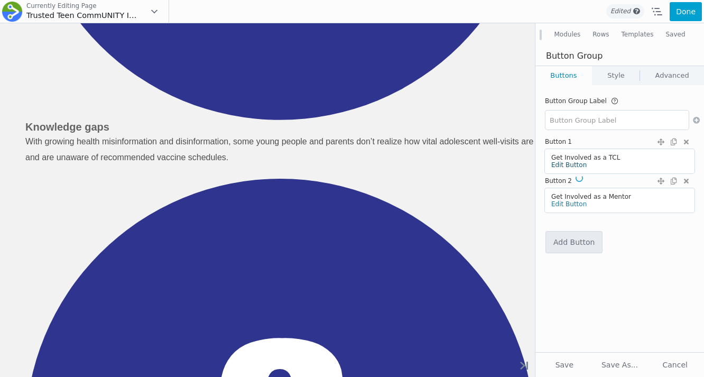
click at [574, 167] on link "Edit Button" at bounding box center [569, 164] width 35 height 7
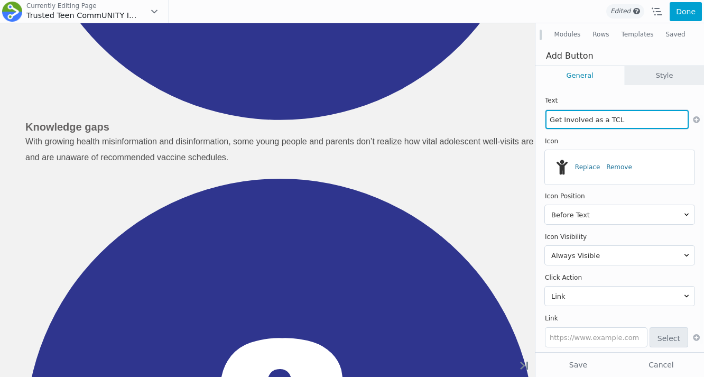
scroll to position [0, 0]
click at [647, 77] on link "Style" at bounding box center [664, 75] width 79 height 19
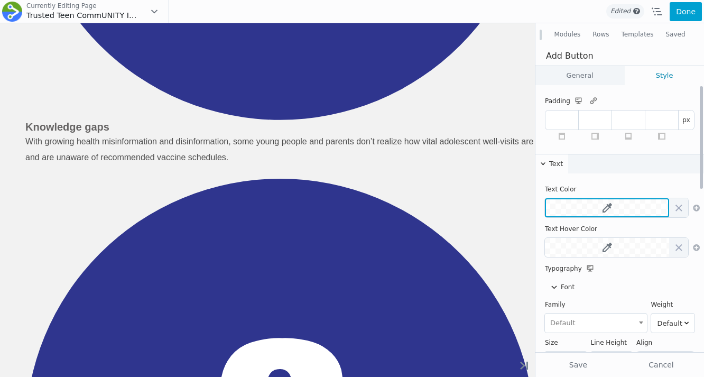
click at [606, 206] on icon at bounding box center [608, 208] width 10 height 10
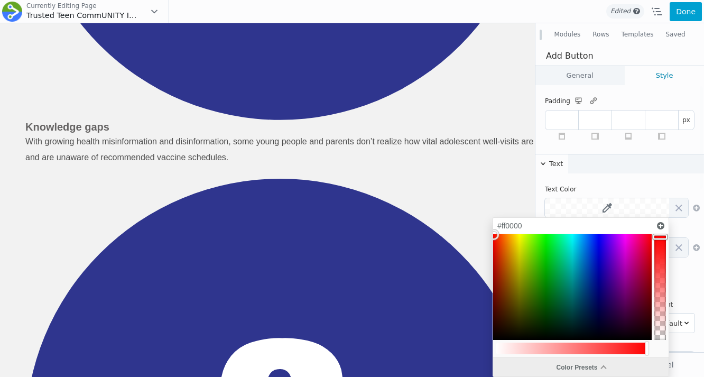
click at [561, 362] on div "Color Presets" at bounding box center [581, 367] width 176 height 19
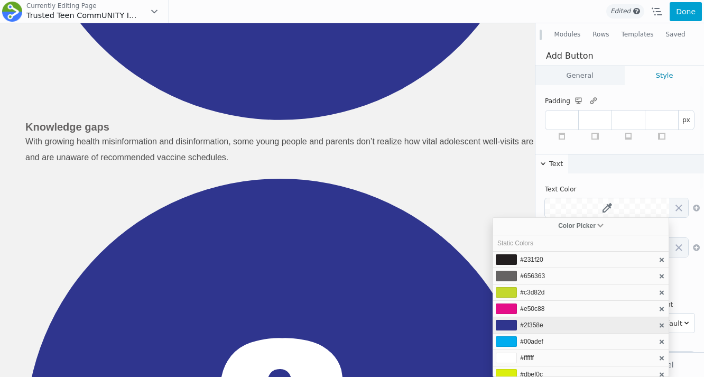
click at [539, 324] on span "#2f358e" at bounding box center [531, 325] width 23 height 7
type input "#2f358e"
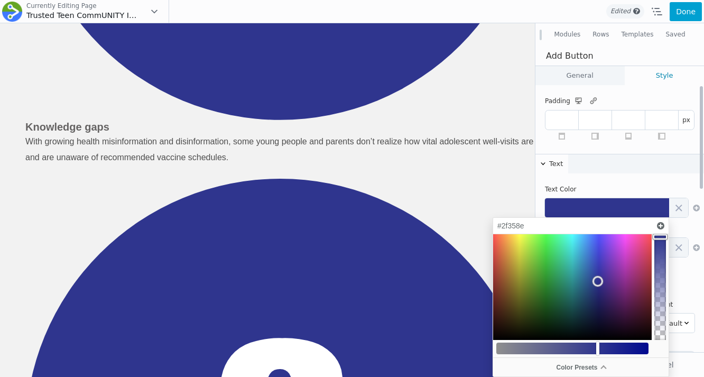
click at [635, 177] on div "Text Text Color Text Hover Color Typography Font Family Default Barlow Semi Con…" at bounding box center [620, 291] width 169 height 275
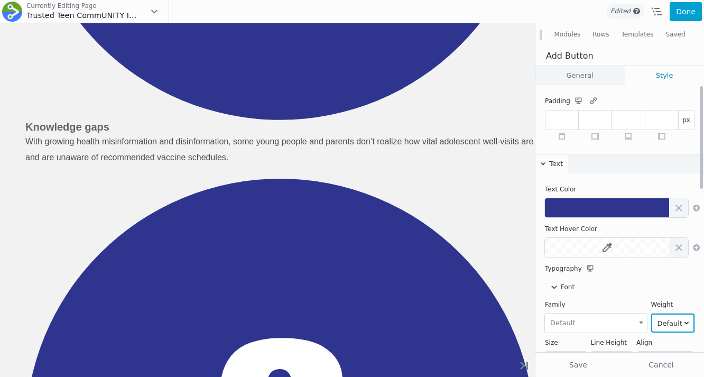
click at [668, 316] on select "Default Thin Extra-Light Light Normal Medium Semi-Bold Bold Extra-Bold Ultra-Bo…" at bounding box center [673, 323] width 44 height 19
click at [593, 329] on span "Default" at bounding box center [596, 323] width 100 height 17
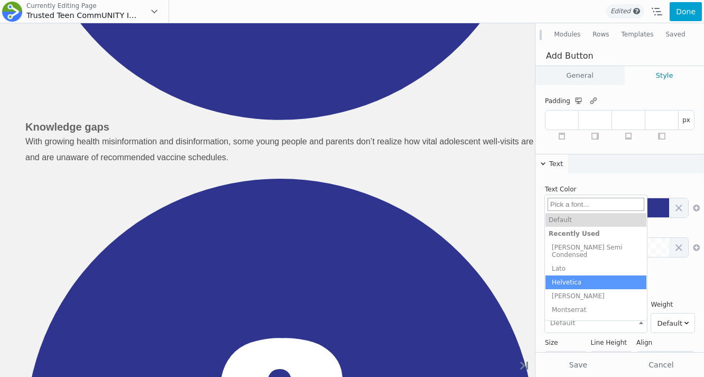
select select "Helvetica"
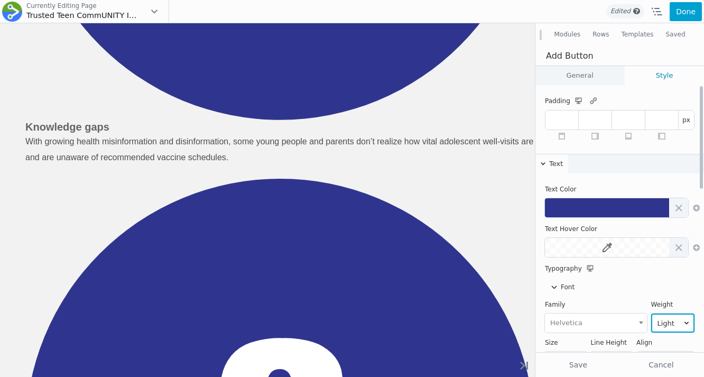
click at [673, 320] on select "Light Normal Bold" at bounding box center [673, 323] width 44 height 19
click at [651, 314] on select "Light Normal Bold" at bounding box center [673, 323] width 44 height 19
click at [674, 324] on select "Light Normal Bold" at bounding box center [673, 323] width 44 height 19
select select "700"
click at [651, 314] on select "Light Normal Bold" at bounding box center [673, 323] width 44 height 19
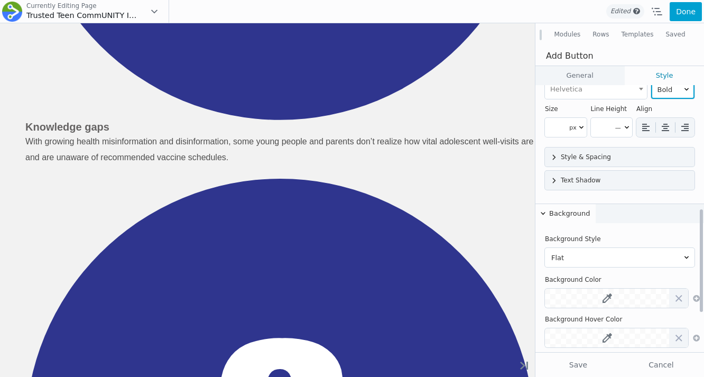
scroll to position [322, 0]
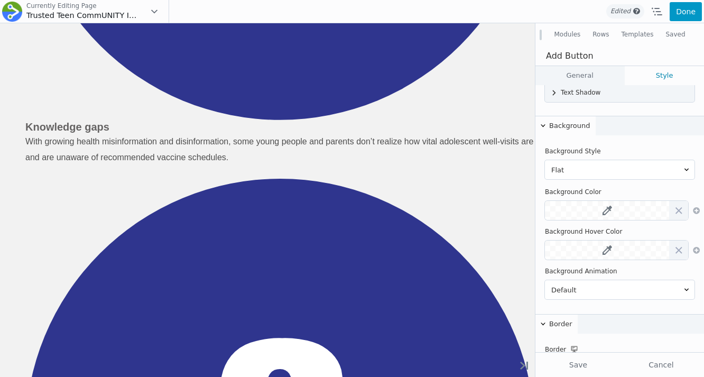
click at [676, 15] on button "Done" at bounding box center [686, 11] width 32 height 19
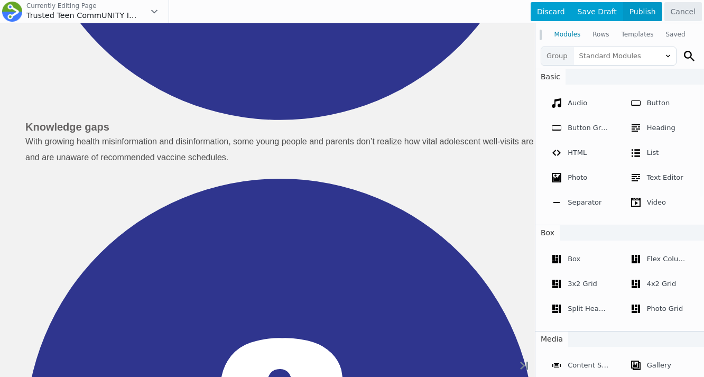
click at [651, 15] on span "Publish" at bounding box center [642, 11] width 39 height 19
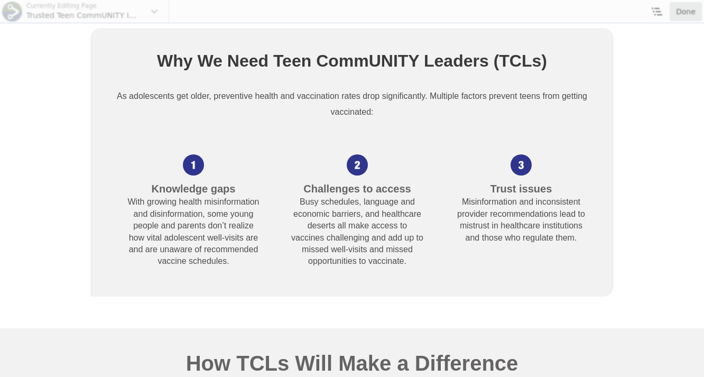
scroll to position [622, 0]
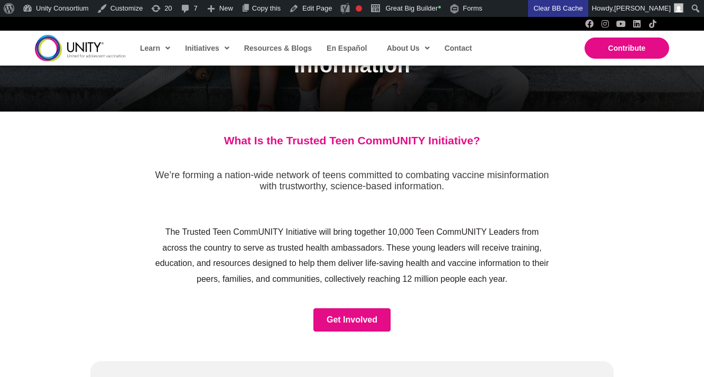
scroll to position [177, 0]
